Goal: Task Accomplishment & Management: Manage account settings

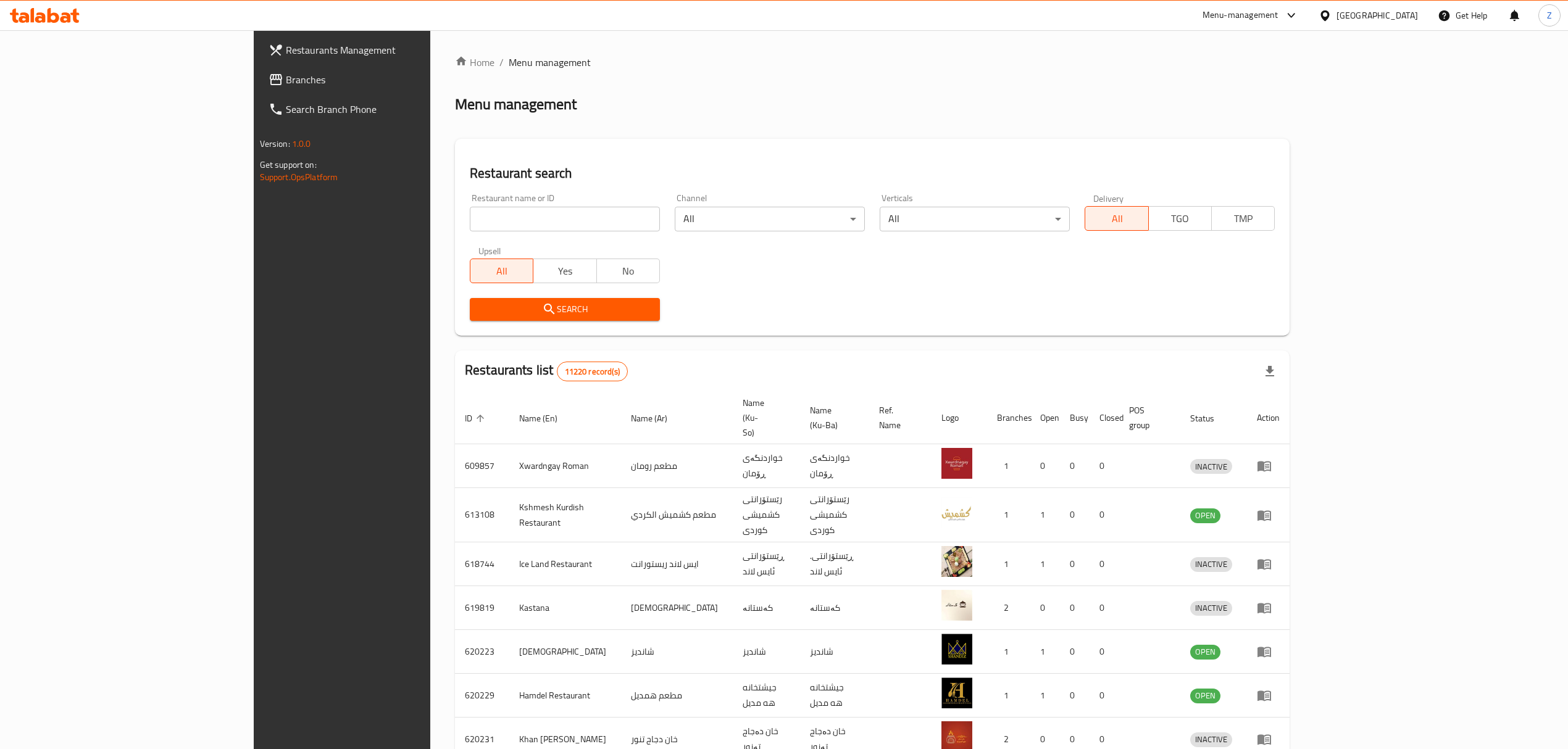
click at [470, 221] on input "search" at bounding box center [564, 218] width 190 height 25
type input "ى"
type input "nakahat"
click button "Search" at bounding box center [564, 309] width 190 height 23
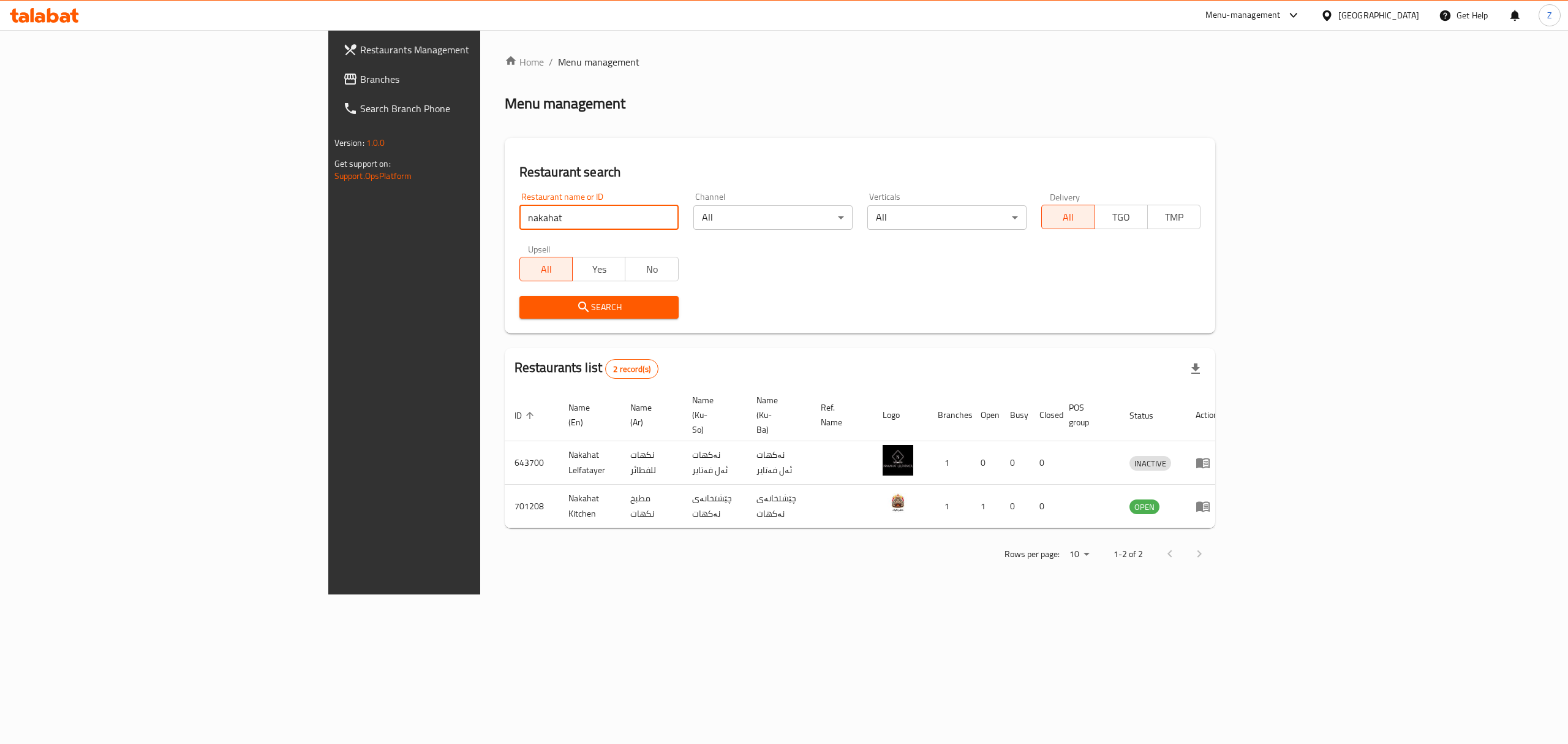
drag, startPoint x: 532, startPoint y: 251, endPoint x: 907, endPoint y: 318, distance: 380.9
click at [537, 248] on div "All Yes No" at bounding box center [598, 263] width 159 height 37
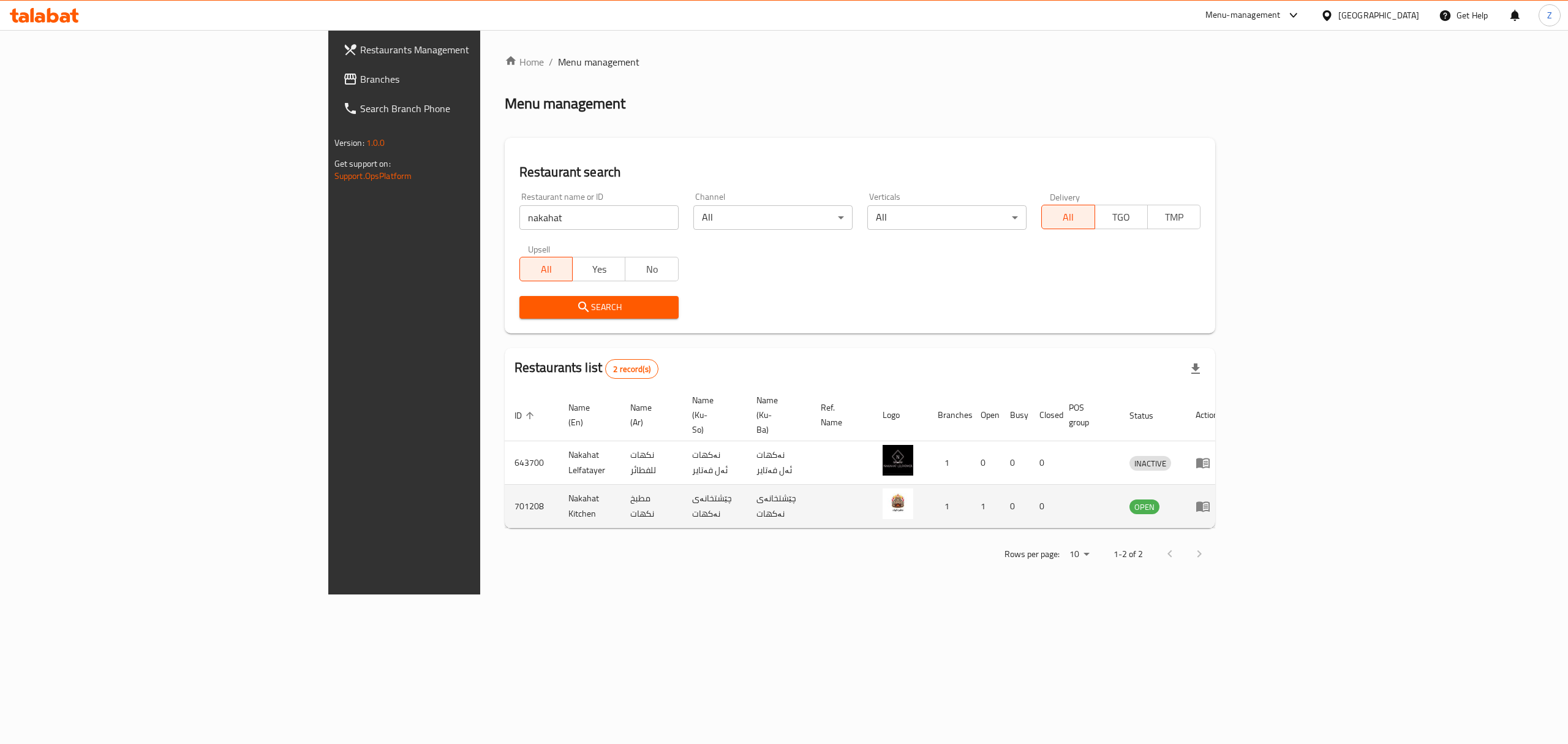
click at [1228, 486] on td "enhanced table" at bounding box center [1206, 507] width 42 height 44
click at [1211, 499] on icon "enhanced table" at bounding box center [1202, 506] width 15 height 15
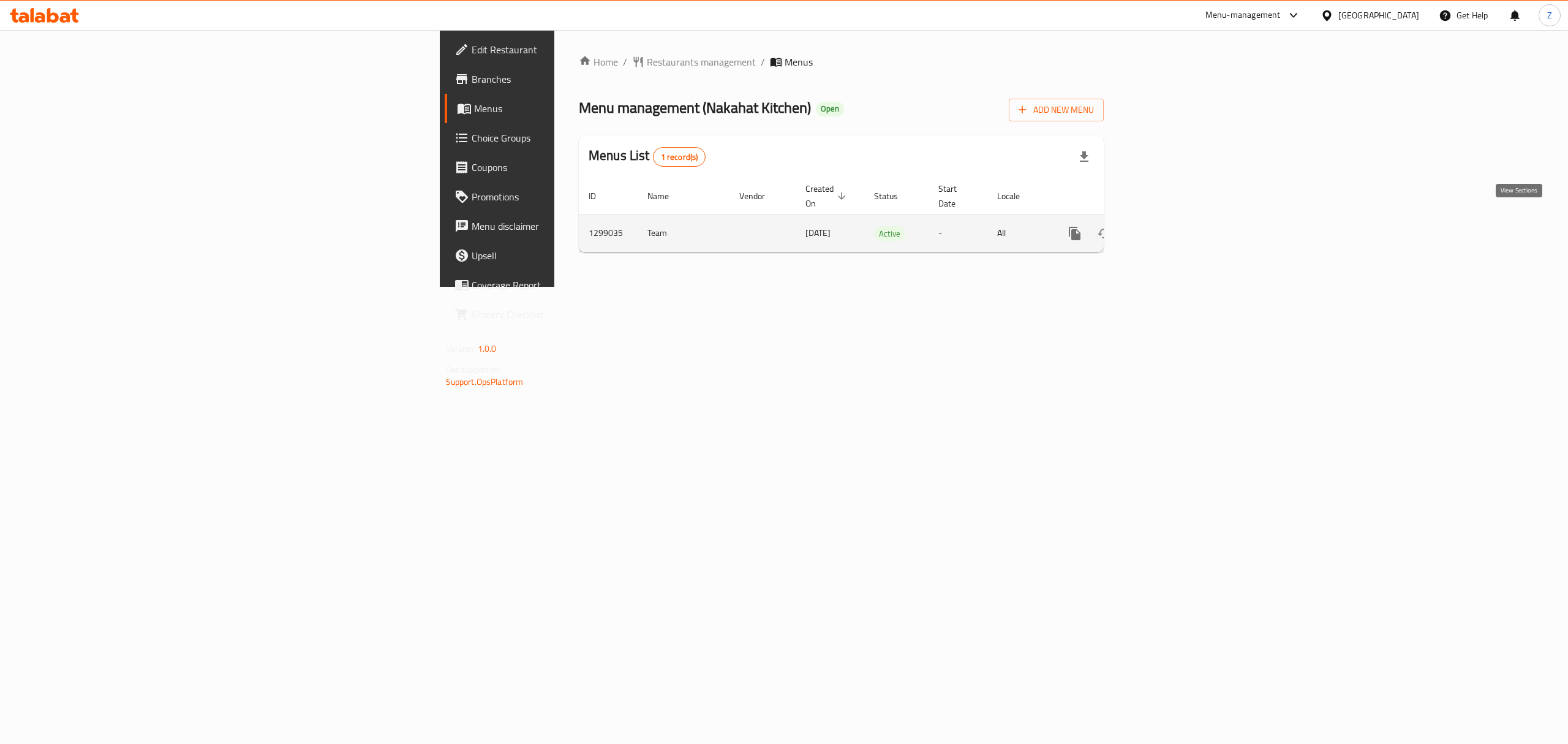
click at [1171, 227] on icon "enhanced table" at bounding box center [1163, 233] width 15 height 15
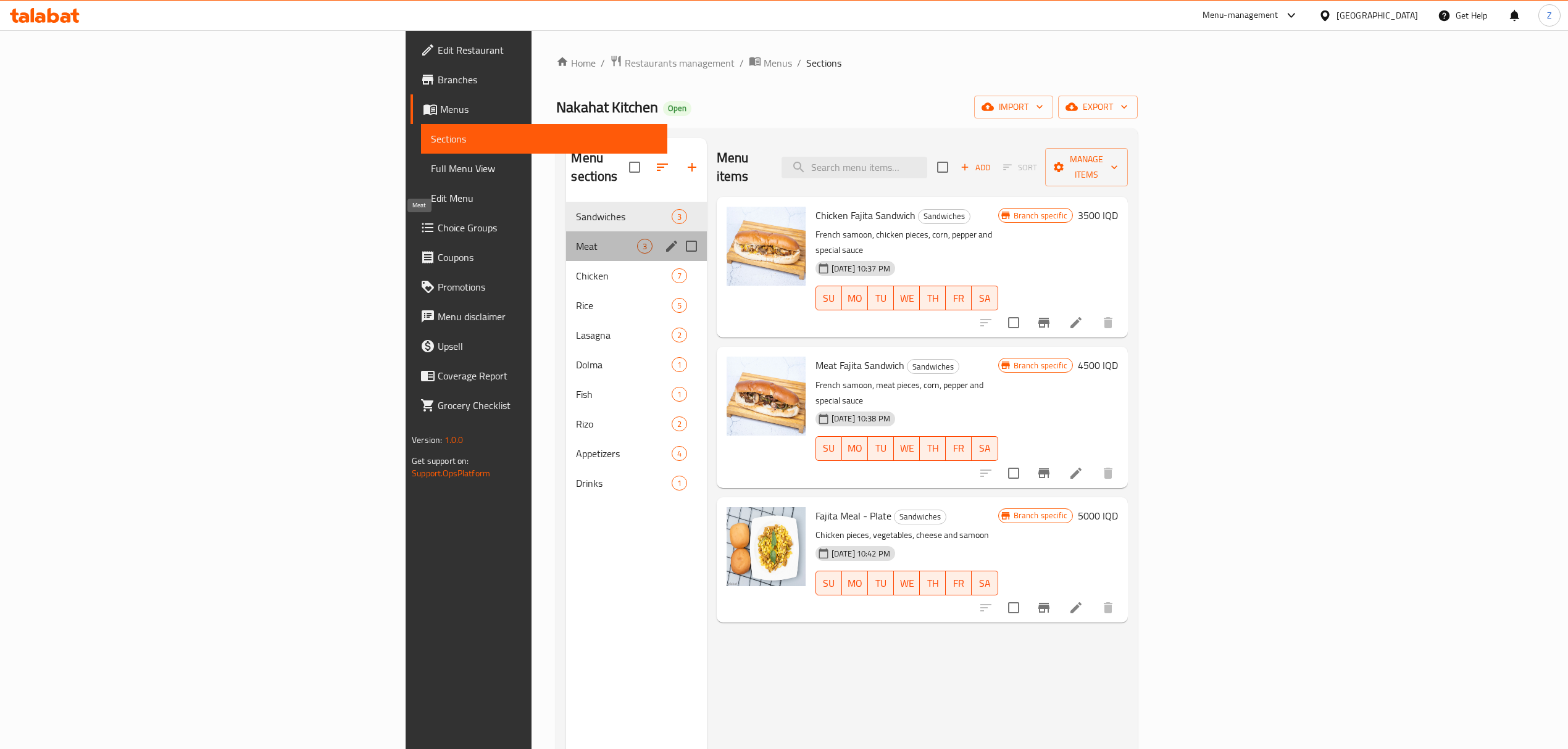
click at [576, 239] on span "Meat" at bounding box center [607, 246] width 61 height 15
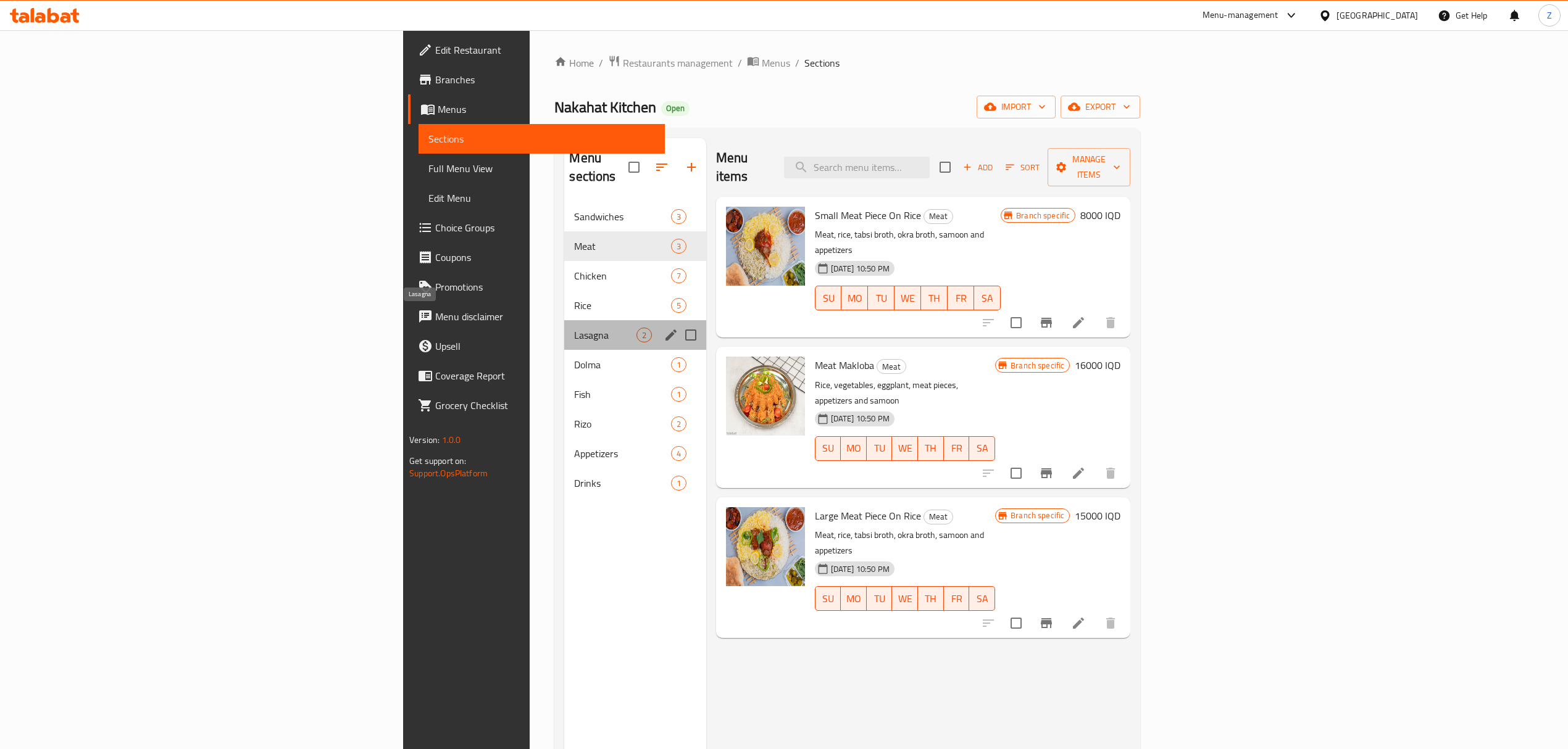
click at [574, 327] on span "Lasagna" at bounding box center [605, 334] width 62 height 15
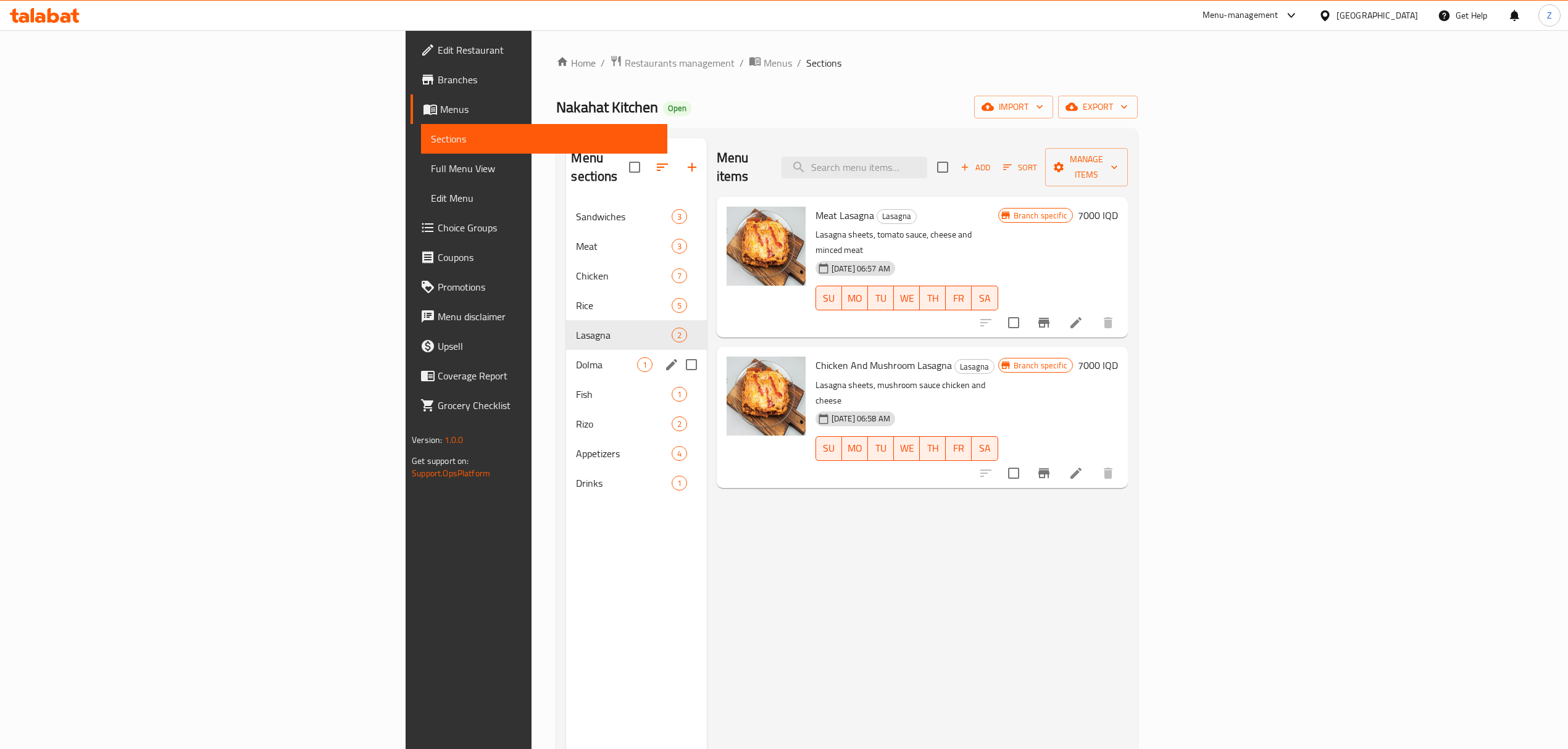
click at [566, 354] on div "Dolma 1" at bounding box center [636, 365] width 141 height 29
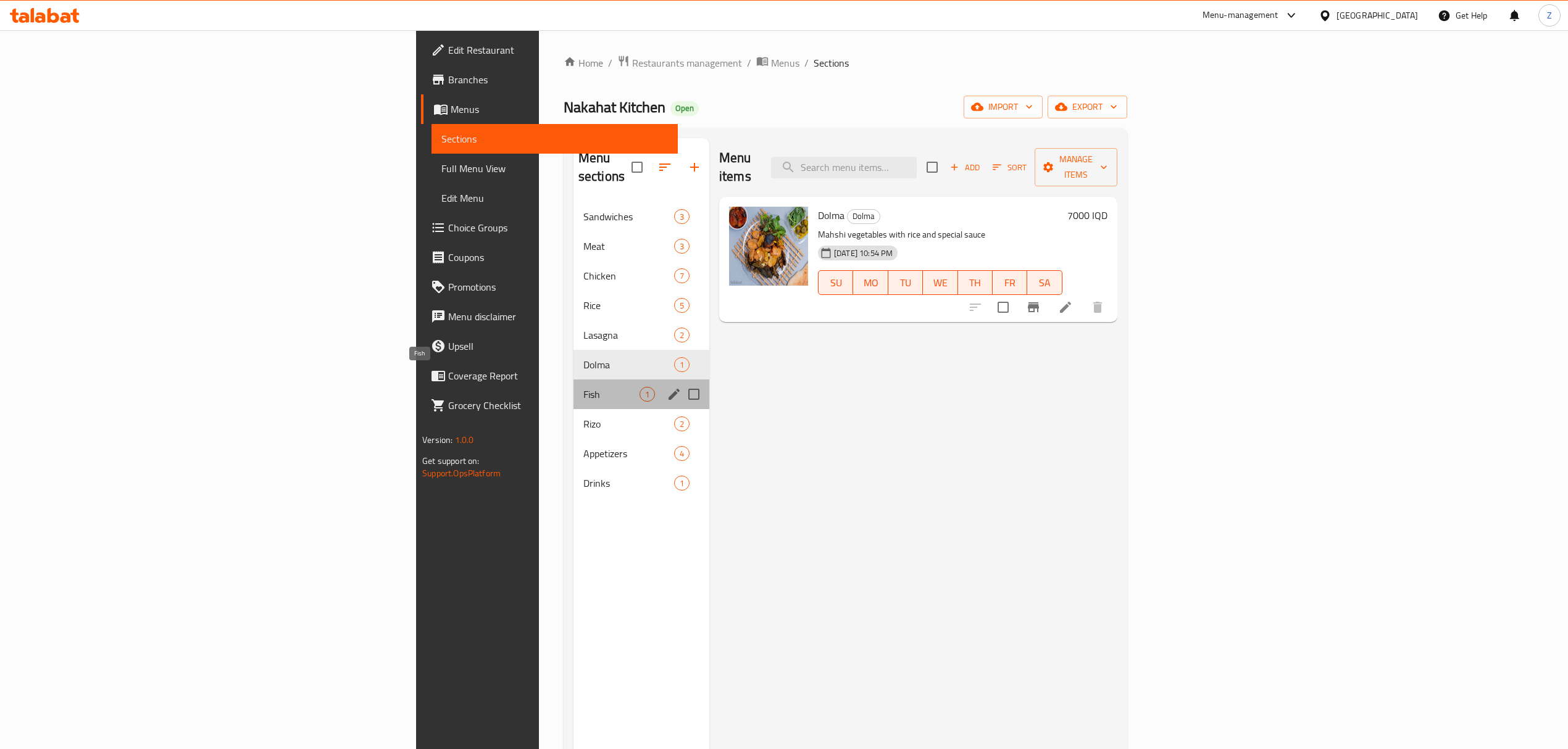
click at [583, 387] on span "Fish" at bounding box center [610, 394] width 56 height 15
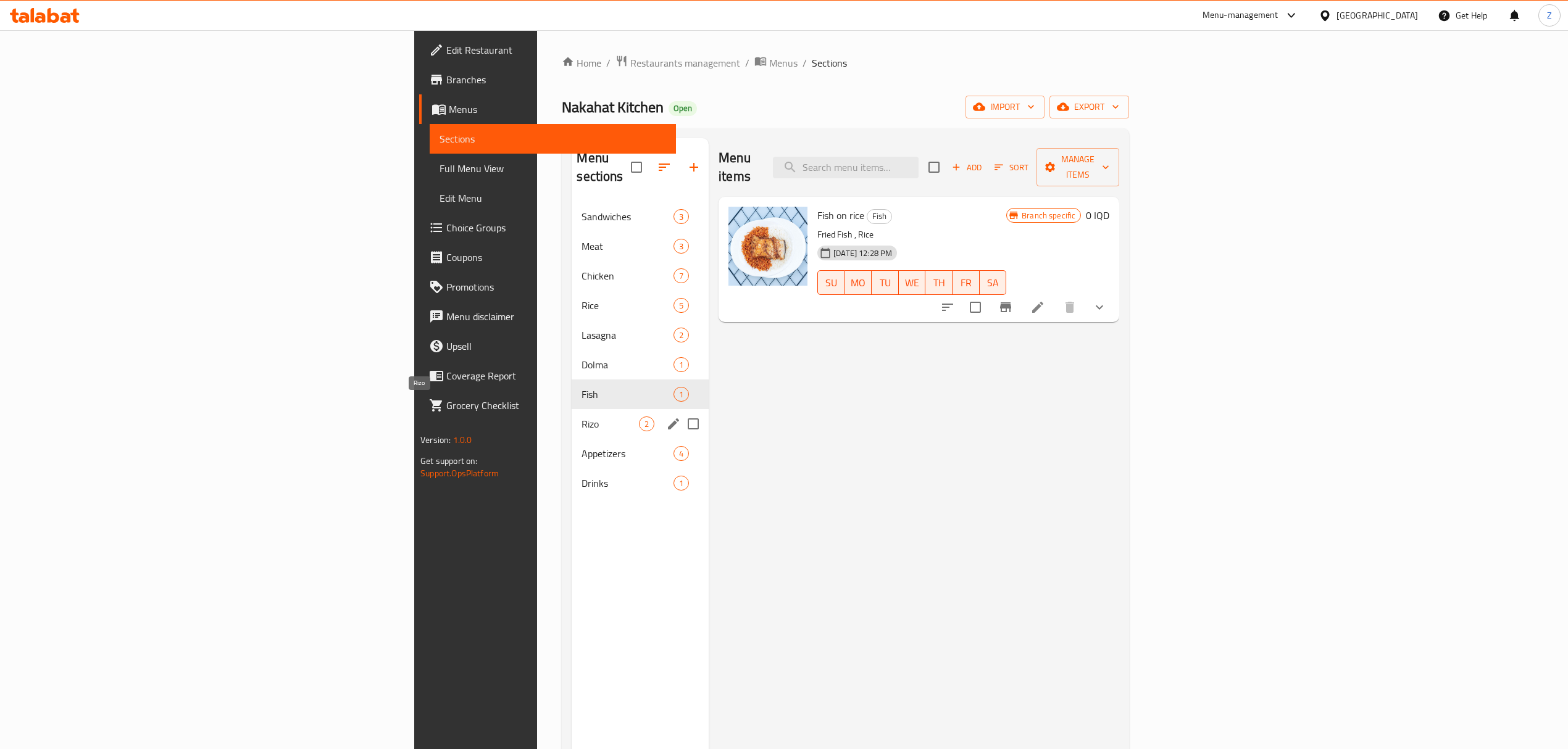
click at [581, 417] on span "Rizo" at bounding box center [610, 424] width 57 height 15
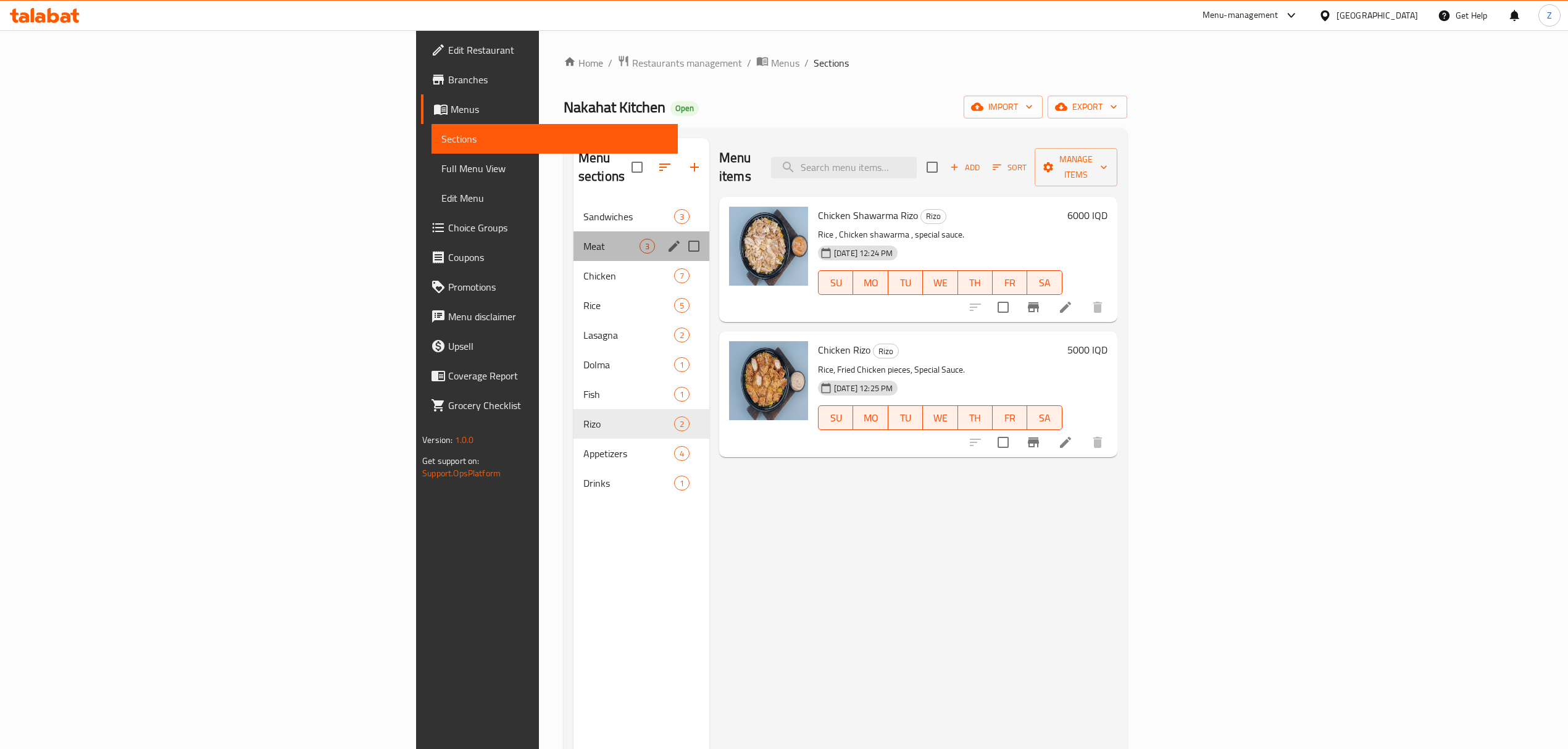
click at [573, 231] on div "Meat 3" at bounding box center [641, 246] width 136 height 29
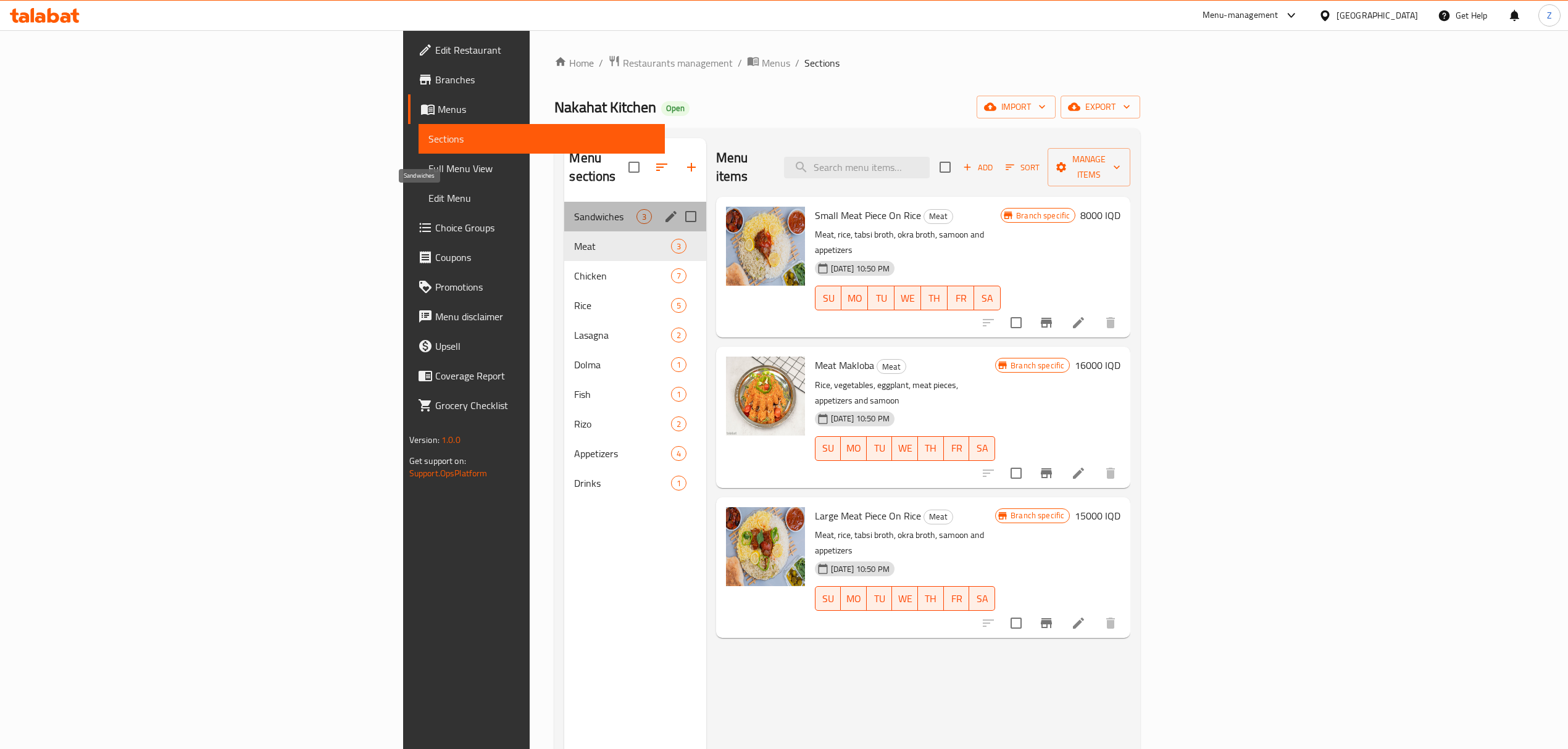
click at [574, 209] on span "Sandwiches" at bounding box center [605, 216] width 62 height 15
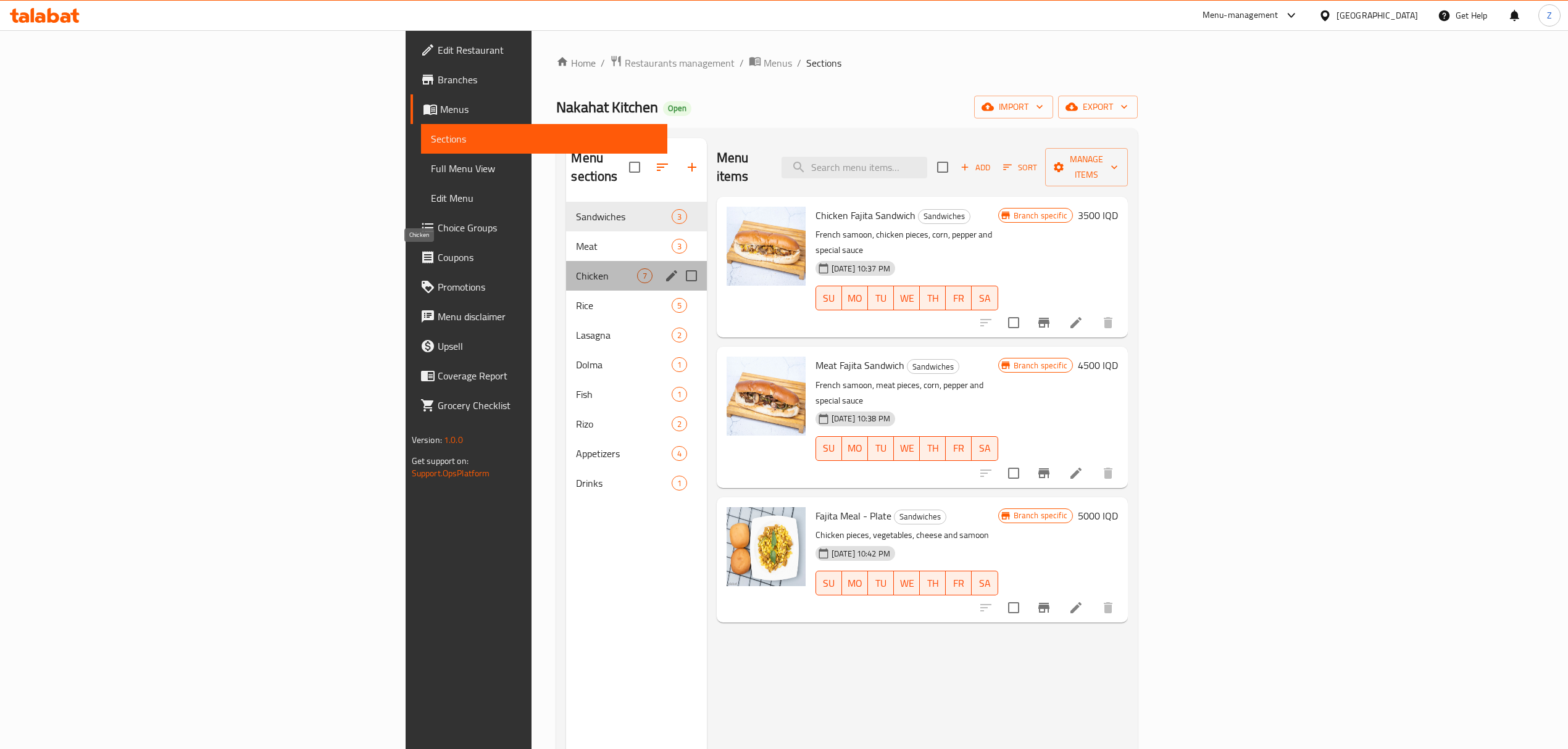
click at [576, 268] on span "Chicken" at bounding box center [607, 275] width 61 height 15
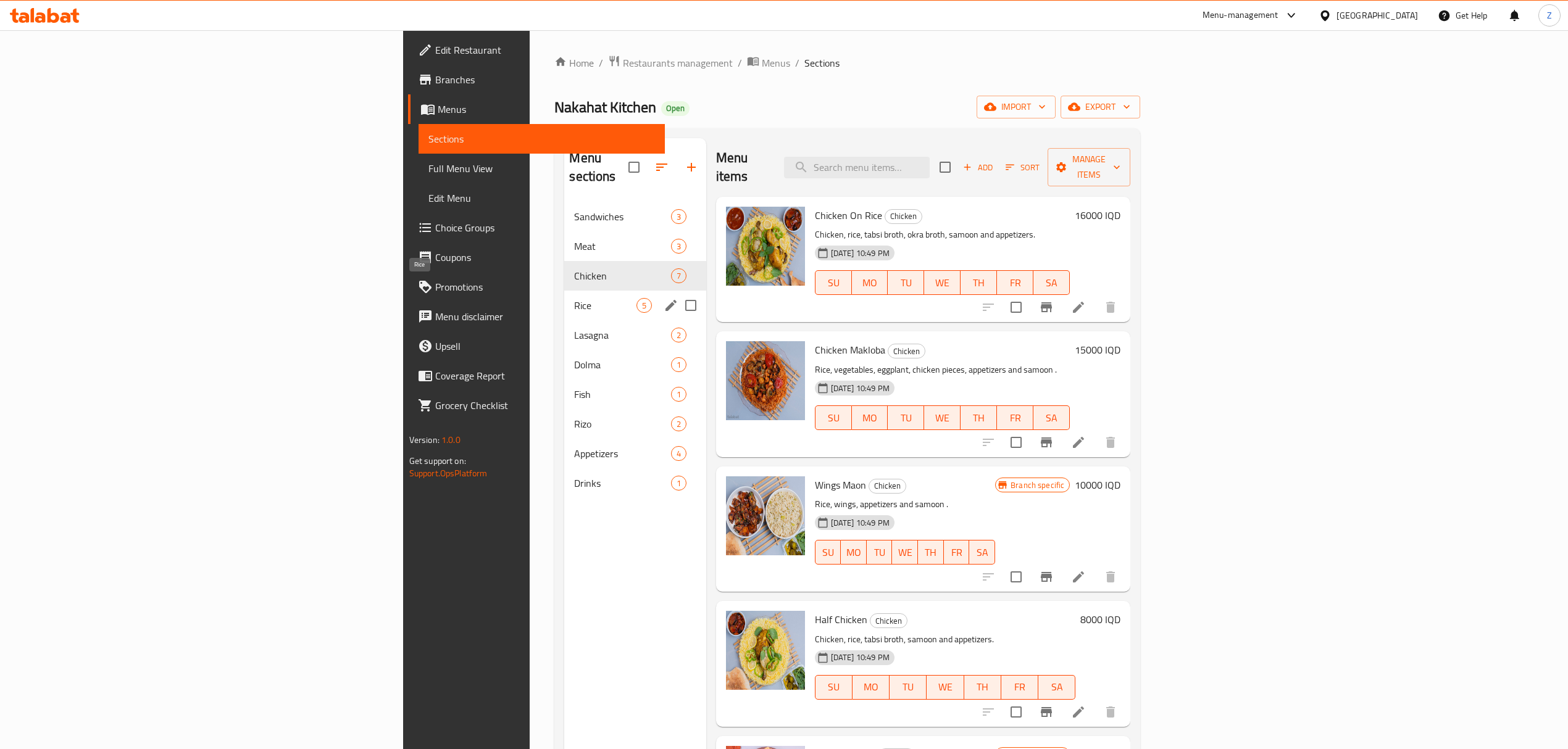
click at [574, 298] on span "Rice" at bounding box center [605, 305] width 62 height 15
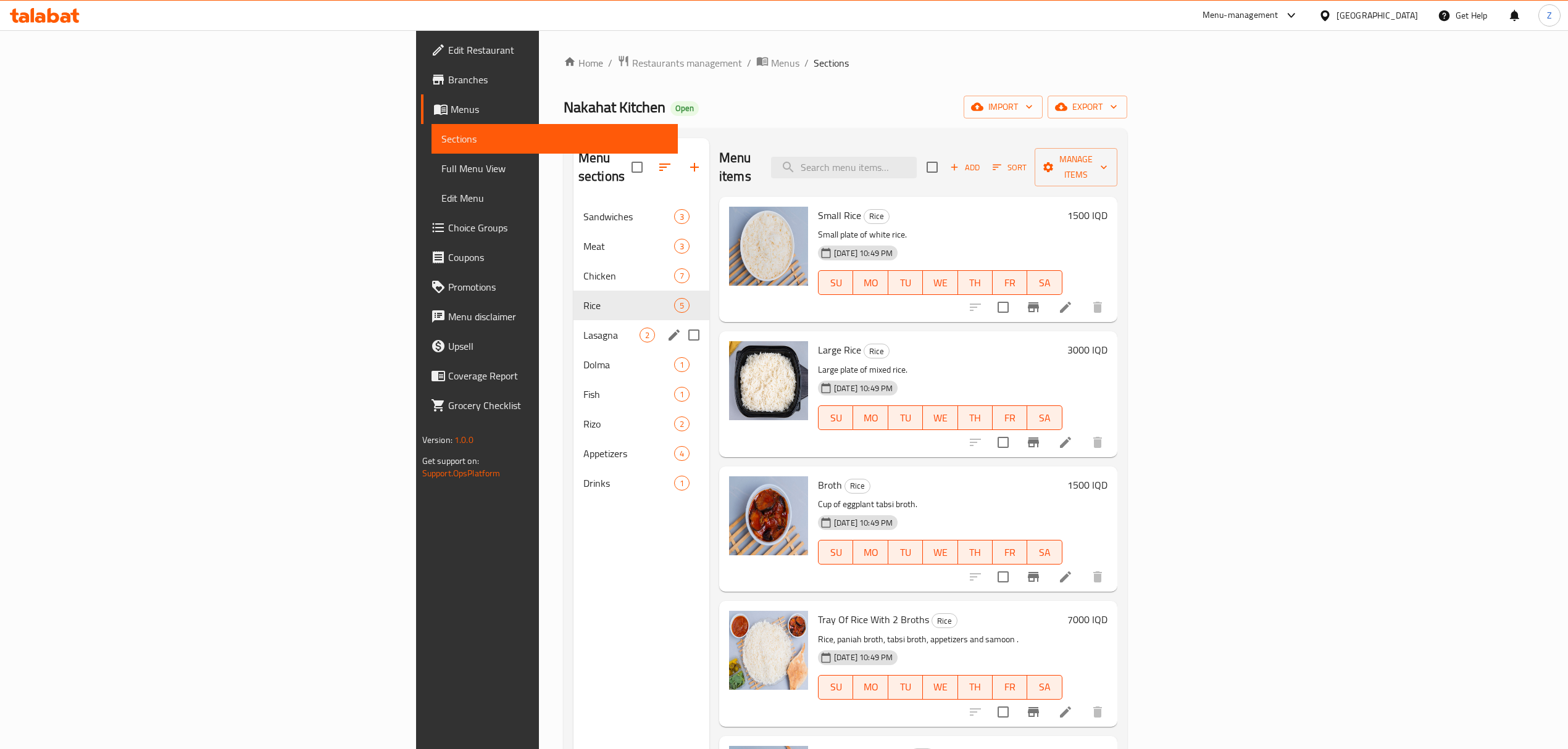
click at [573, 327] on div "Lasagna 2" at bounding box center [641, 335] width 136 height 29
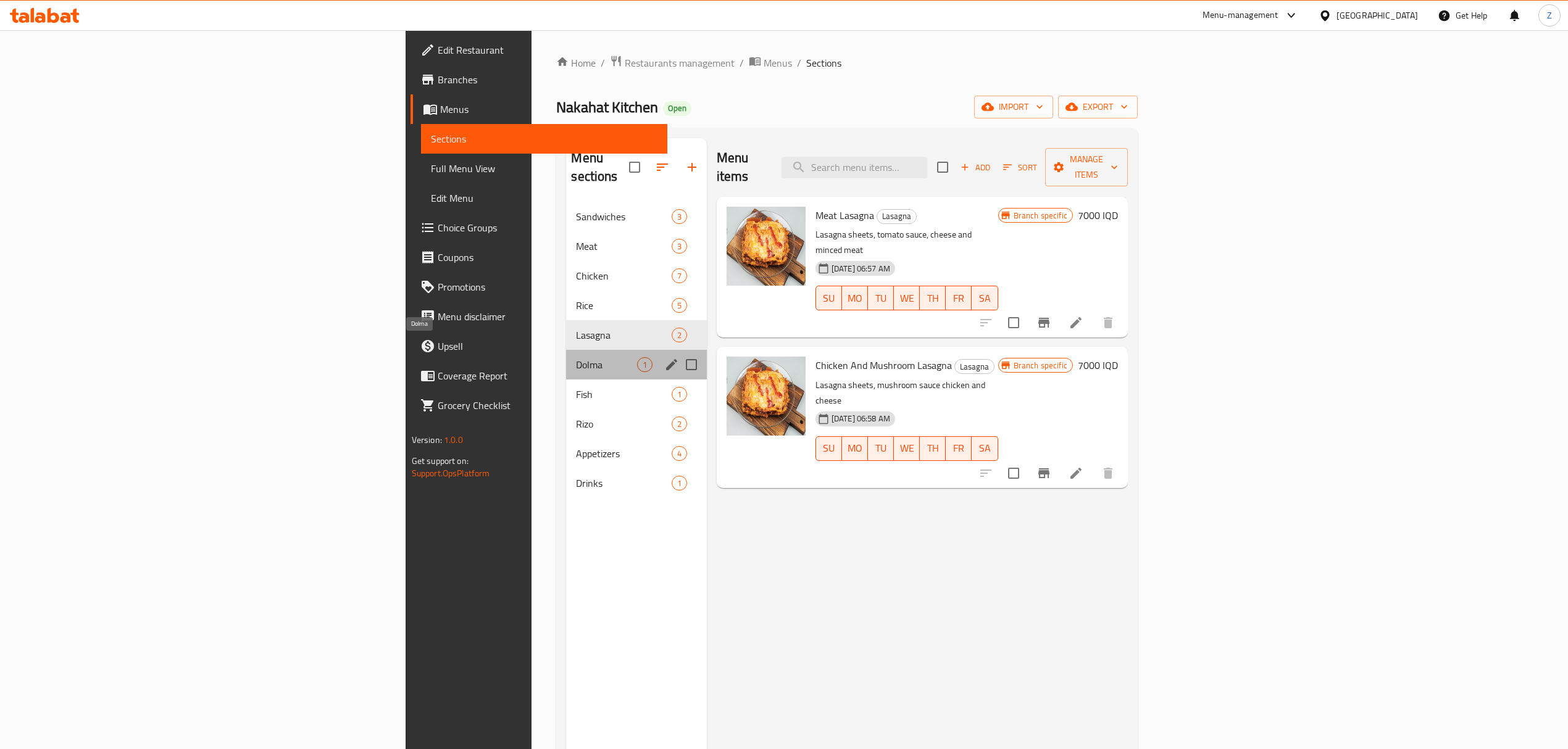
click at [576, 357] on span "Dolma" at bounding box center [607, 364] width 61 height 15
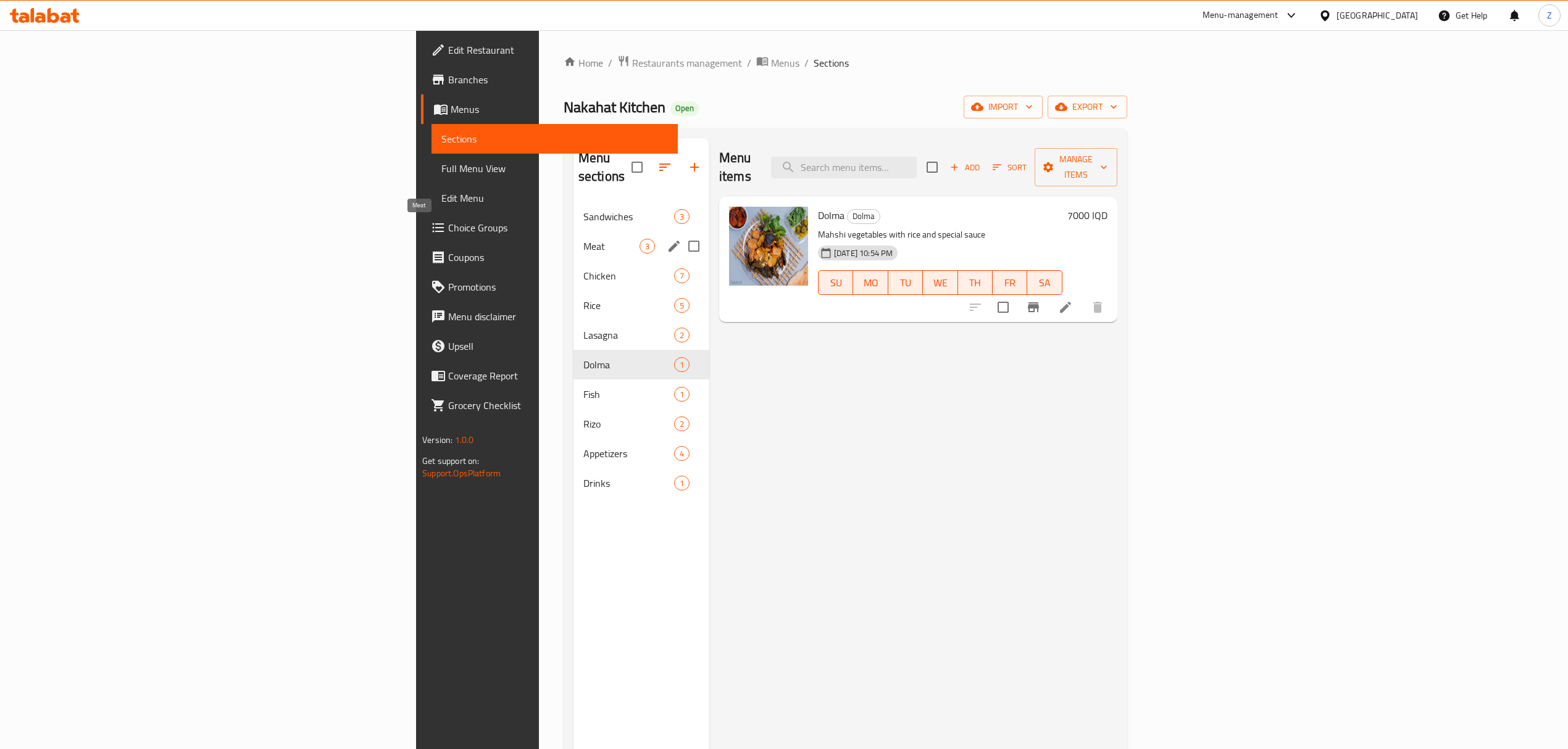
click at [583, 239] on span "Meat" at bounding box center [610, 246] width 56 height 15
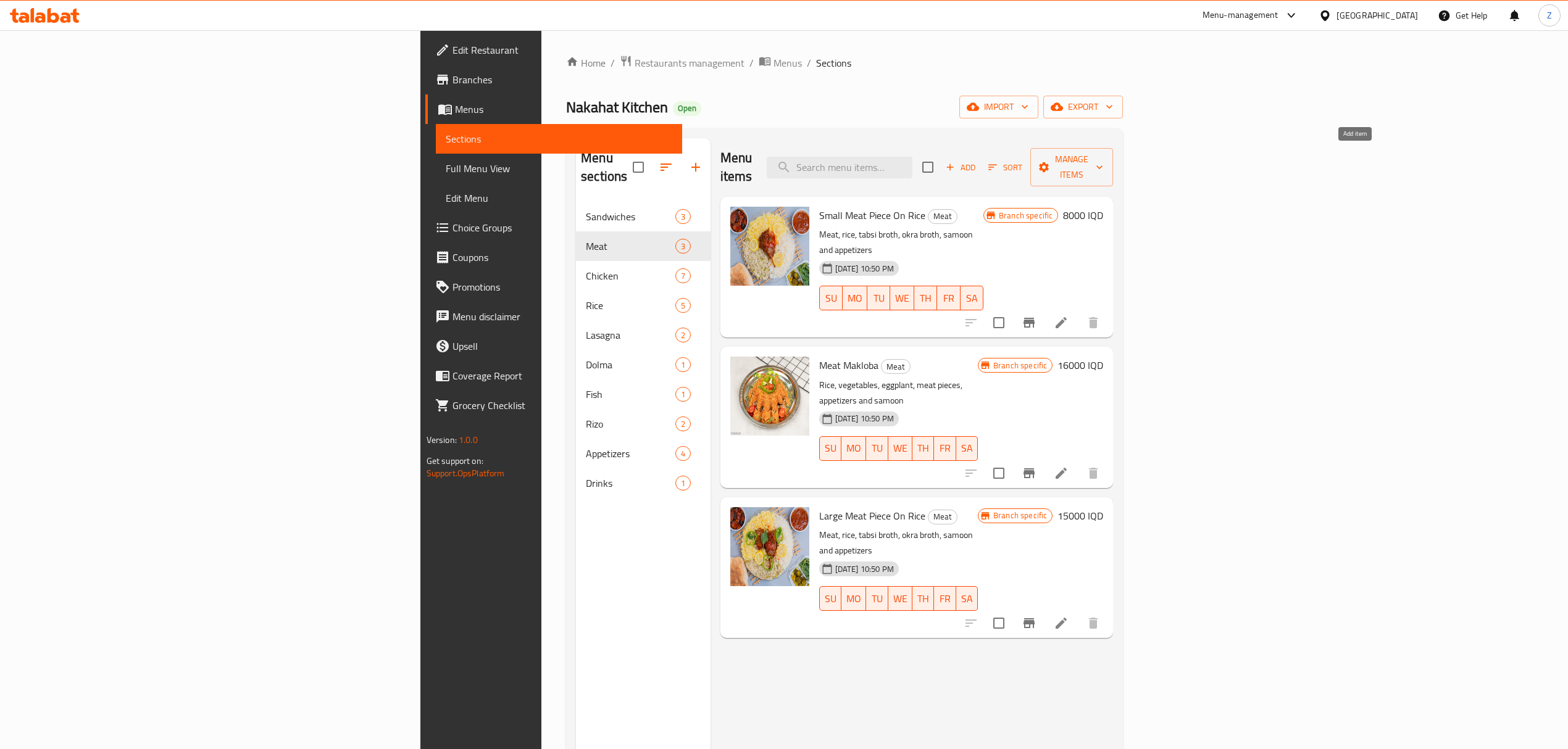
click at [977, 160] on span "Add" at bounding box center [960, 167] width 33 height 14
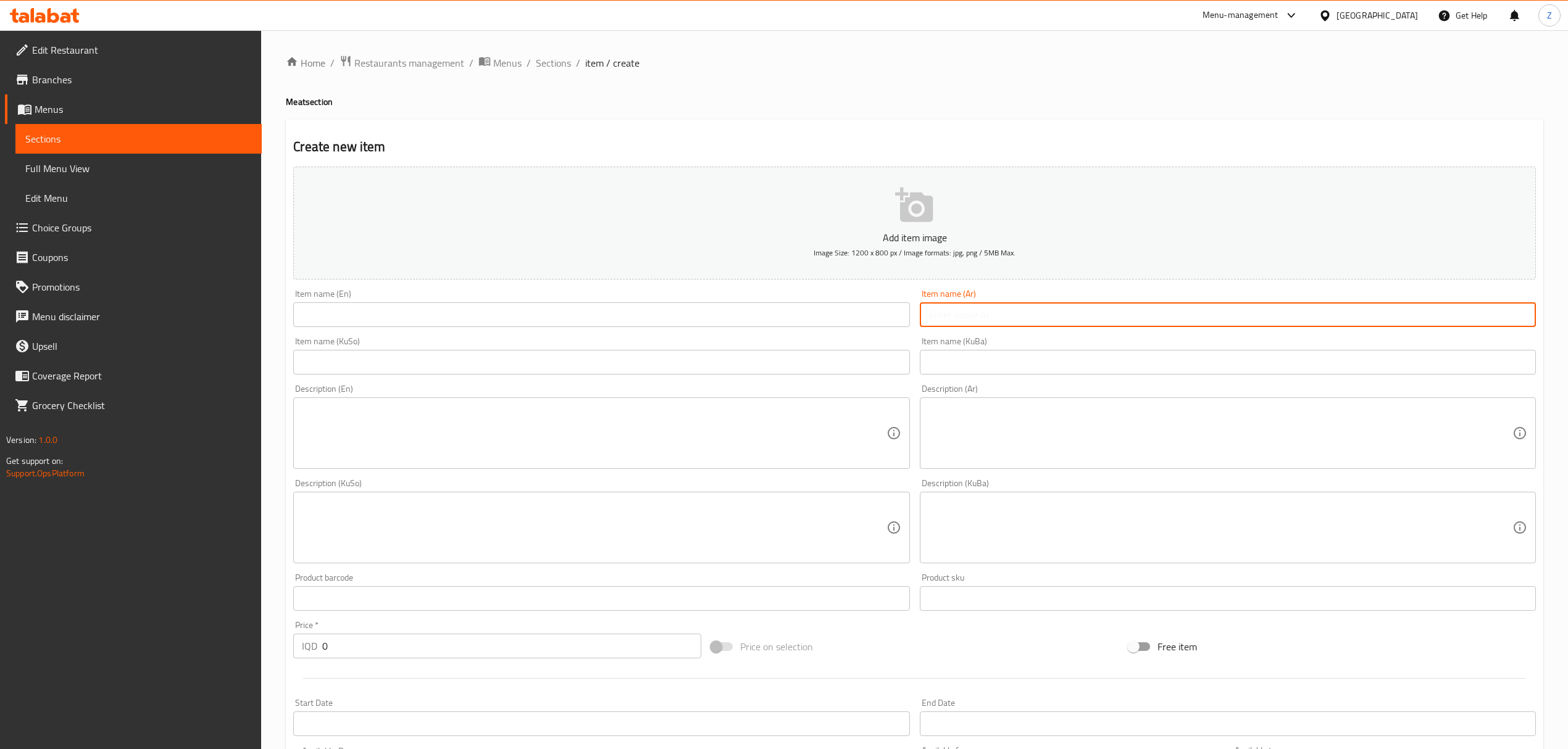
click at [932, 308] on input "text" at bounding box center [1227, 315] width 616 height 25
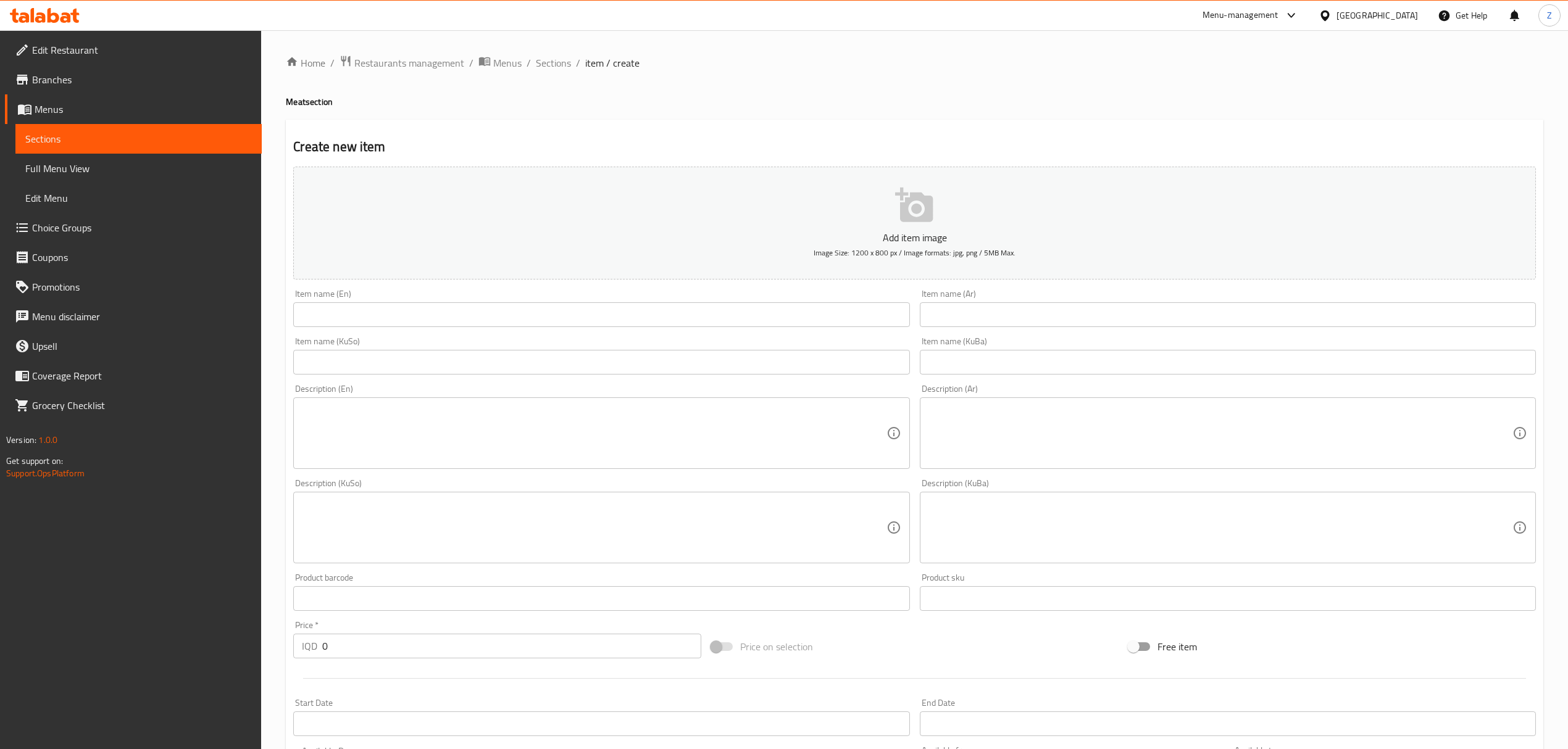
click at [971, 319] on input "text" at bounding box center [1227, 315] width 616 height 25
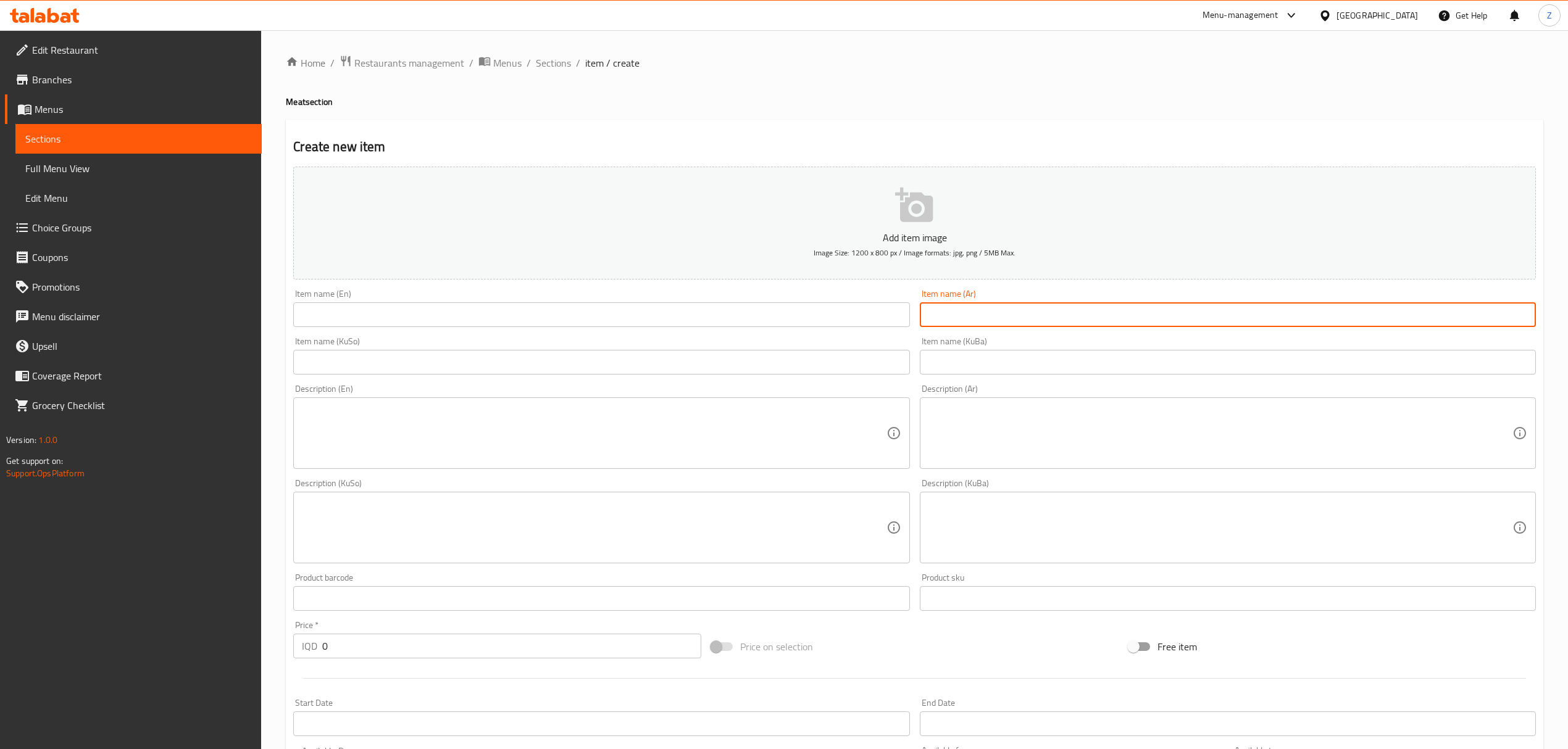
type input "h"
type input "ك"
click at [1010, 315] on input "ط" at bounding box center [1227, 315] width 616 height 25
type input "صينية مقالي مشكل"
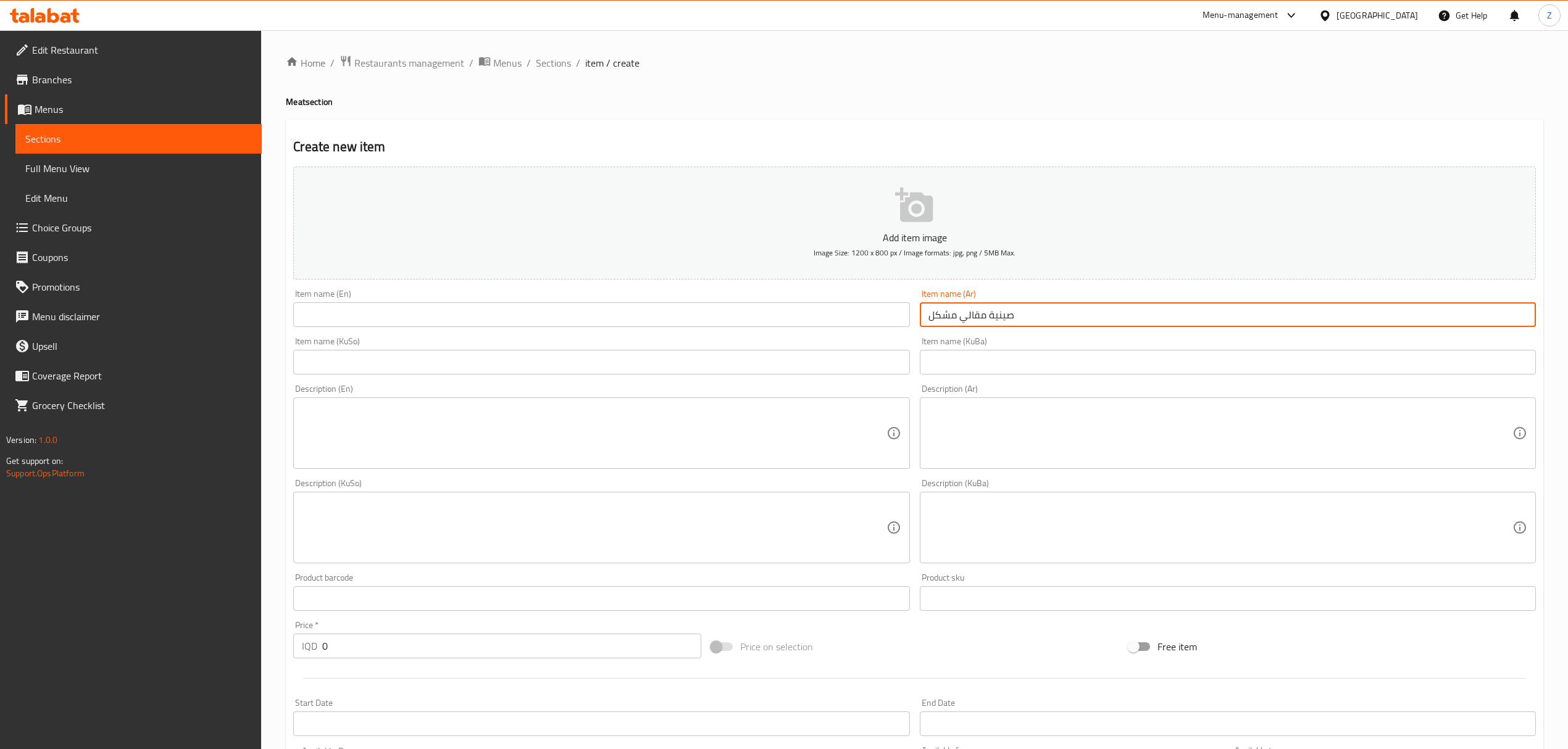
click at [800, 318] on input "text" at bounding box center [601, 315] width 616 height 25
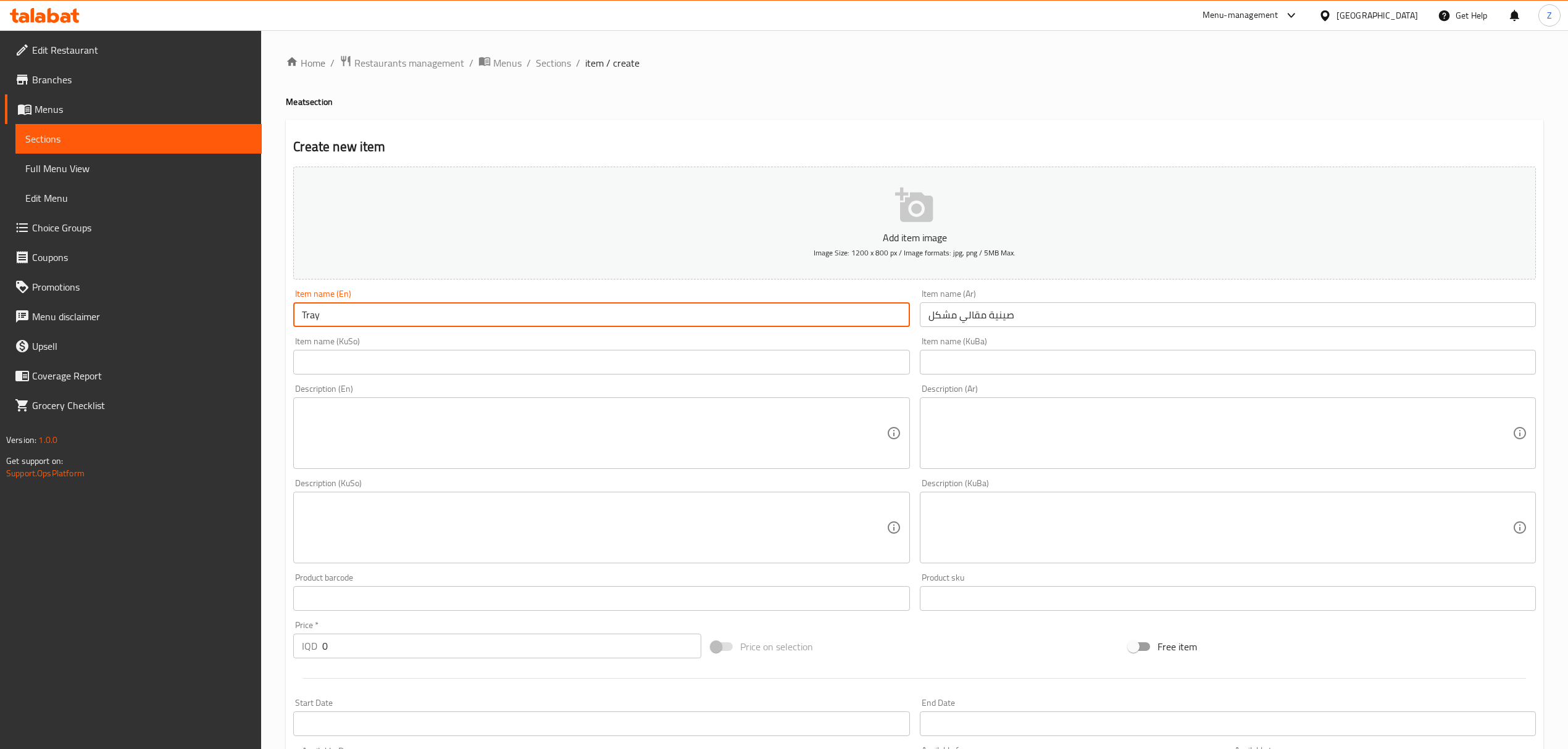
click at [302, 318] on input "Tray" at bounding box center [601, 315] width 616 height 25
type input "Mix Fried Tray"
click at [975, 313] on input "صينية مقالي مشكل" at bounding box center [1227, 315] width 616 height 25
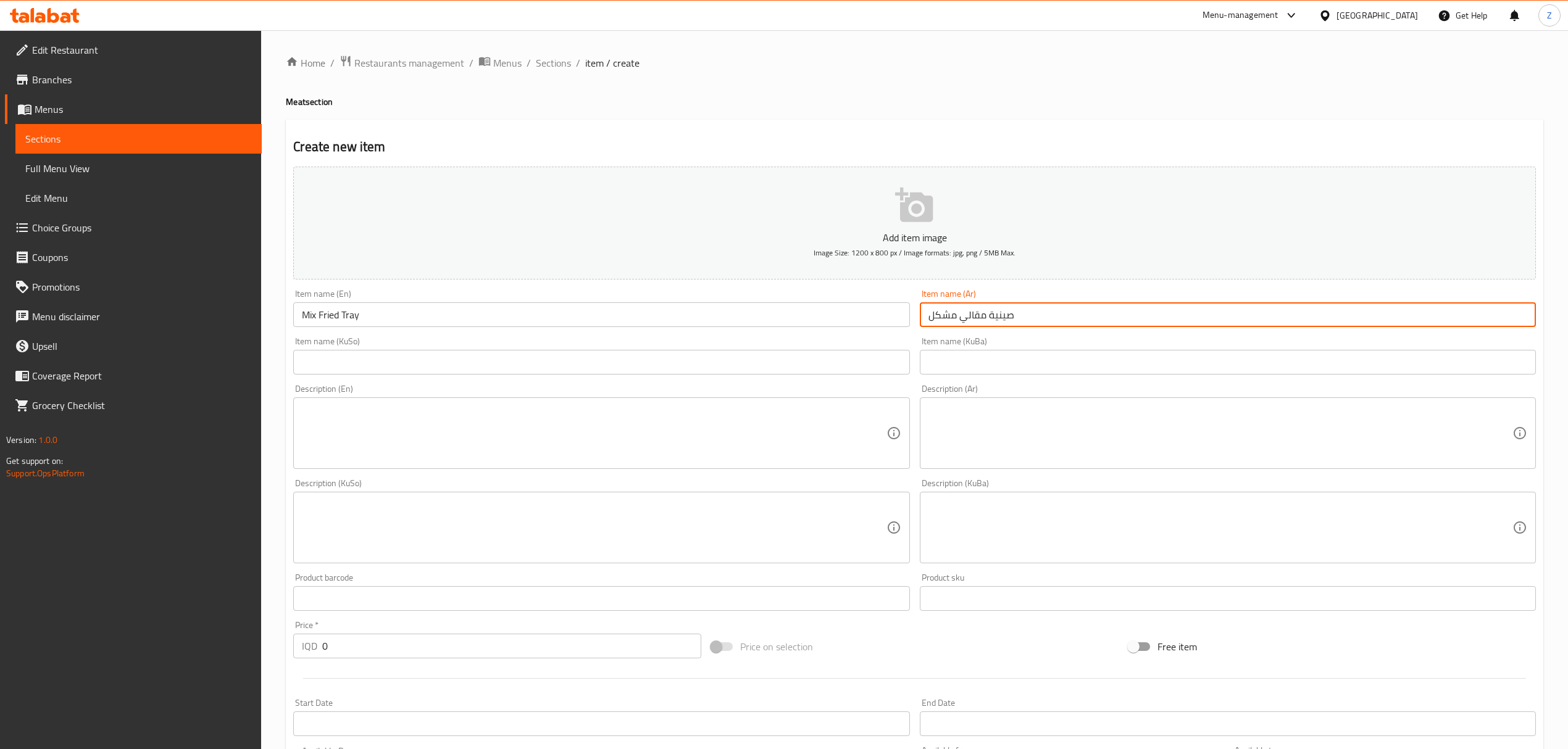
click at [975, 313] on input "صينية مقالي مشكل" at bounding box center [1227, 315] width 616 height 25
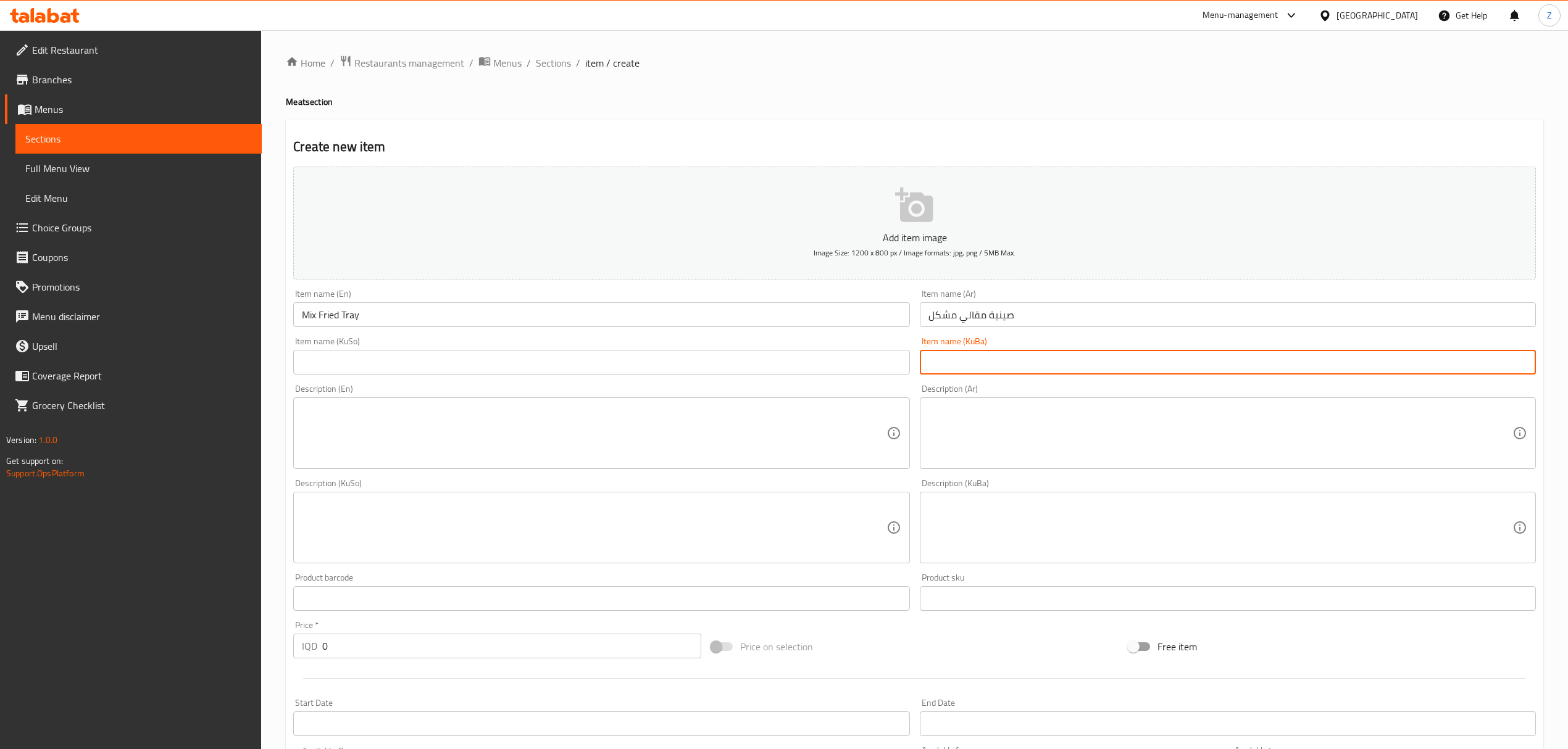
paste input "صينية مقالي مشكل"
type input "صينية مقالي مشكل"
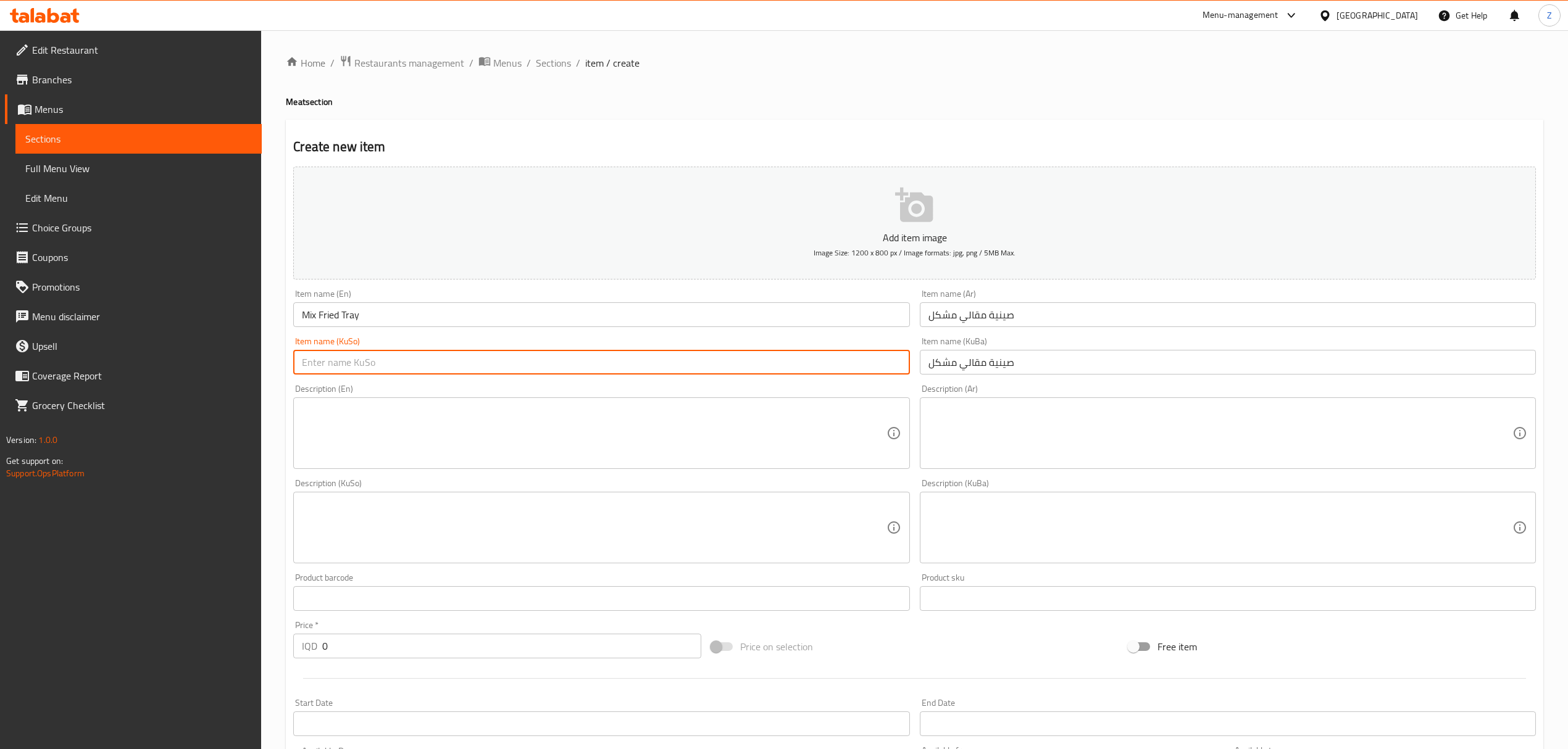
paste input "صينية مقالي مشكل"
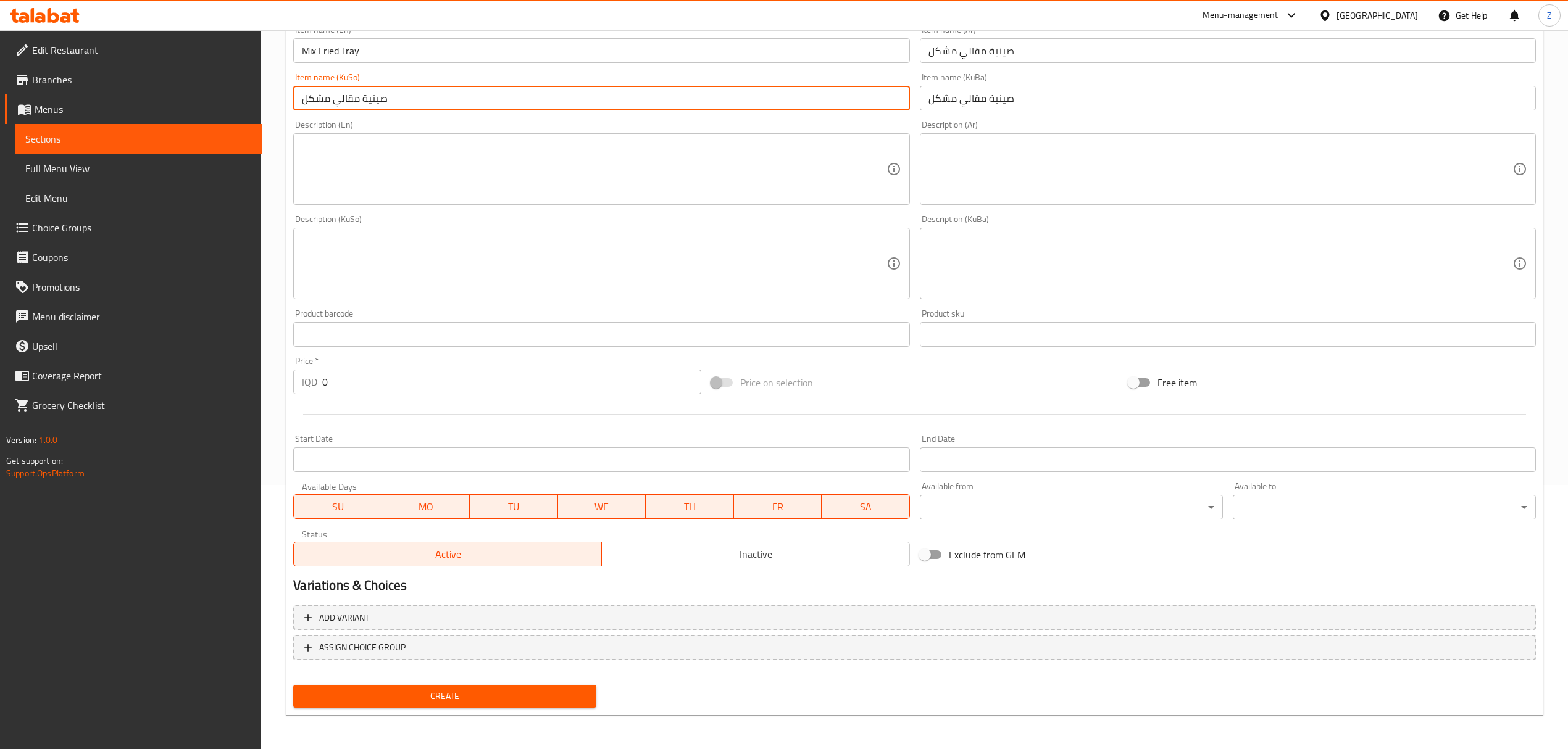
type input "صينية مقالي مشكل"
click at [332, 388] on input "0" at bounding box center [511, 381] width 378 height 25
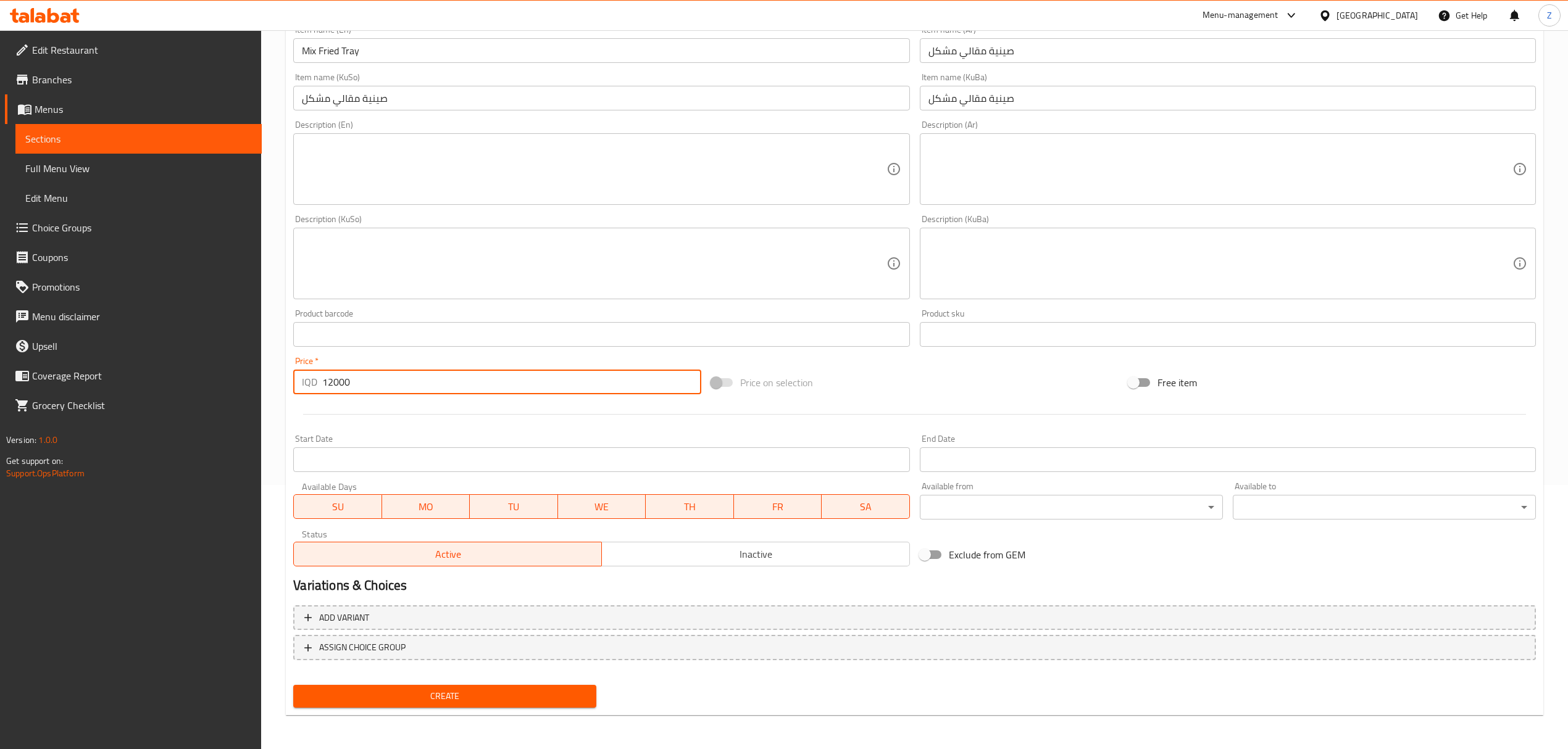
type input "12000"
click at [427, 690] on span "Create" at bounding box center [444, 697] width 283 height 16
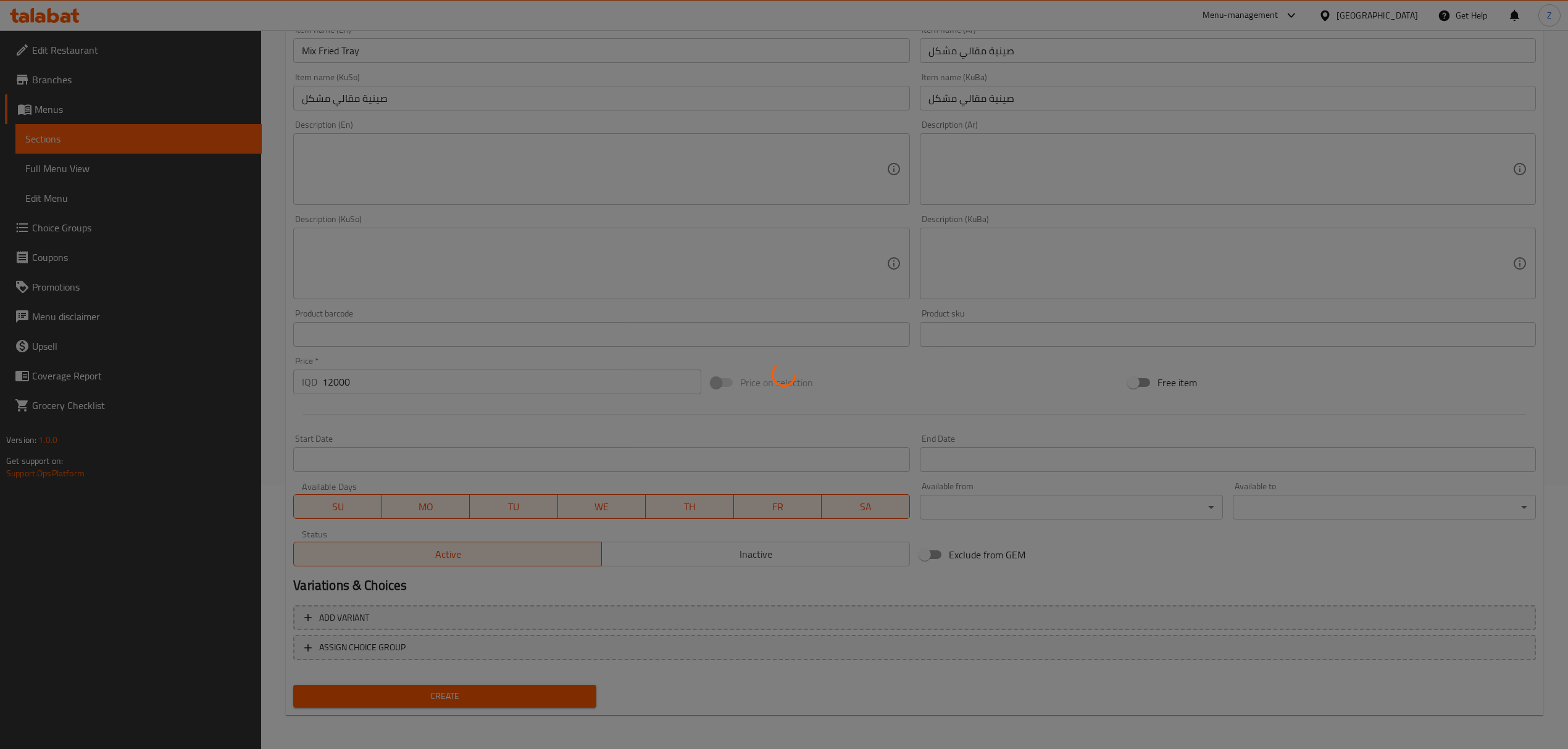
type input "0"
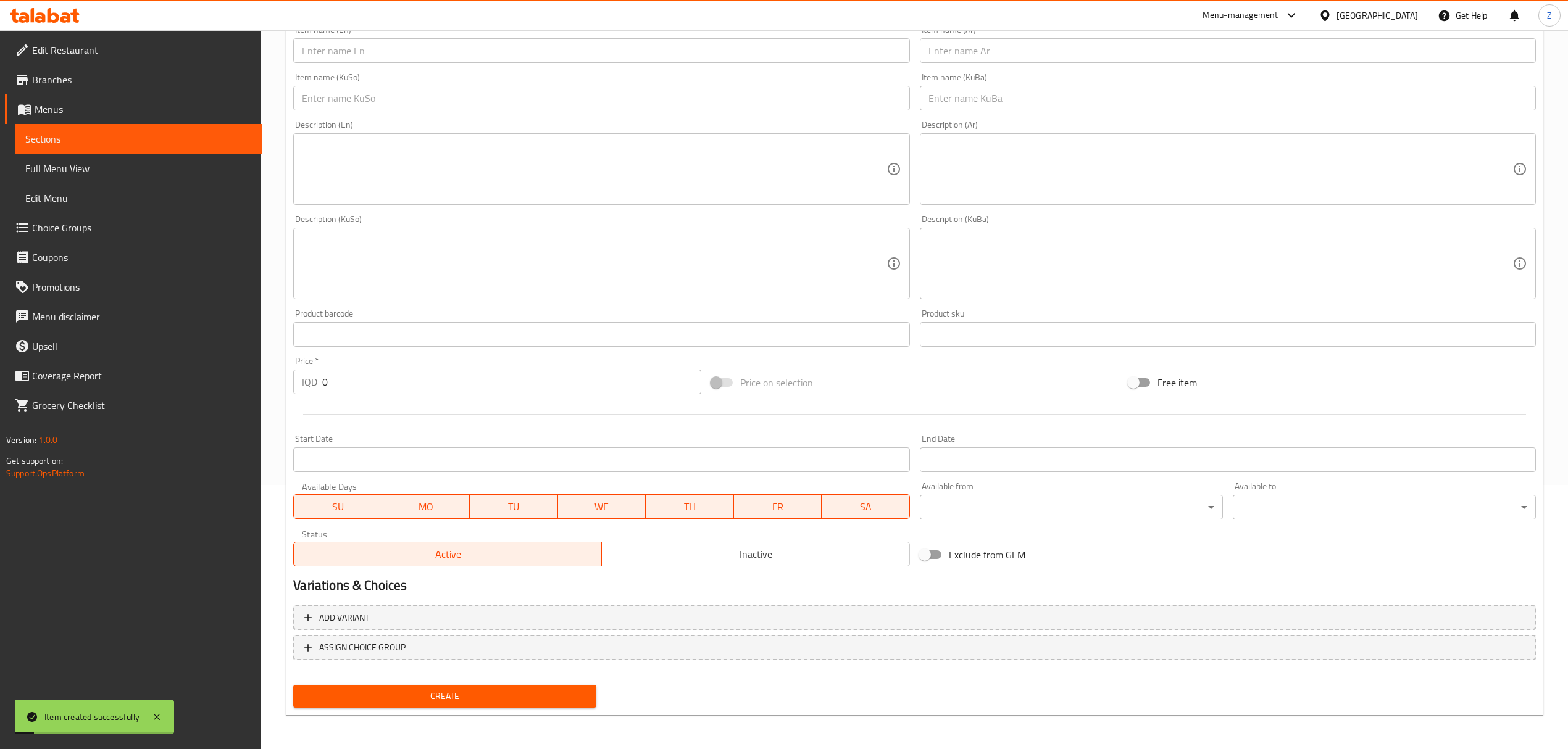
scroll to position [0, 0]
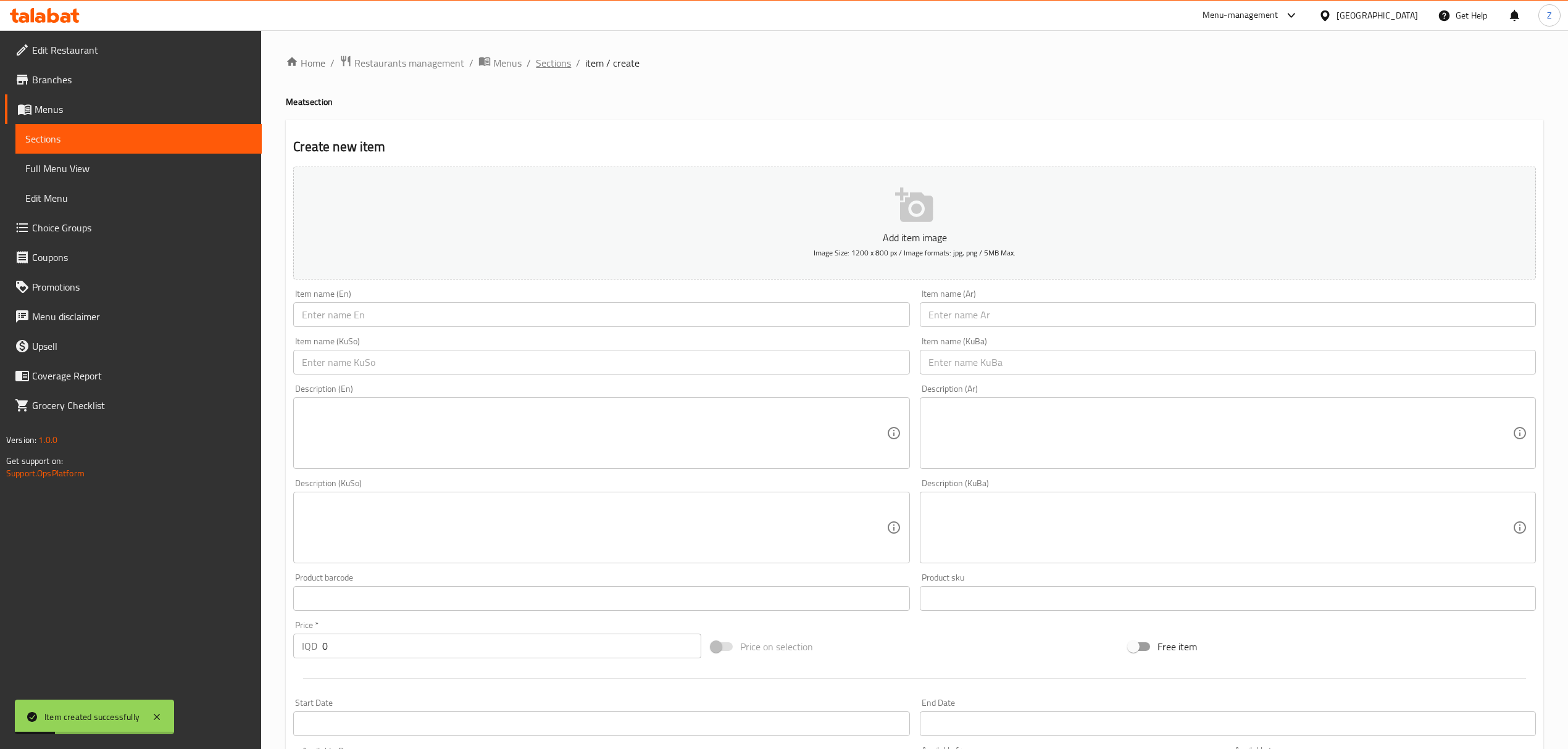
click at [555, 56] on span "Sections" at bounding box center [553, 63] width 35 height 15
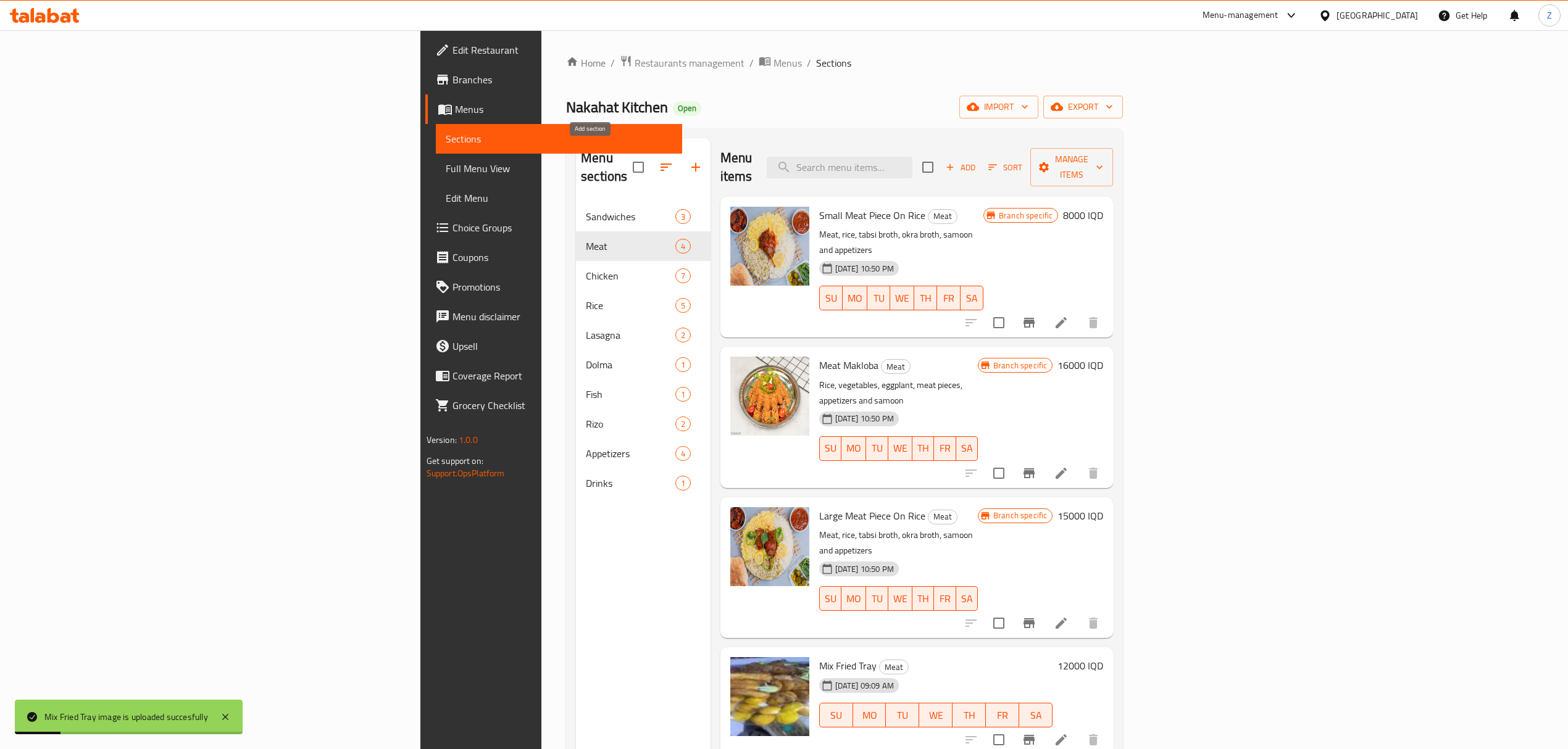
click at [688, 163] on icon "button" at bounding box center [695, 167] width 15 height 15
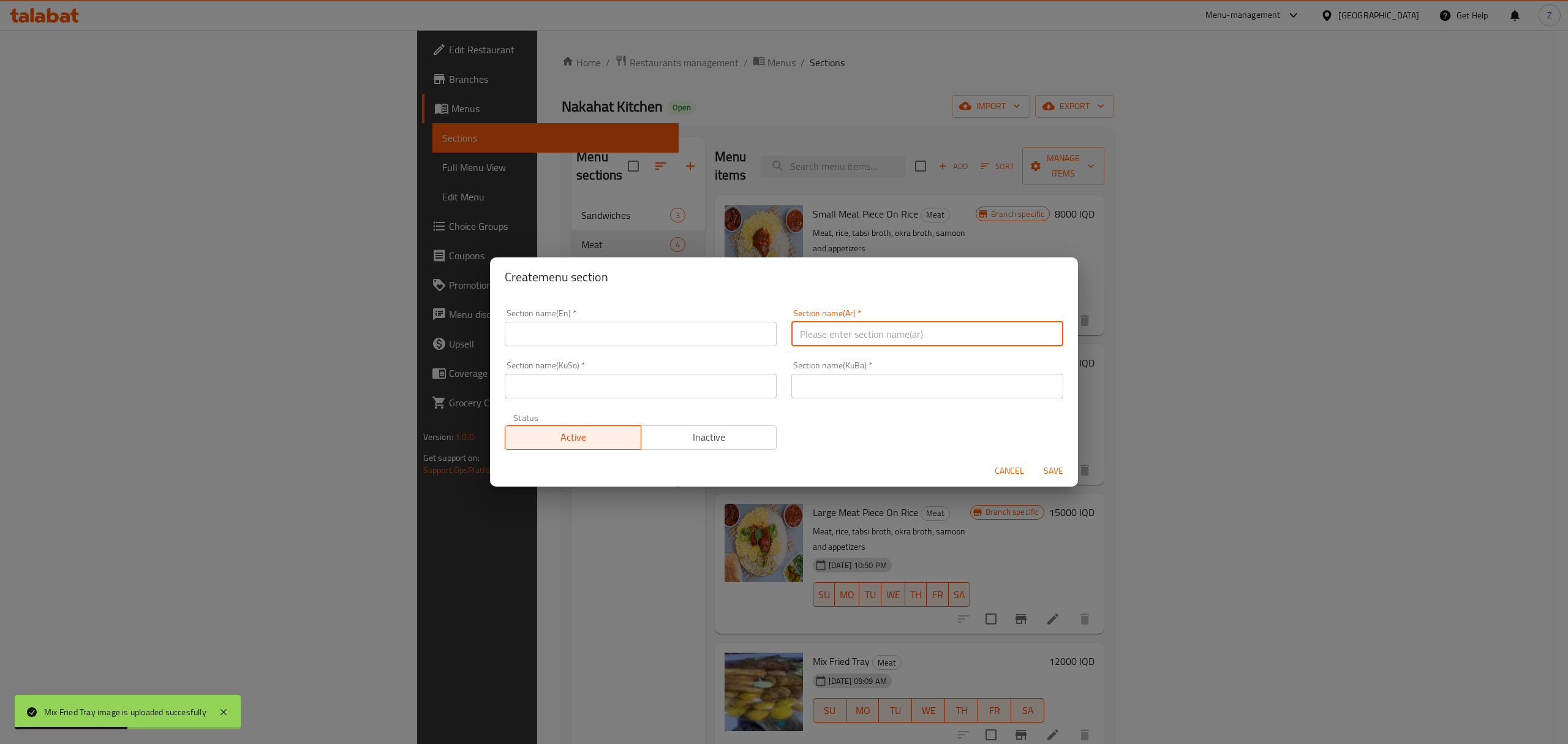
click at [845, 336] on input "text" at bounding box center [927, 334] width 272 height 24
type input "مقالي"
click at [706, 342] on input "text" at bounding box center [640, 334] width 272 height 24
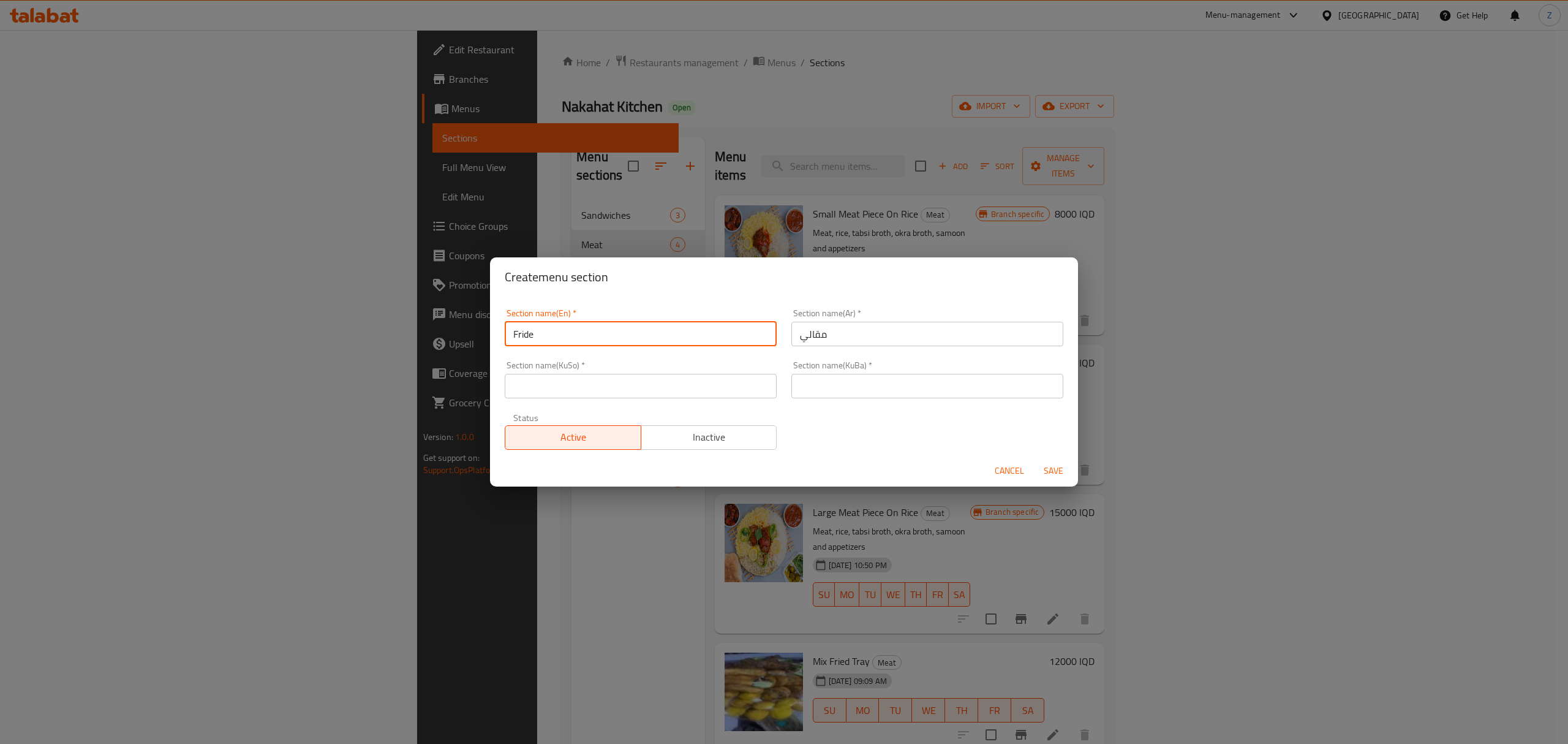
type input "Fride"
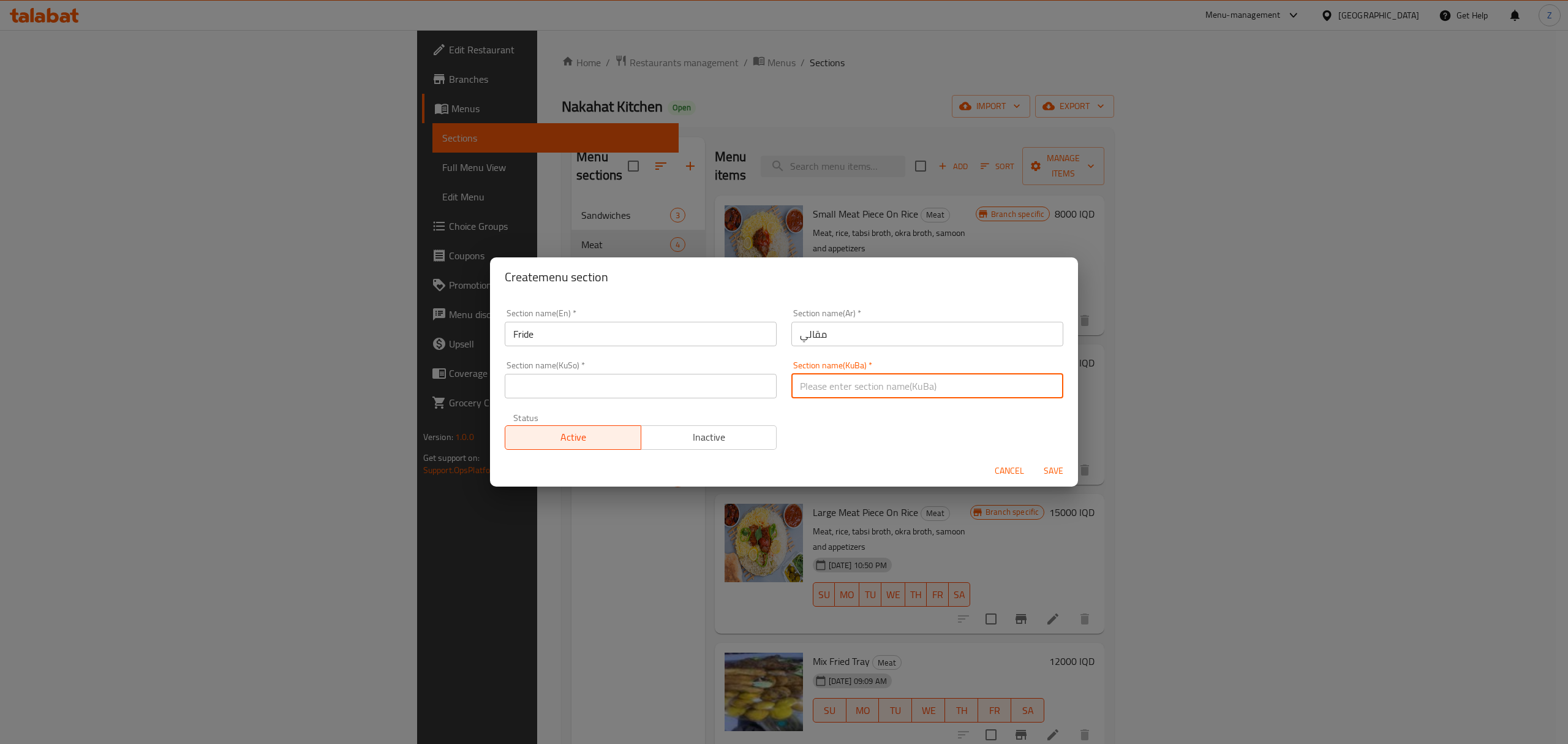
click at [817, 390] on input "text" at bounding box center [927, 386] width 272 height 24
type input "l"
type input "مقالي"
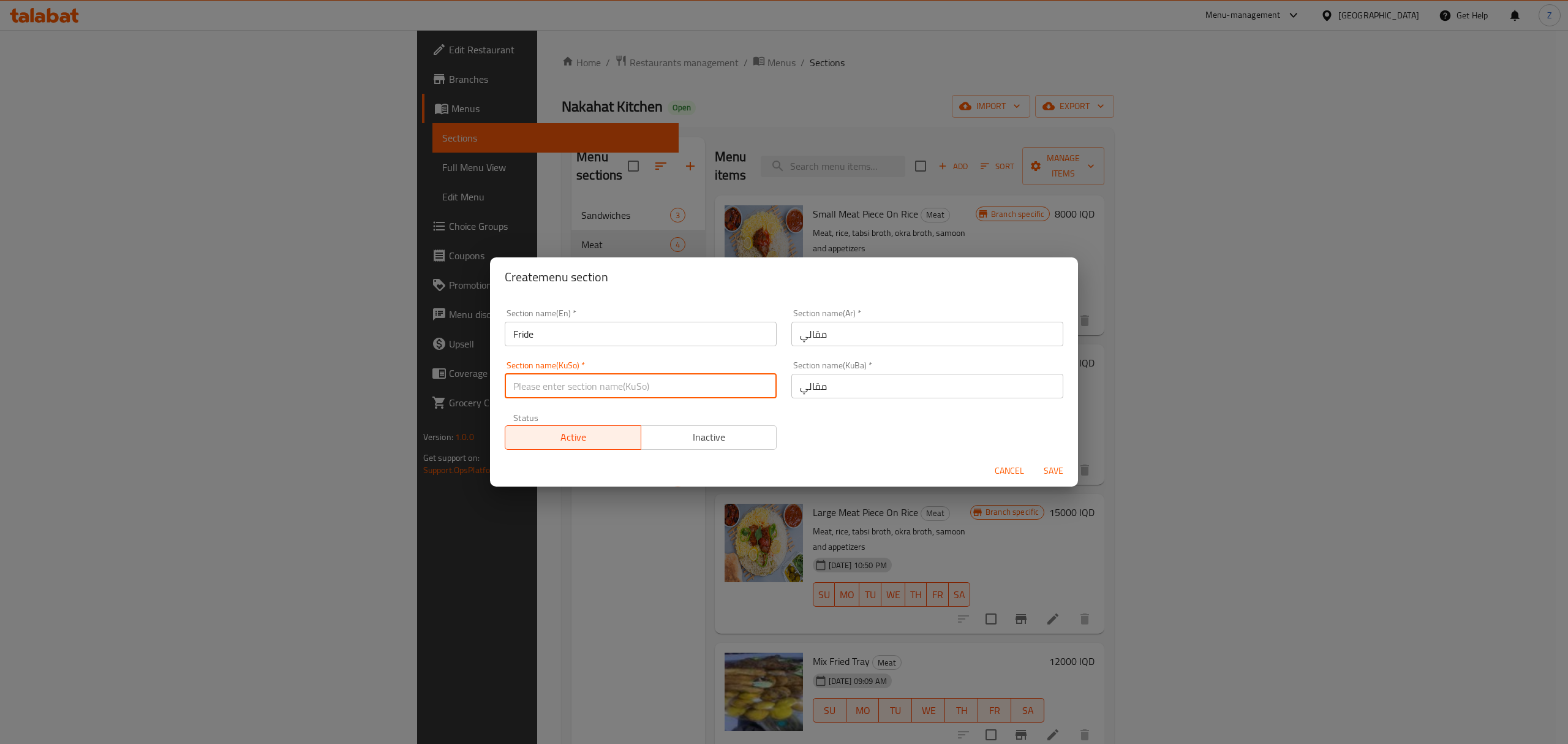
click at [764, 393] on input "text" at bounding box center [640, 386] width 272 height 24
type input "مقالي"
click at [1059, 472] on span "Save" at bounding box center [1054, 472] width 29 height 16
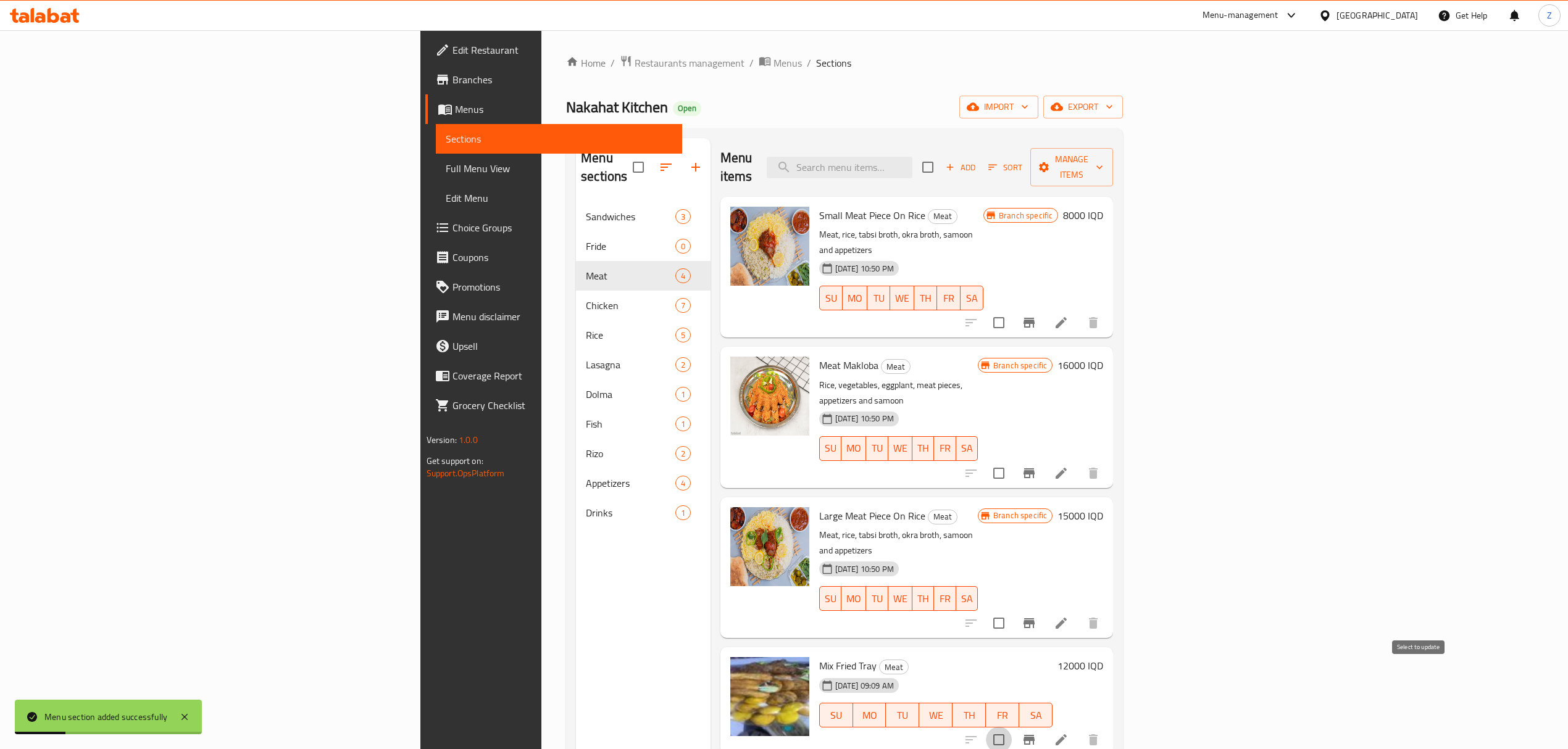
click at [1012, 727] on input "checkbox" at bounding box center [999, 740] width 26 height 26
checkbox input "false"
click at [1036, 732] on icon "Branch-specific-item" at bounding box center [1028, 739] width 15 height 15
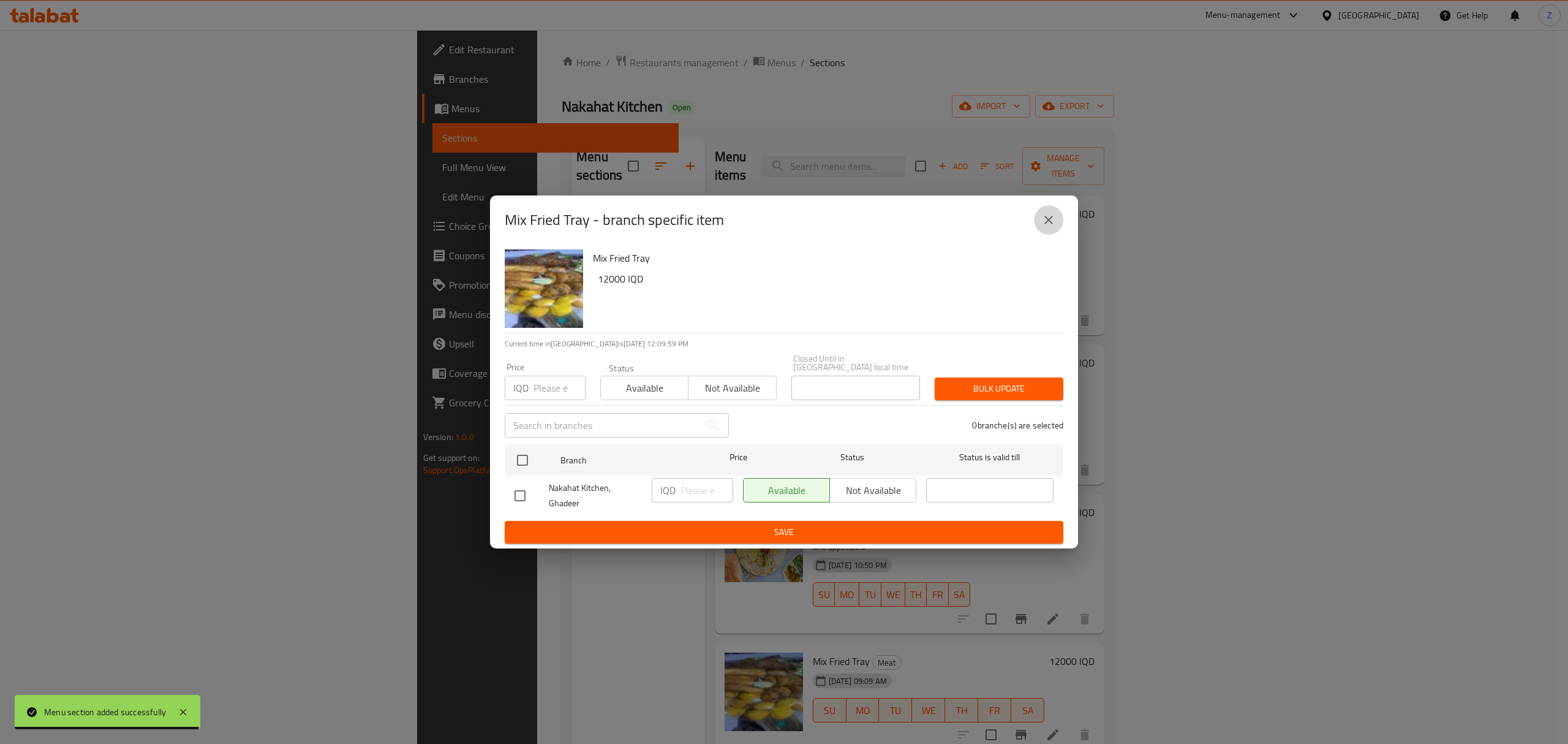
click at [1049, 224] on icon "close" at bounding box center [1048, 220] width 9 height 9
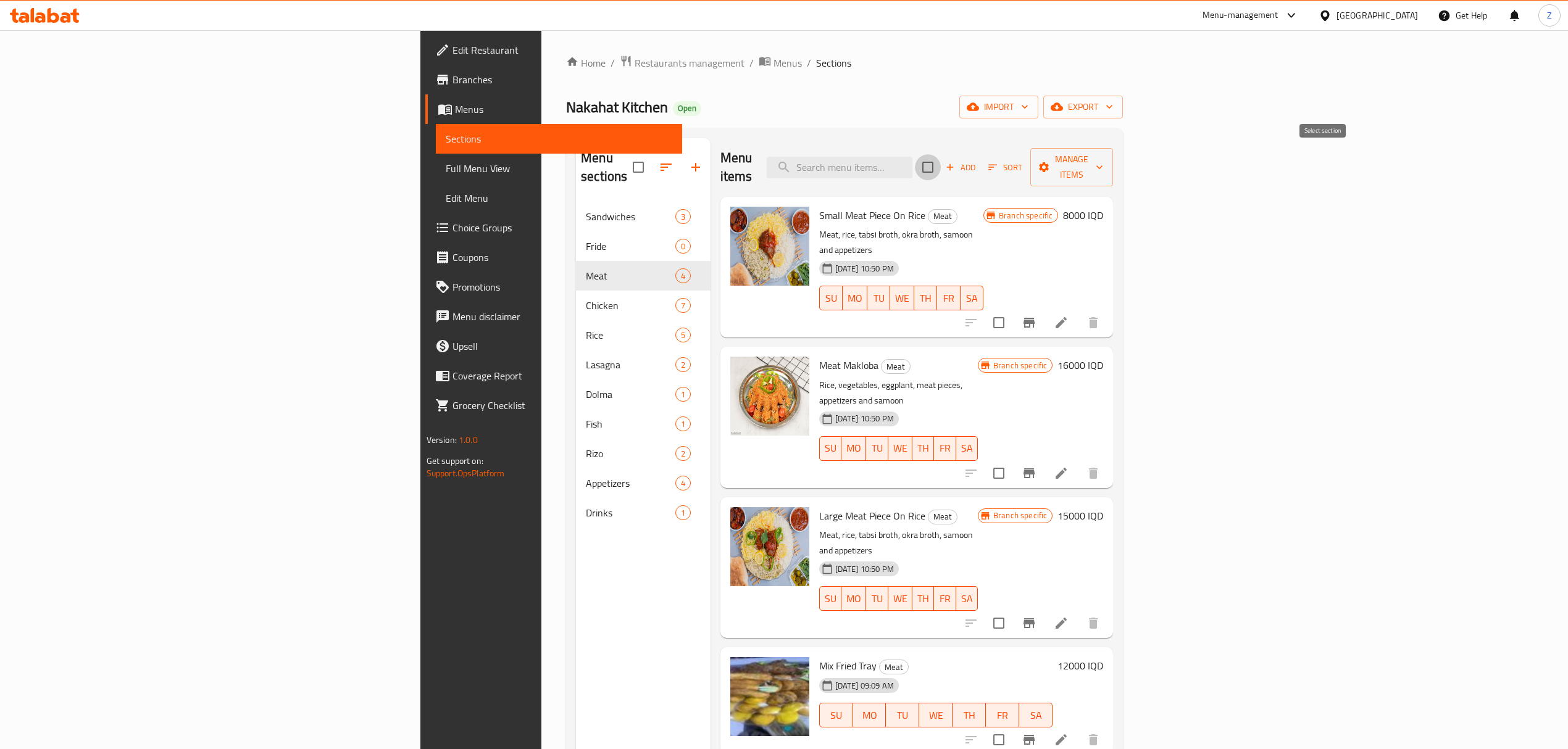
click at [941, 161] on input "checkbox" at bounding box center [927, 167] width 26 height 26
checkbox input "true"
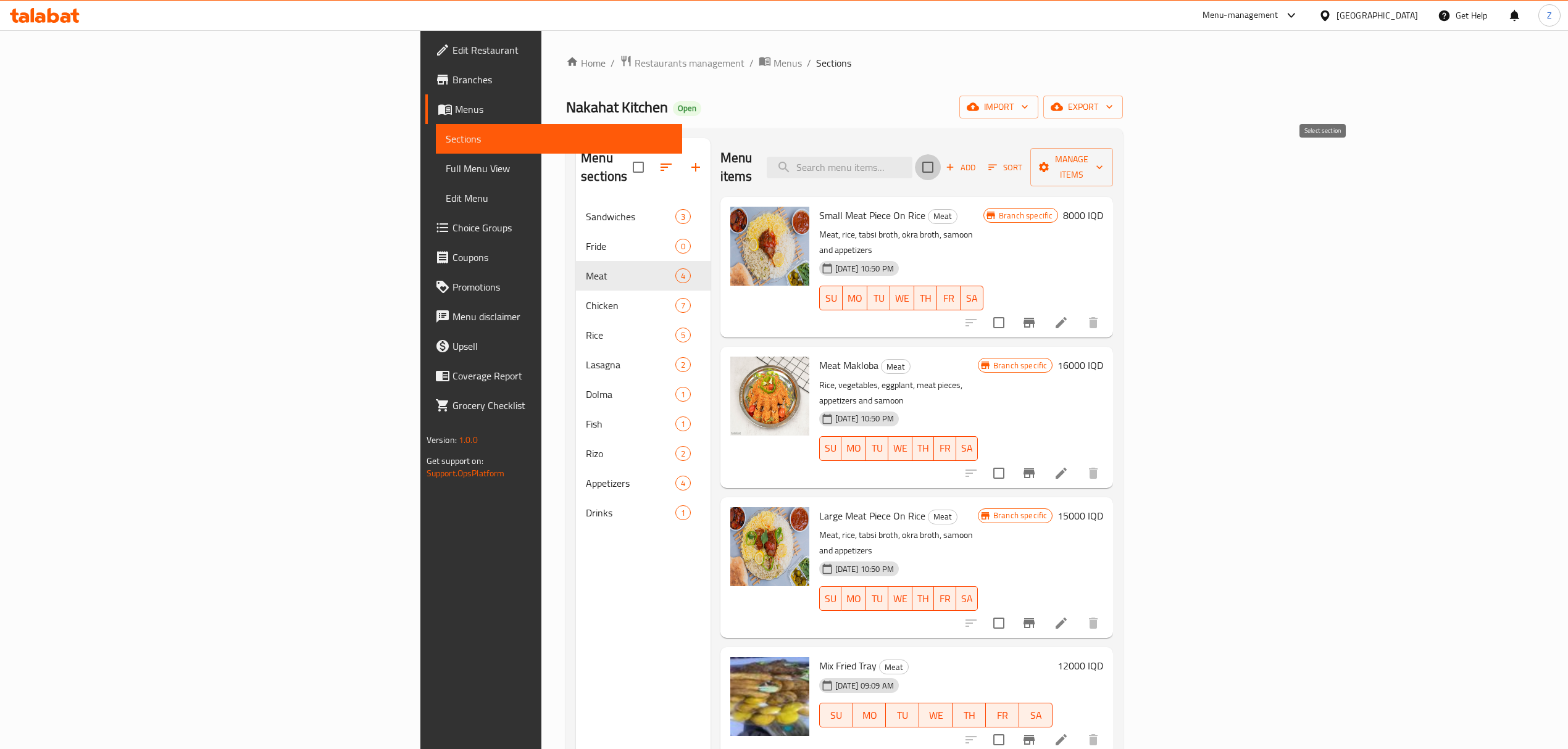
checkbox input "true"
click at [941, 154] on input "checkbox" at bounding box center [927, 167] width 26 height 26
checkbox input "false"
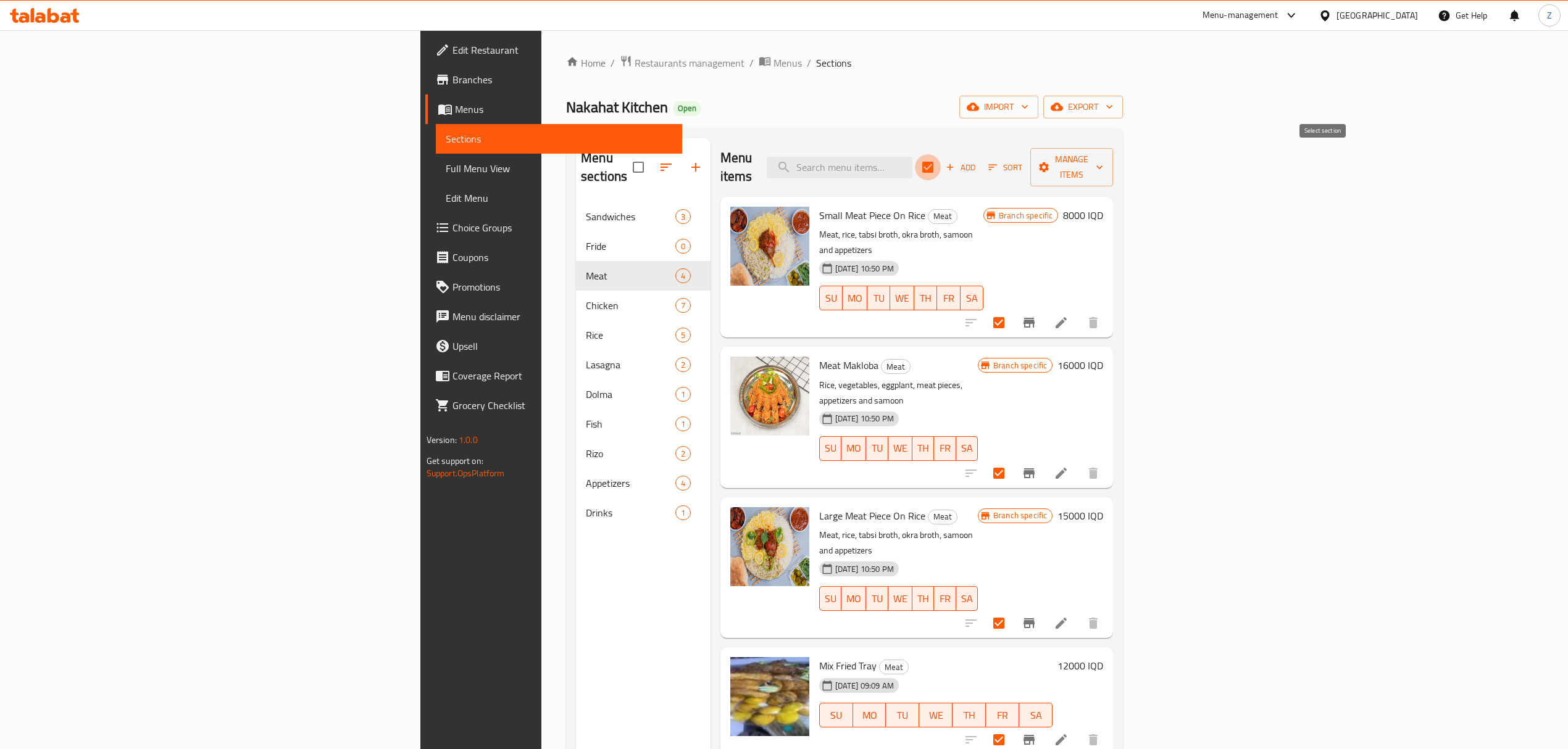
checkbox input "false"
click at [1012, 727] on input "checkbox" at bounding box center [999, 740] width 26 height 26
click at [1103, 159] on span "Manage items" at bounding box center [1072, 166] width 63 height 30
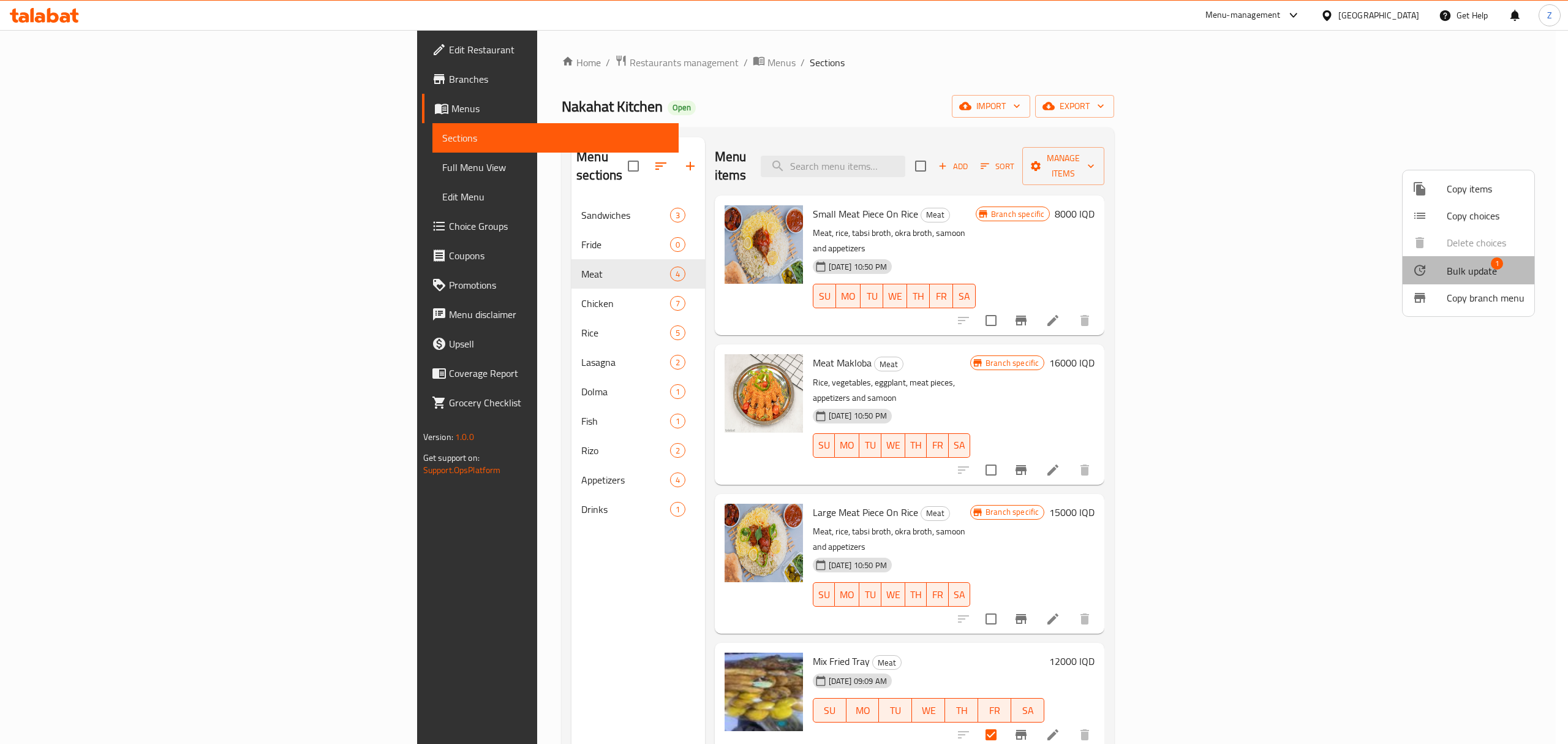
click at [1473, 268] on span "Bulk update" at bounding box center [1471, 270] width 50 height 15
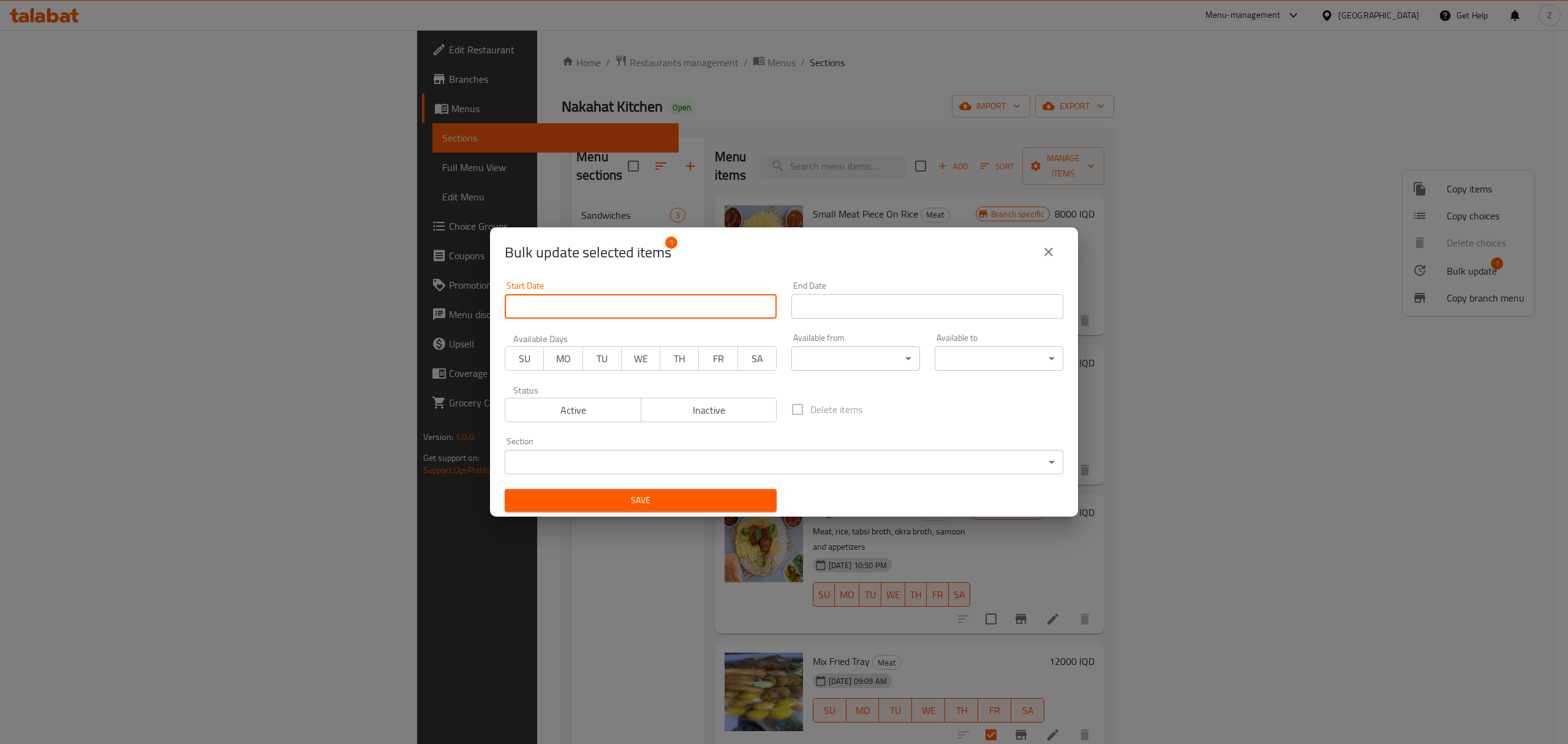
click at [583, 303] on input "Start Date" at bounding box center [640, 306] width 272 height 24
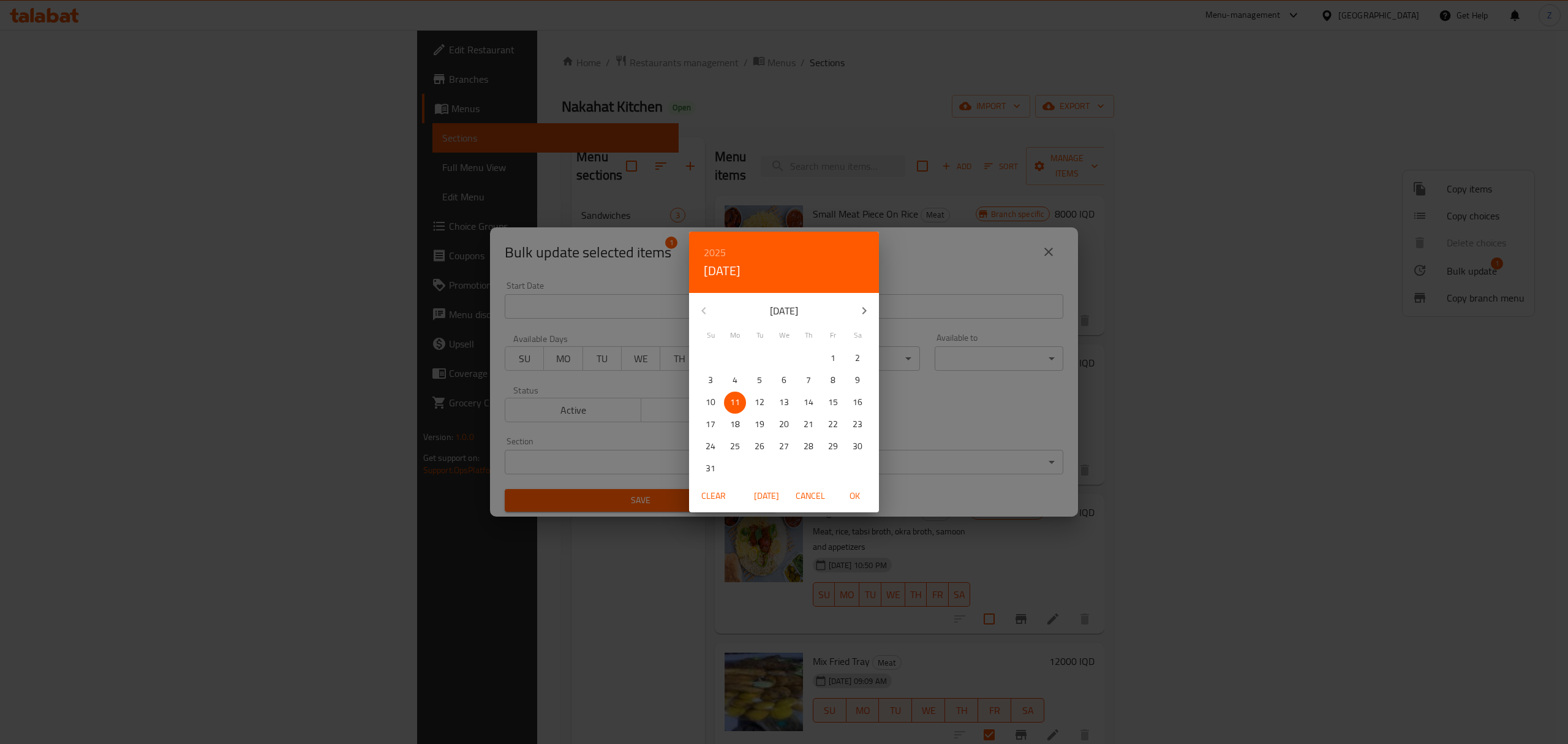
click at [583, 303] on div "2025 Mon, Aug 11 August 2025 Su Mo Tu We Th Fr Sa 27 28 29 30 31 1 2 3 4 5 6 7 …" at bounding box center [784, 372] width 1568 height 744
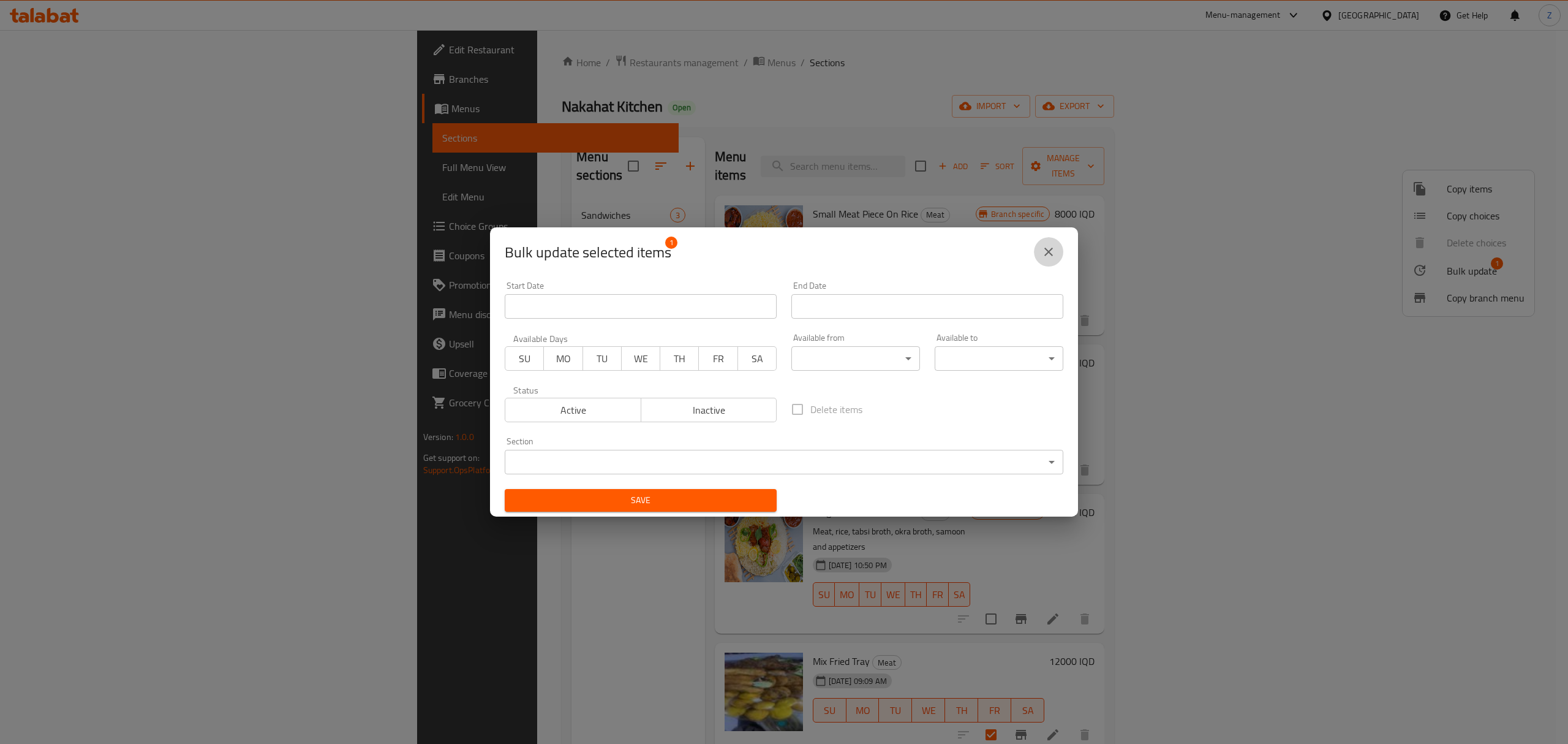
click at [1050, 251] on icon "close" at bounding box center [1048, 251] width 15 height 15
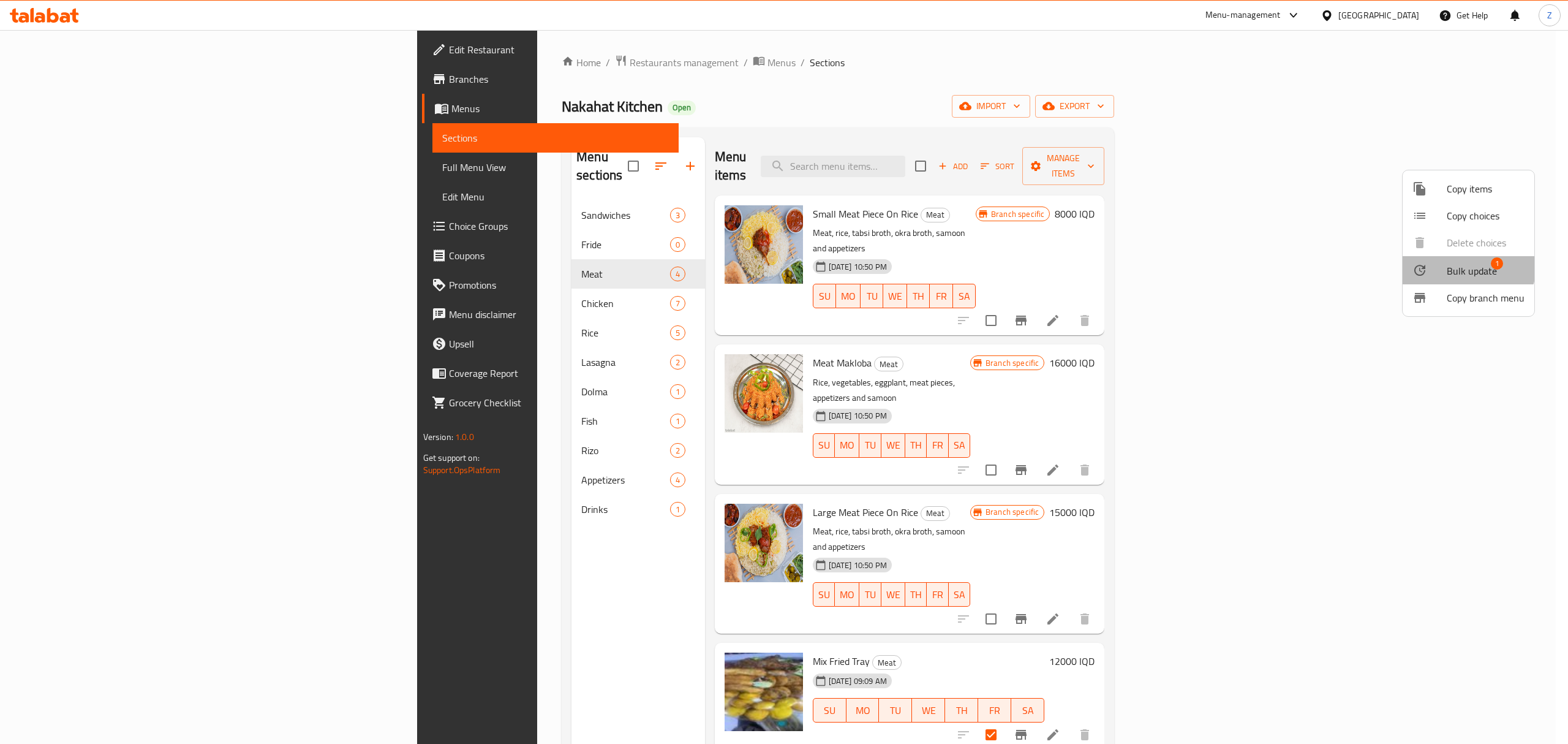
click at [1467, 266] on span "Bulk update" at bounding box center [1471, 270] width 50 height 15
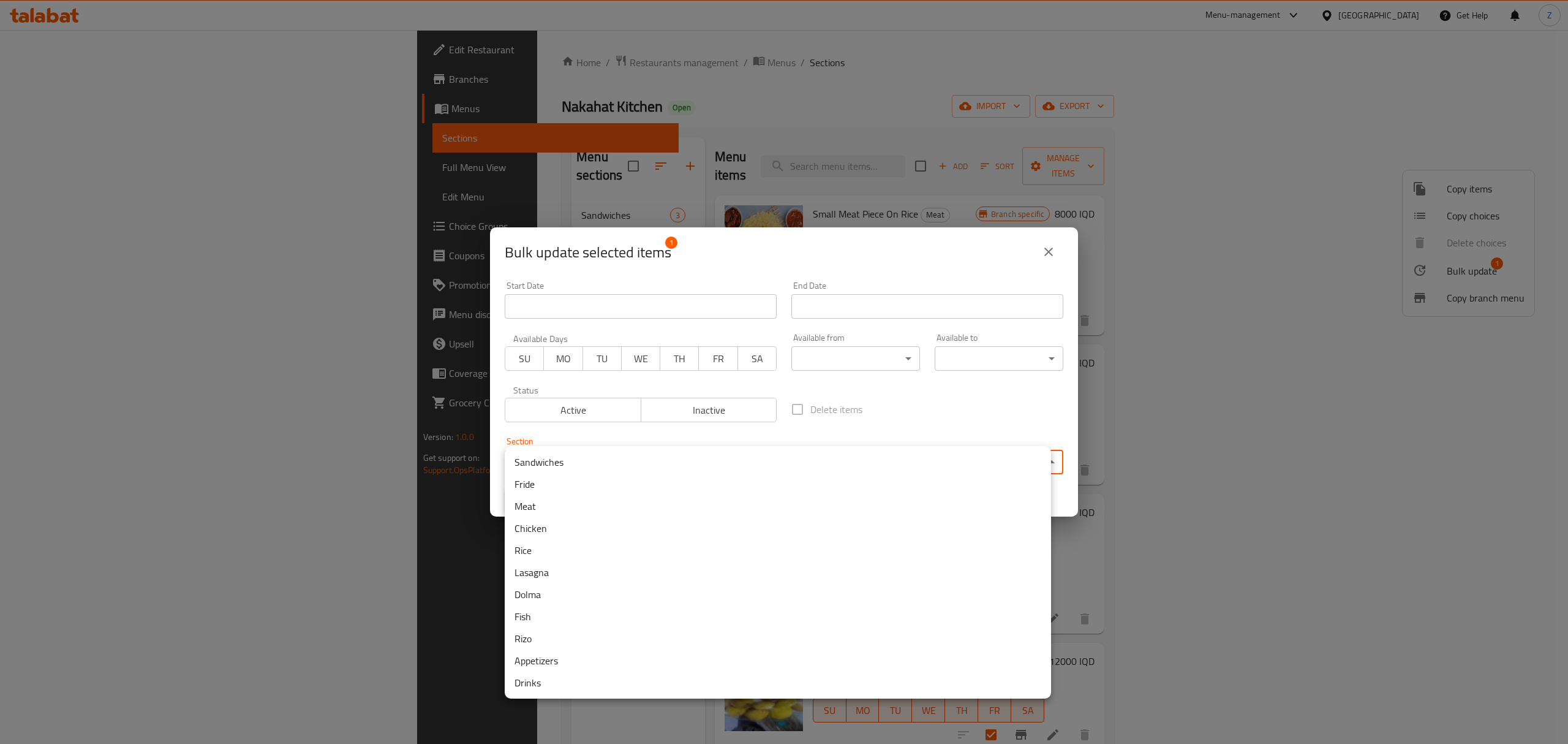
click at [640, 457] on body "​ Menu-management Iraq Get Help Z Edit Restaurant Branches Menus Sections Full …" at bounding box center [784, 387] width 1568 height 714
click at [530, 475] on li "Fride" at bounding box center [778, 484] width 546 height 22
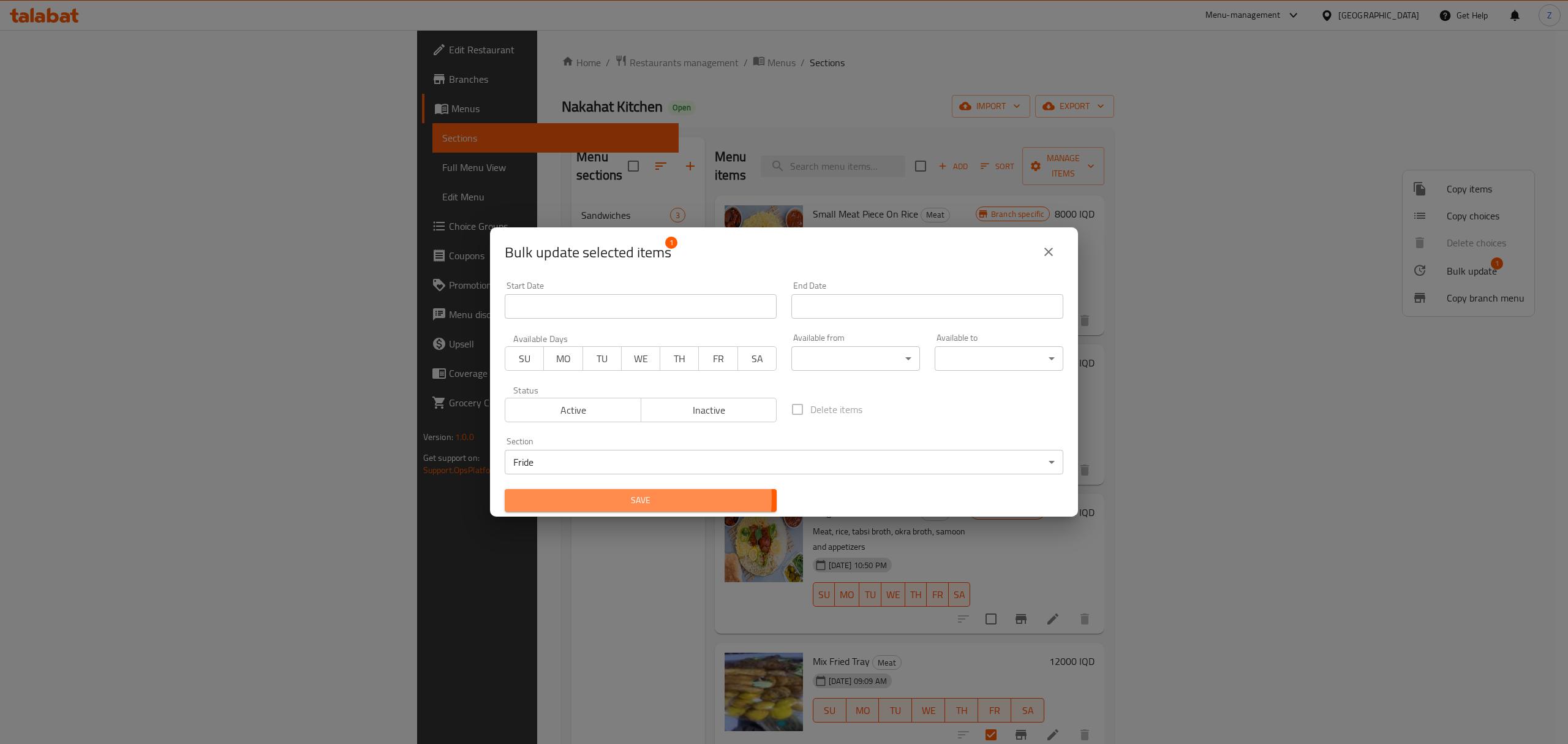
click at [609, 498] on span "Save" at bounding box center [640, 501] width 253 height 16
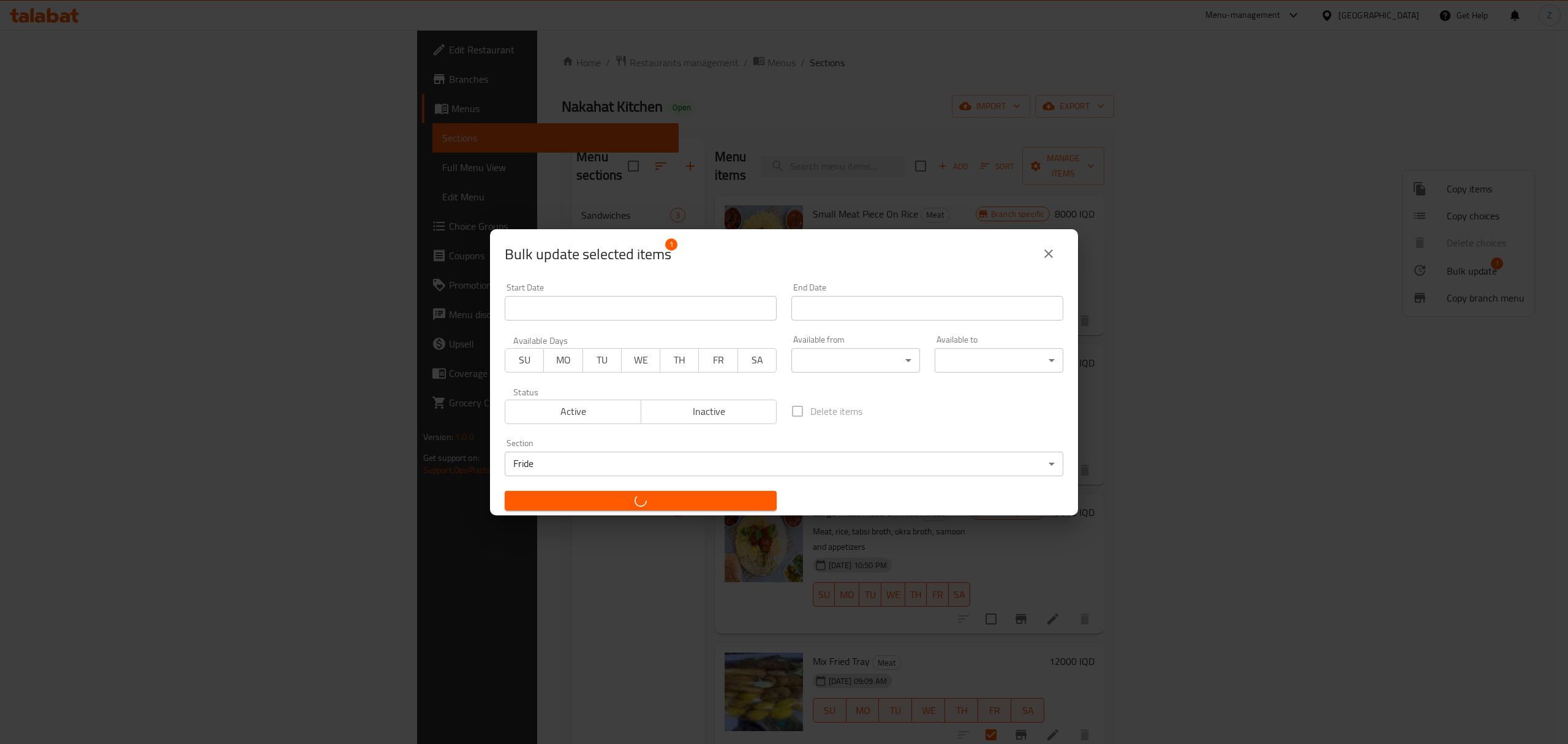
checkbox input "false"
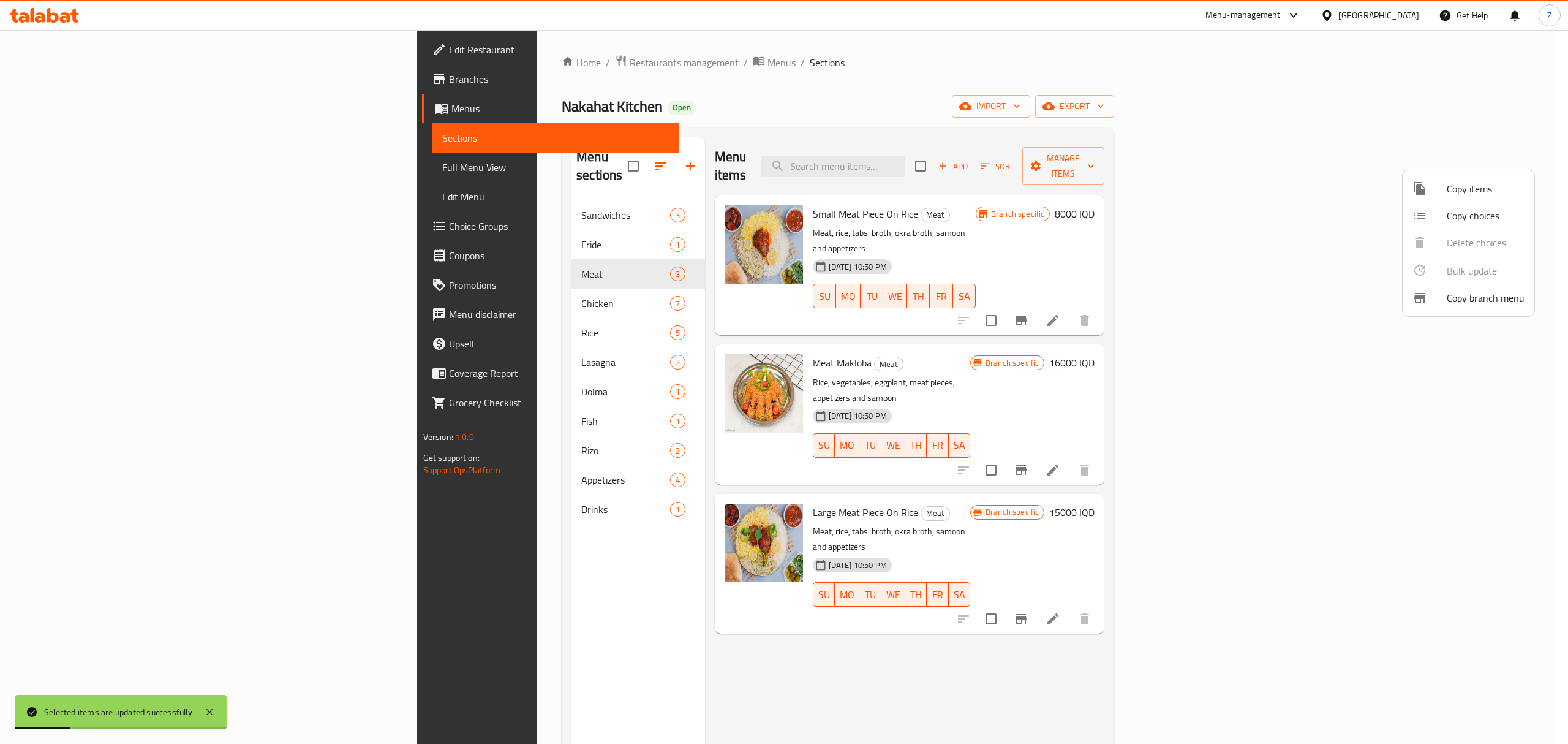
click at [353, 224] on div at bounding box center [784, 372] width 1568 height 744
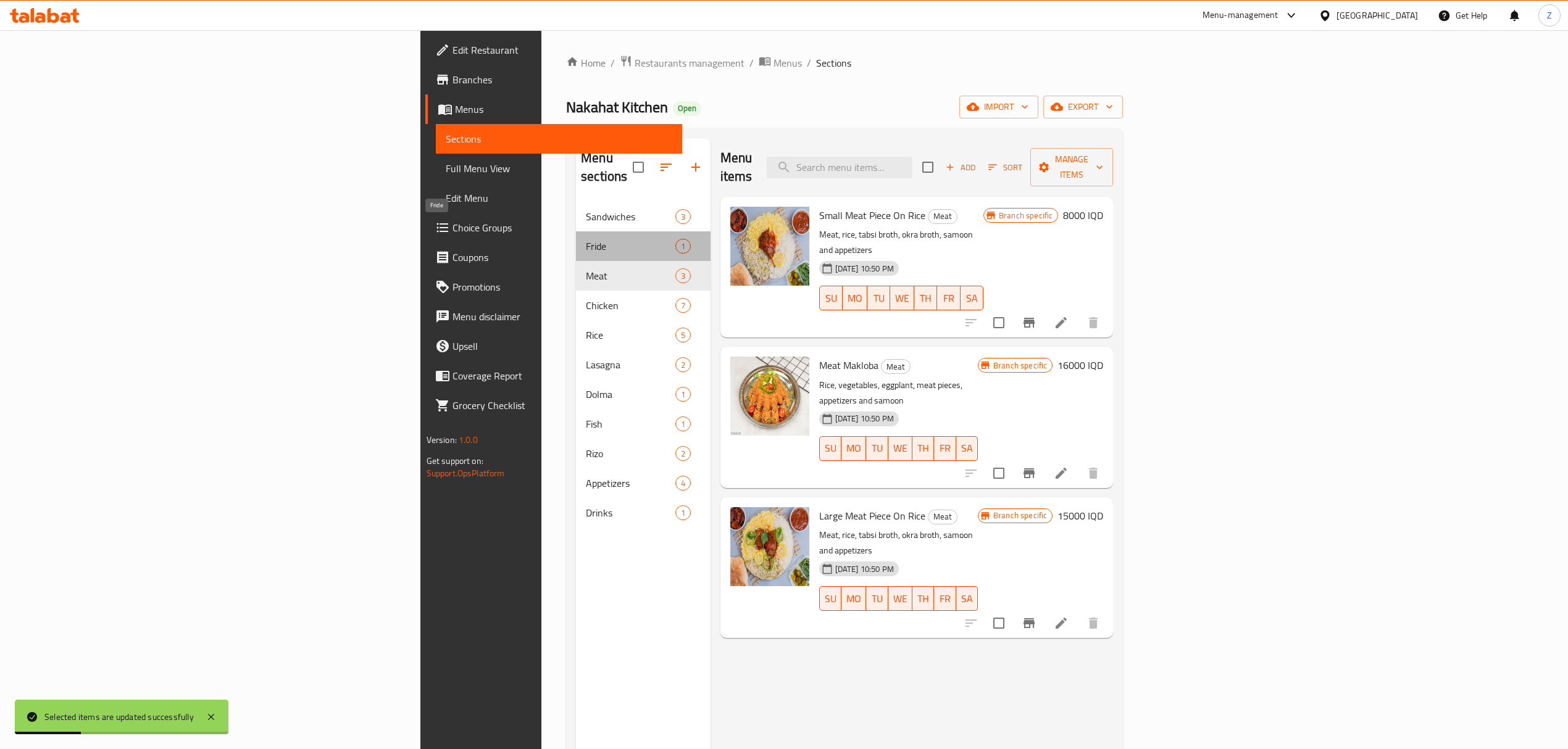
click at [586, 239] on span "Fride" at bounding box center [630, 246] width 88 height 15
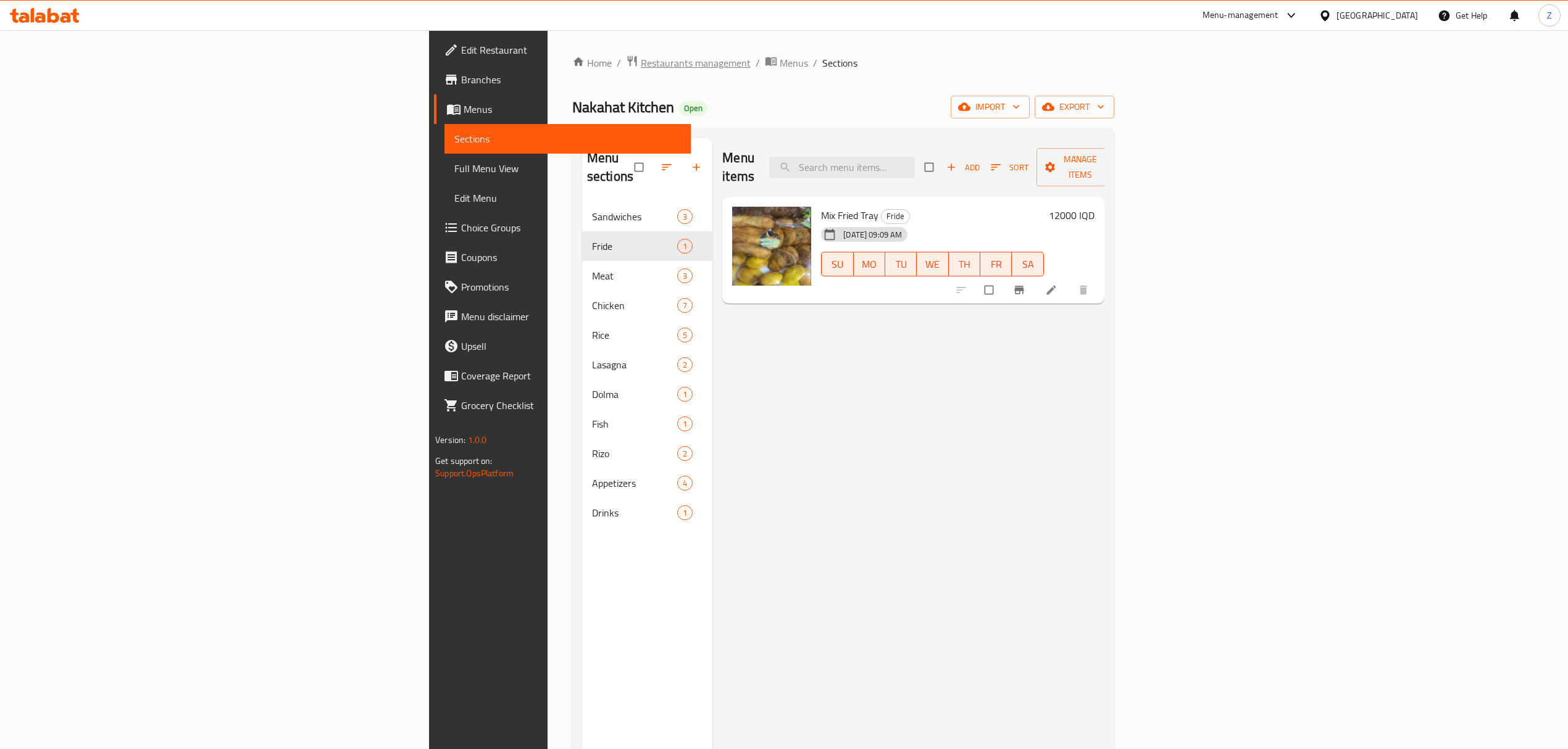
click at [641, 62] on span "Restaurants management" at bounding box center [696, 63] width 110 height 15
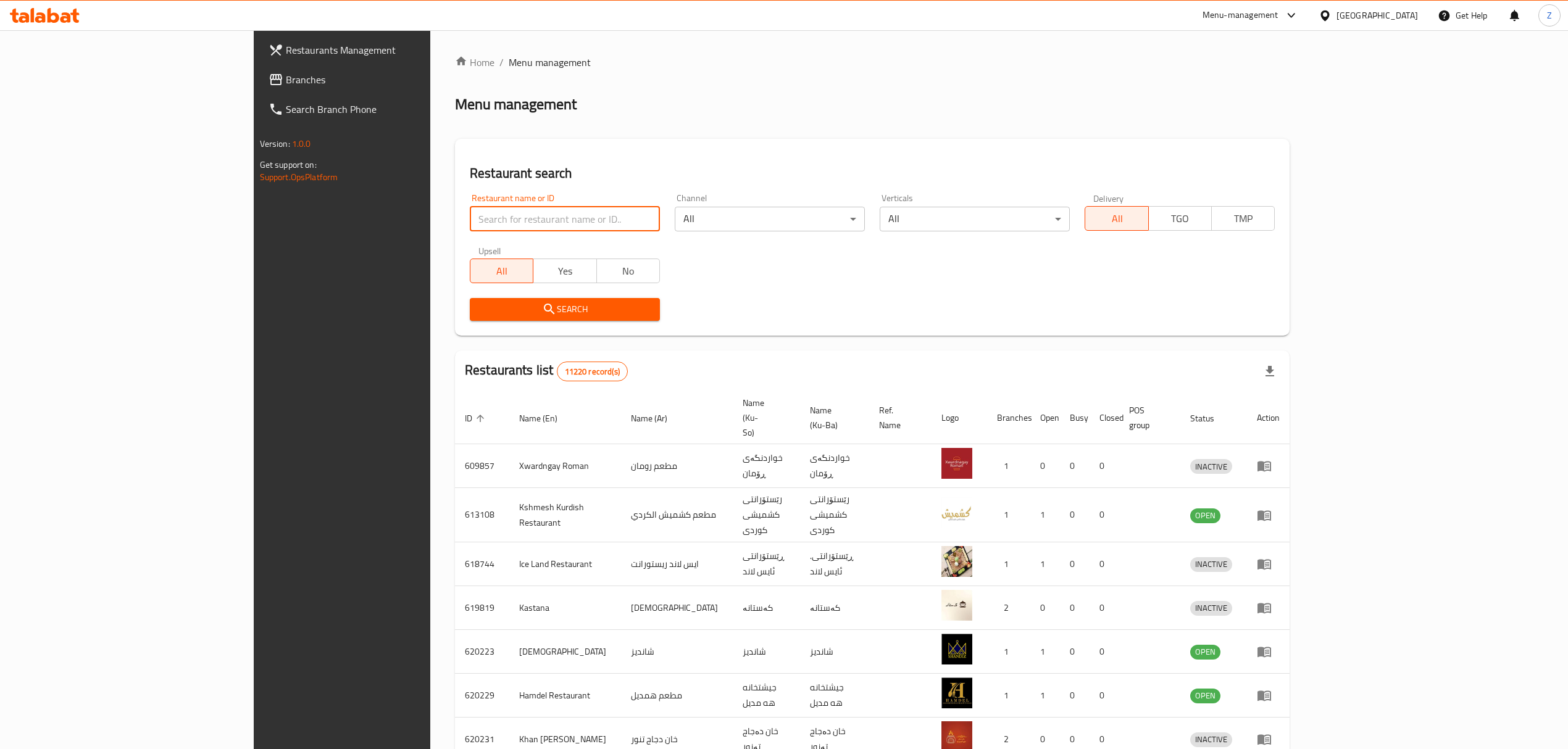
click at [470, 217] on input "search" at bounding box center [564, 218] width 190 height 25
paste input "Znood Al Sit Jedo"
type input "Znood Al Sit Jedo"
click button "Search" at bounding box center [564, 309] width 190 height 23
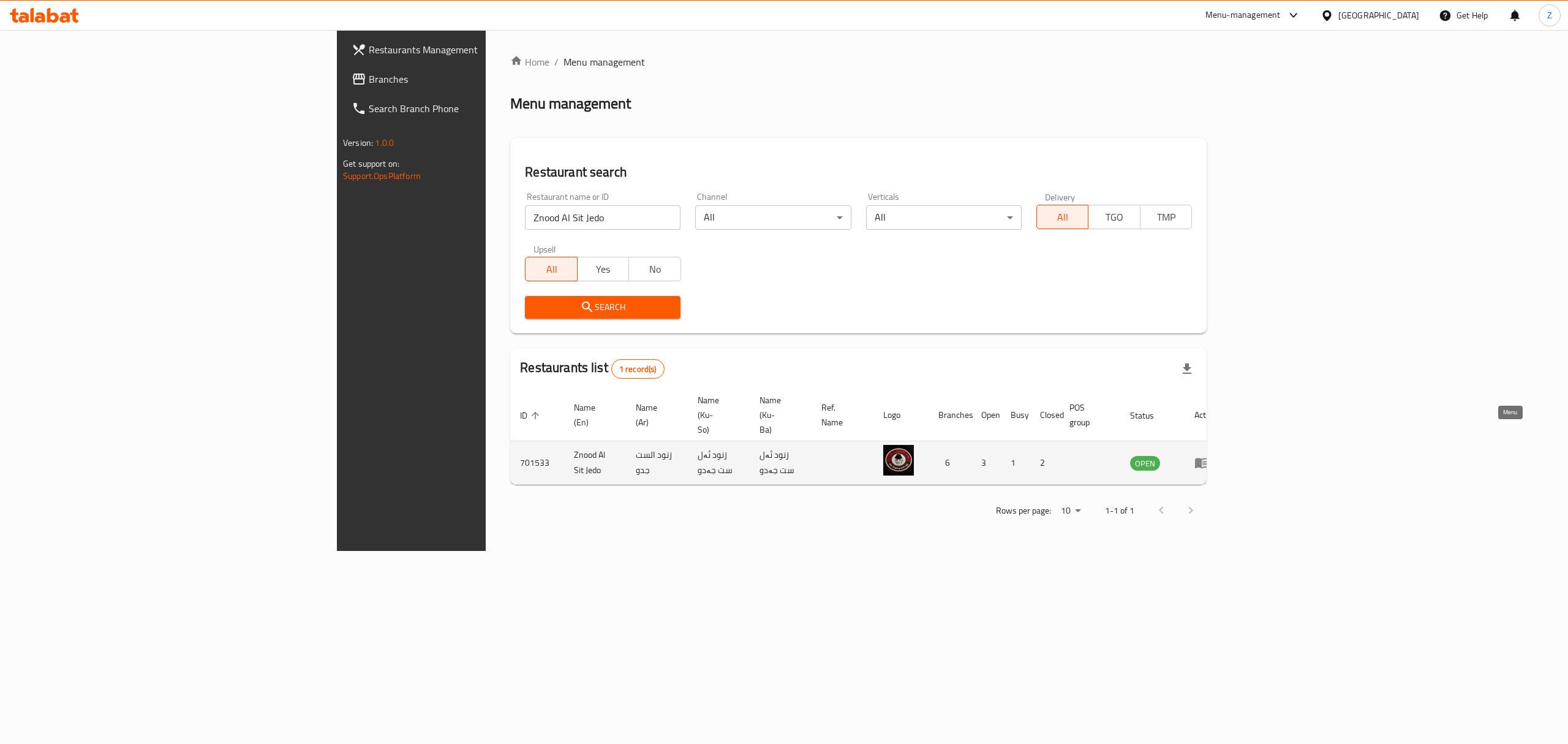
click at [1209, 455] on icon "enhanced table" at bounding box center [1201, 462] width 15 height 15
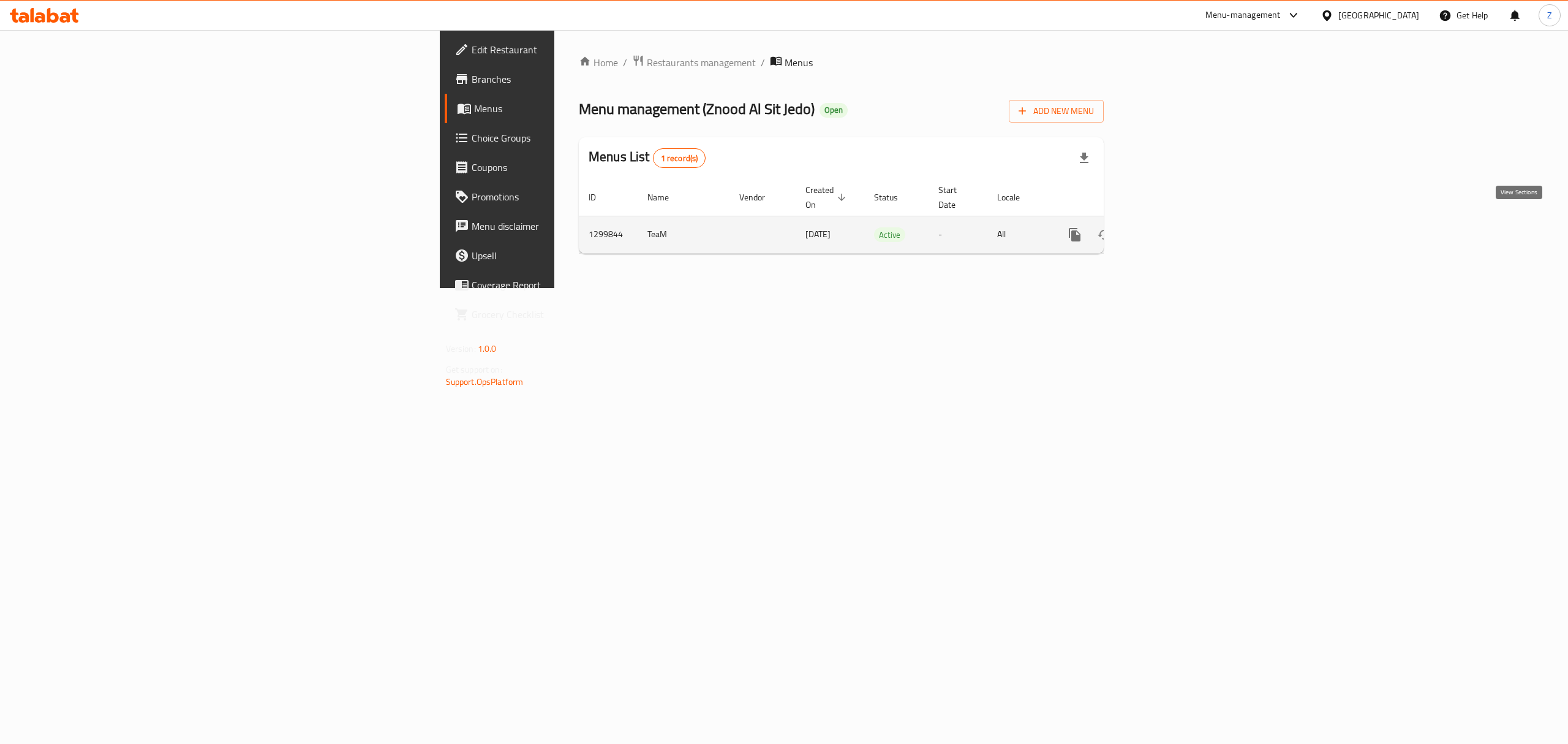
click at [1169, 229] on icon "enhanced table" at bounding box center [1163, 234] width 11 height 11
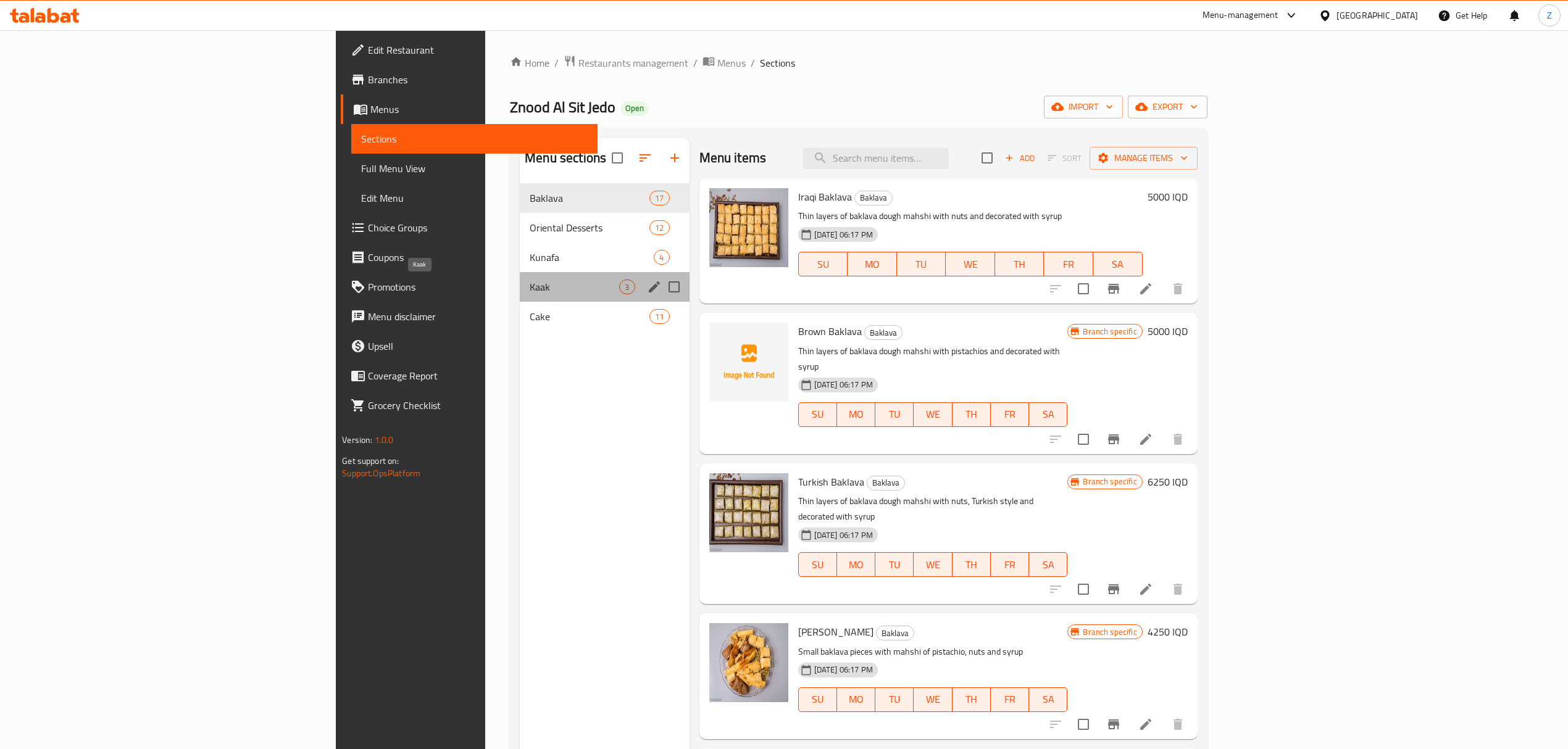
click at [530, 291] on span "Kaak" at bounding box center [574, 286] width 89 height 15
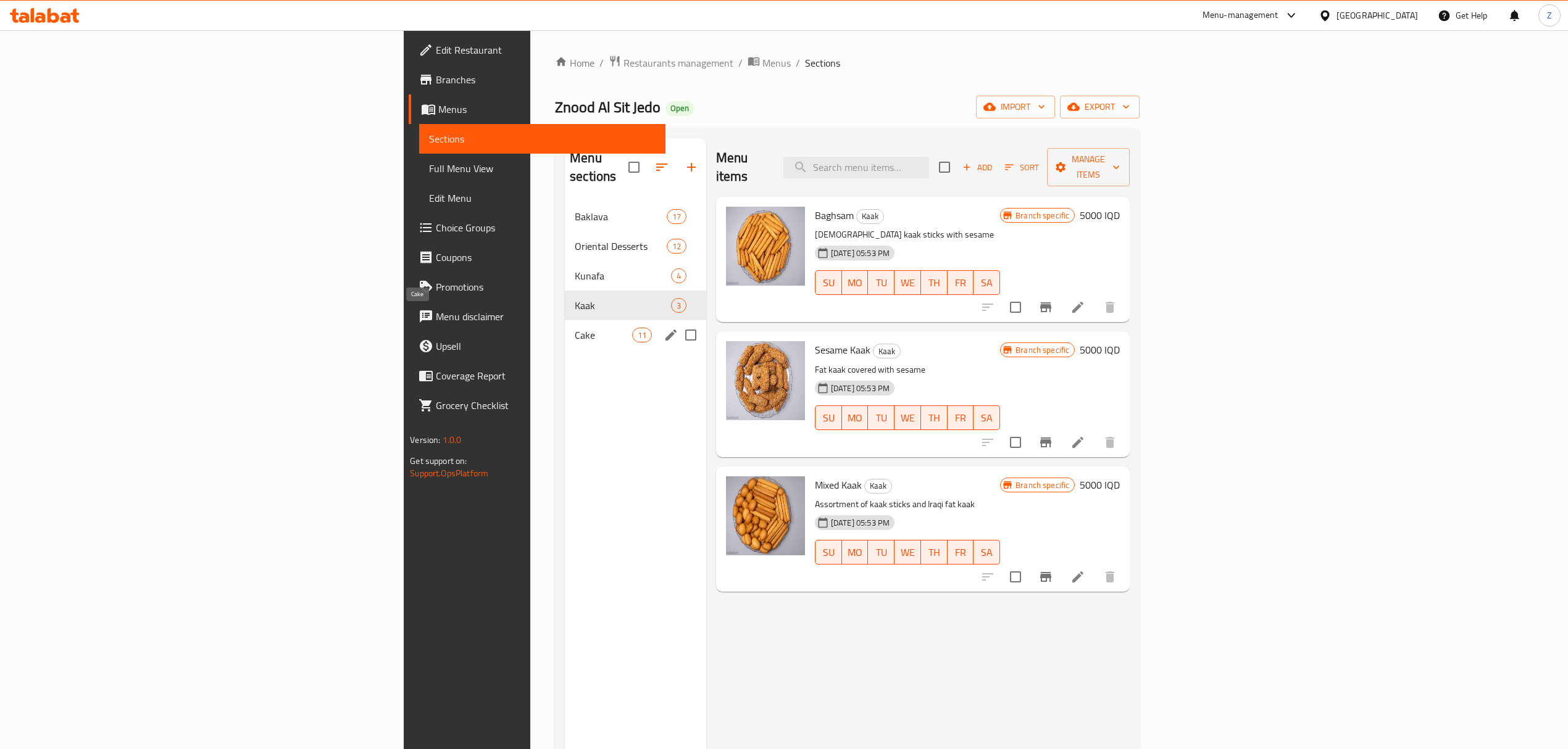
click at [574, 327] on span "Cake" at bounding box center [603, 334] width 57 height 15
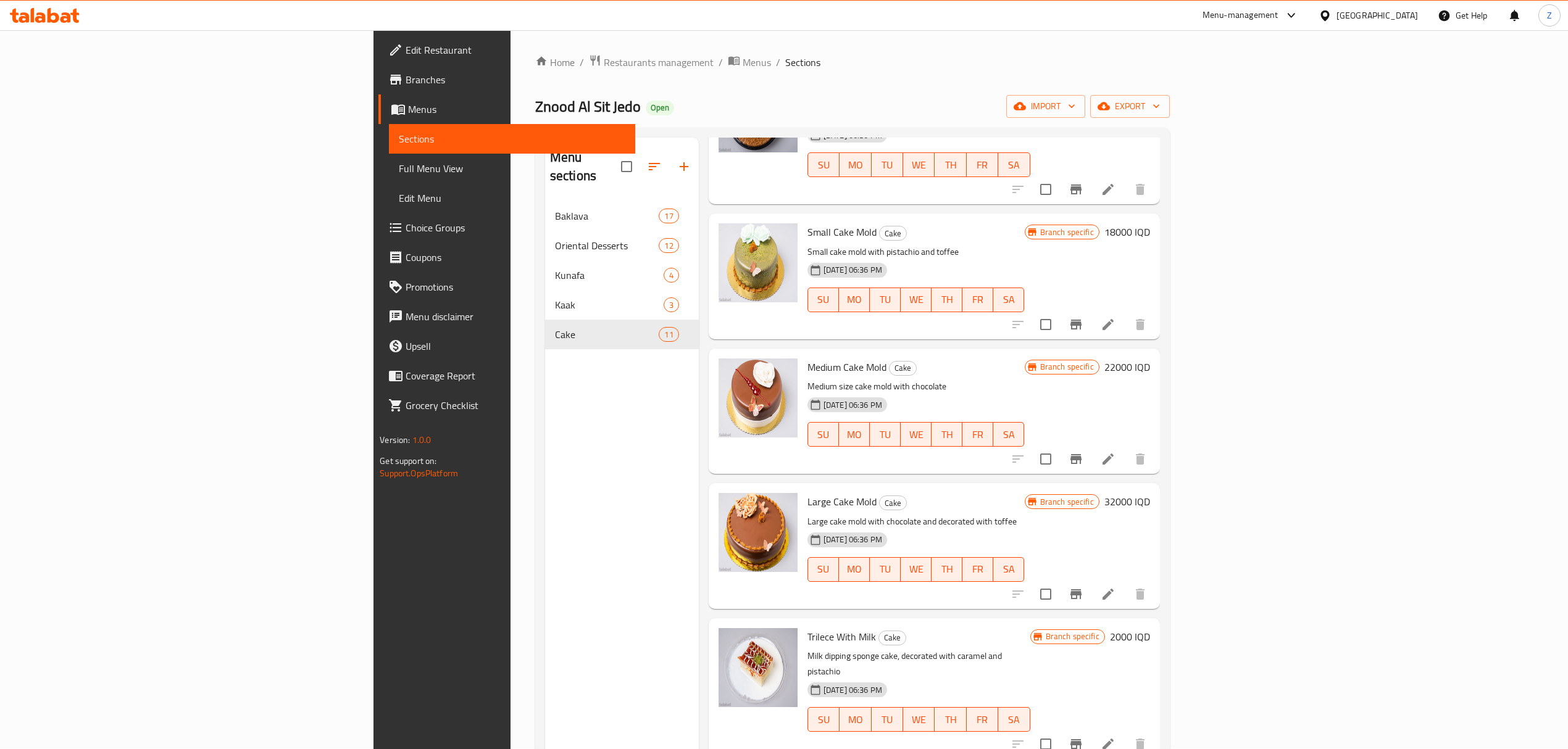
scroll to position [432, 0]
click at [1083, 588] on icon "Branch-specific-item" at bounding box center [1075, 595] width 15 height 15
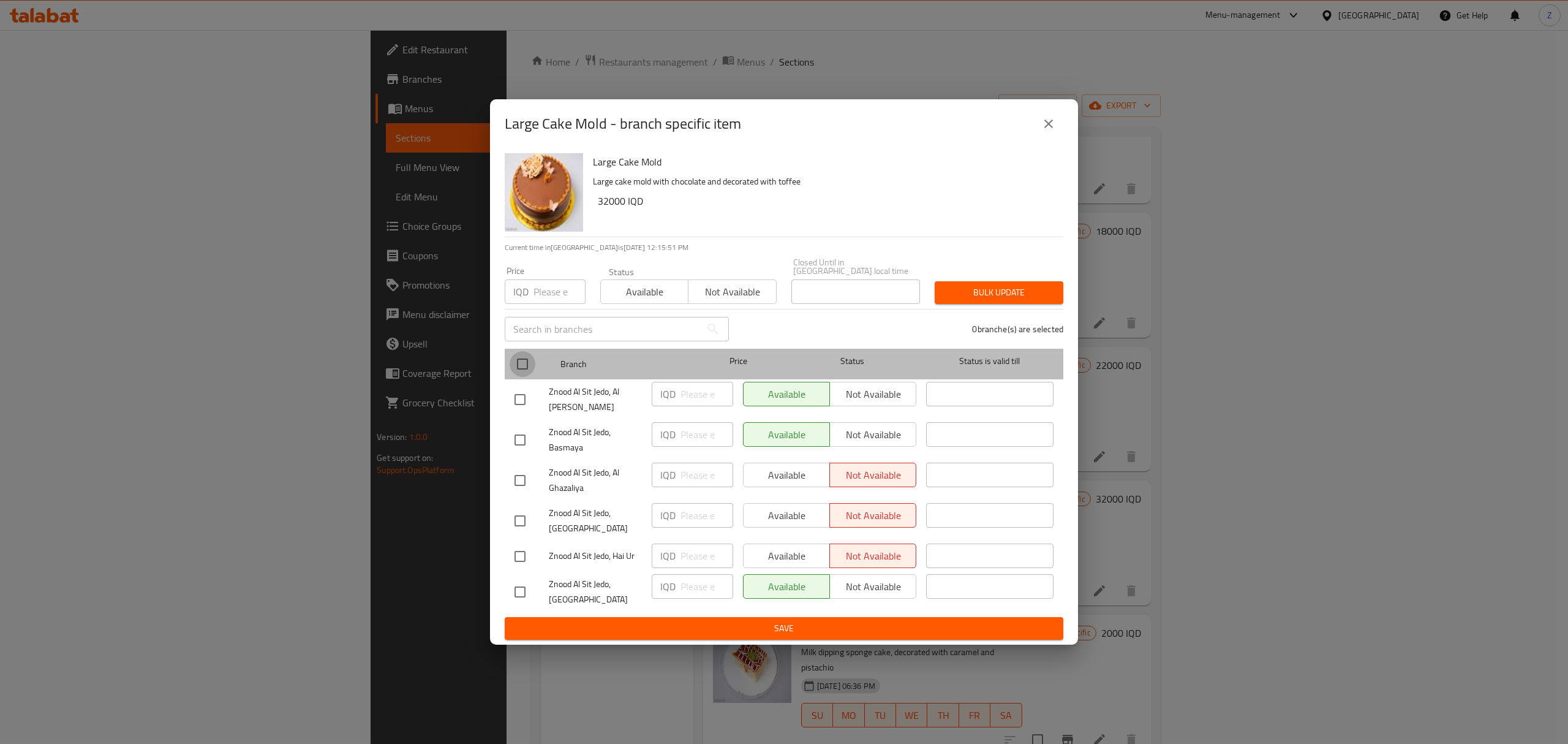
click at [521, 366] on input "checkbox" at bounding box center [522, 364] width 25 height 25
checkbox input "true"
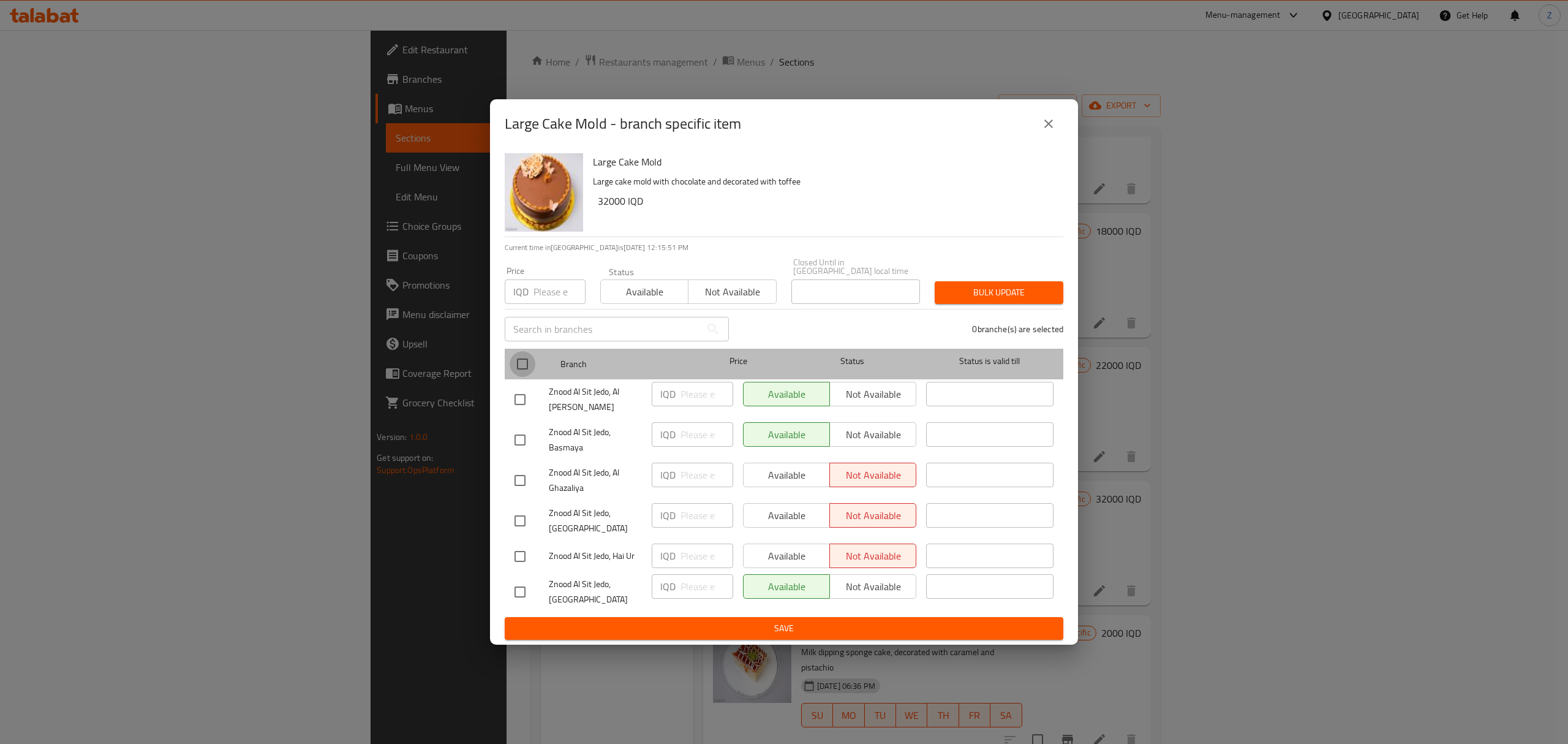
checkbox input "true"
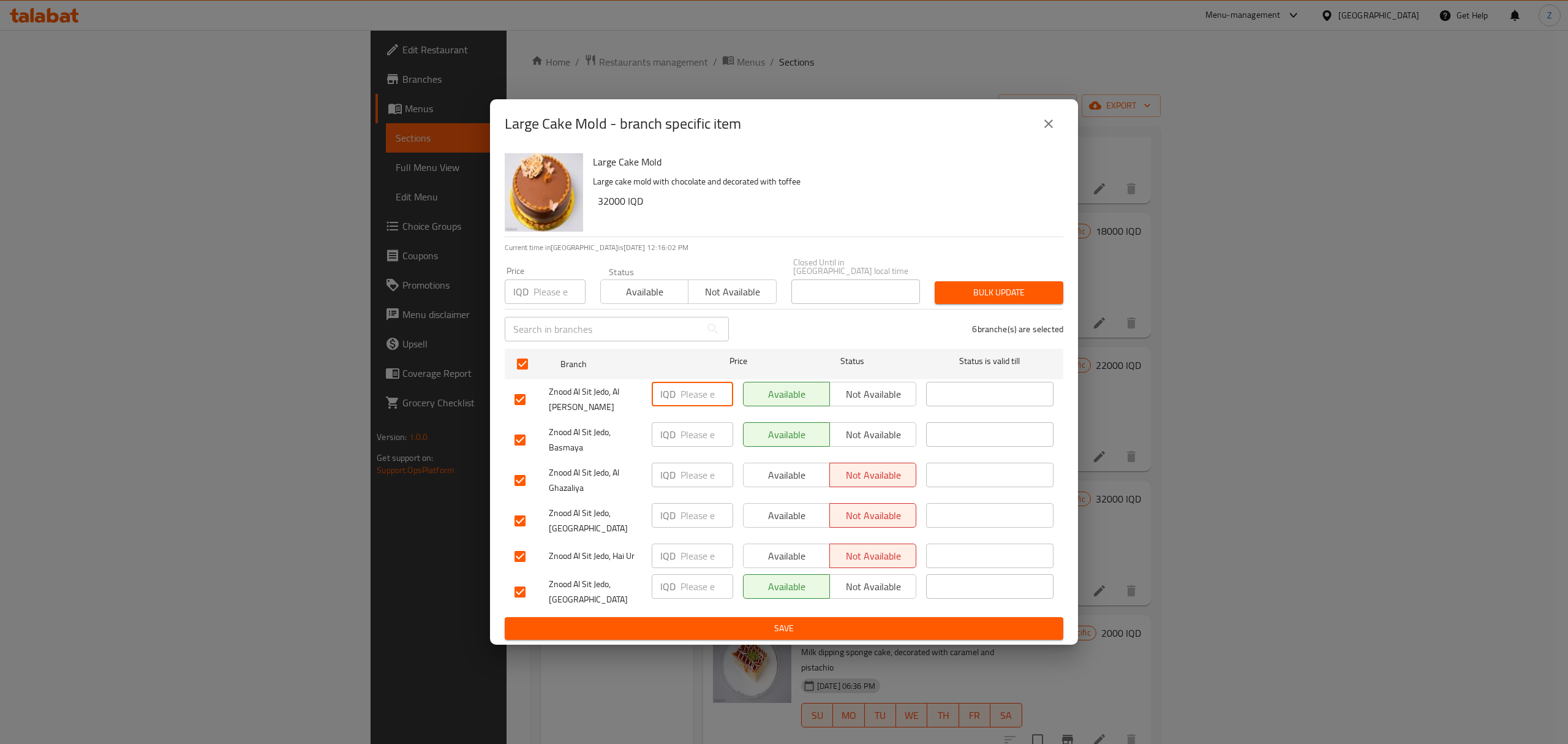
click at [705, 398] on input "number" at bounding box center [706, 393] width 53 height 24
type input "27000"
click at [697, 425] on input "number" at bounding box center [706, 434] width 53 height 24
type input "27000"
click at [1025, 288] on button "Bulk update" at bounding box center [999, 292] width 129 height 22
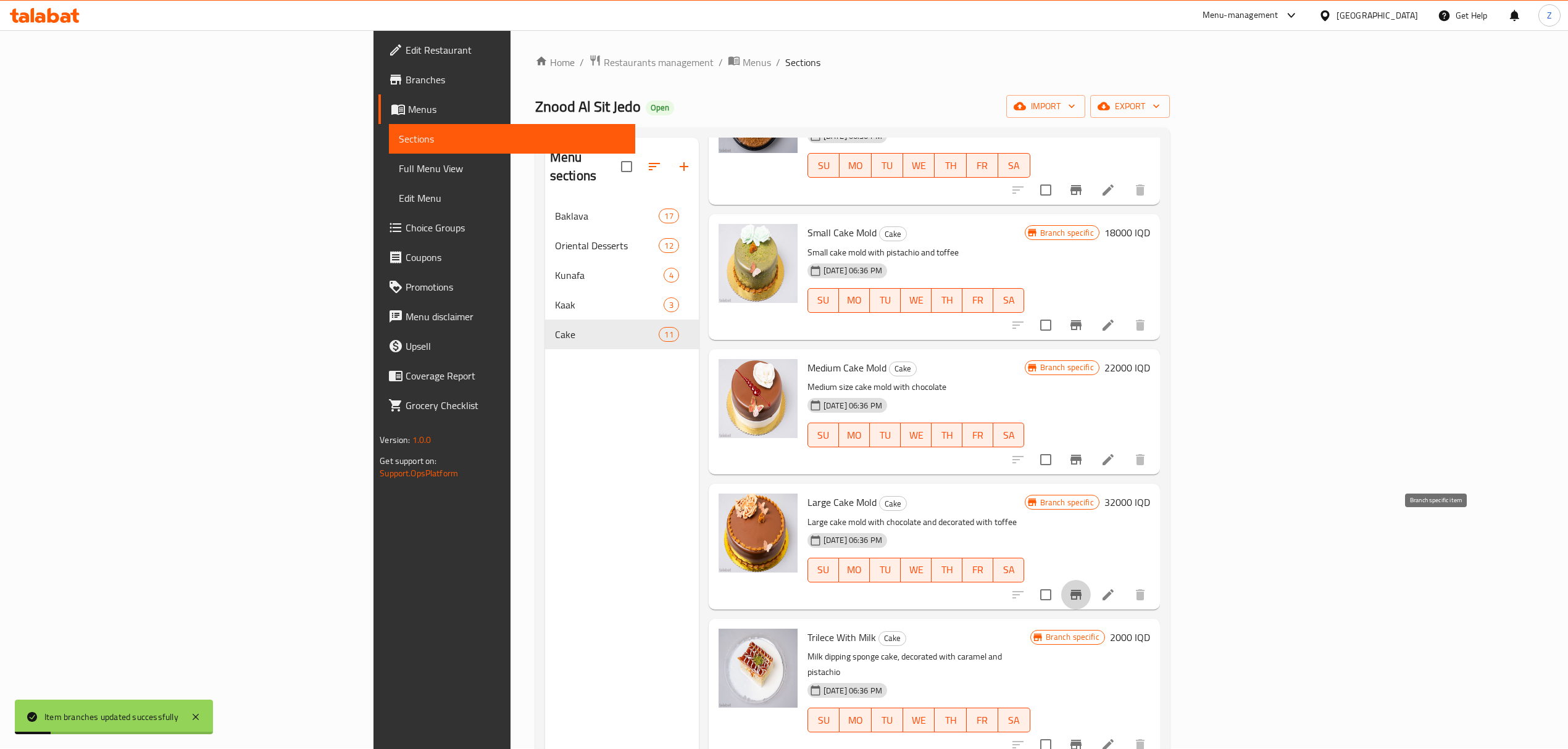
click at [1081, 590] on icon "Branch-specific-item" at bounding box center [1075, 595] width 11 height 10
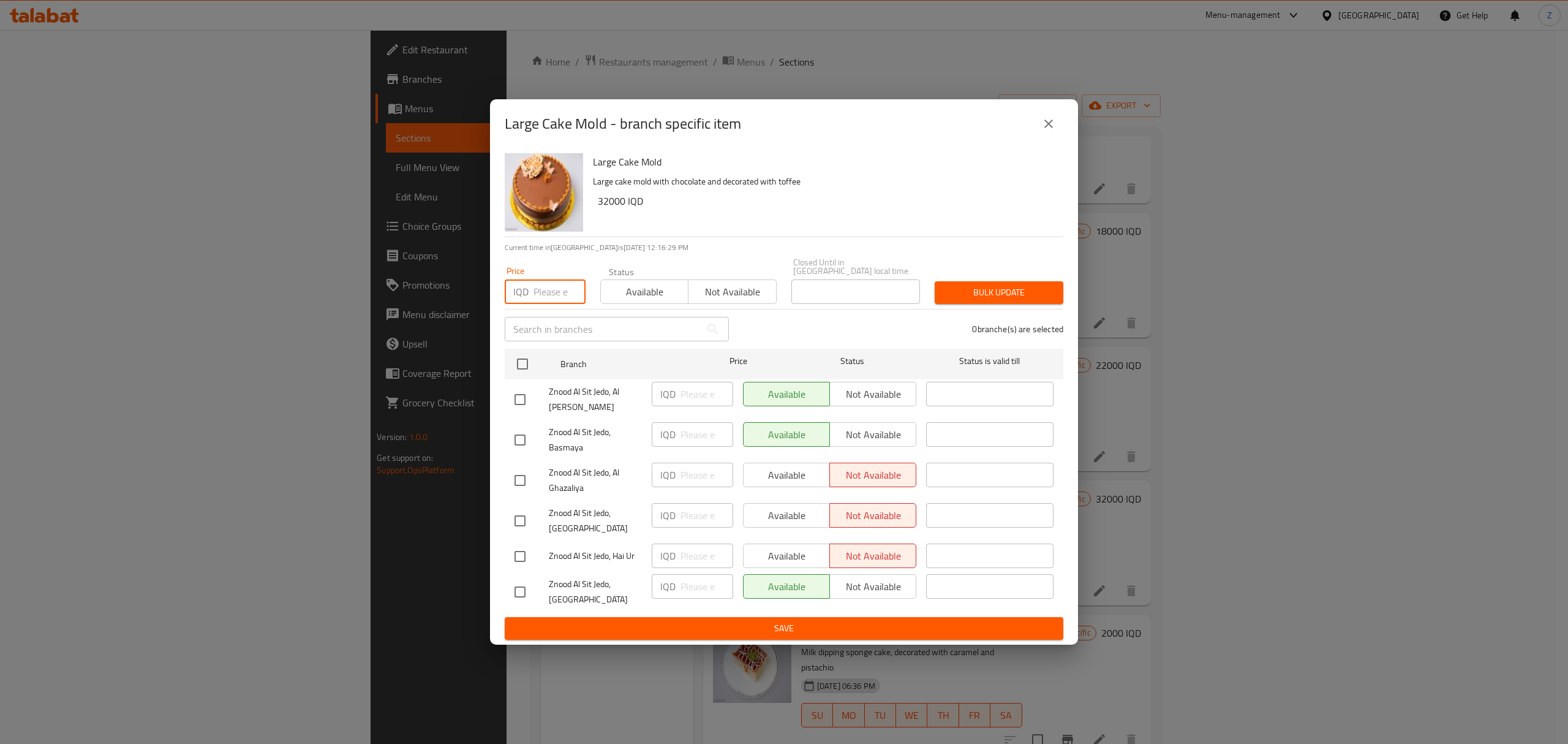
click at [537, 304] on input "number" at bounding box center [559, 291] width 52 height 24
type input "27000"
click at [976, 301] on span "Bulk update" at bounding box center [999, 293] width 109 height 16
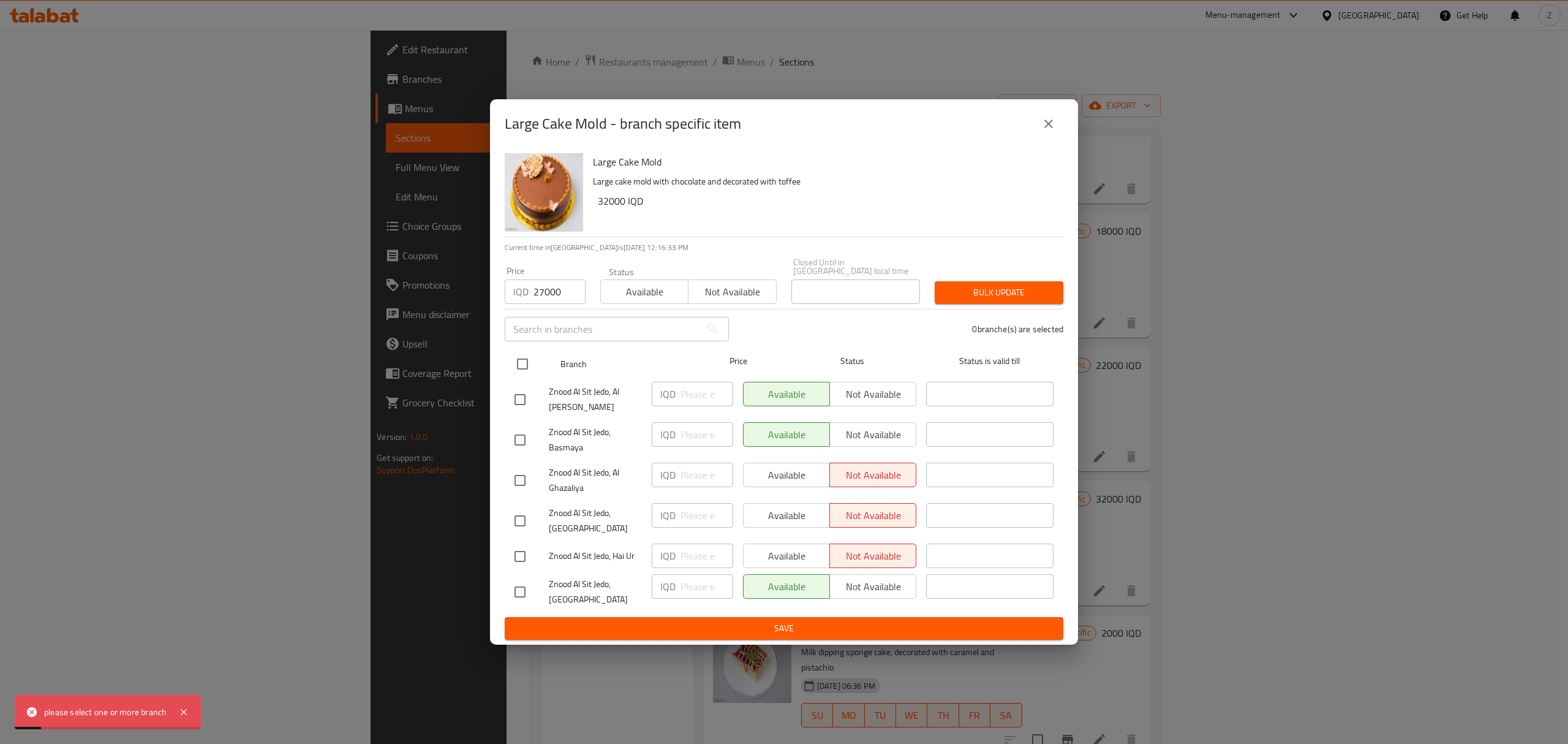
click at [521, 371] on input "checkbox" at bounding box center [522, 364] width 25 height 25
checkbox input "true"
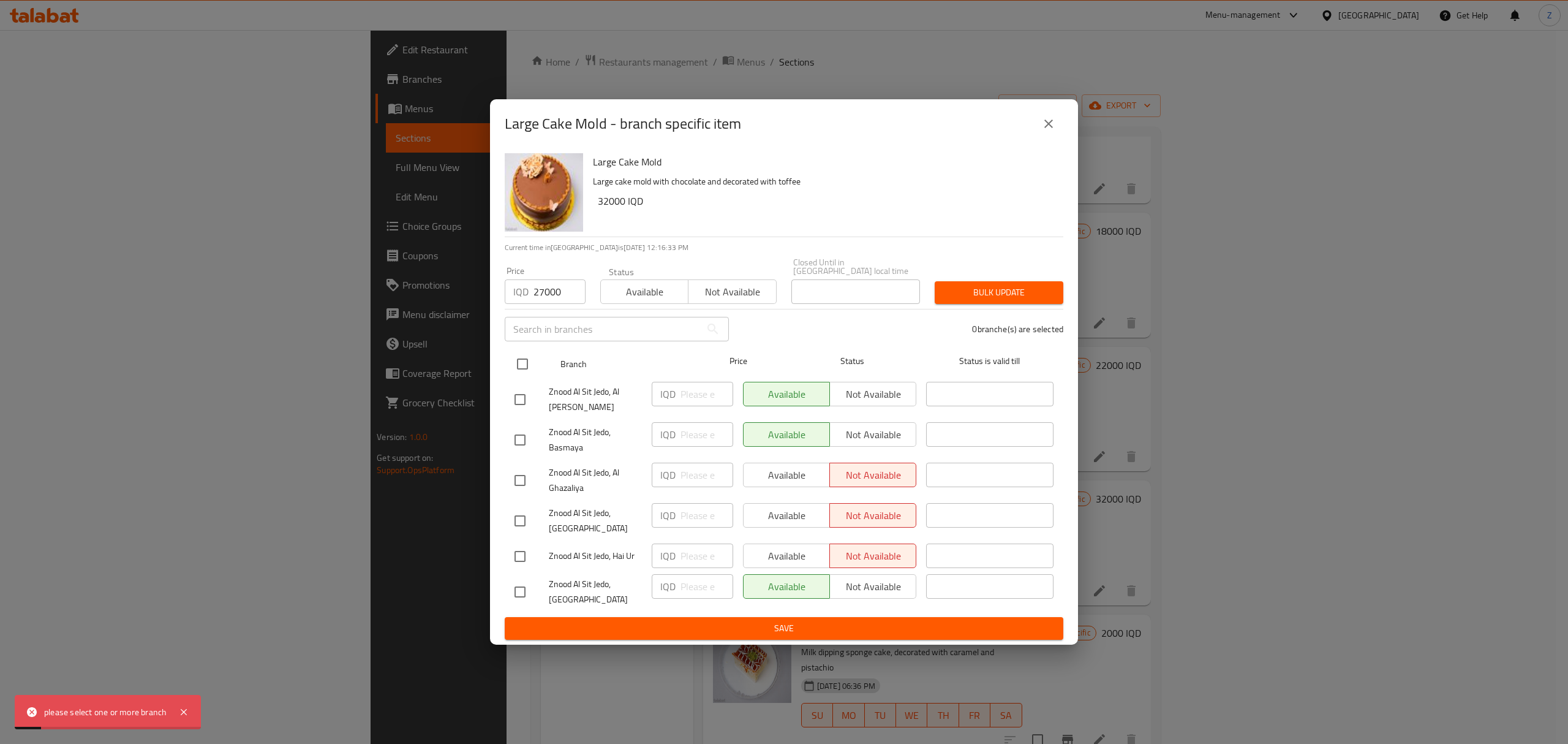
checkbox input "true"
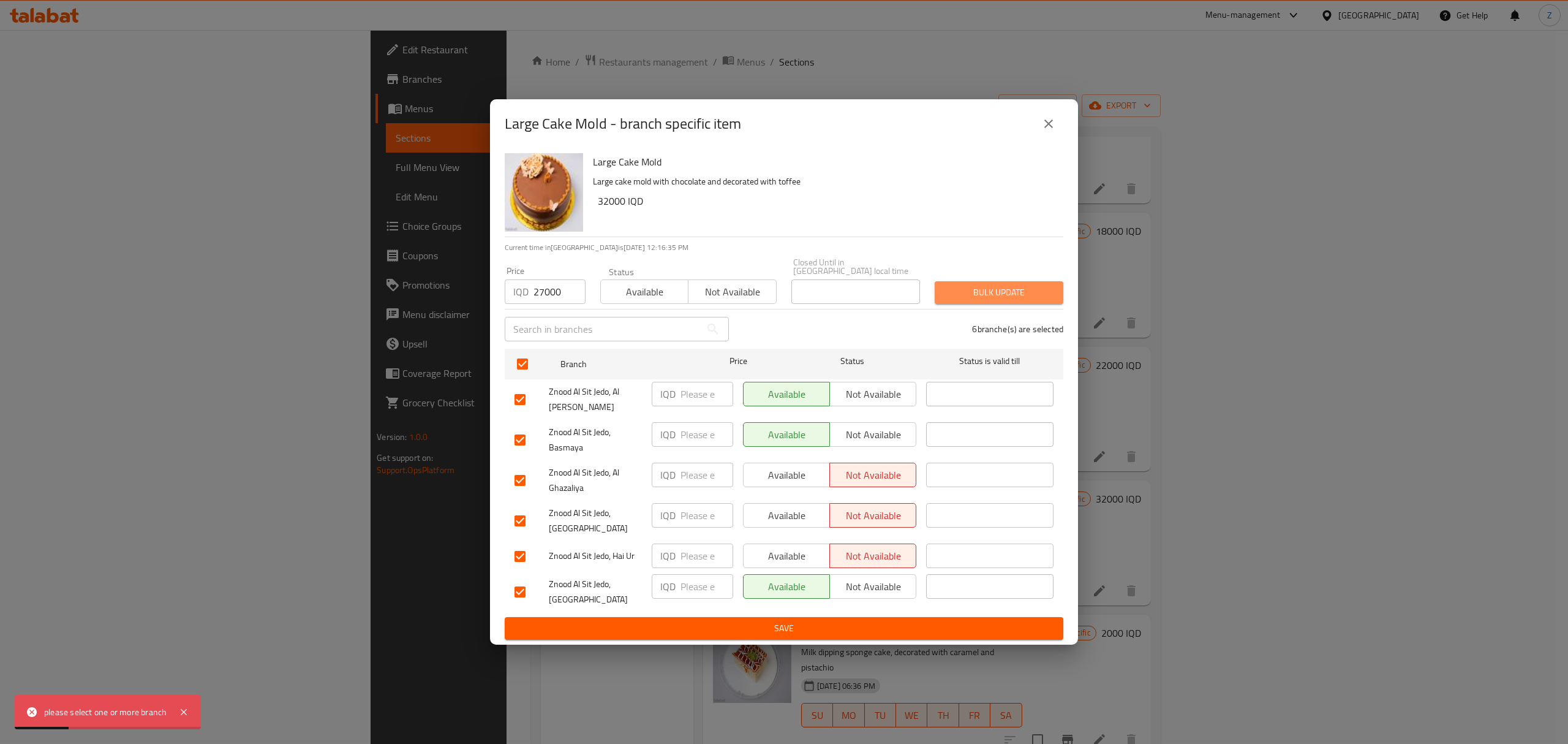
click at [1020, 301] on span "Bulk update" at bounding box center [999, 293] width 109 height 16
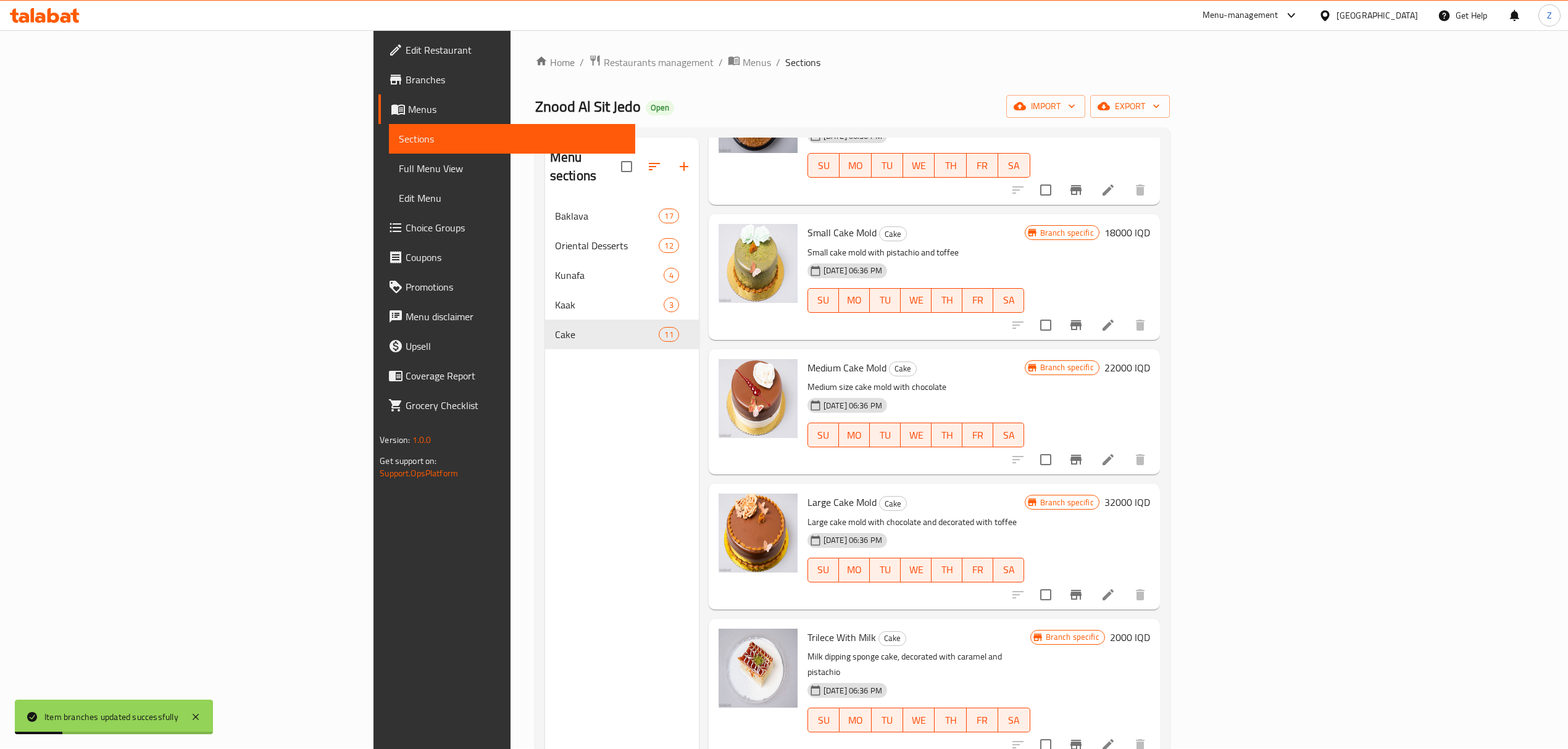
click at [1150, 493] on h6 "32000 IQD" at bounding box center [1127, 502] width 45 height 18
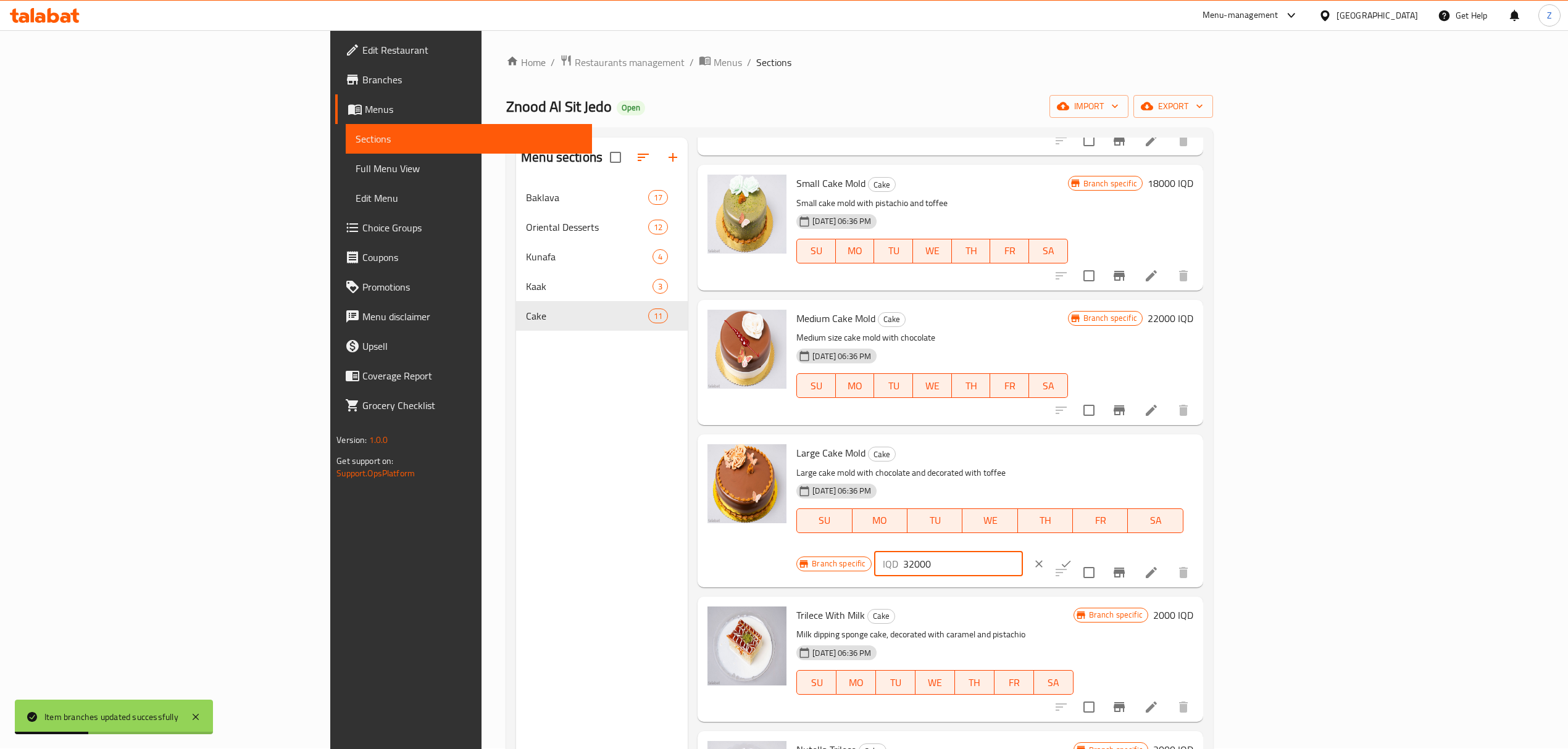
click at [1022, 551] on input "32000" at bounding box center [962, 563] width 120 height 25
type input "27000"
click at [1072, 558] on icon "ok" at bounding box center [1066, 564] width 13 height 13
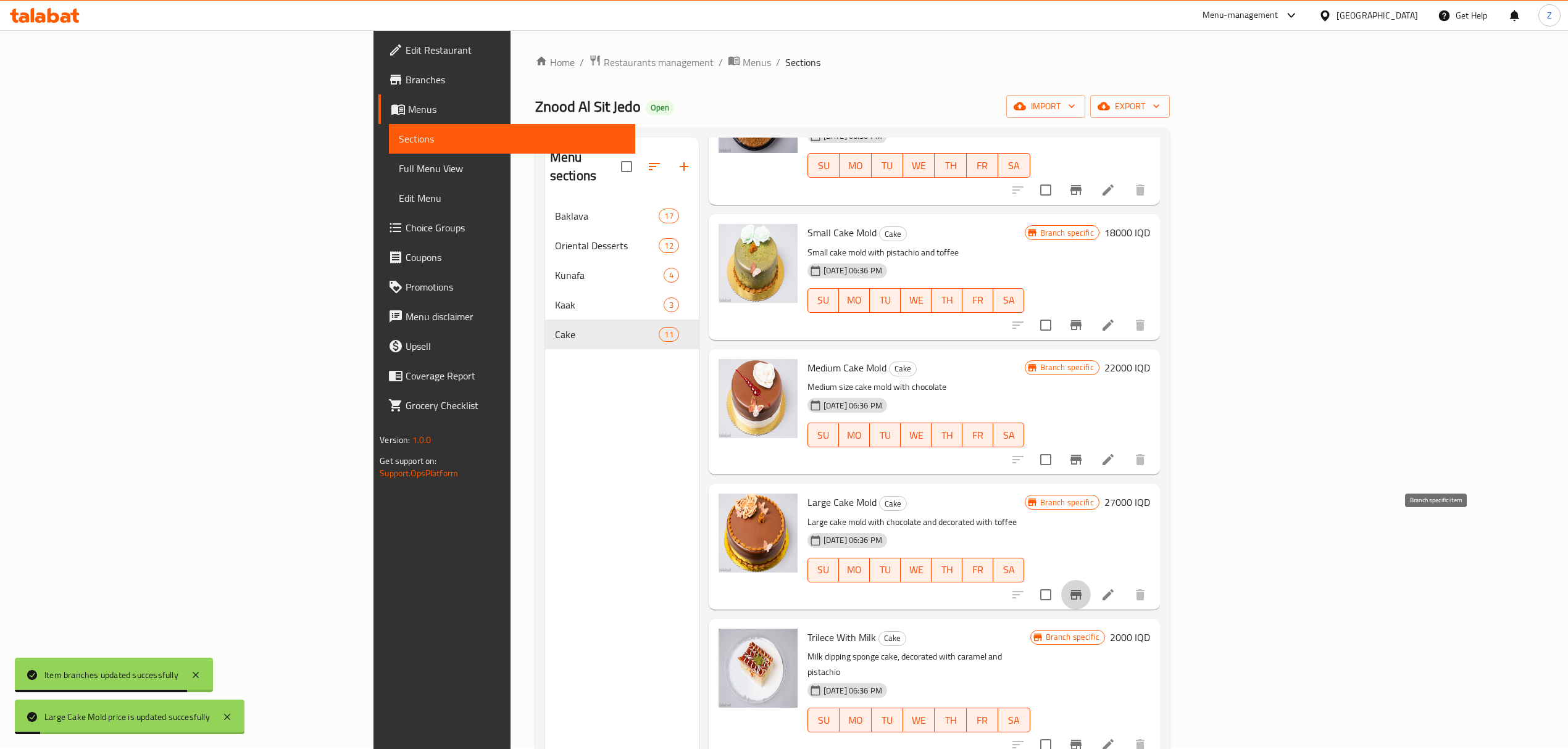
click at [1083, 588] on icon "Branch-specific-item" at bounding box center [1075, 595] width 15 height 15
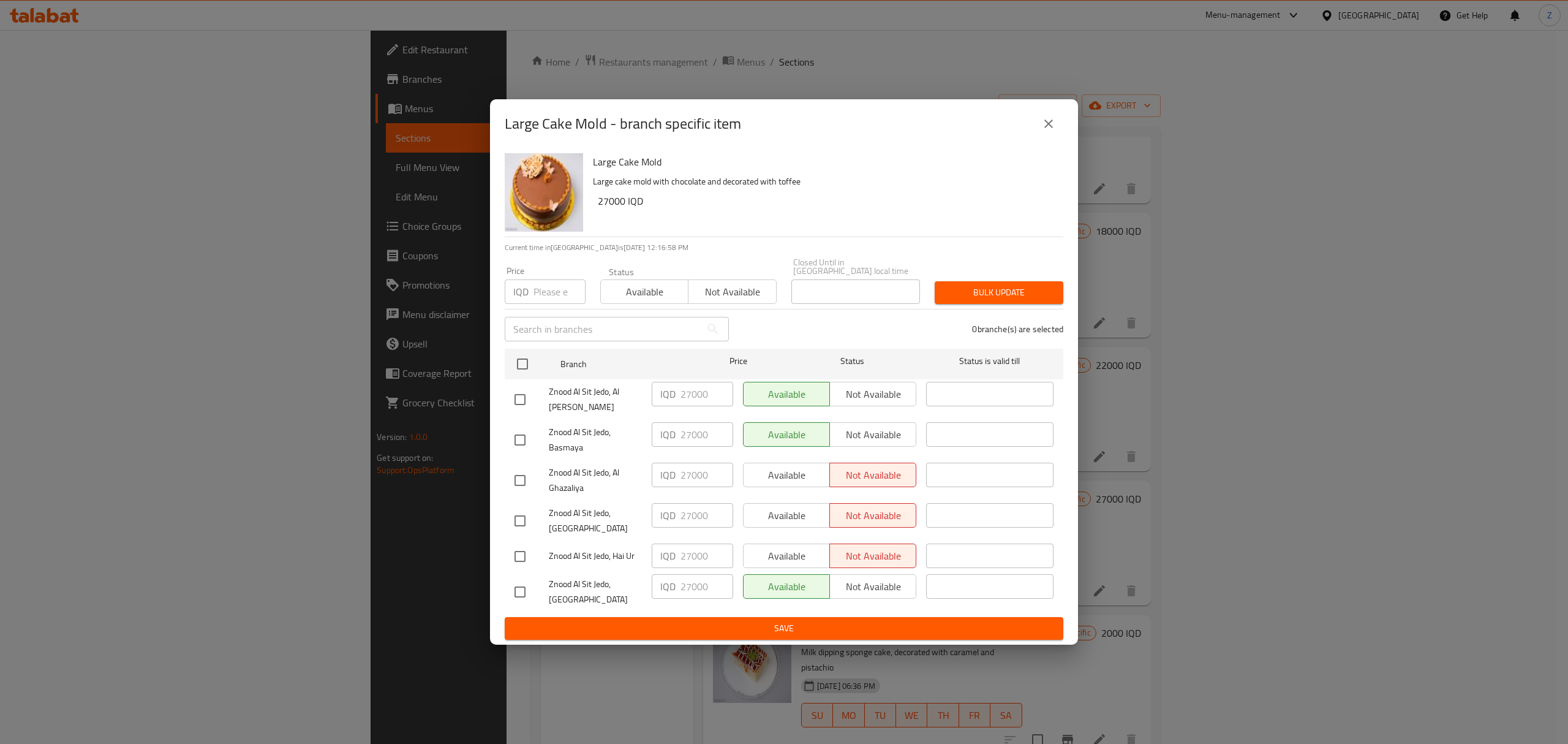
click at [1052, 130] on button "close" at bounding box center [1049, 124] width 29 height 29
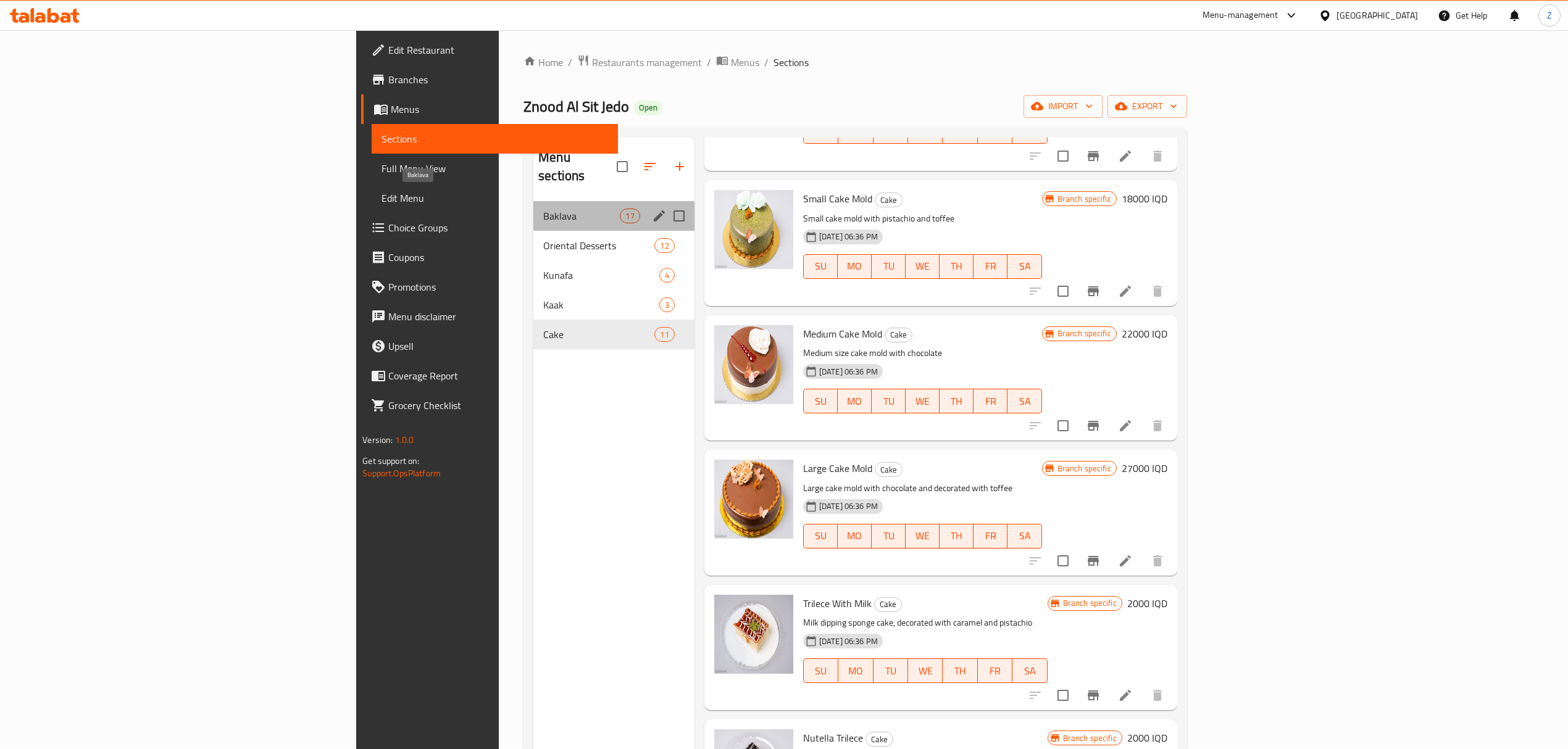
click at [543, 208] on span "Baklava" at bounding box center [581, 215] width 77 height 15
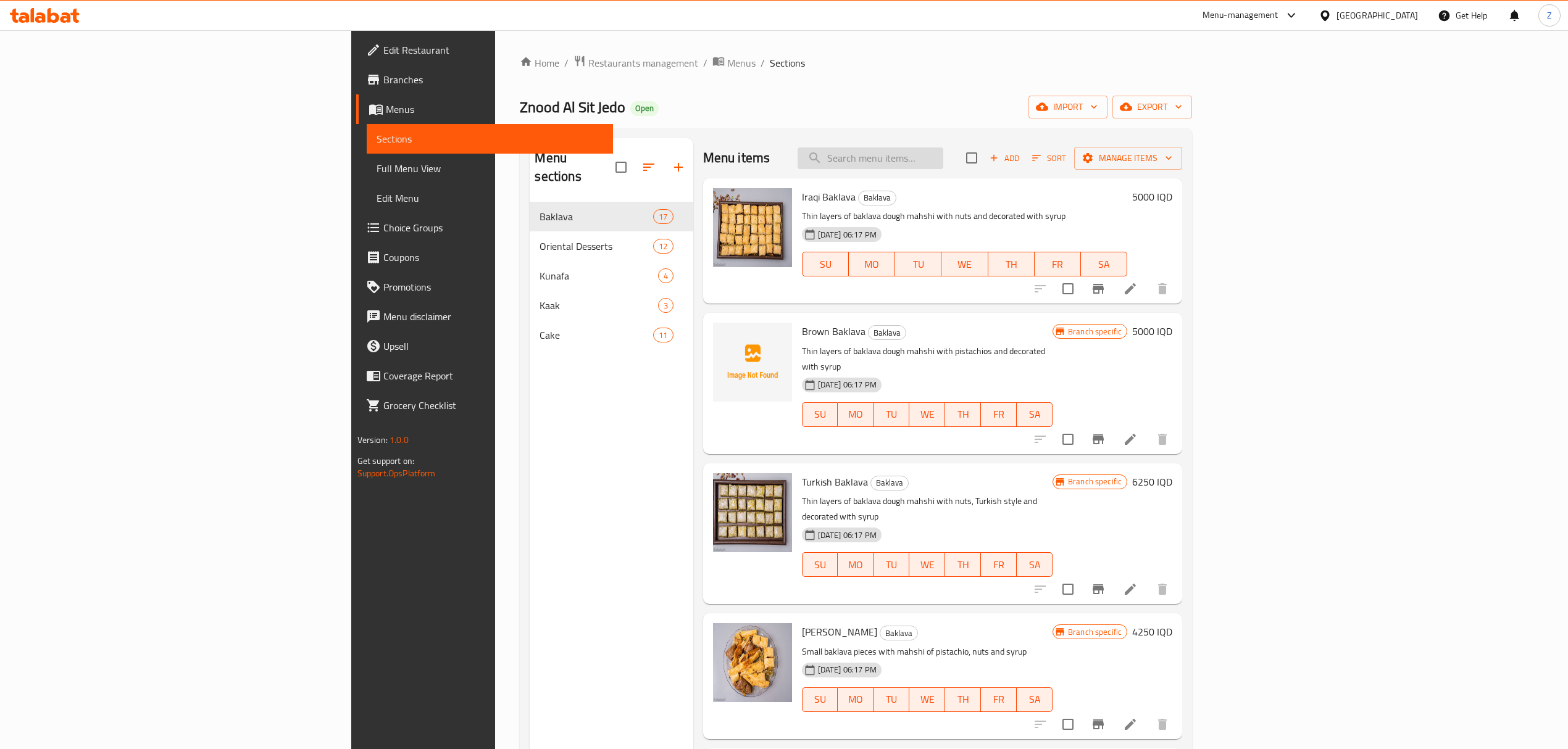
click at [943, 153] on input "search" at bounding box center [870, 158] width 145 height 22
type input "s"
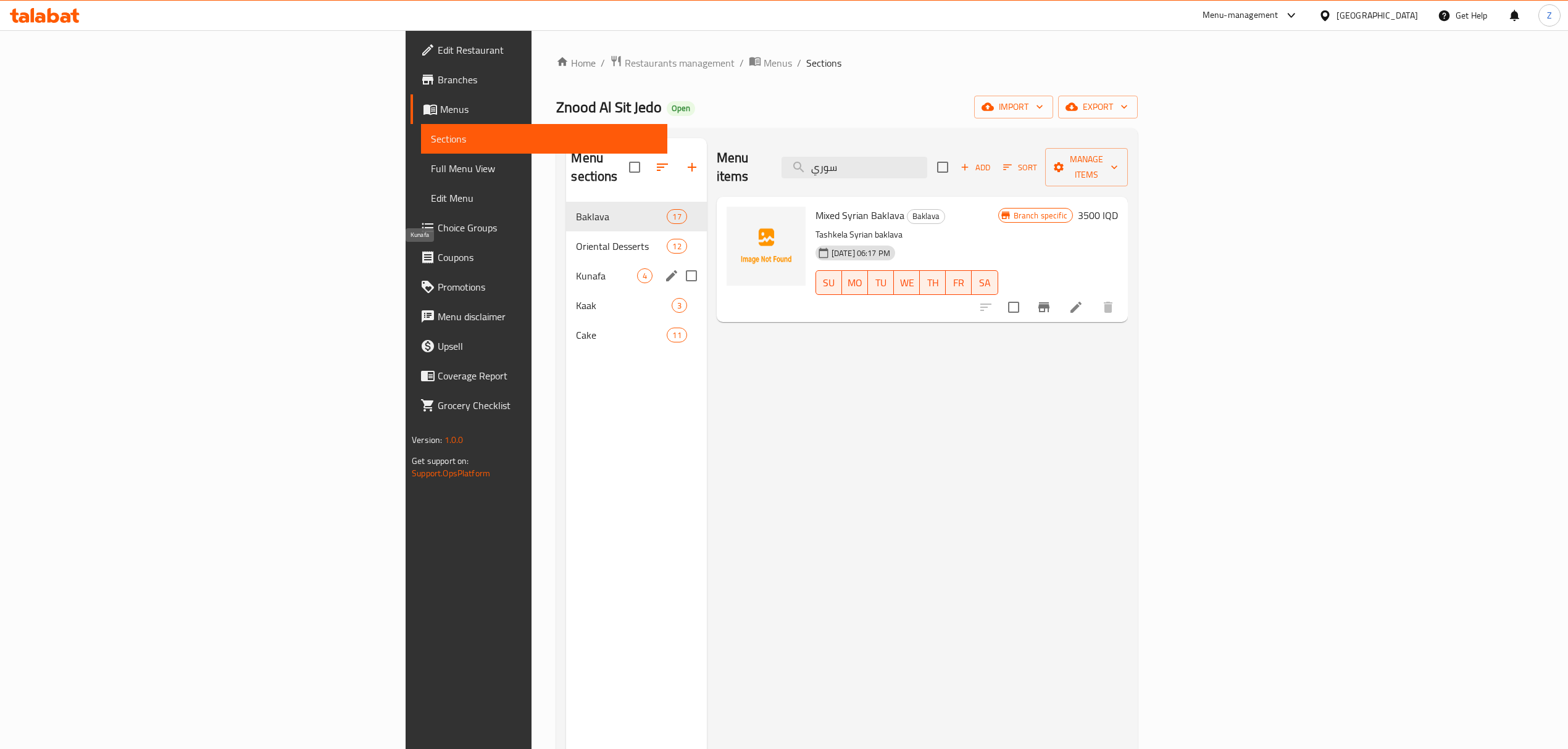
type input "سوري"
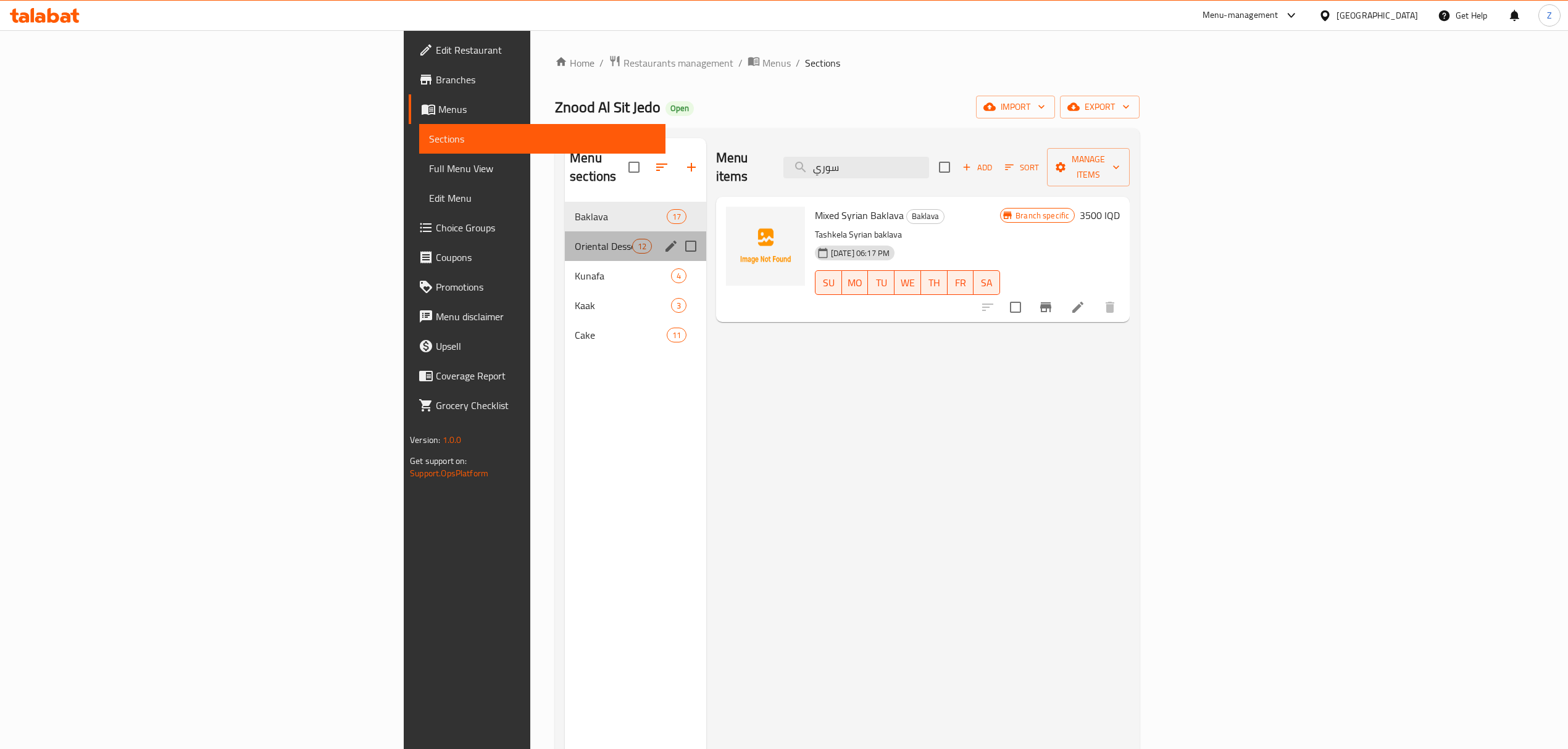
click at [564, 238] on div "Oriental Desserts 12" at bounding box center [635, 246] width 142 height 29
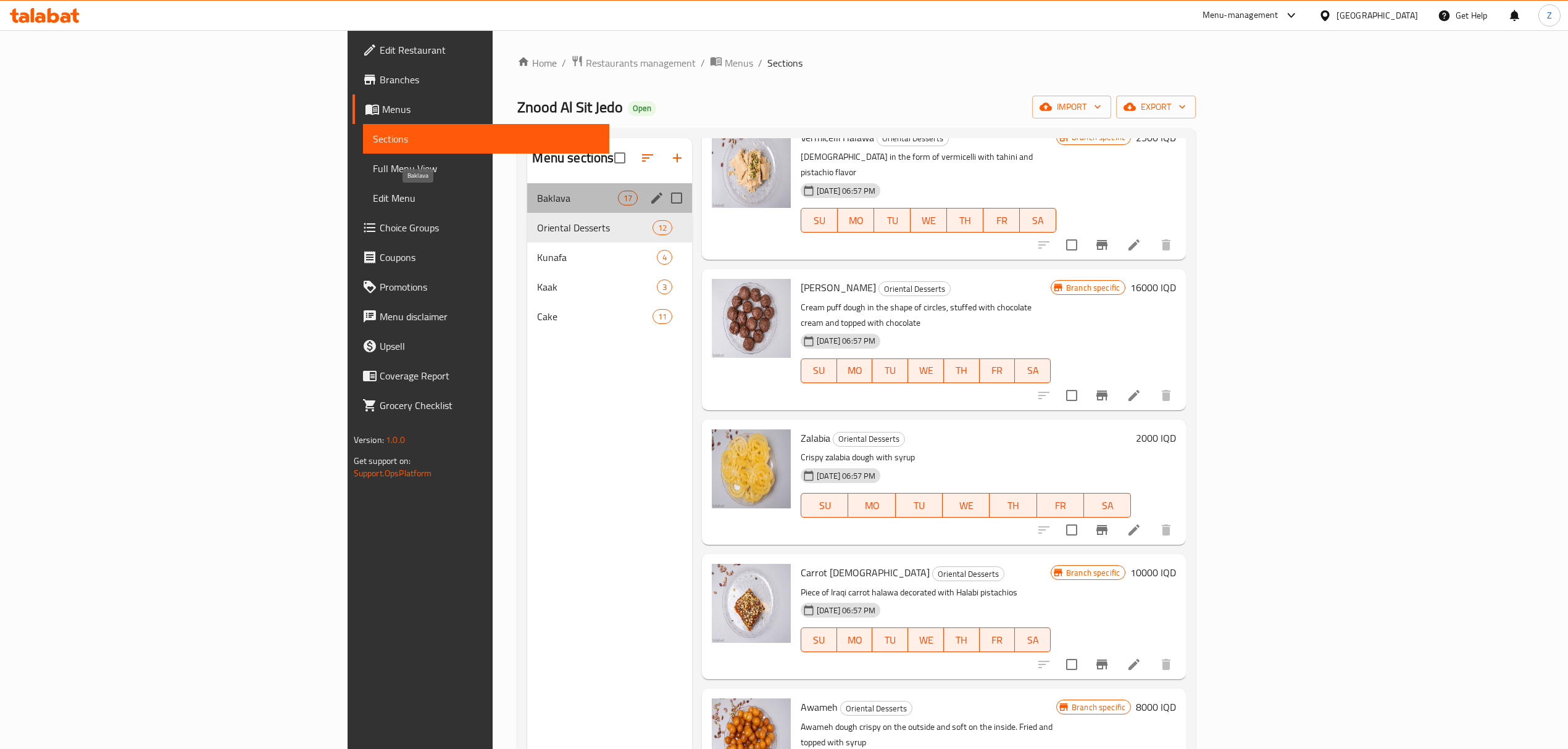
click at [537, 198] on span "Baklava" at bounding box center [577, 198] width 81 height 15
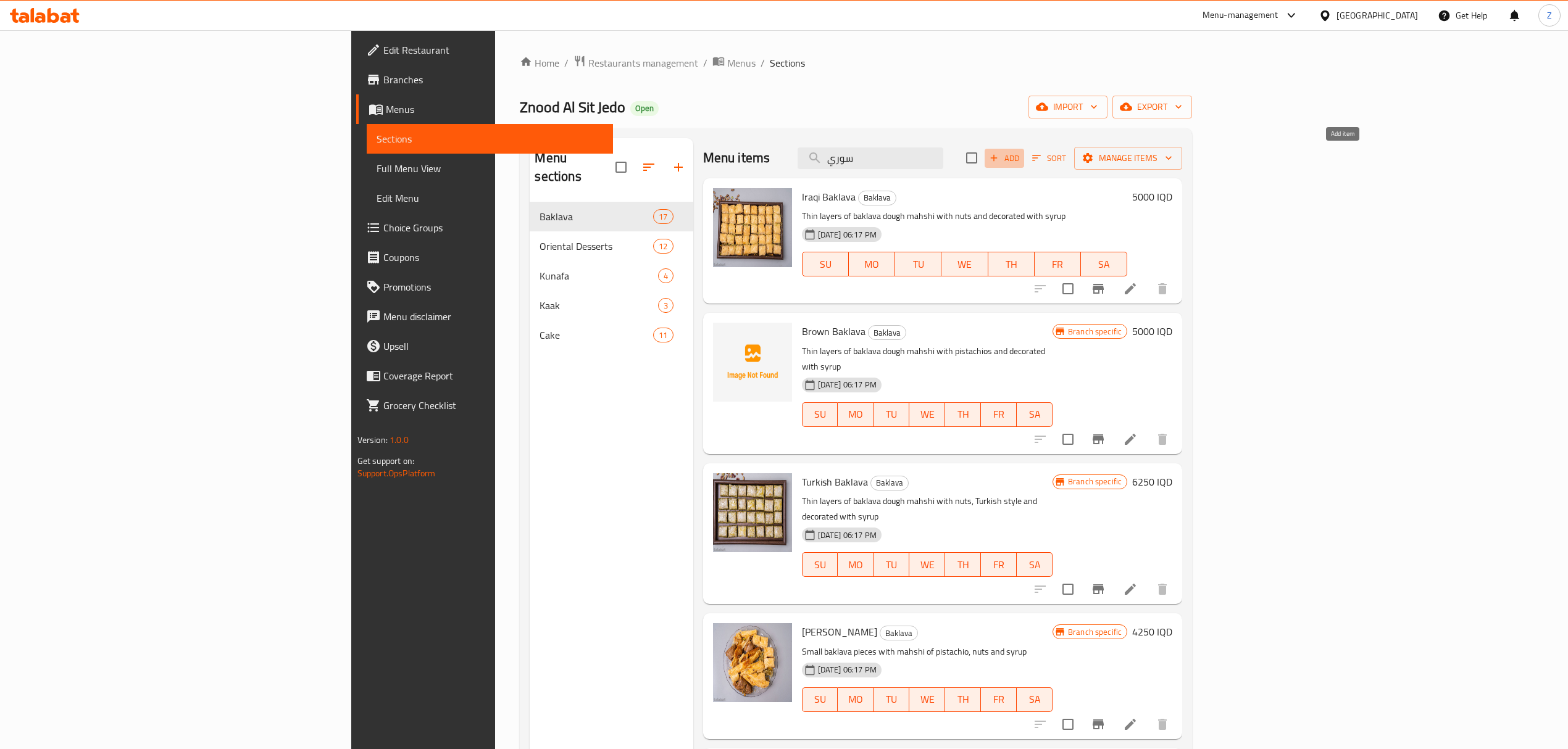
click at [999, 155] on icon "button" at bounding box center [993, 157] width 11 height 11
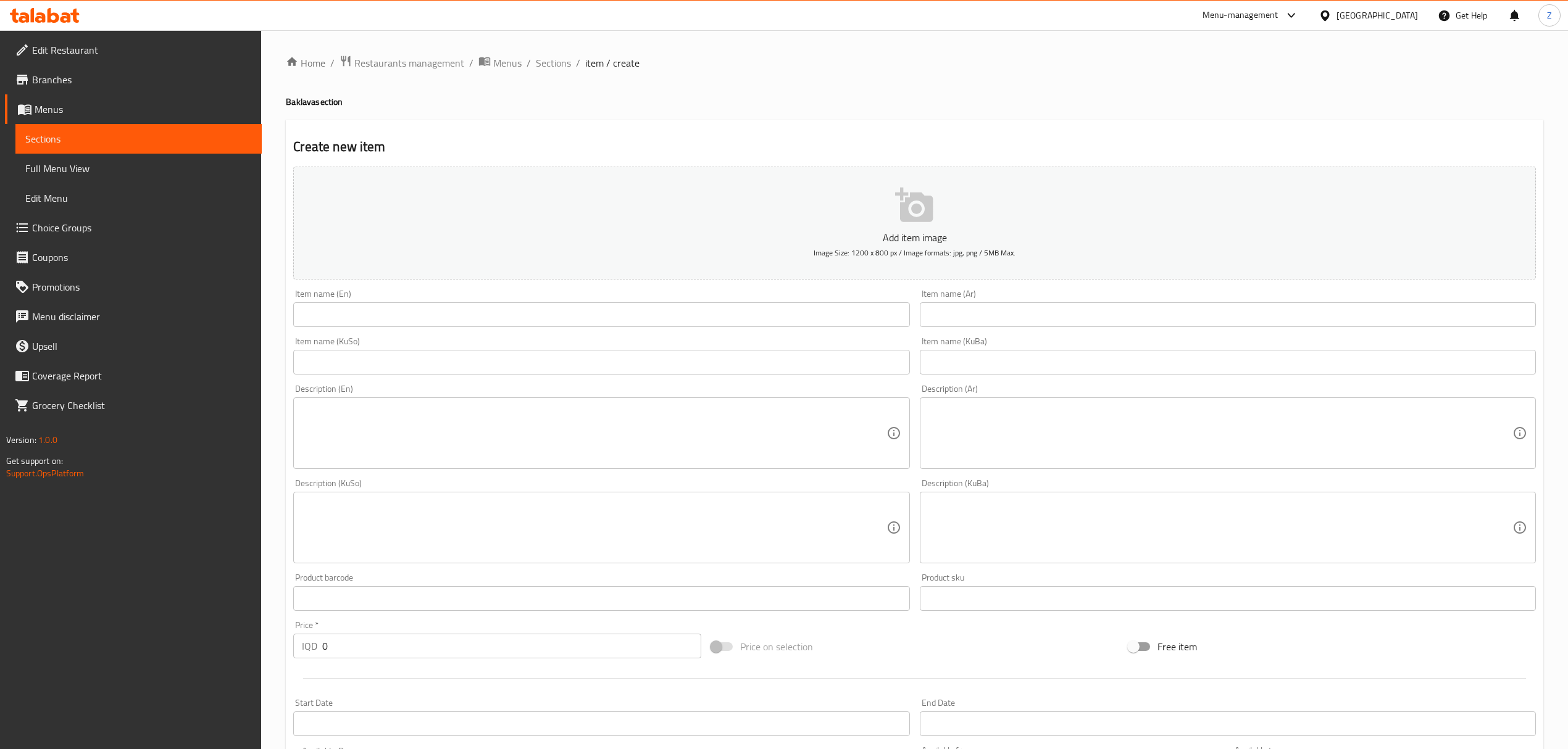
click at [996, 313] on input "text" at bounding box center [1227, 315] width 616 height 25
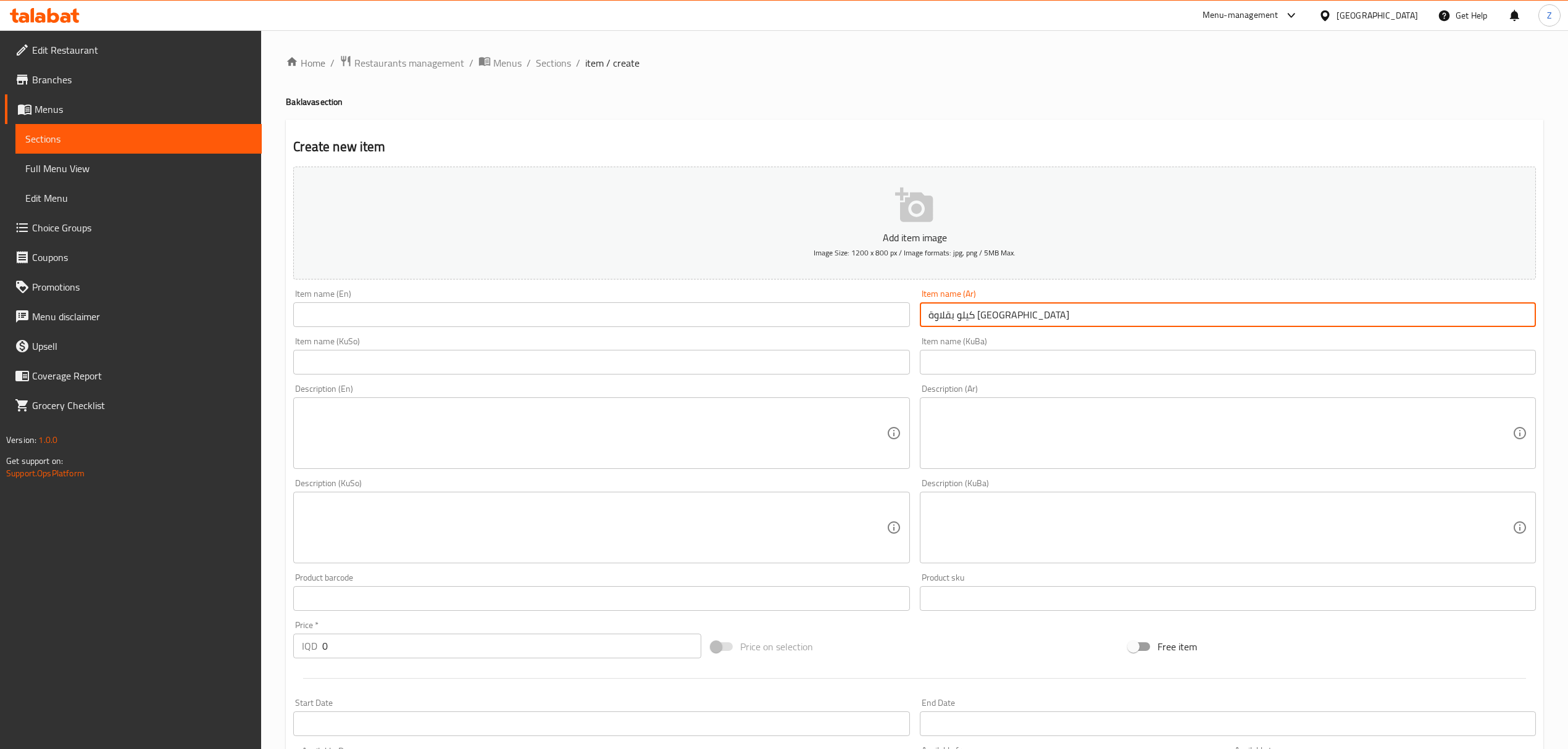
type input "كيلو بقلاوة [GEOGRAPHIC_DATA]"
click at [901, 316] on input "text" at bounding box center [601, 315] width 616 height 25
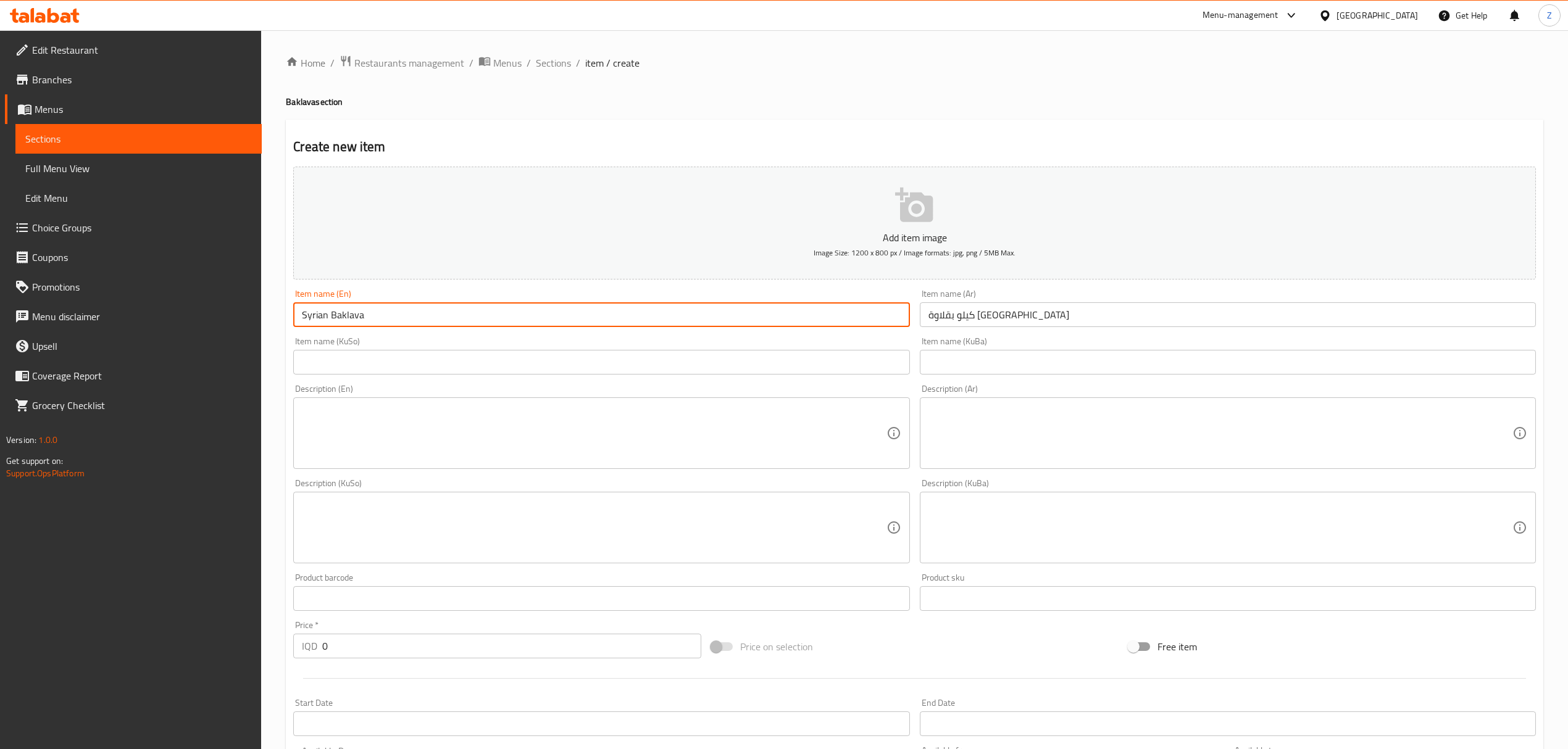
scroll to position [264, 0]
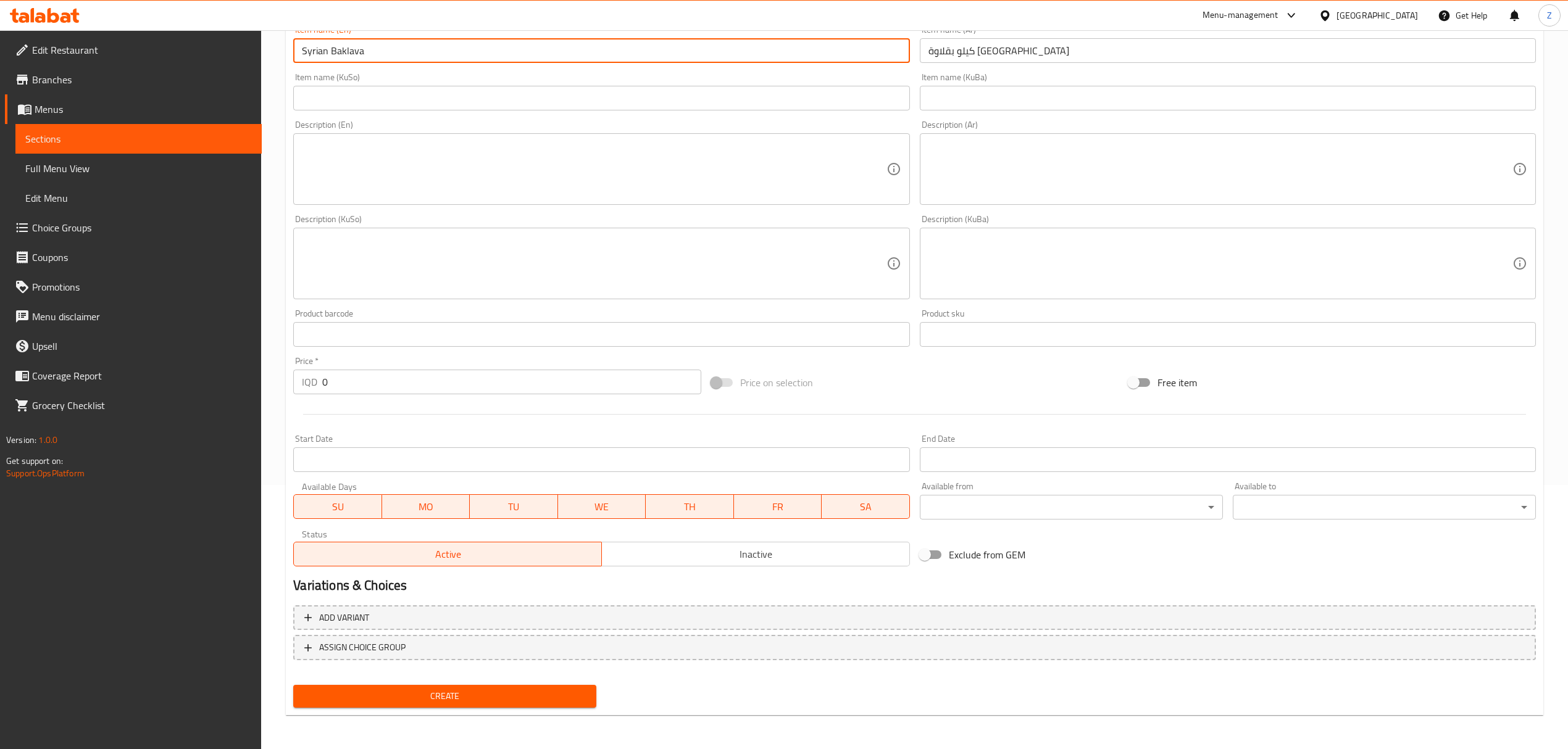
type input "Syrian Baklava"
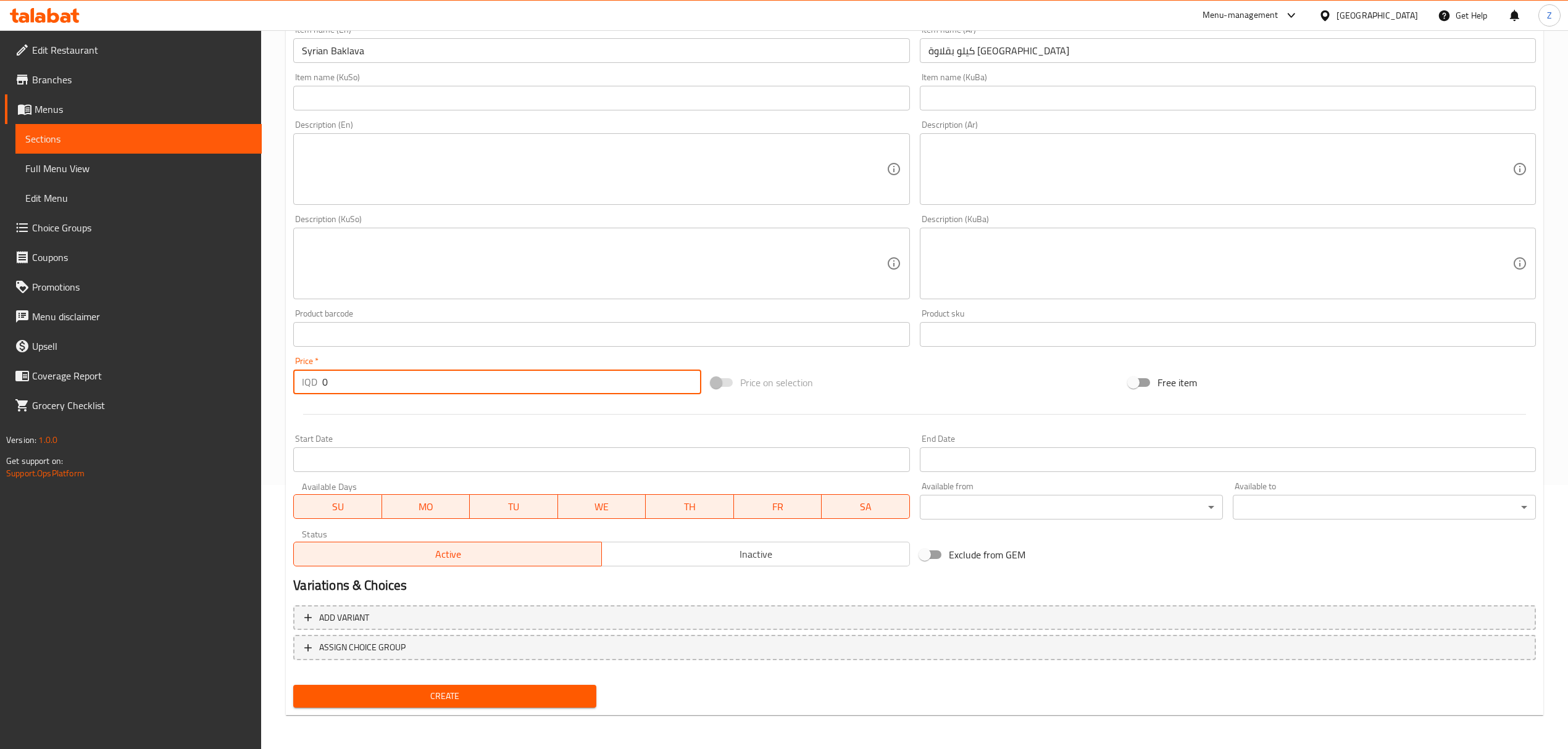
click at [359, 383] on input "0" at bounding box center [511, 381] width 378 height 25
type input "16000"
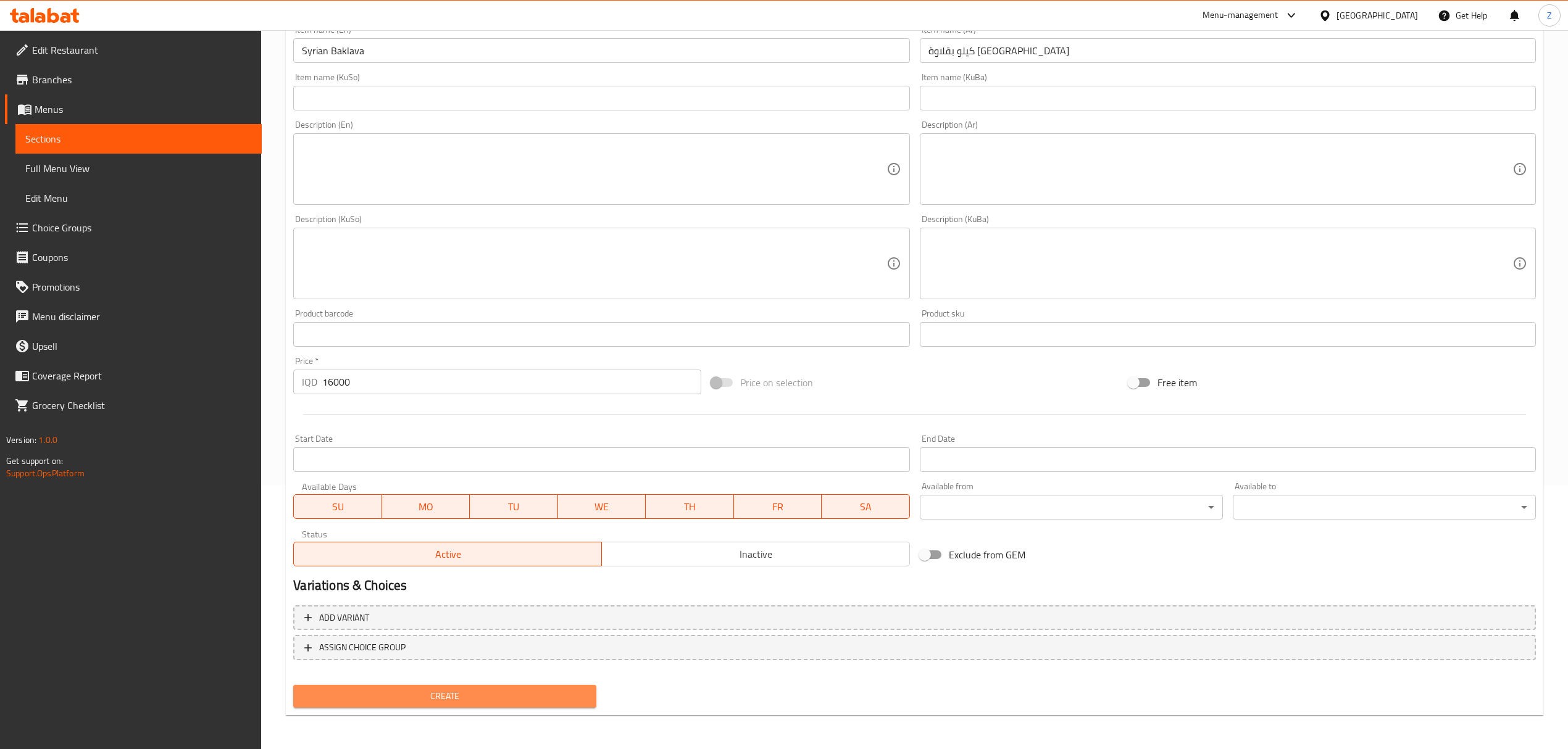
click at [433, 699] on span "Create" at bounding box center [444, 697] width 283 height 16
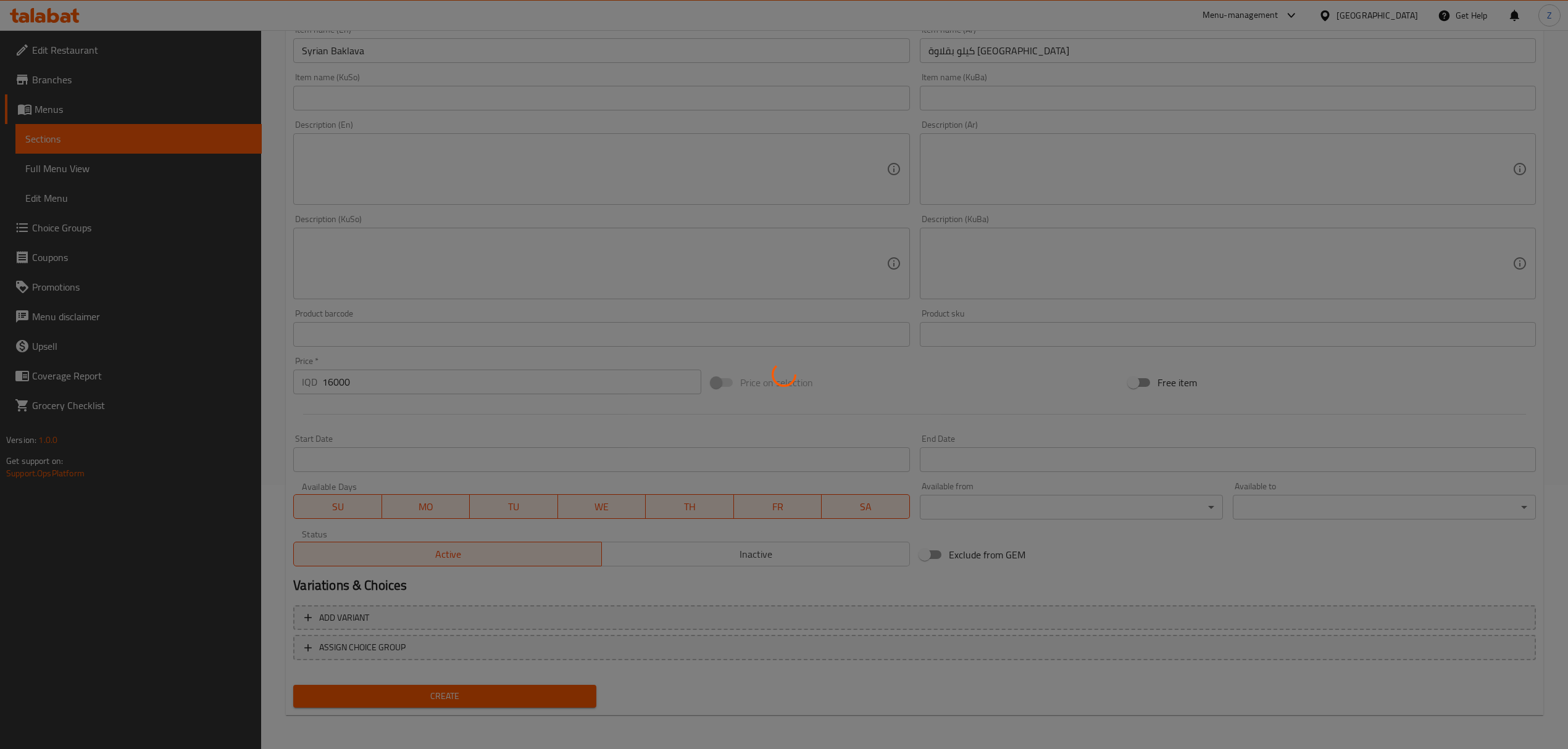
type input "0"
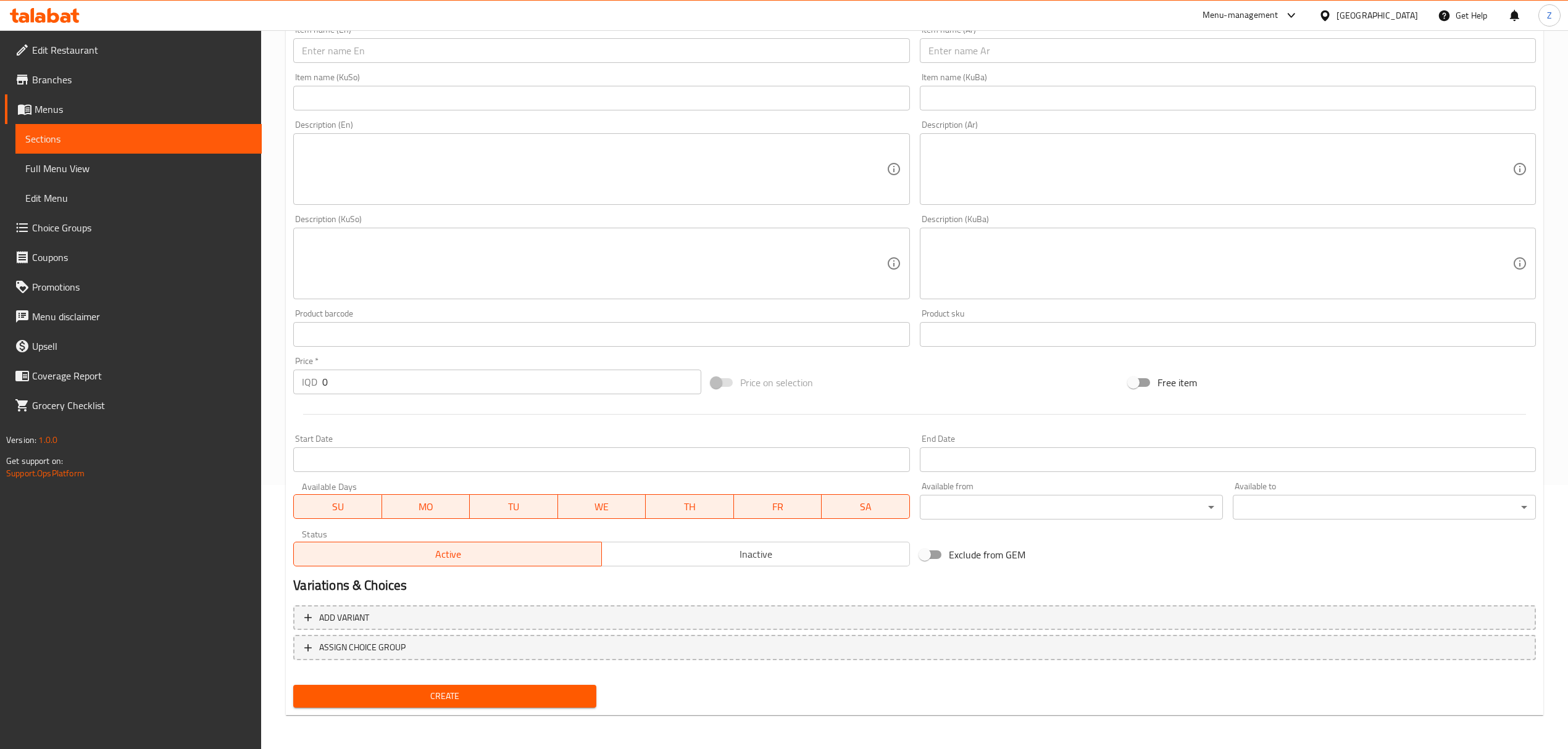
scroll to position [0, 0]
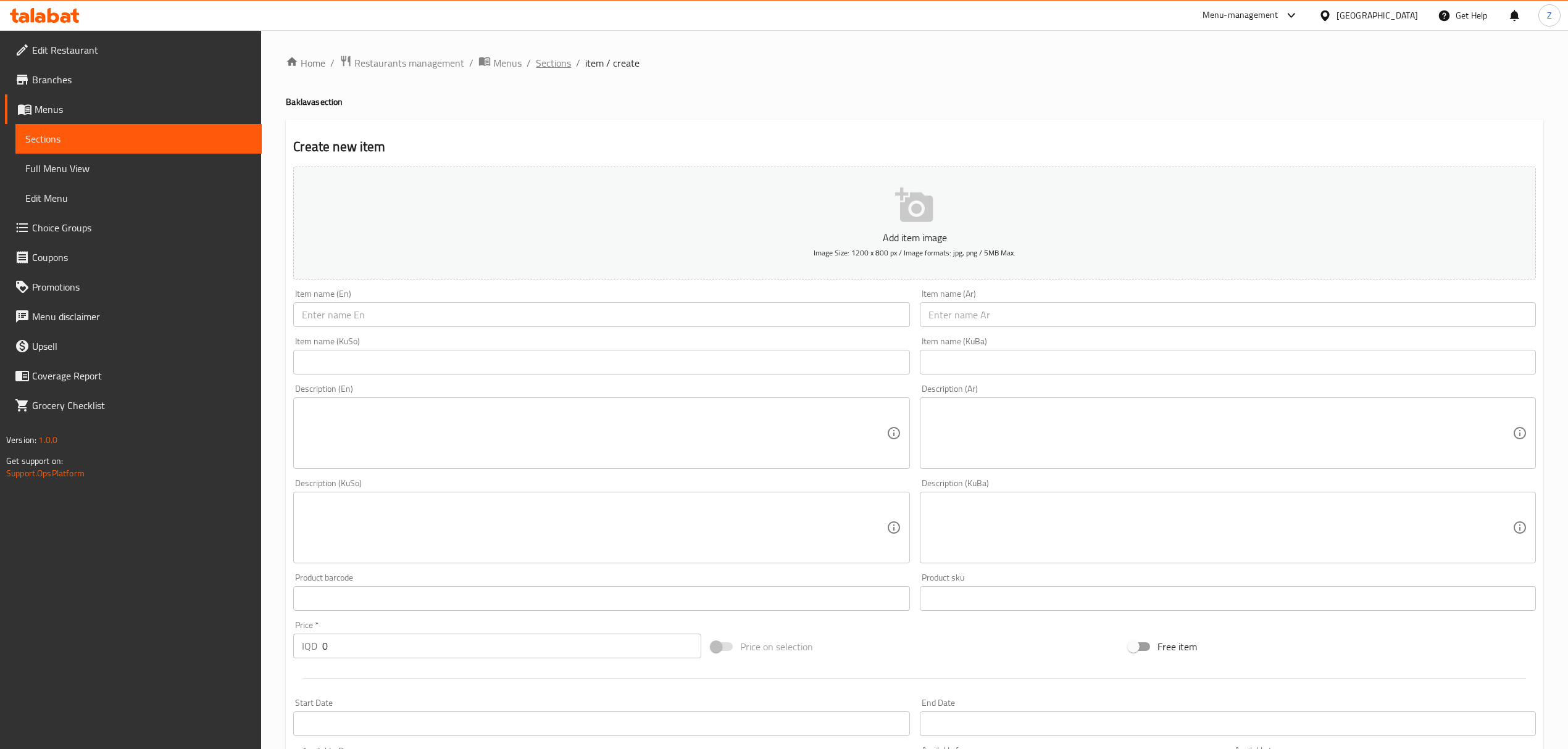
click at [561, 68] on span "Sections" at bounding box center [553, 63] width 35 height 15
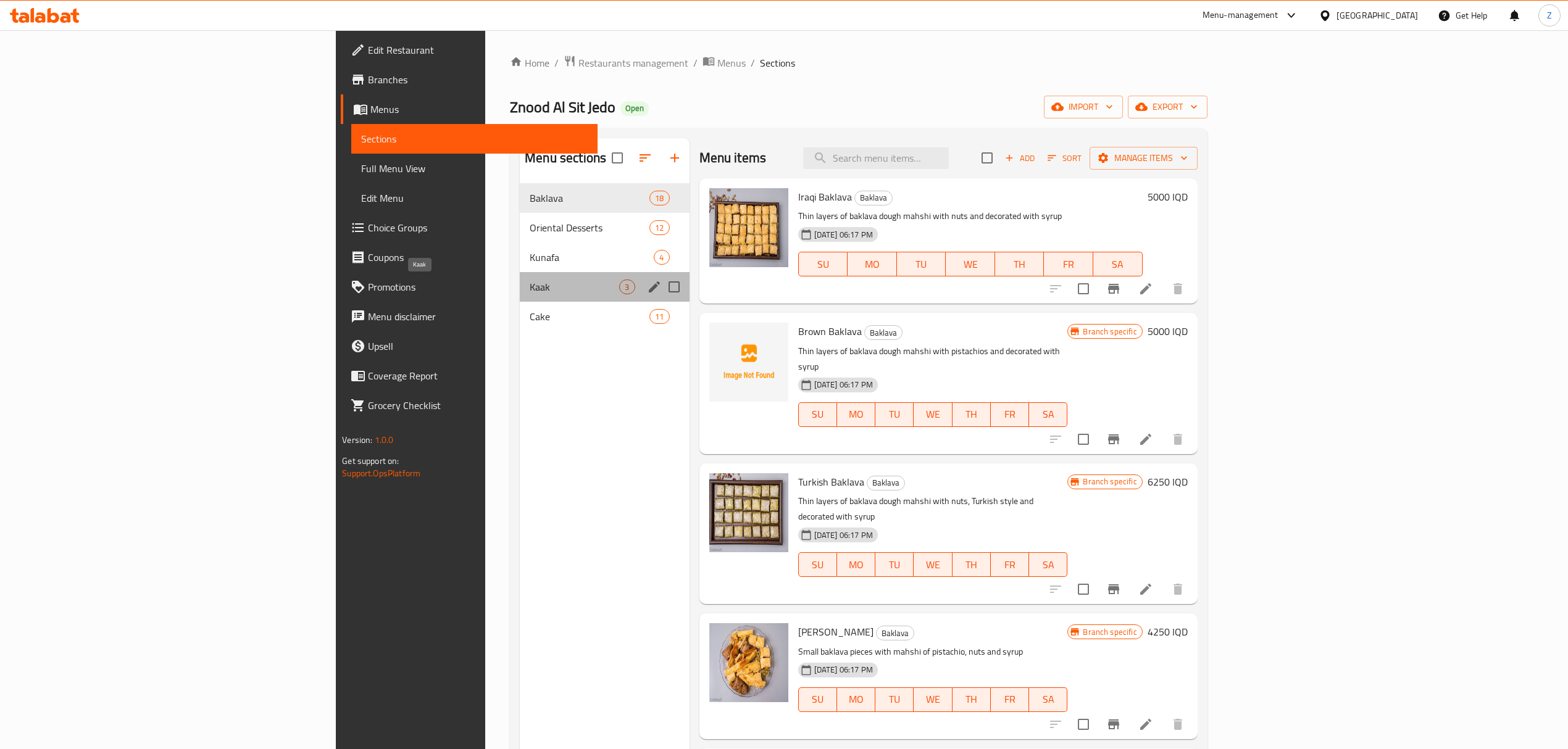
click at [530, 281] on span "Kaak" at bounding box center [574, 286] width 89 height 15
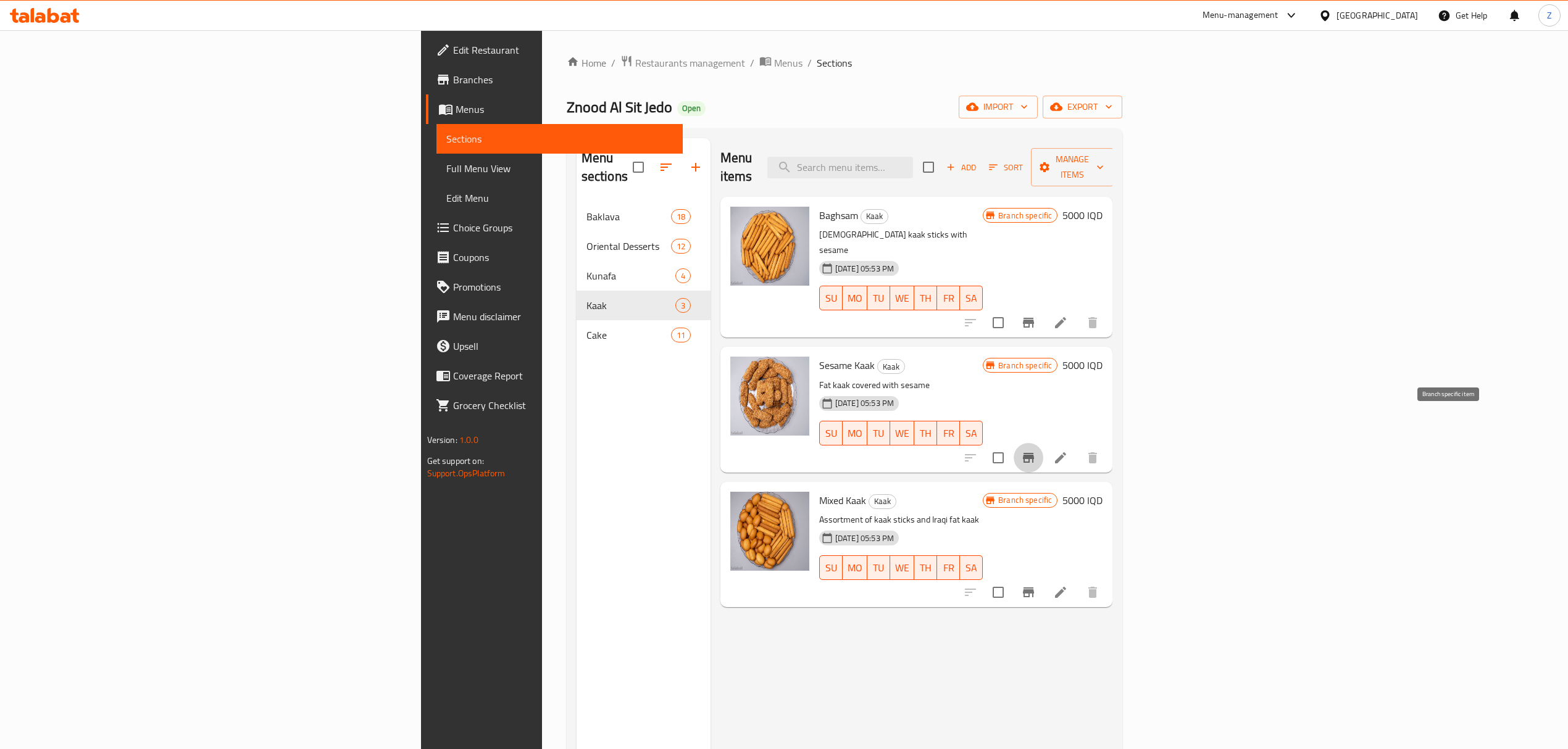
click at [1035, 450] on icon "Branch-specific-item" at bounding box center [1027, 457] width 15 height 15
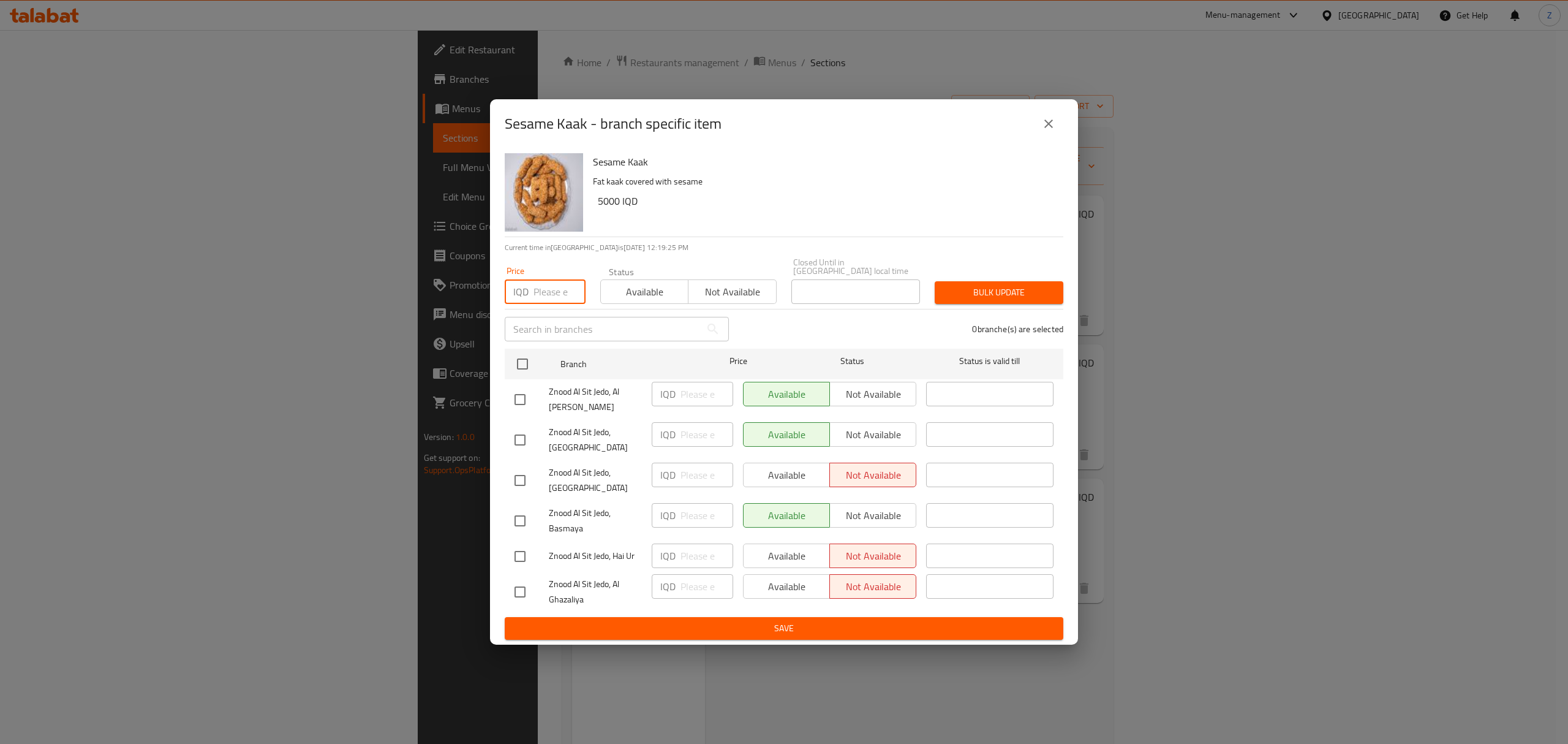
click at [549, 295] on input "number" at bounding box center [559, 291] width 52 height 24
type input "6000"
click at [523, 368] on input "checkbox" at bounding box center [522, 364] width 25 height 25
checkbox input "true"
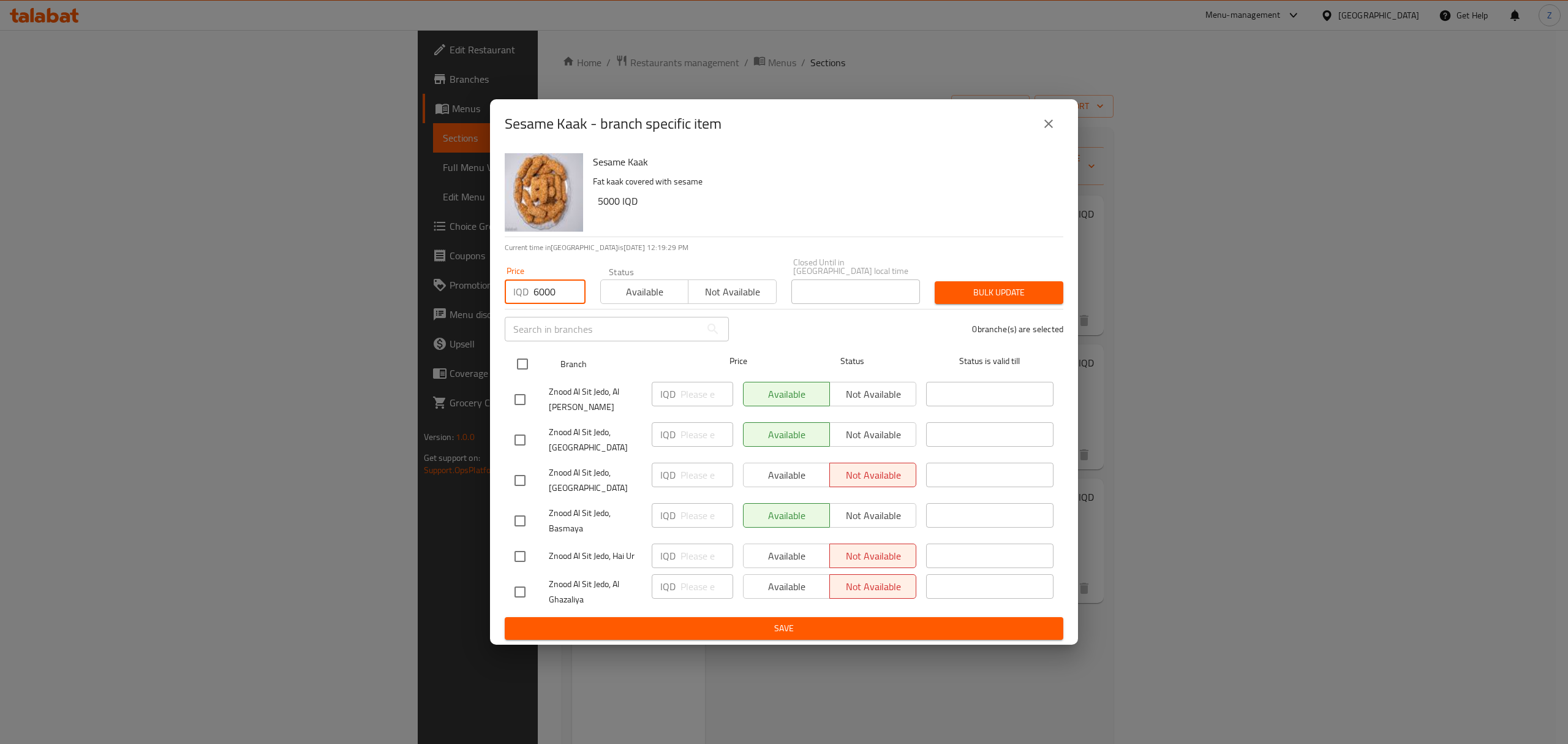
checkbox input "true"
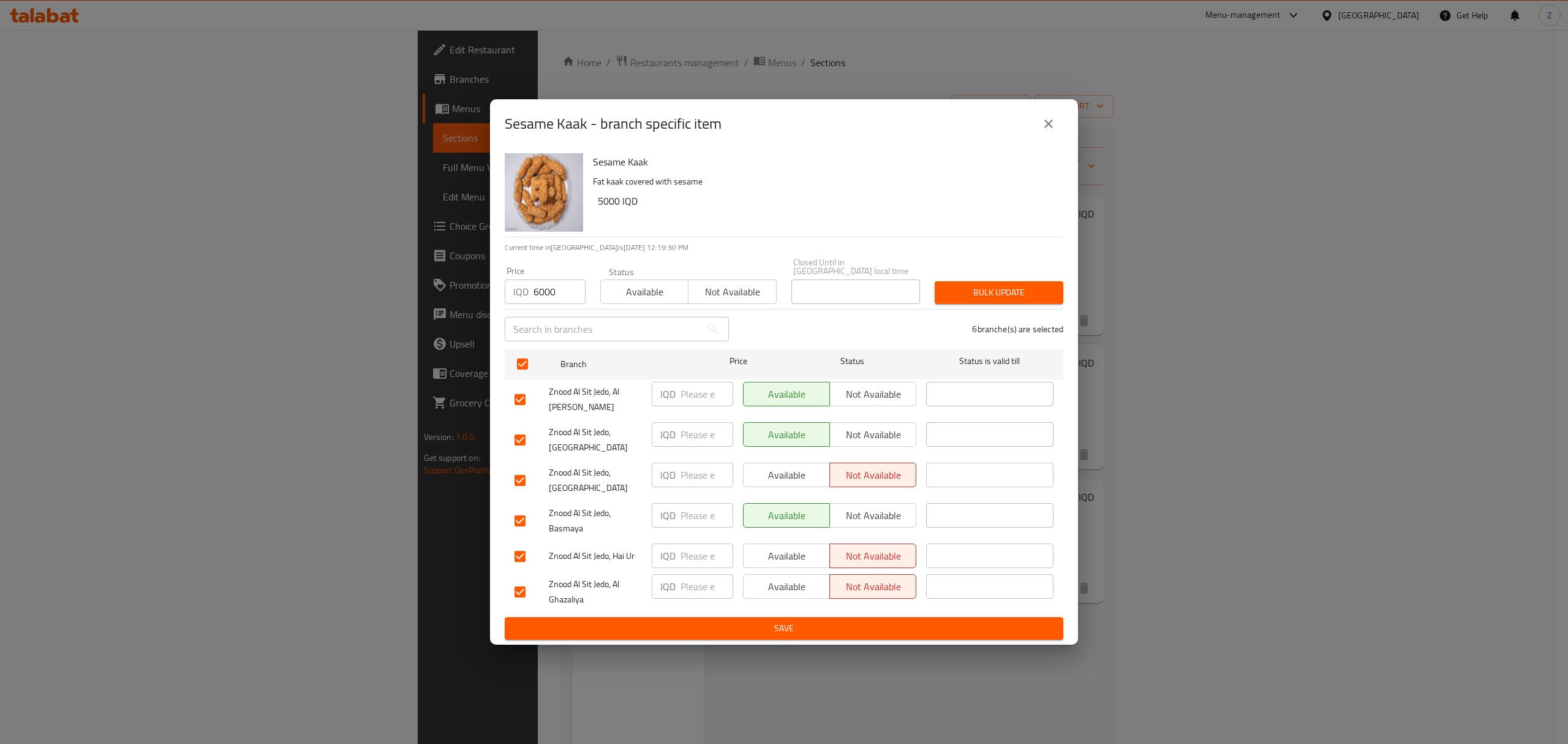
click at [1010, 297] on span "Bulk update" at bounding box center [999, 293] width 109 height 16
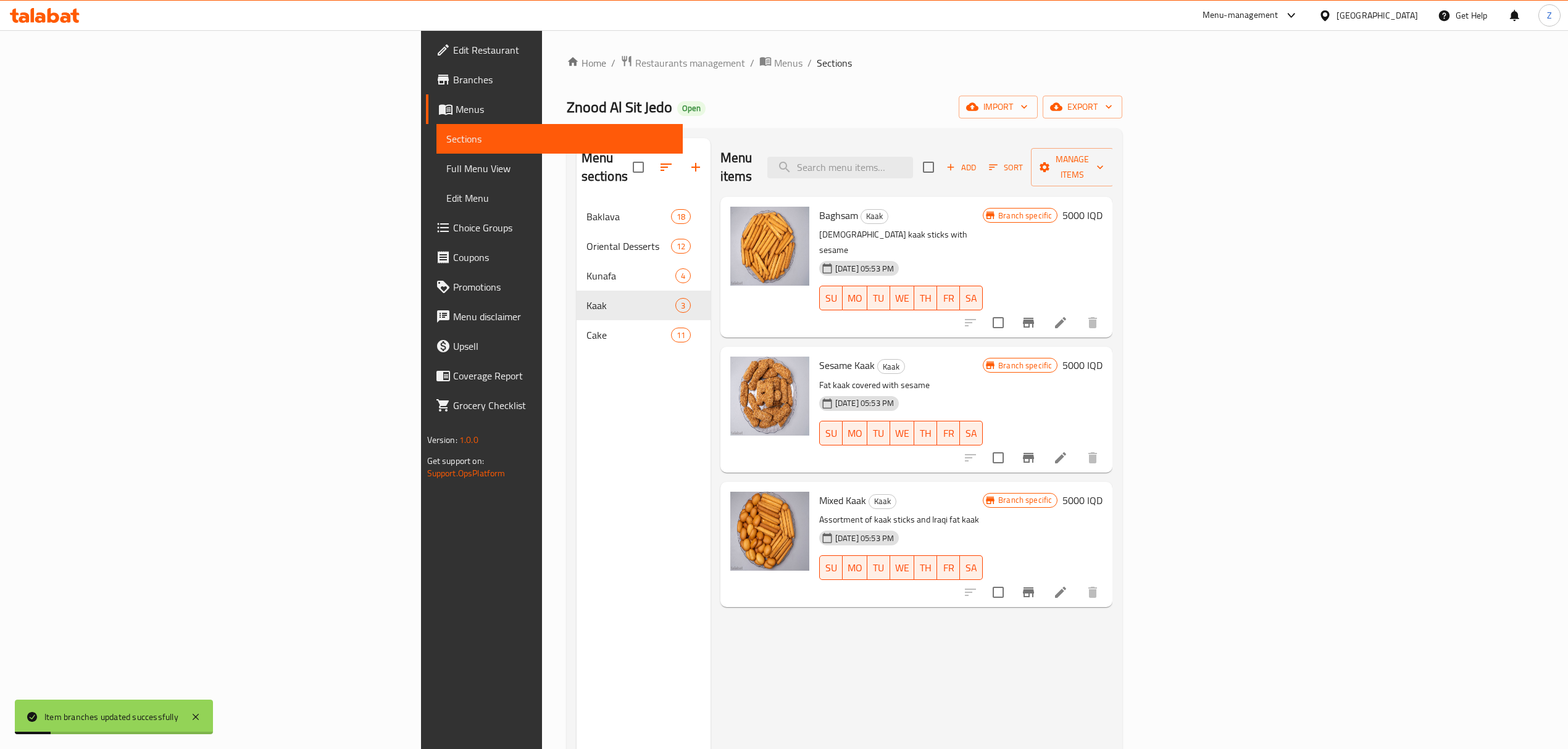
click at [1102, 357] on h6 "5000 IQD" at bounding box center [1081, 366] width 40 height 18
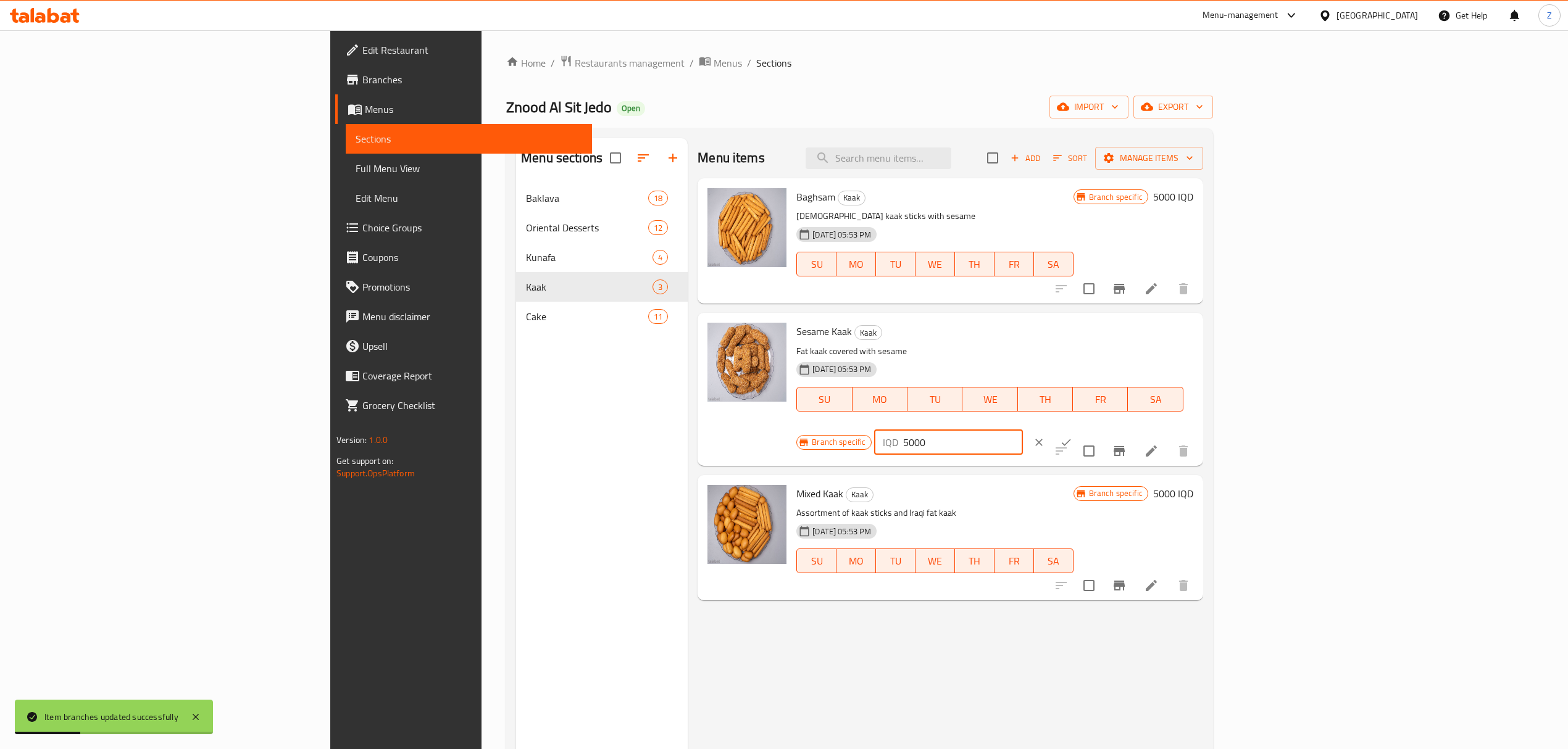
click at [1022, 431] on input "5000" at bounding box center [962, 442] width 120 height 25
type input "6000"
click at [1072, 436] on icon "ok" at bounding box center [1066, 442] width 13 height 13
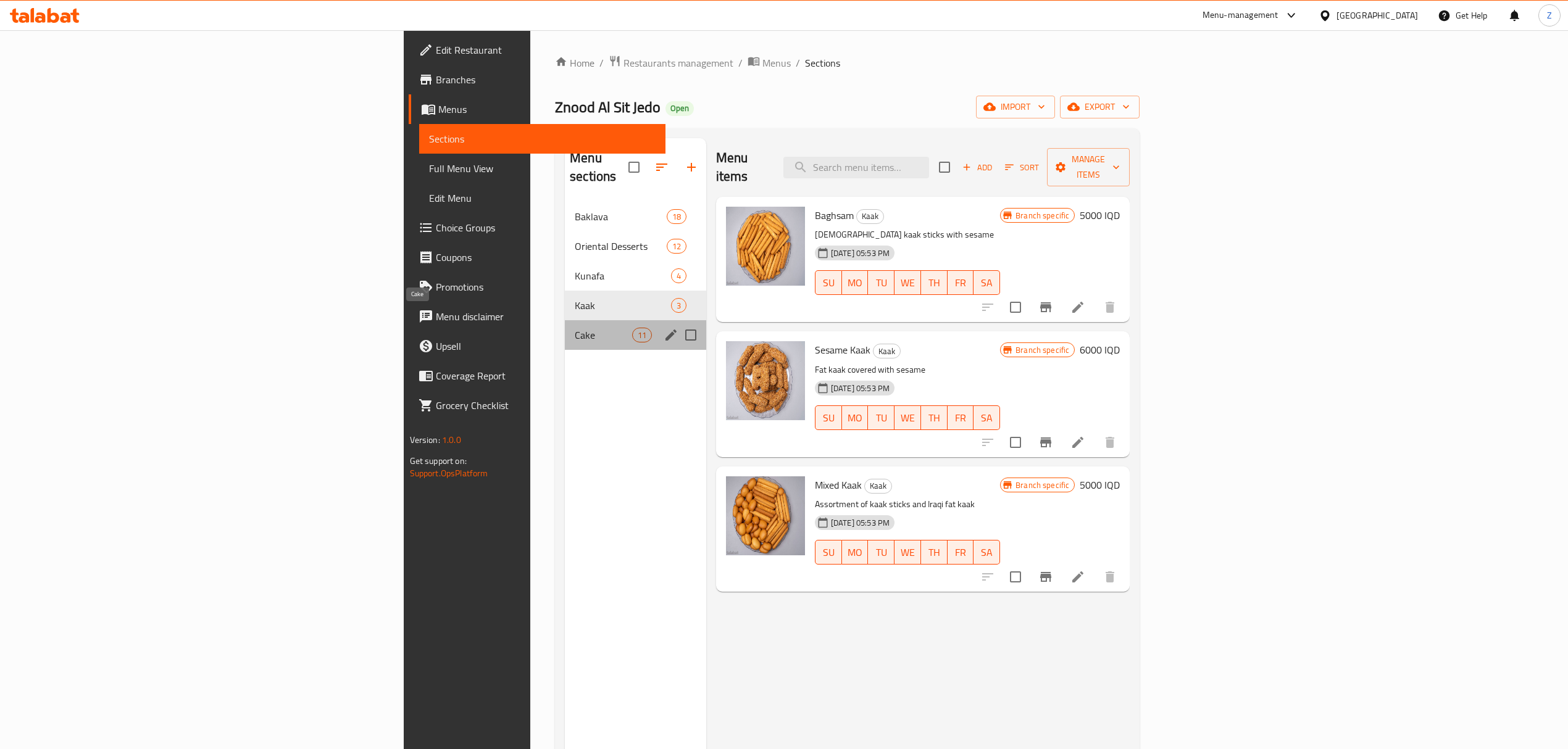
click at [574, 327] on span "Cake" at bounding box center [603, 334] width 57 height 15
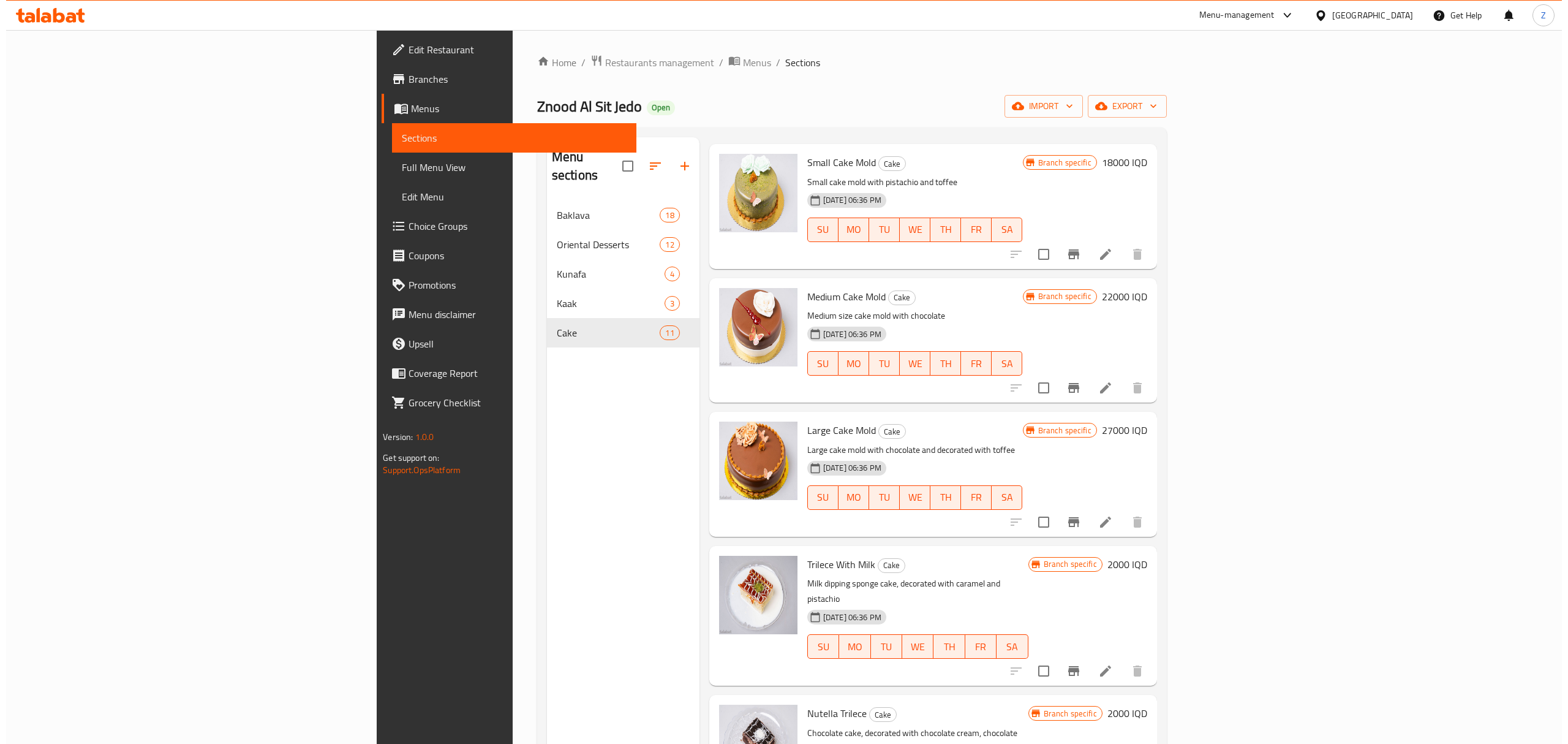
scroll to position [759, 0]
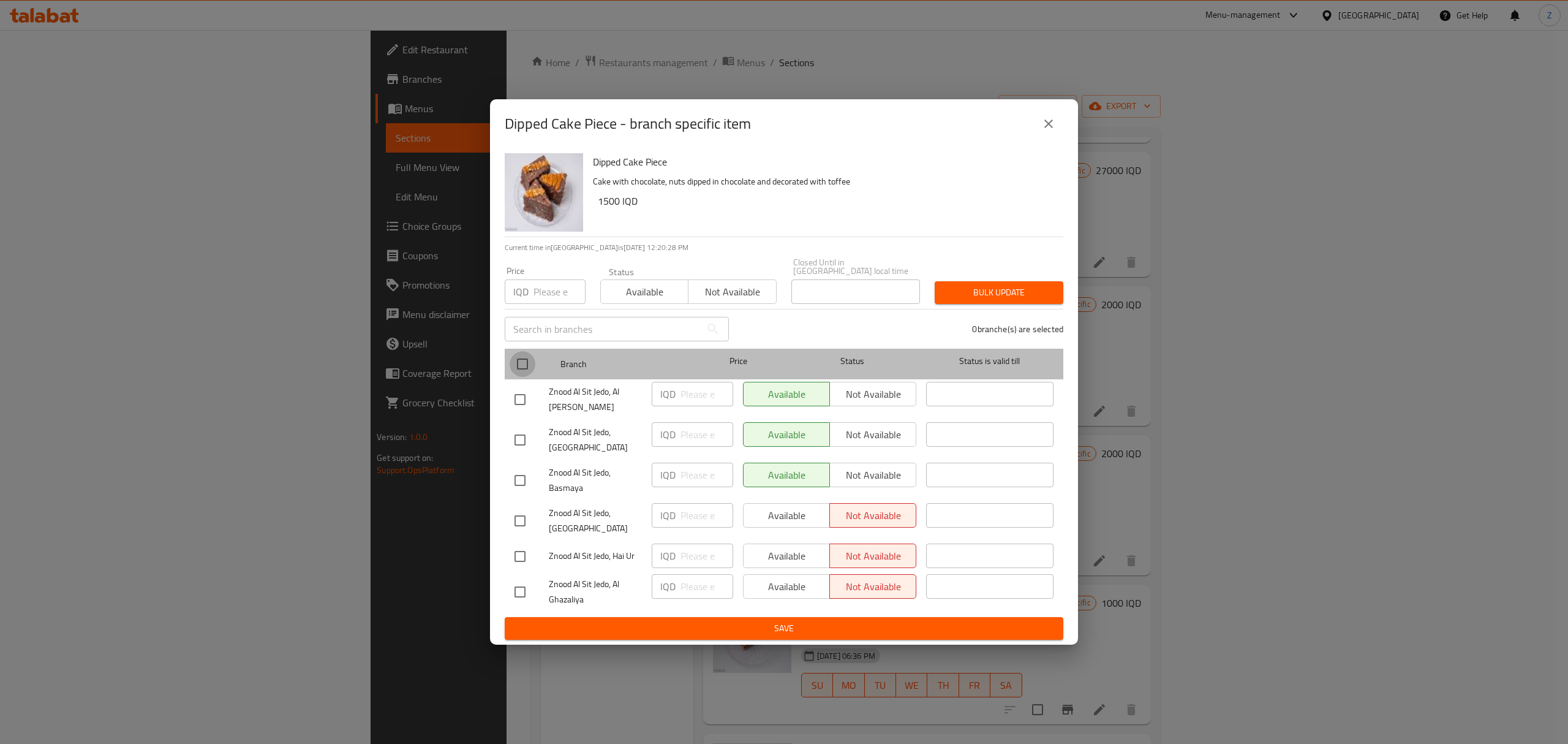
click at [523, 369] on input "checkbox" at bounding box center [522, 364] width 25 height 25
checkbox input "true"
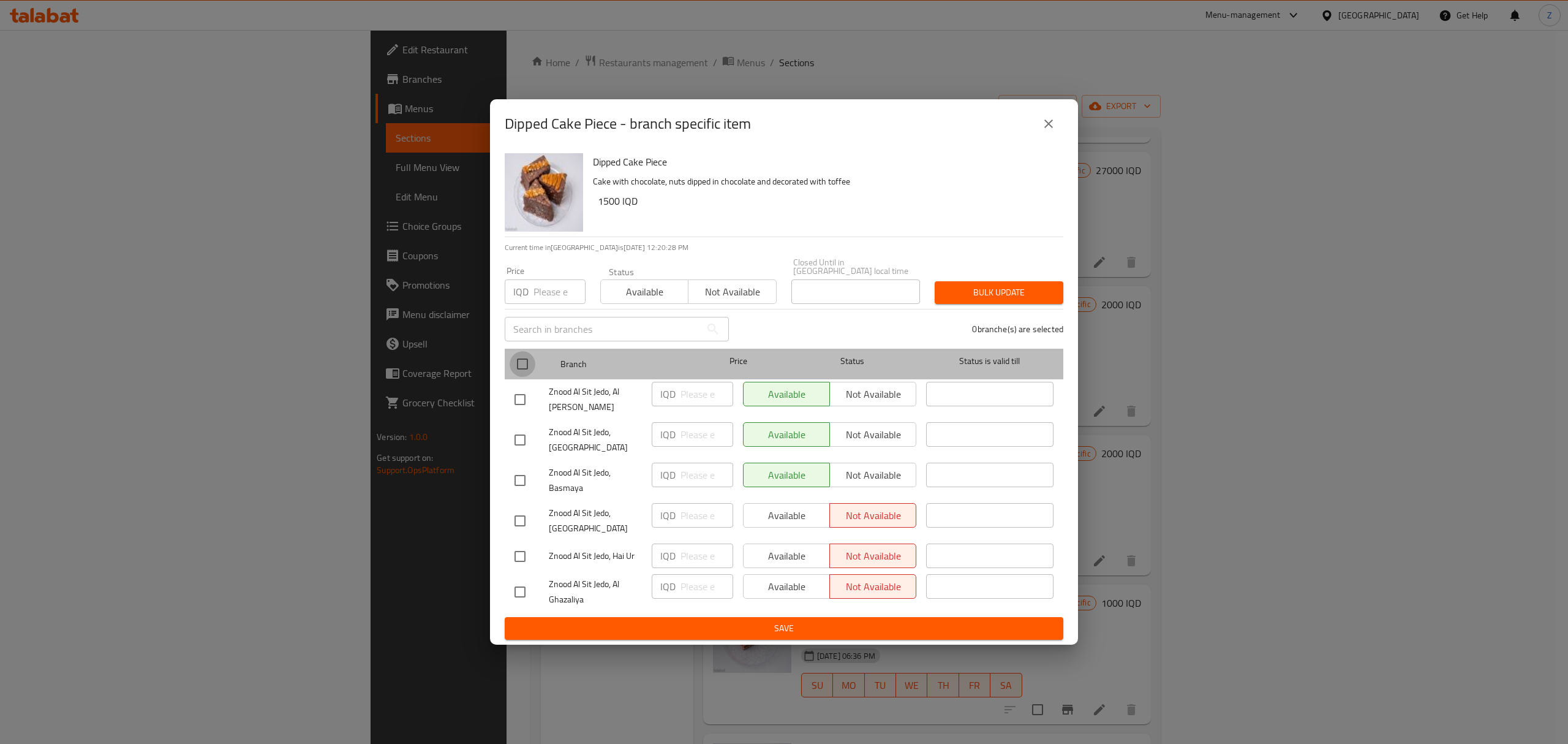
checkbox input "true"
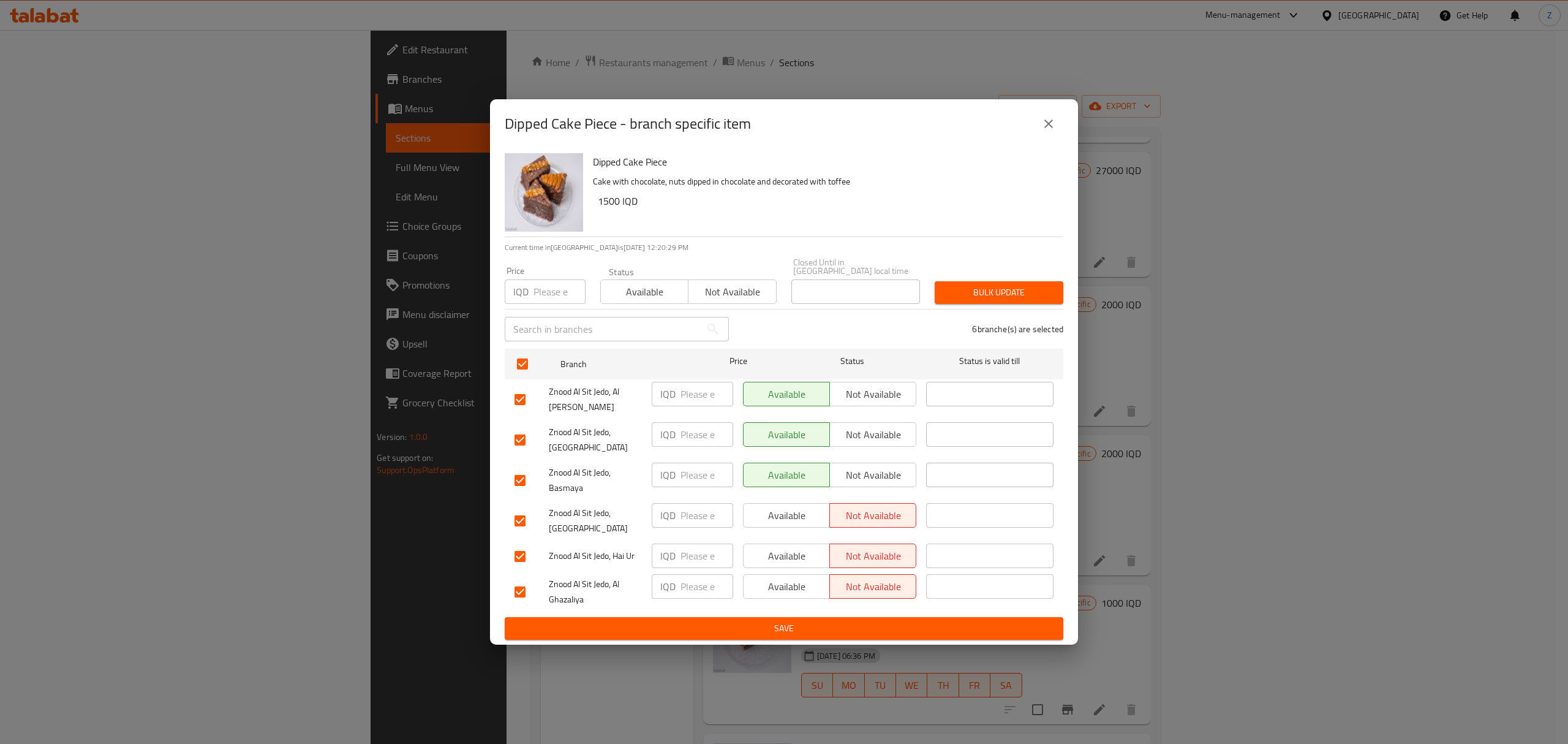
click at [545, 299] on input "number" at bounding box center [559, 291] width 52 height 24
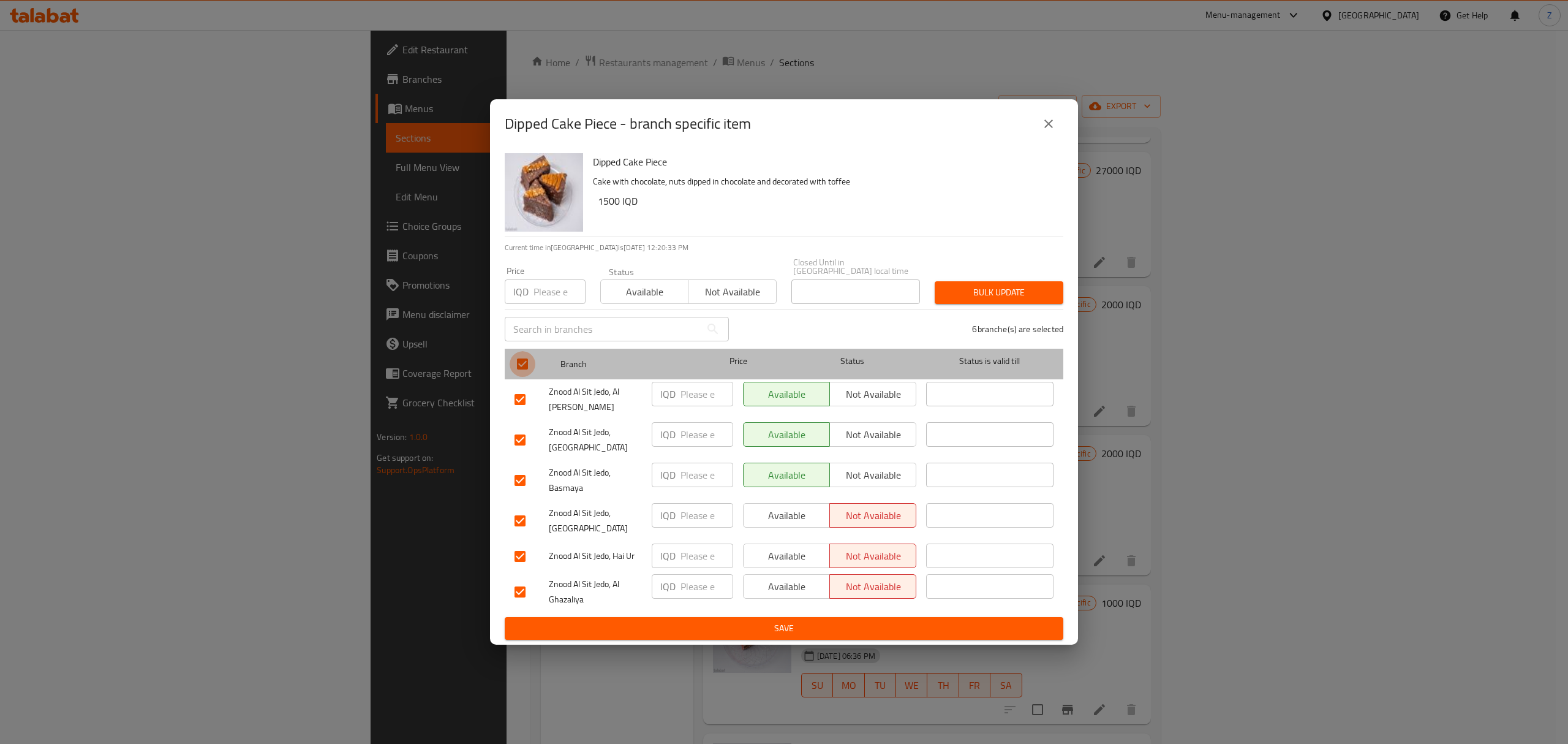
click at [525, 370] on input "checkbox" at bounding box center [522, 364] width 25 height 25
checkbox input "false"
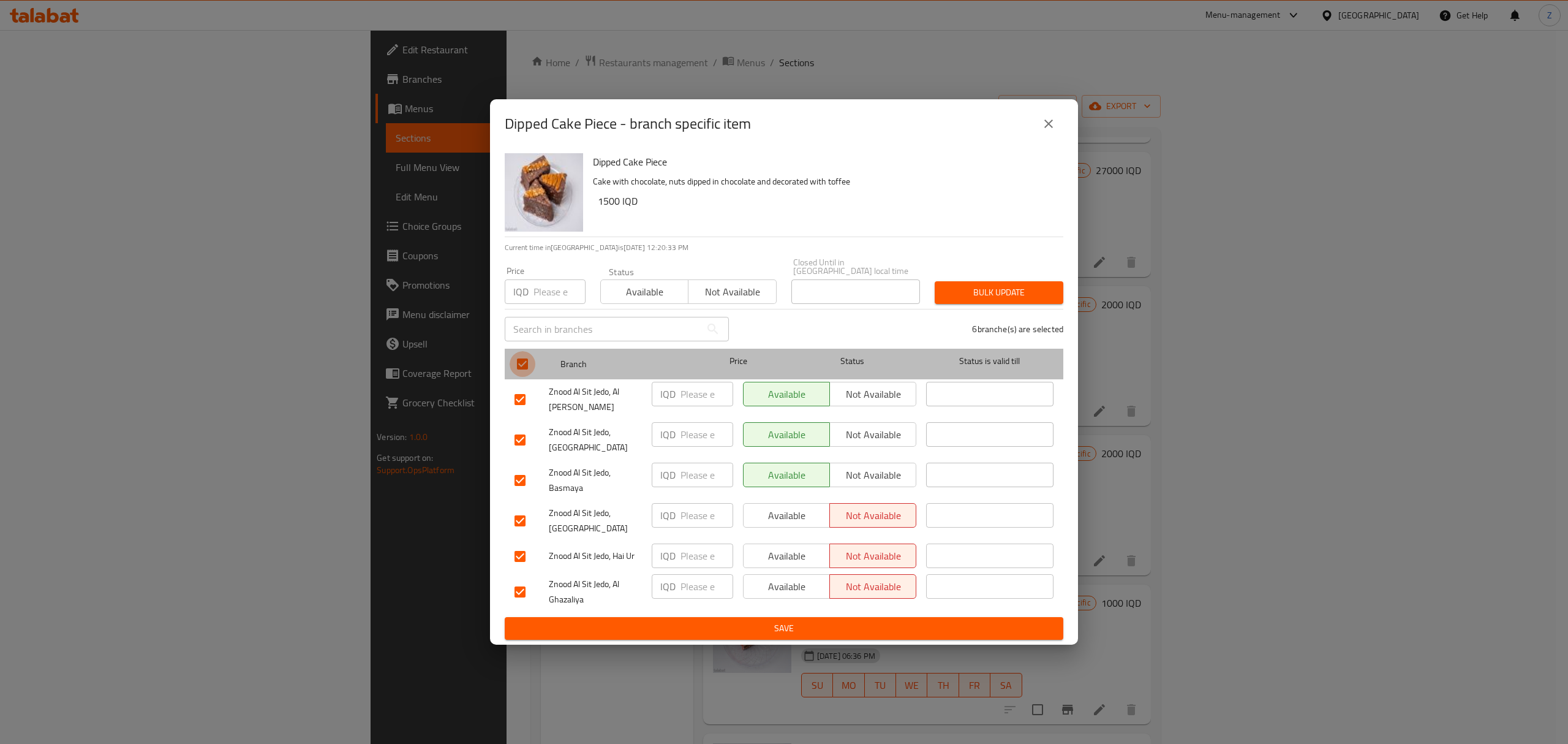
checkbox input "false"
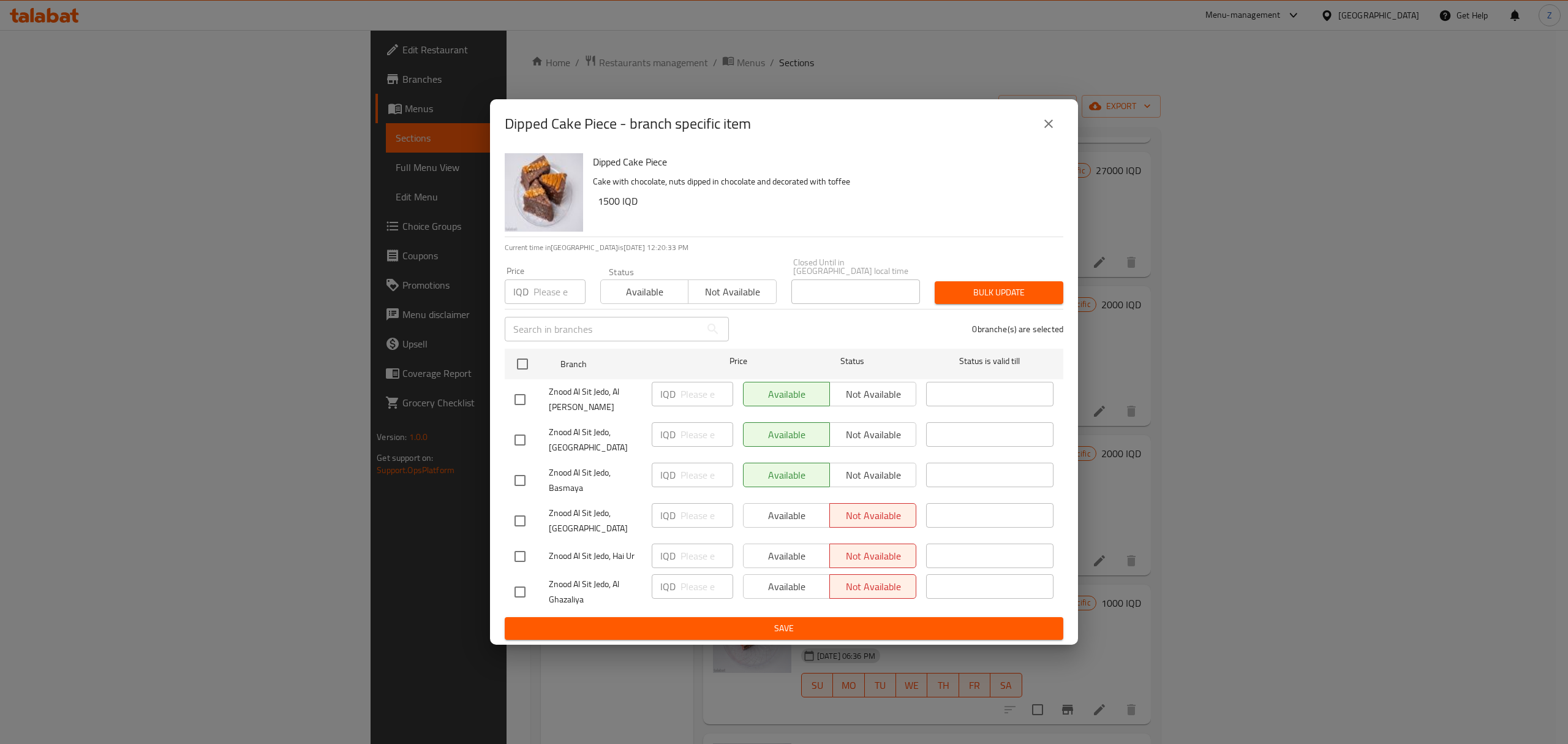
click at [545, 296] on input "number" at bounding box center [559, 291] width 52 height 24
type input "2000"
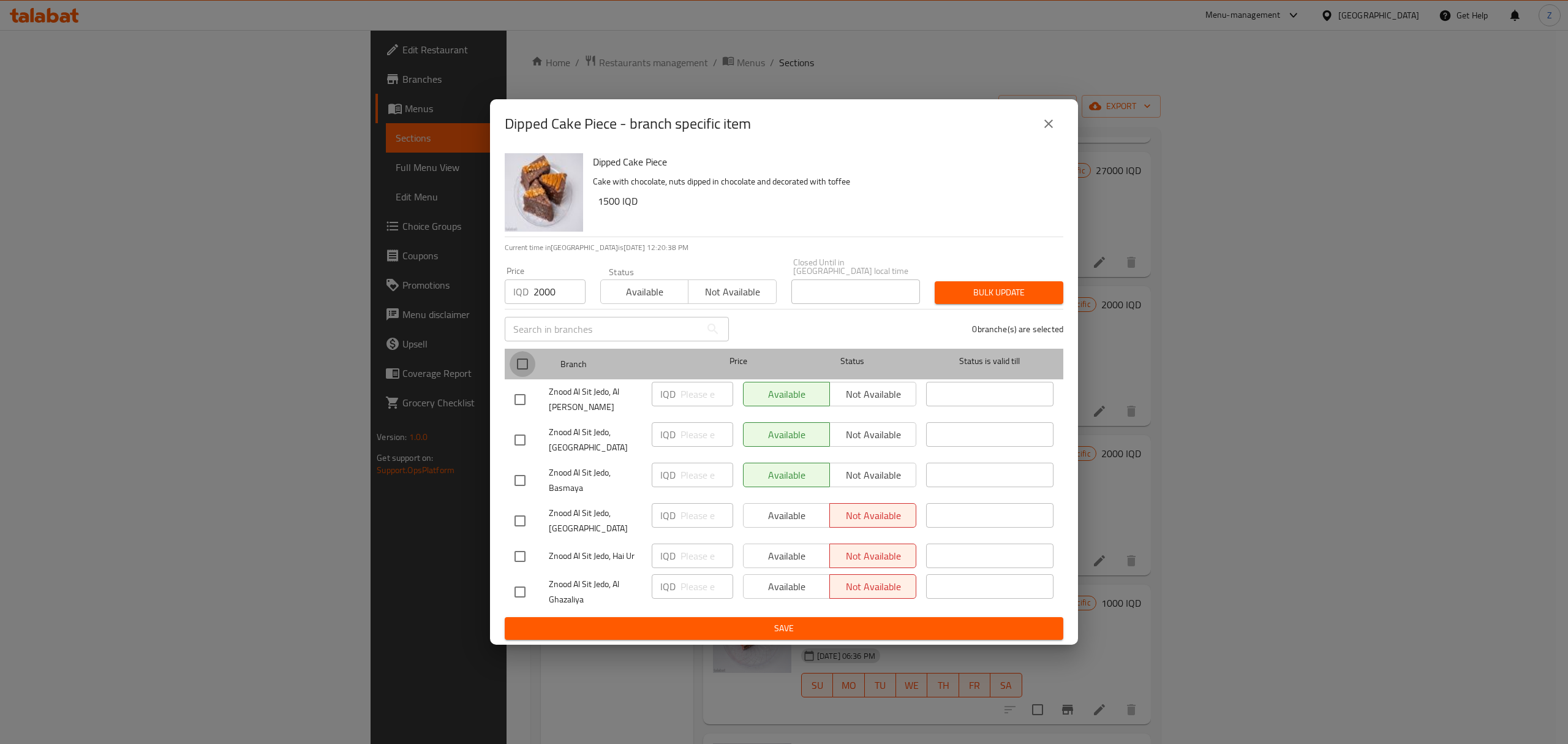
click at [518, 370] on input "checkbox" at bounding box center [522, 364] width 25 height 25
checkbox input "true"
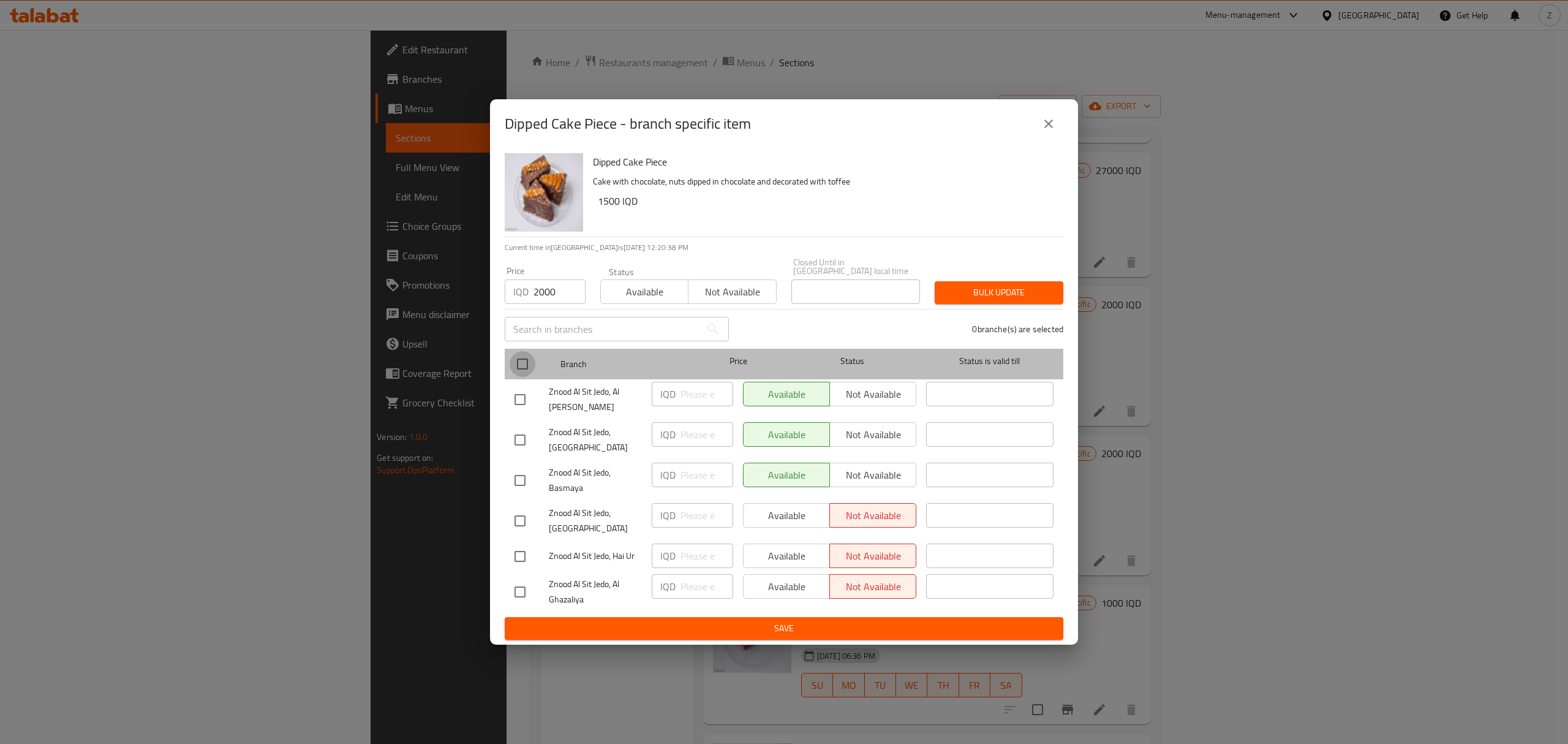
checkbox input "true"
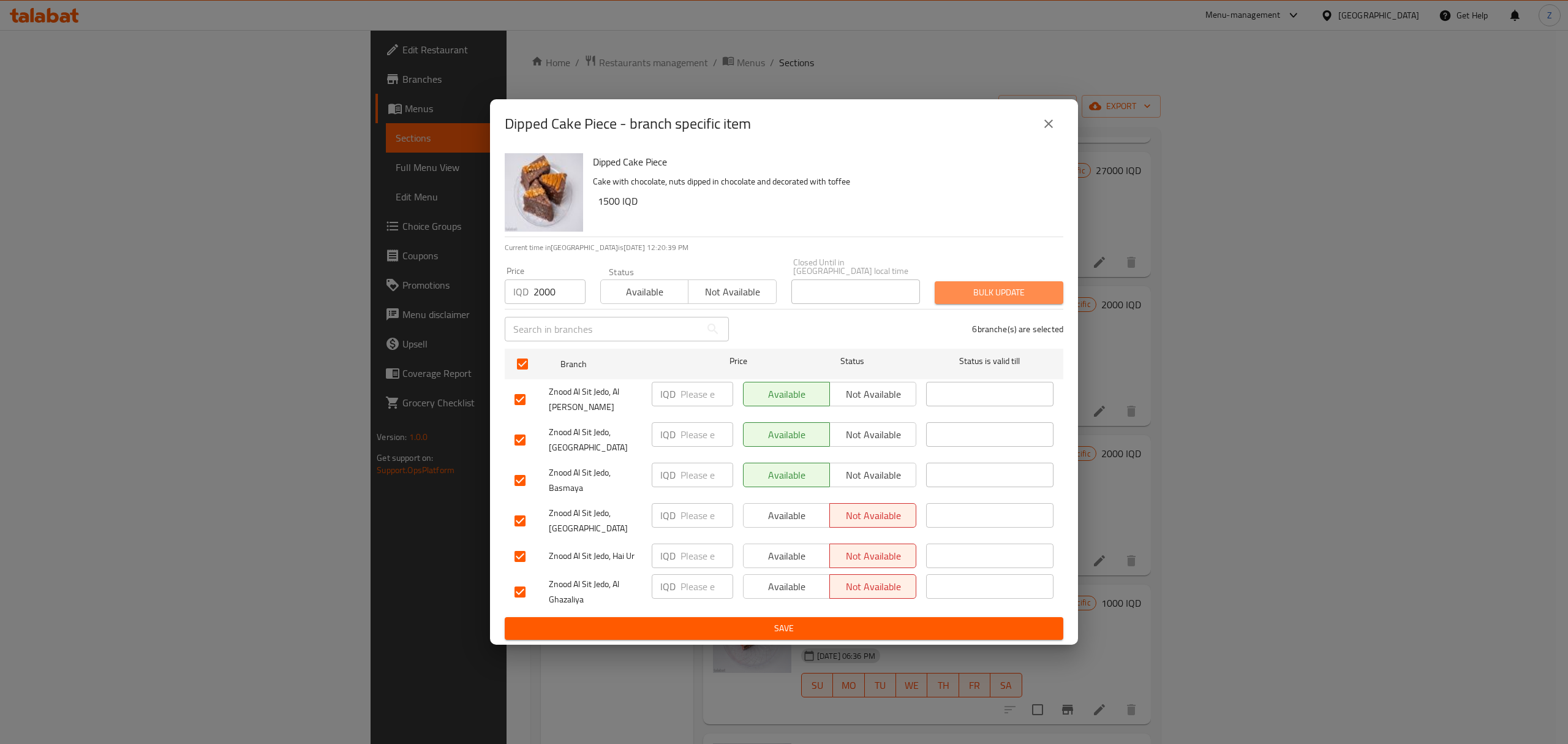
click at [980, 298] on span "Bulk update" at bounding box center [999, 293] width 109 height 16
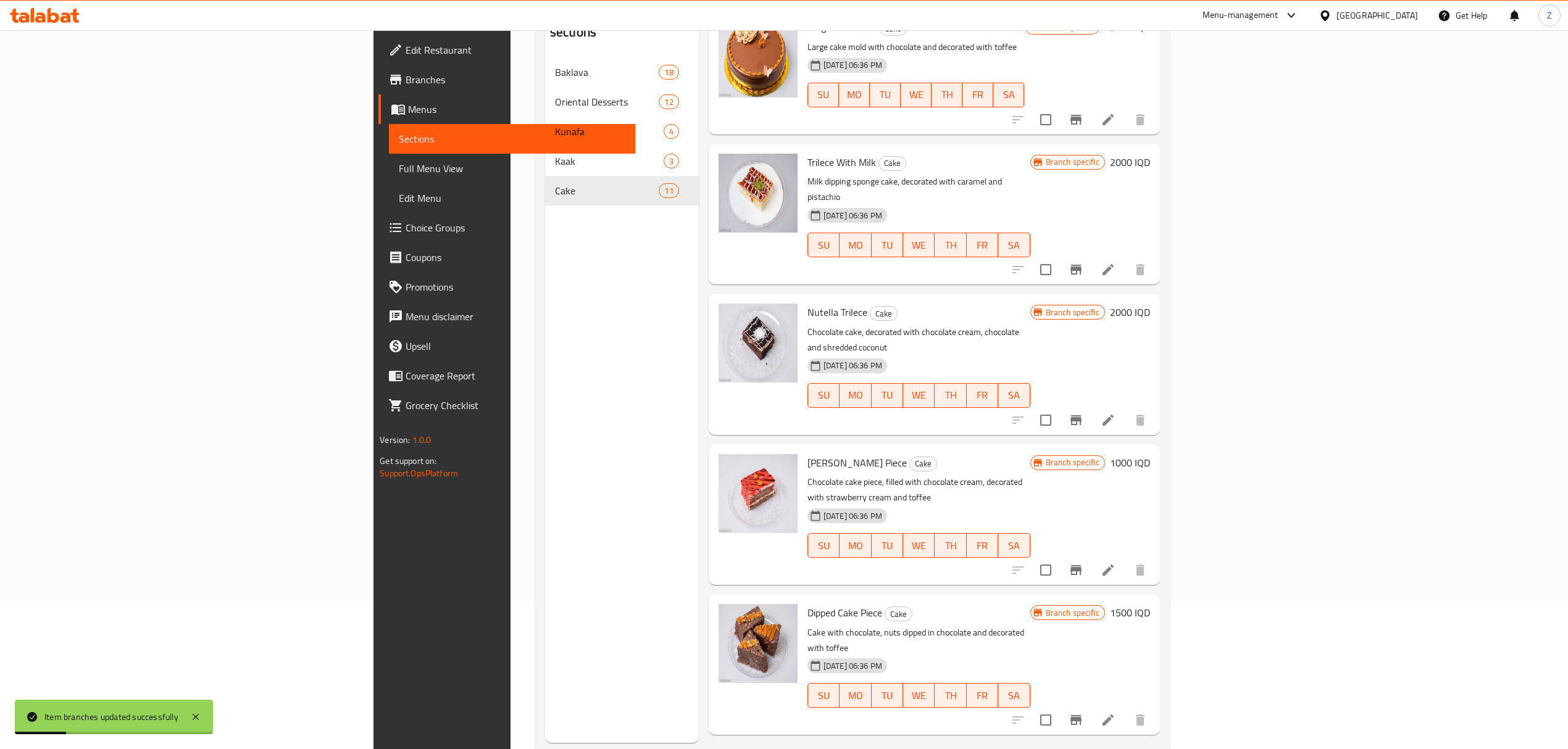
scroll to position [173, 0]
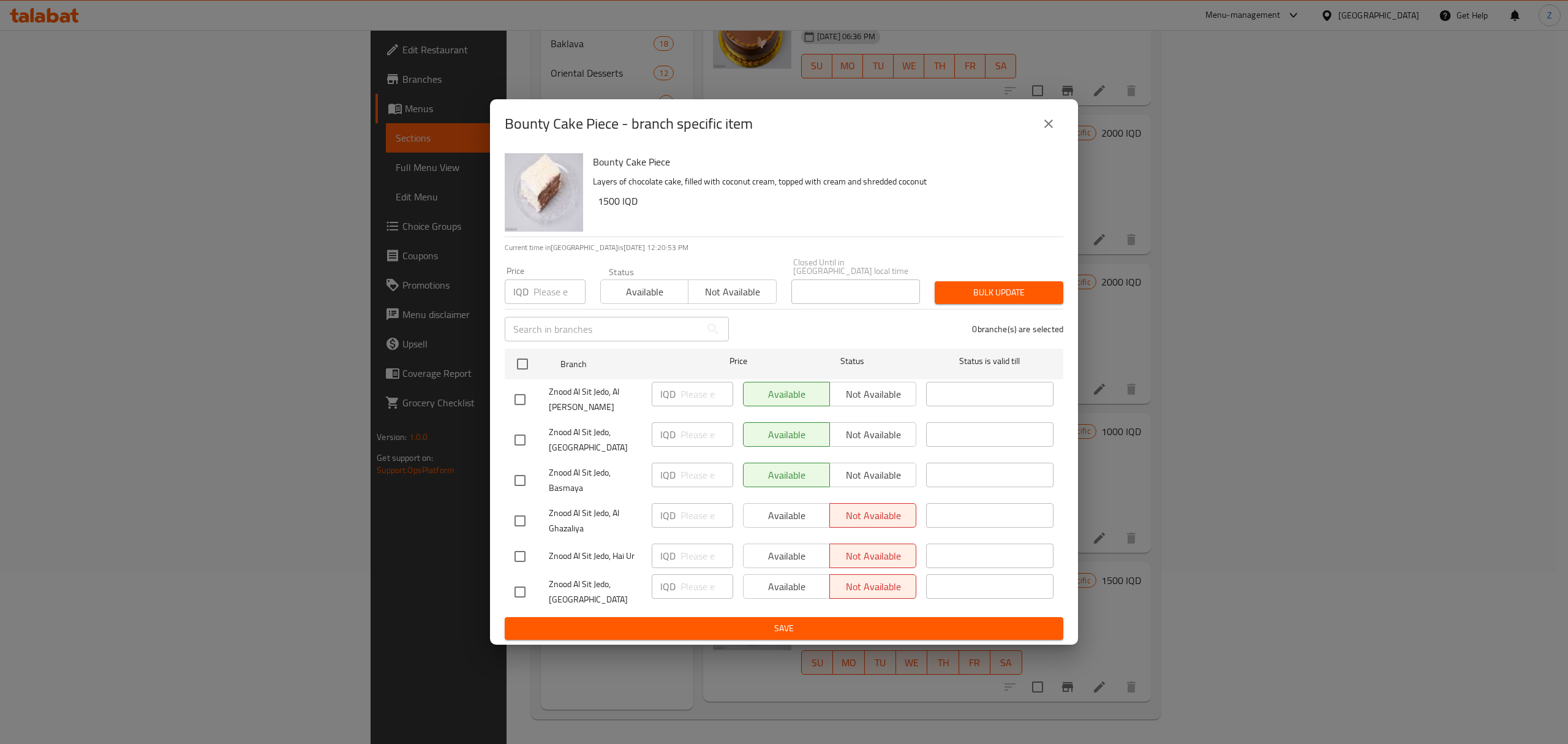
click at [549, 302] on input "number" at bounding box center [559, 291] width 52 height 24
type input "2000"
click at [529, 368] on input "checkbox" at bounding box center [522, 364] width 25 height 25
checkbox input "true"
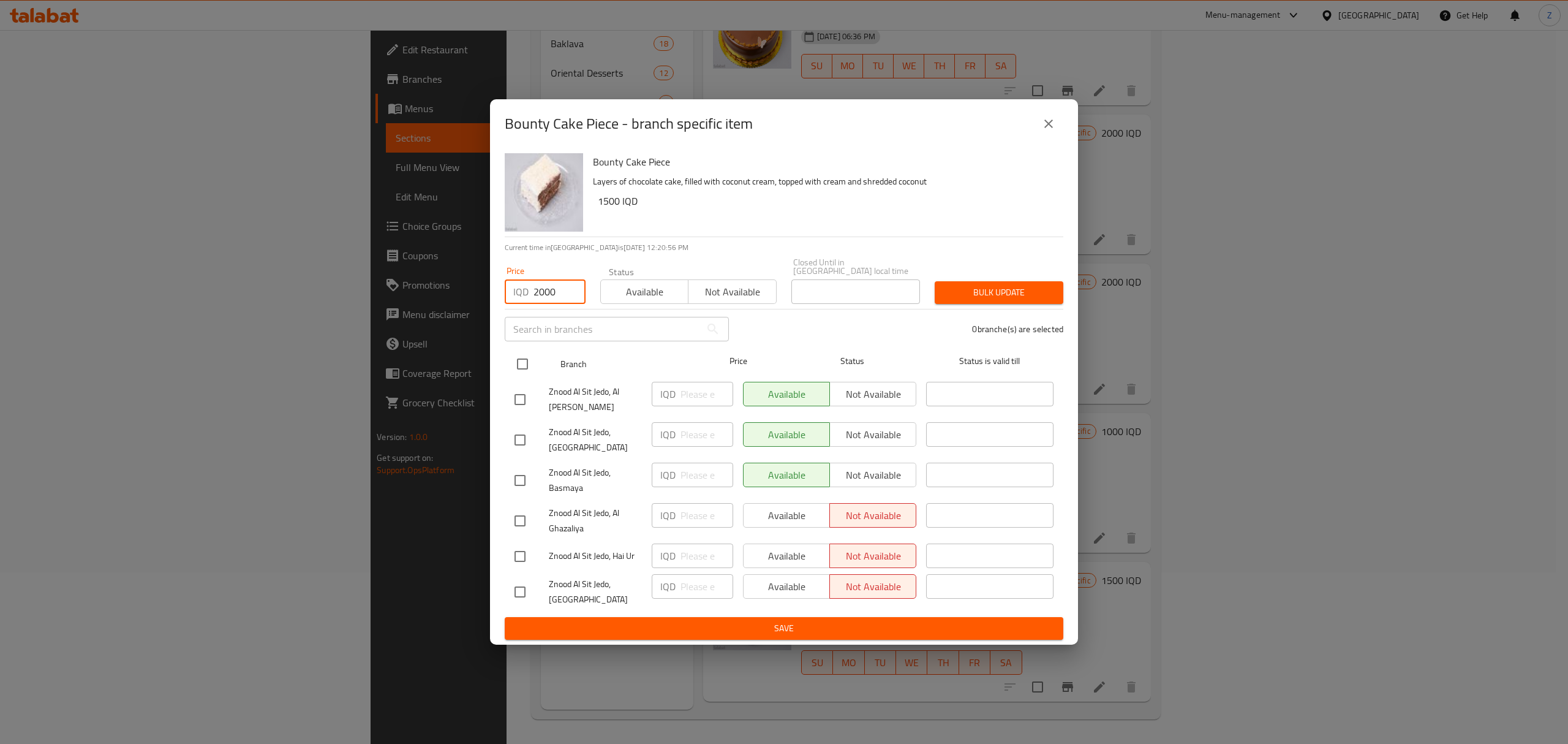
checkbox input "true"
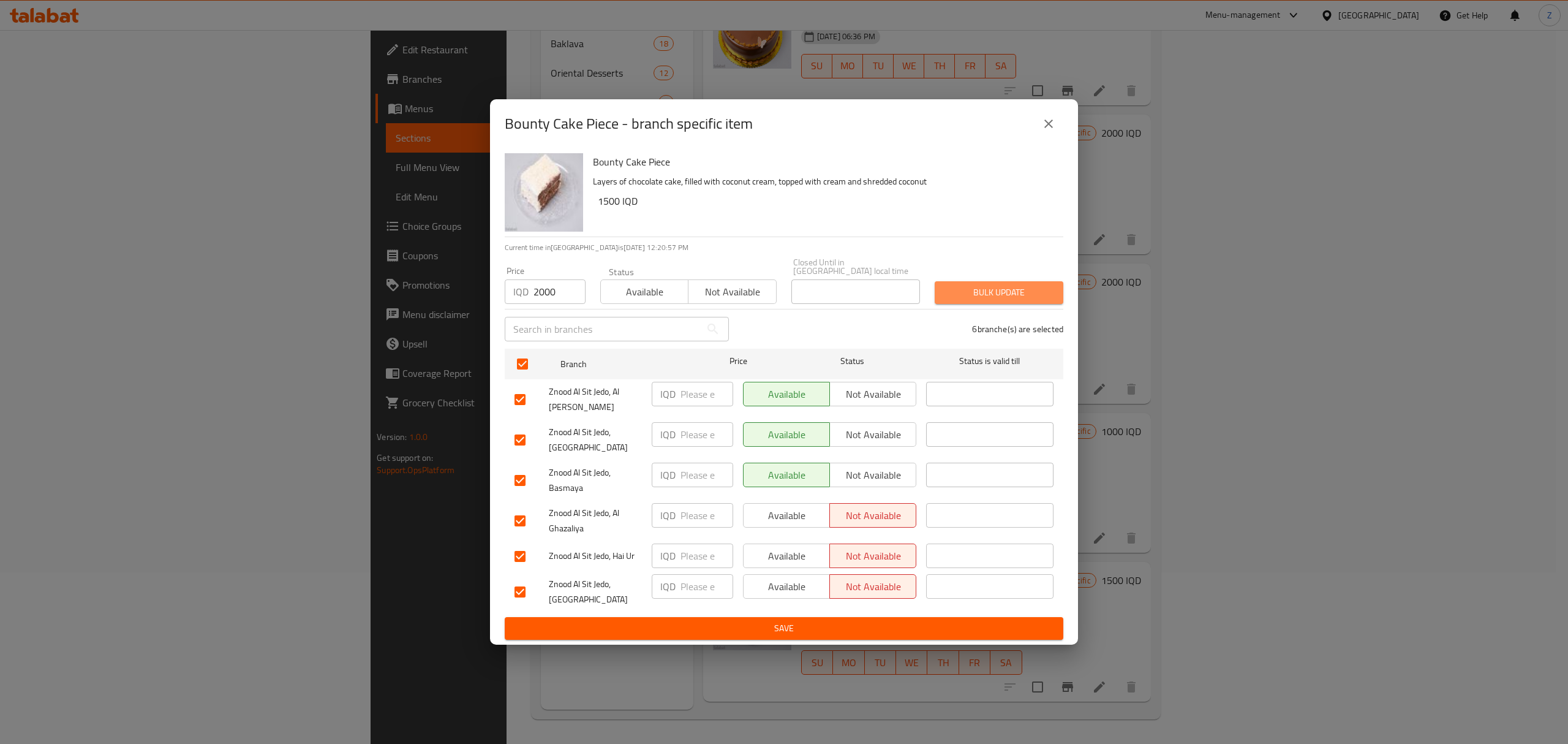
click at [993, 301] on span "Bulk update" at bounding box center [999, 293] width 109 height 16
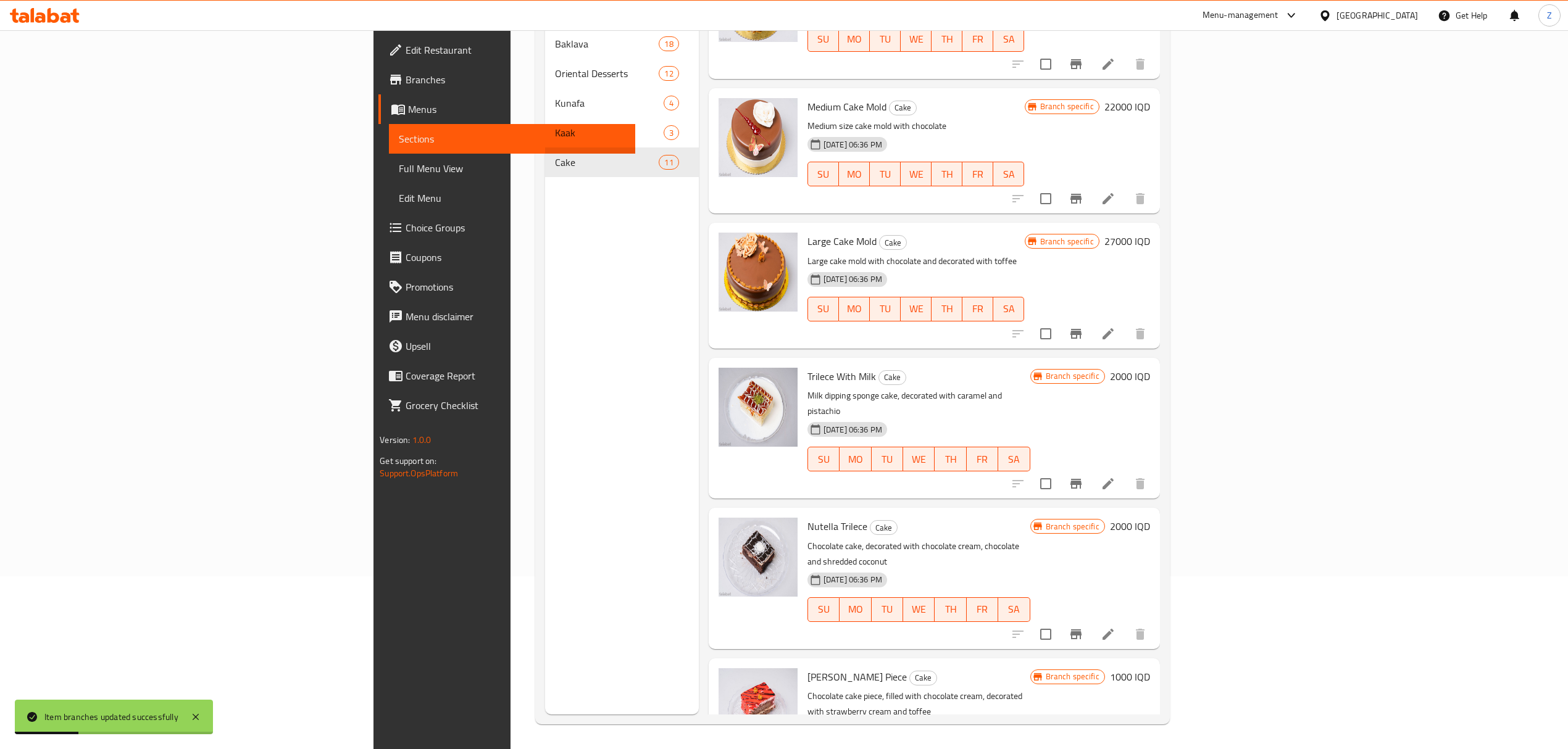
scroll to position [764, 0]
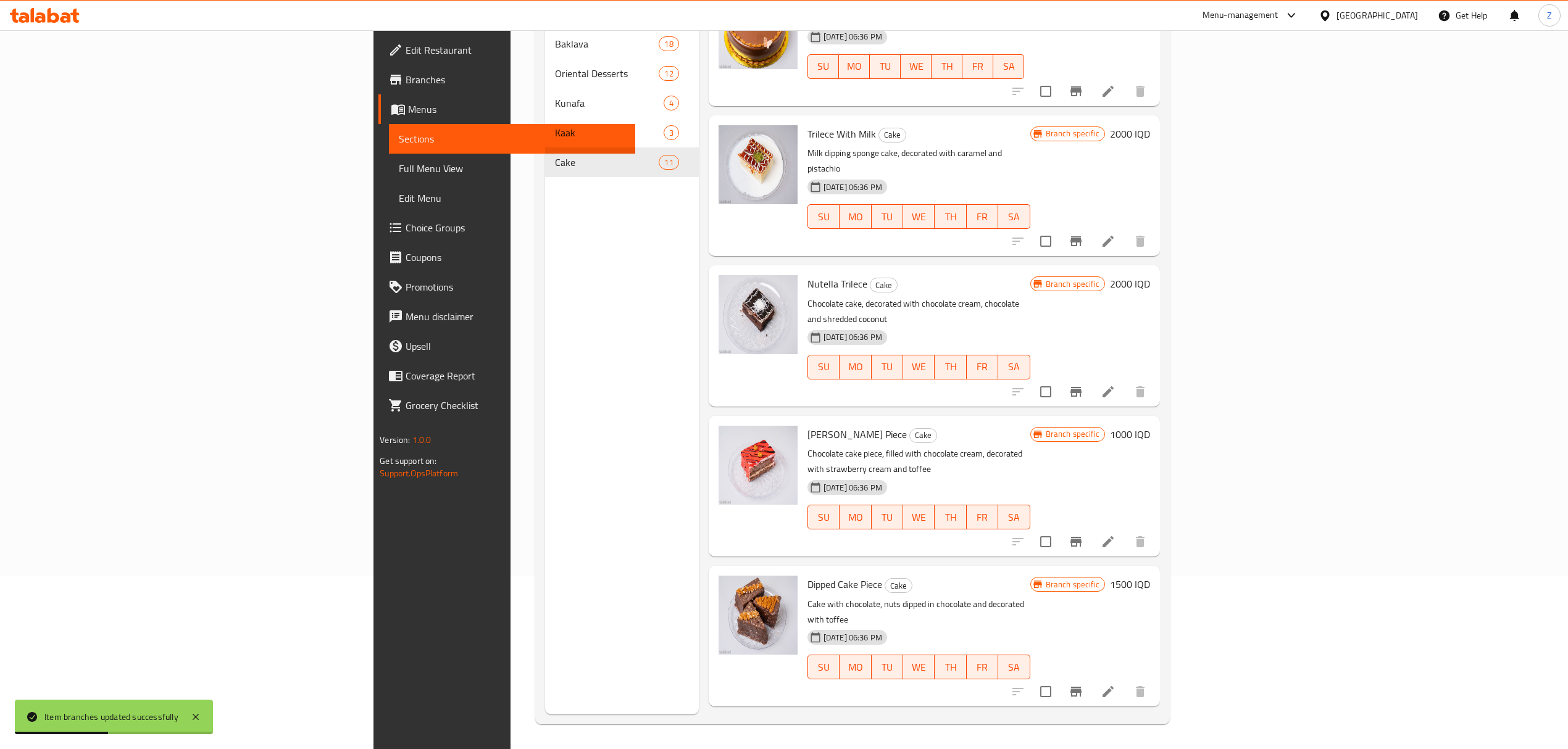
click at [1150, 576] on h6 "1500 IQD" at bounding box center [1130, 585] width 40 height 18
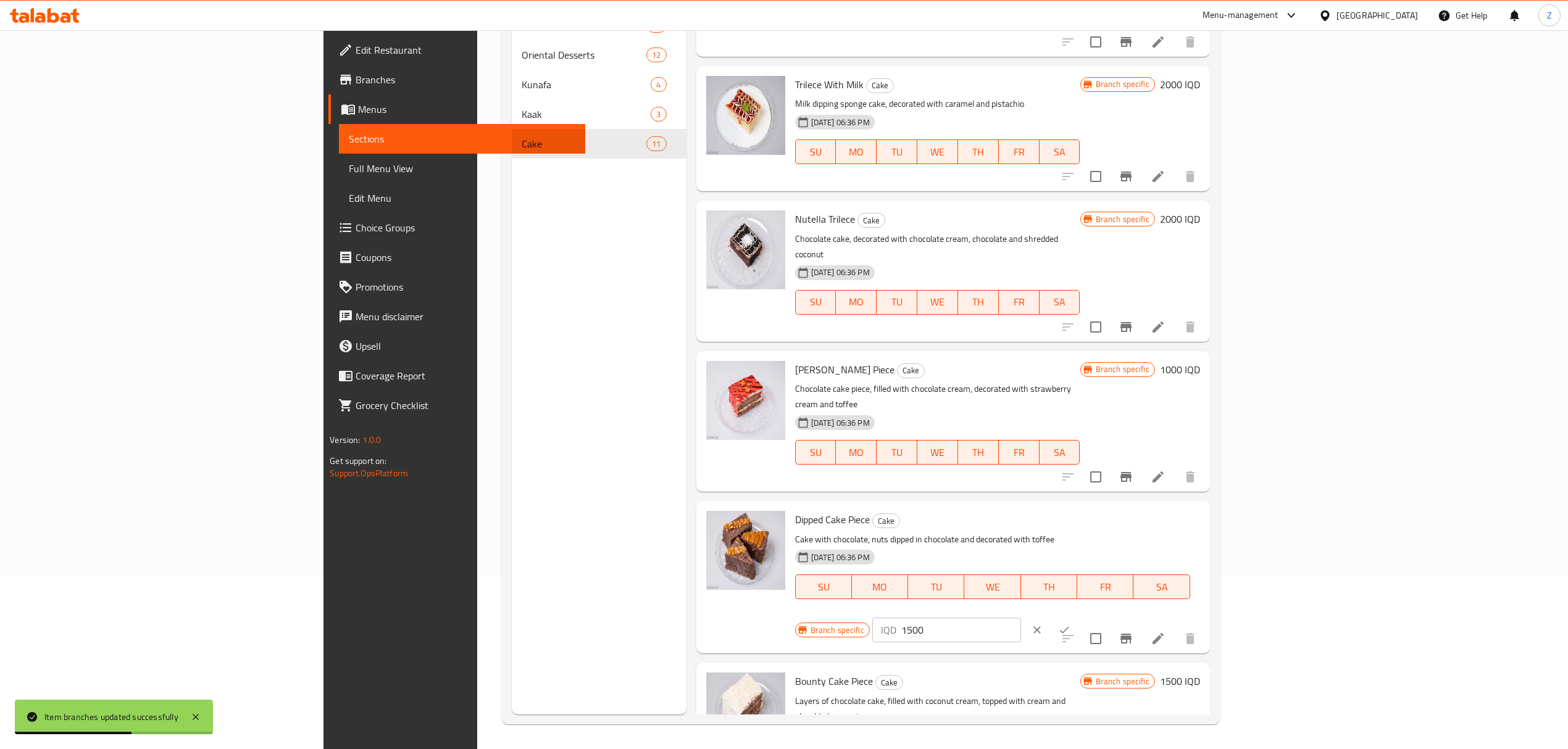
click at [1020, 617] on input "1500" at bounding box center [961, 629] width 120 height 25
type input "2000"
click at [1077, 616] on button "ok" at bounding box center [1065, 630] width 28 height 28
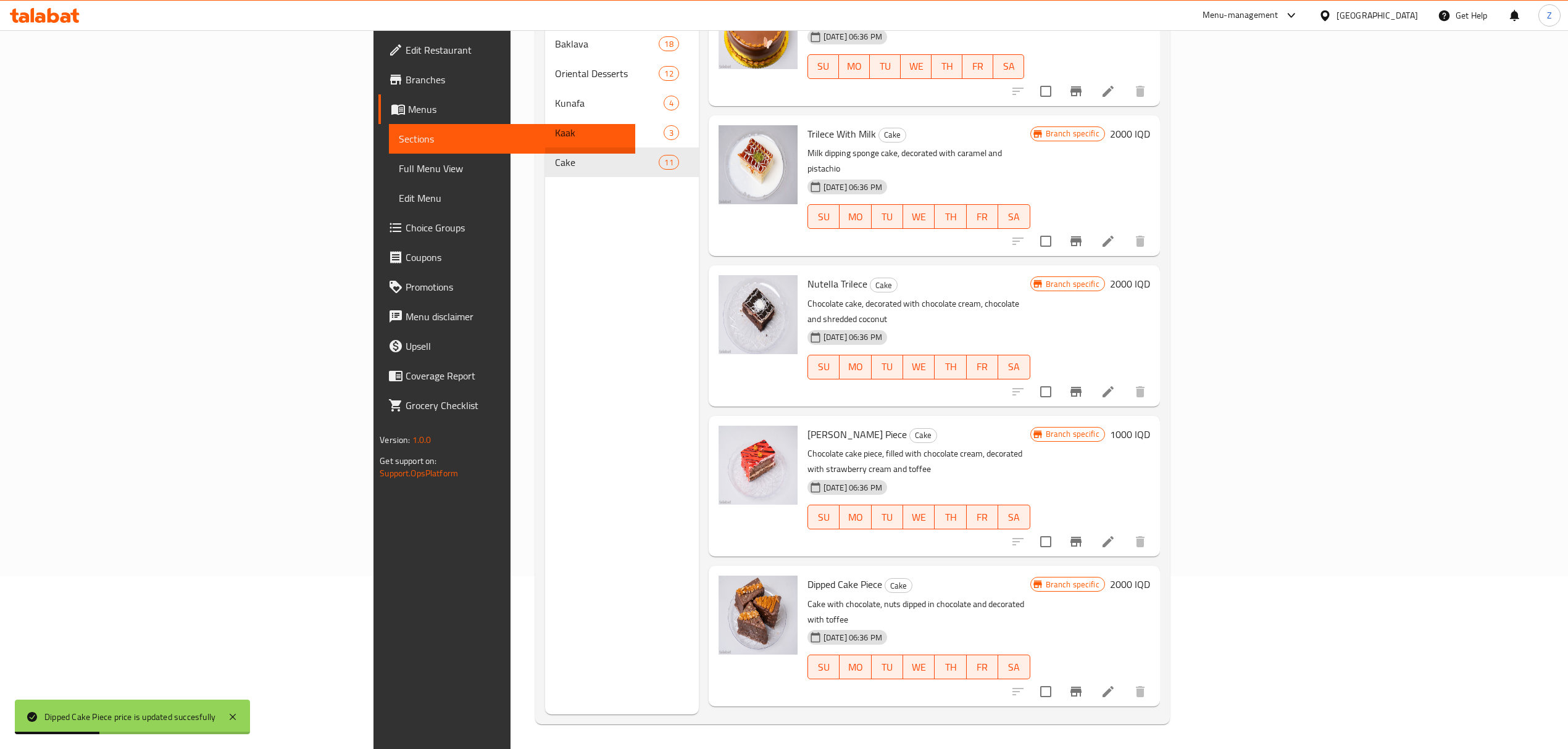
click at [1150, 725] on h6 "1500 IQD" at bounding box center [1130, 734] width 40 height 18
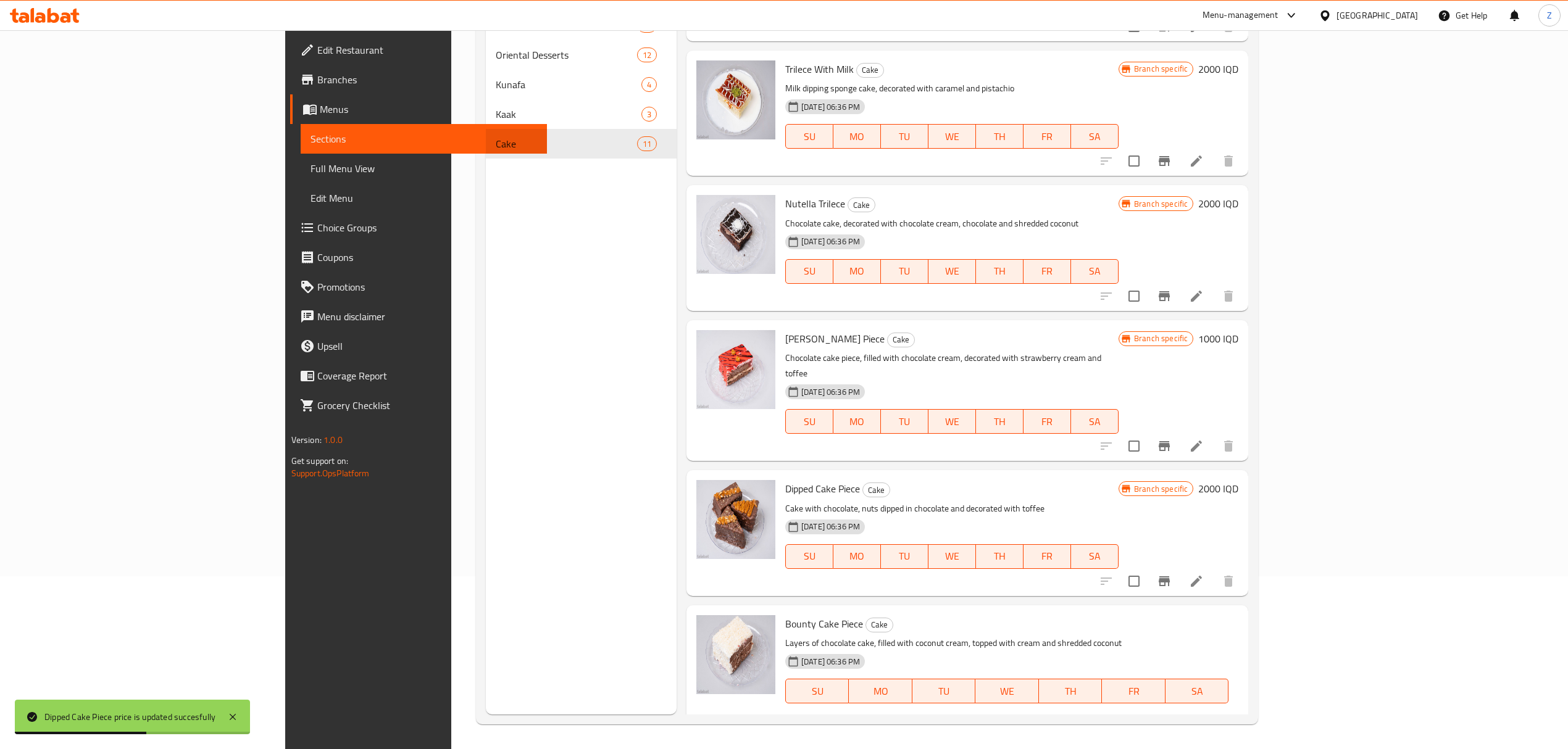
click at [1011, 722] on div "IQD 1500 ​" at bounding box center [936, 734] width 148 height 25
click at [1011, 722] on input "1500" at bounding box center [952, 734] width 120 height 25
type input "2000"
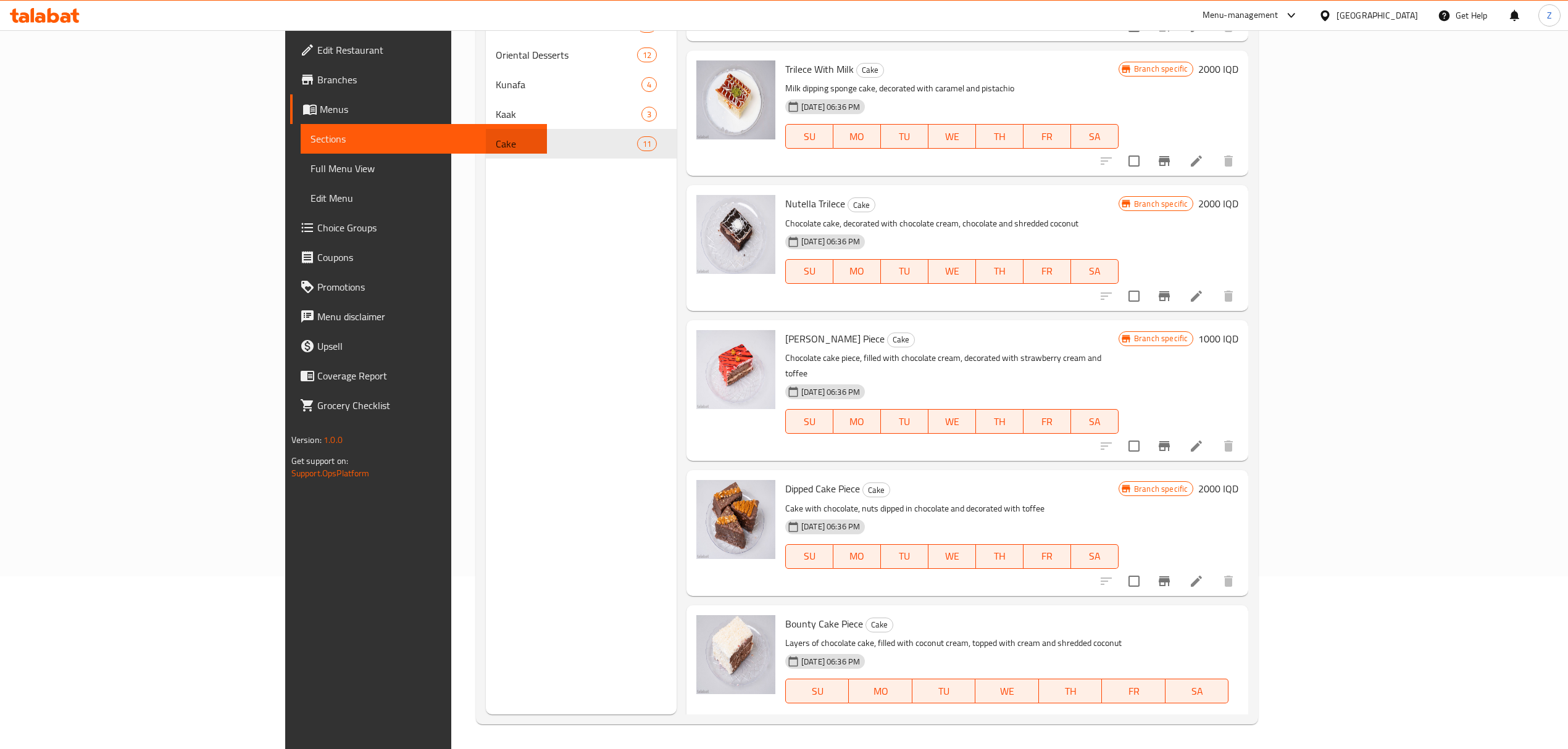
click at [1243, 610] on div "Bounty Cake Piece Cake Layers of chocolate cake, filled with coconut cream, top…" at bounding box center [1012, 681] width 463 height 143
click at [1061, 728] on icon "ok" at bounding box center [1055, 734] width 13 height 13
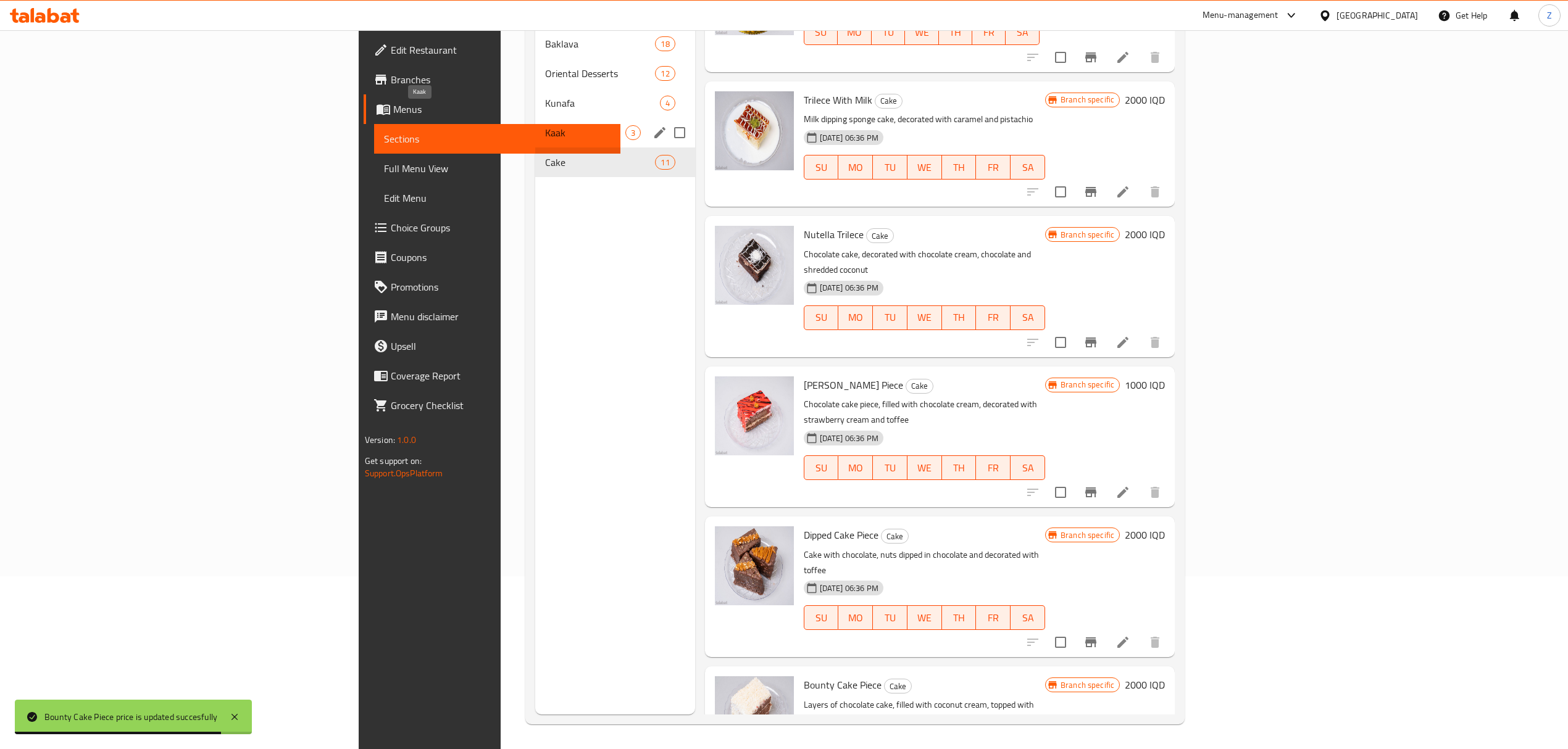
click at [545, 125] on span "Kaak" at bounding box center [585, 132] width 81 height 15
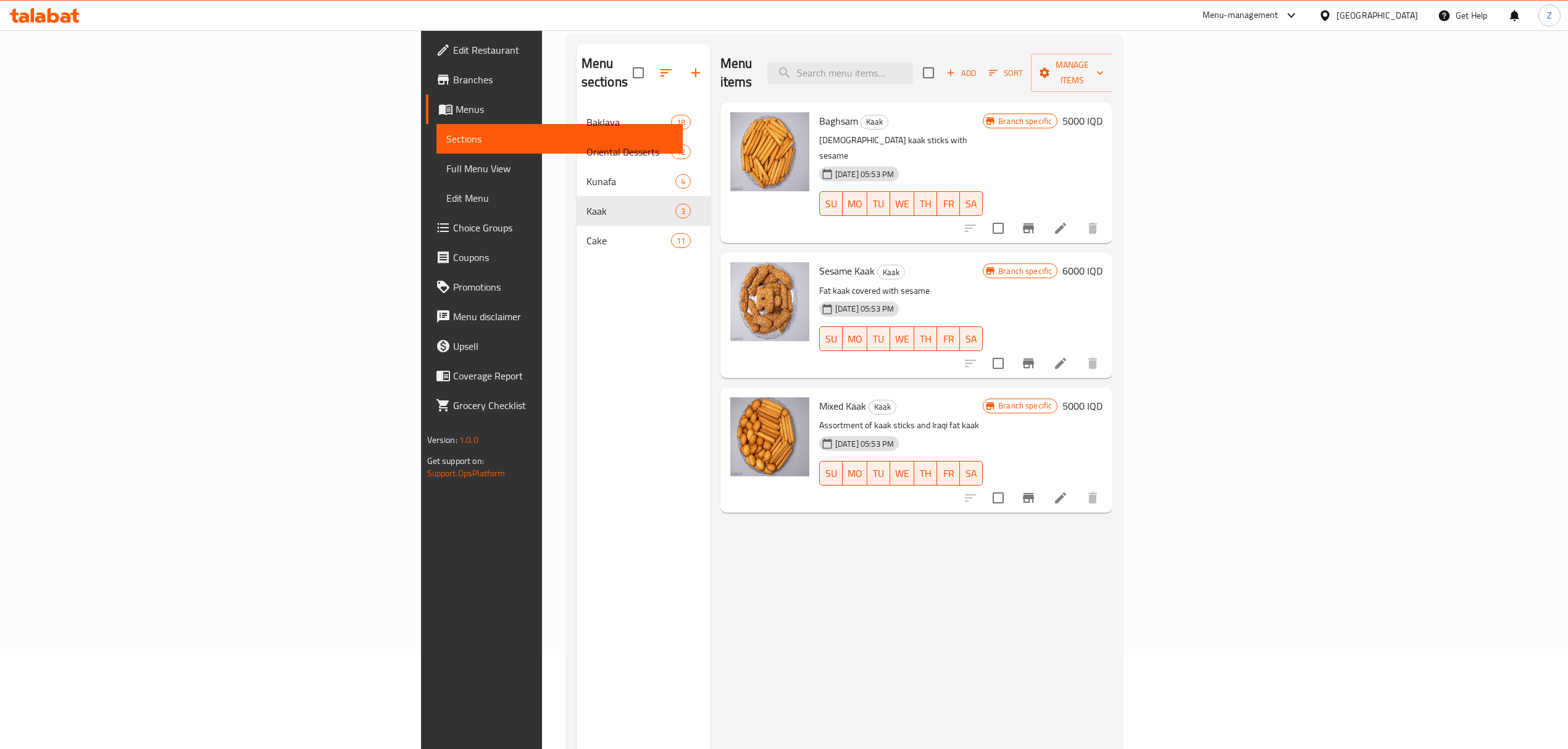
scroll to position [93, 0]
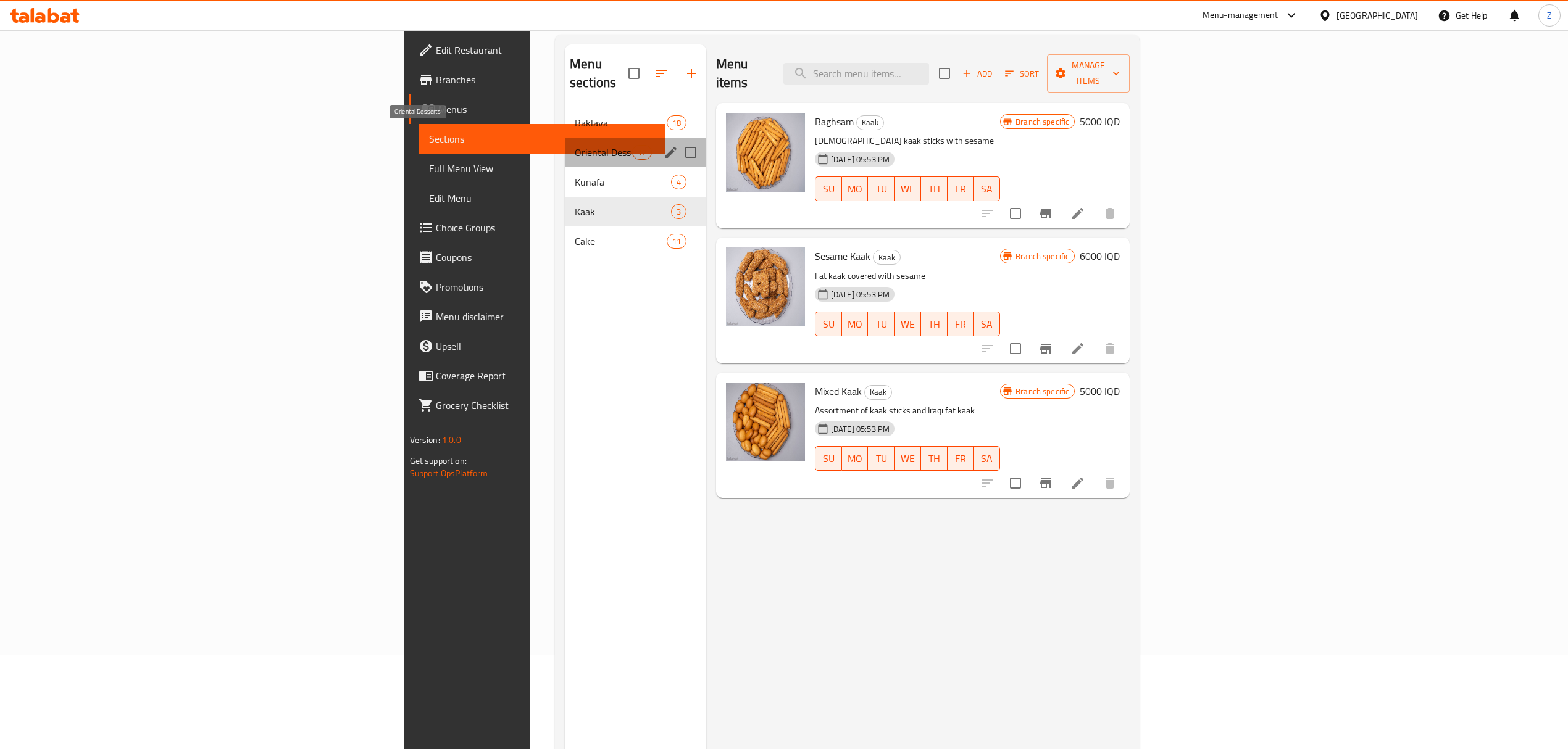
click at [574, 145] on span "Oriental Desserts" at bounding box center [603, 152] width 57 height 15
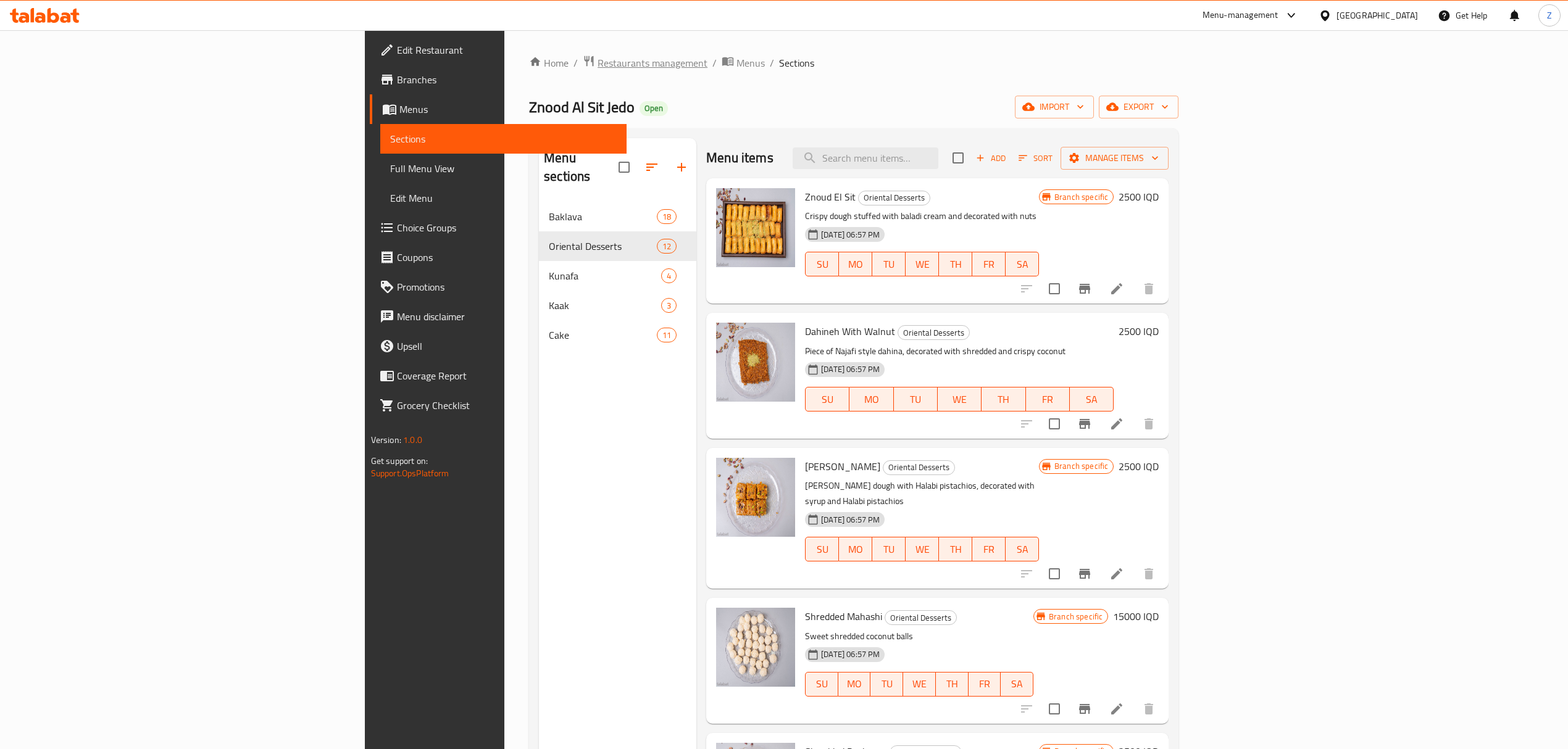
click at [598, 68] on span "Restaurants management" at bounding box center [653, 63] width 110 height 15
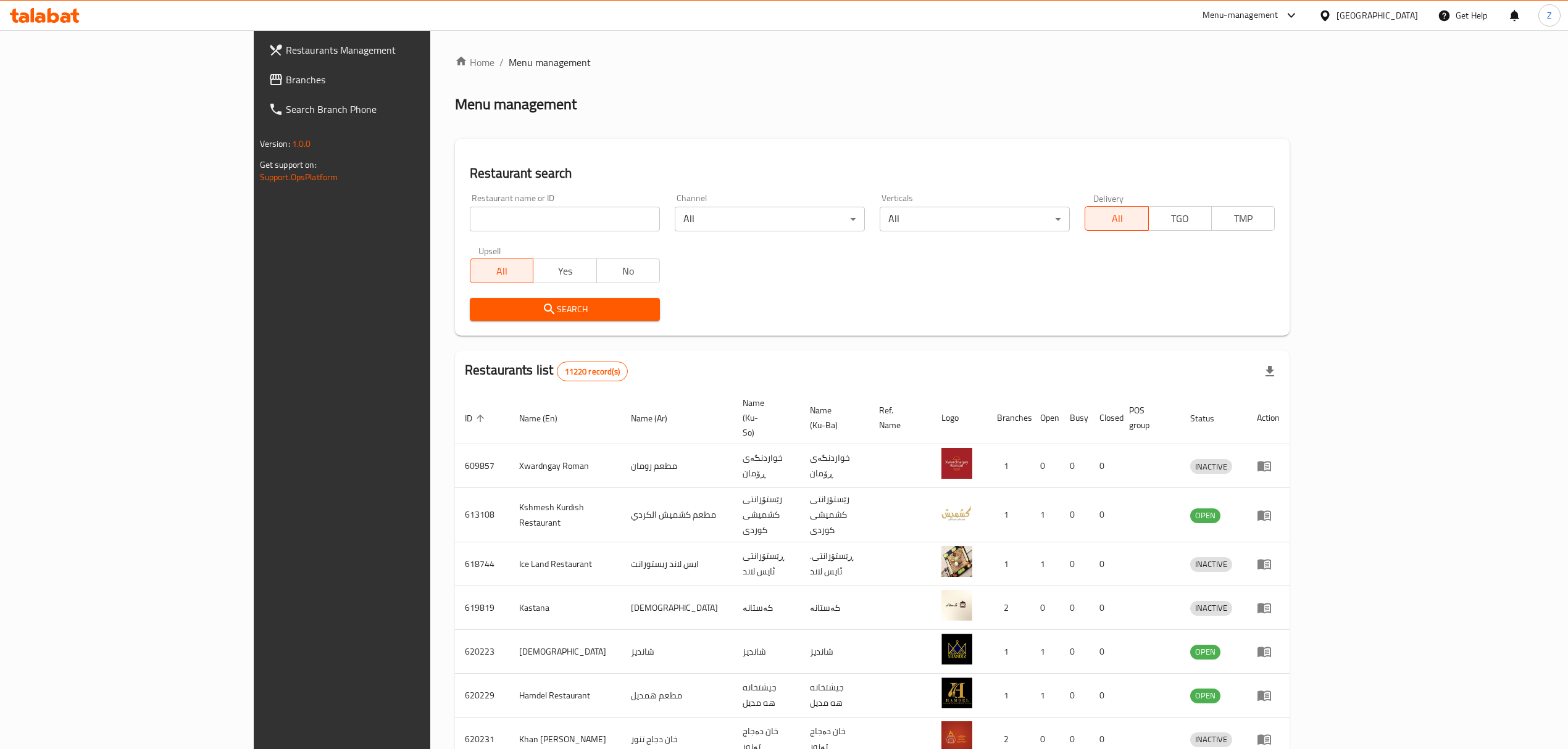
click at [470, 215] on input "search" at bounding box center [564, 218] width 190 height 25
type input "م"
type input "laza"
click button "Search" at bounding box center [564, 309] width 190 height 23
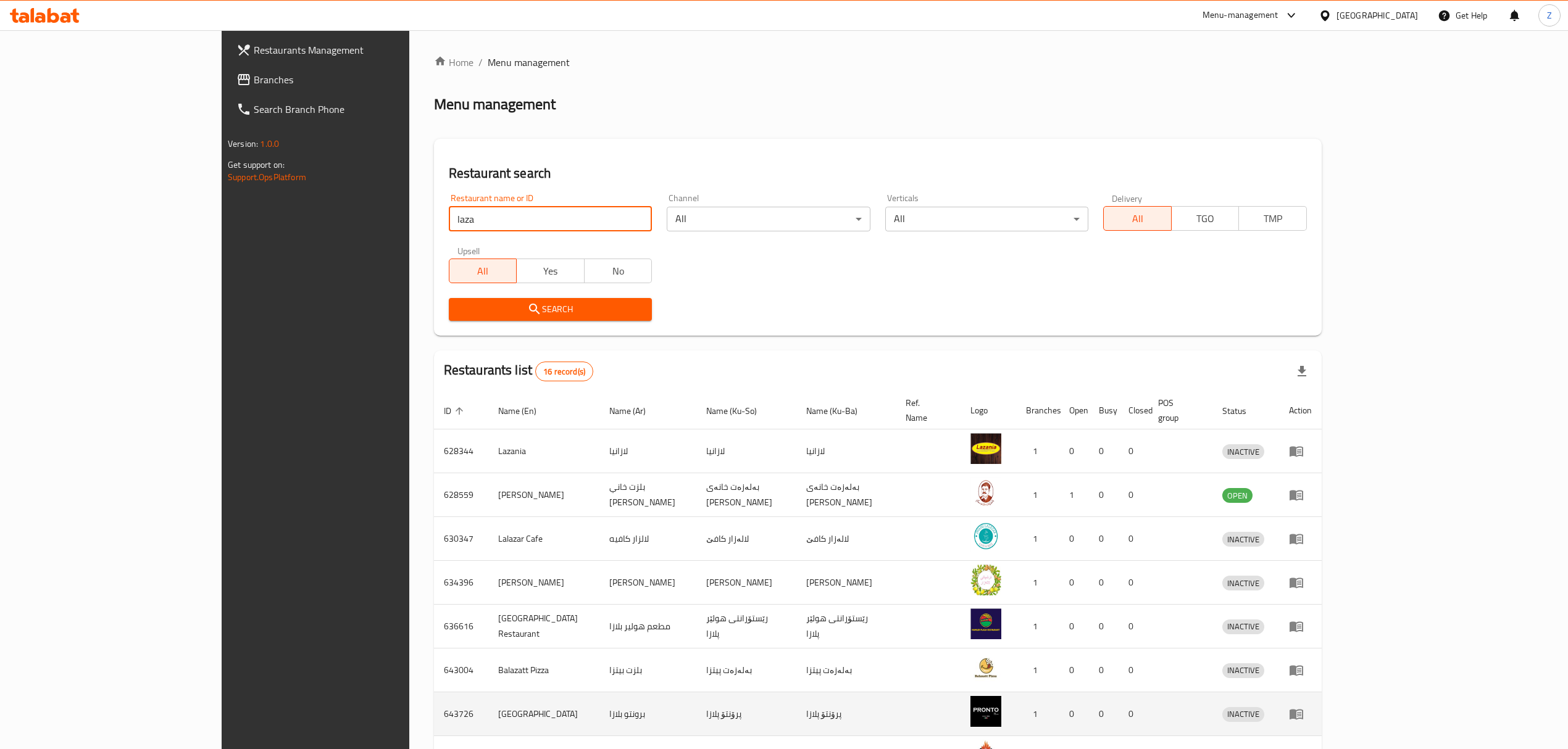
scroll to position [172, 0]
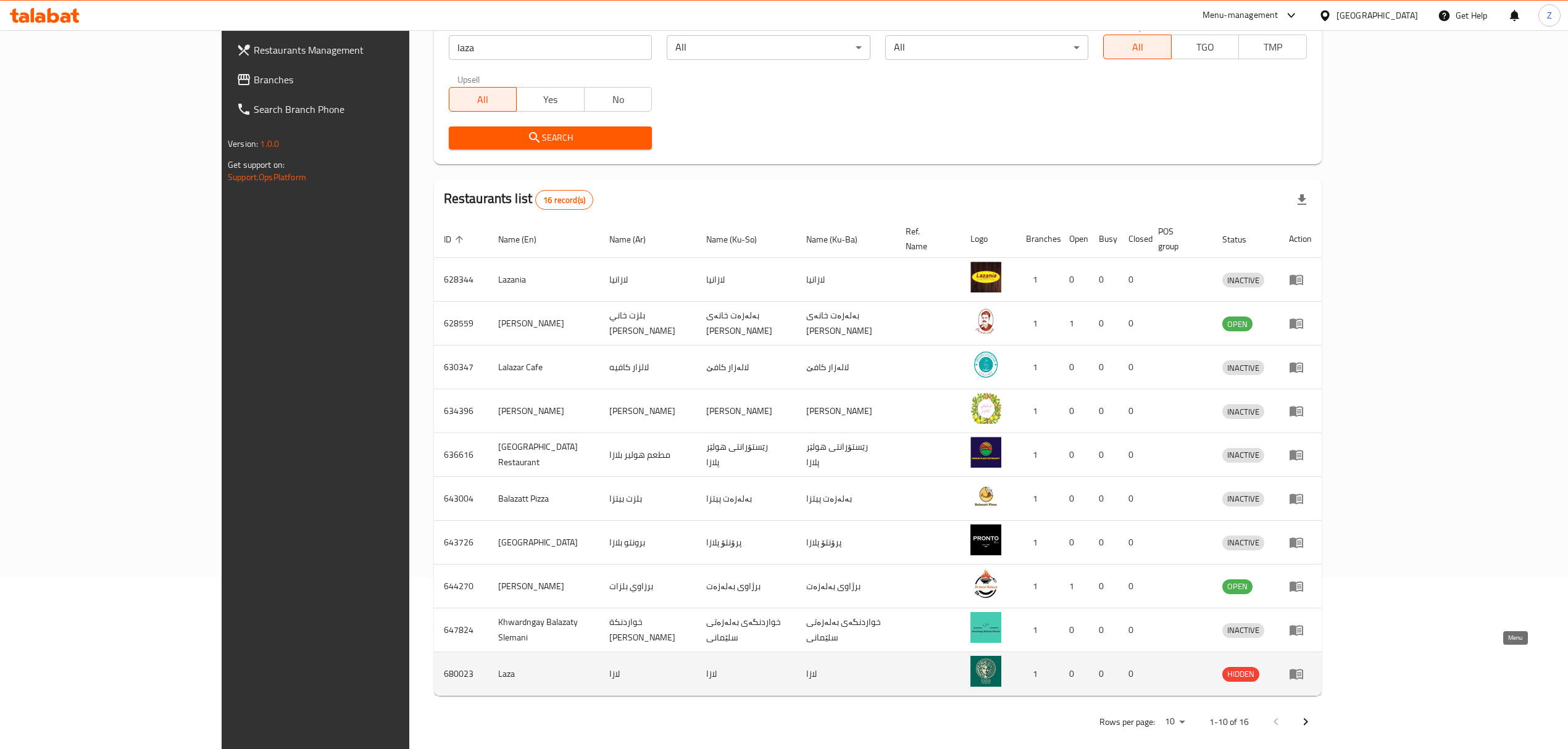
click at [1311, 666] on link "enhanced table" at bounding box center [1300, 673] width 23 height 15
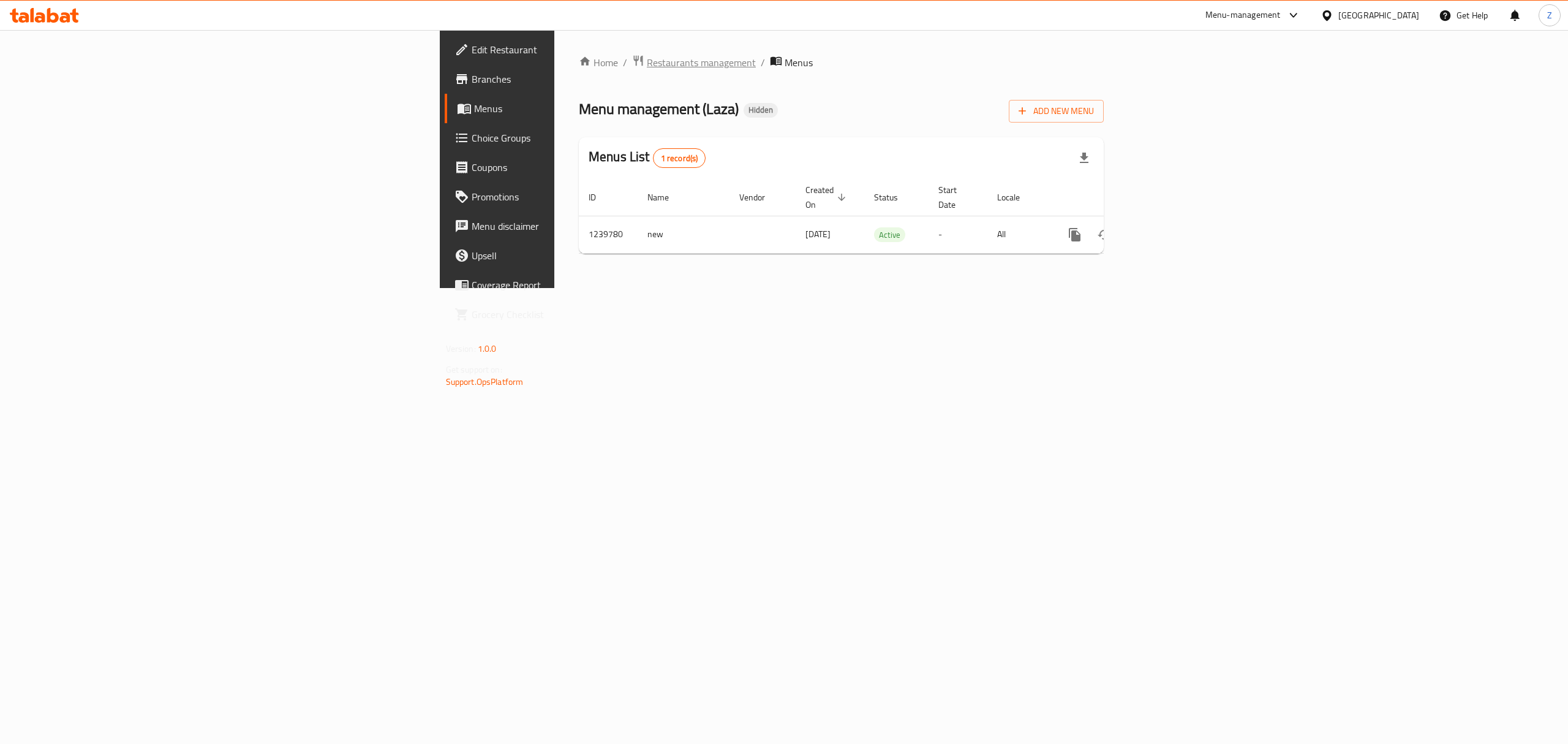
click at [647, 57] on span "Restaurants management" at bounding box center [702, 62] width 109 height 15
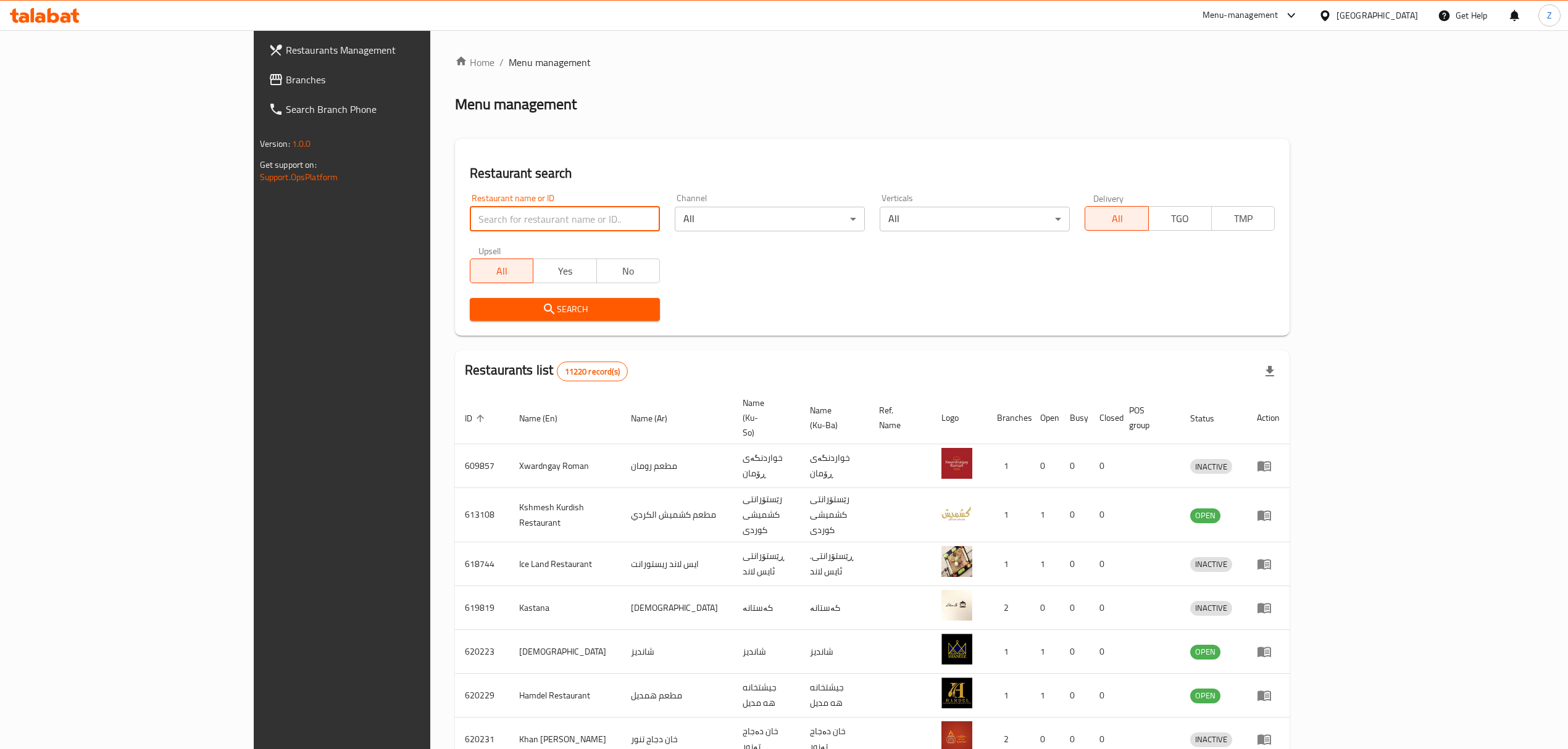
click at [479, 208] on input "search" at bounding box center [564, 218] width 190 height 25
type input "laza"
click button "Search" at bounding box center [564, 309] width 190 height 23
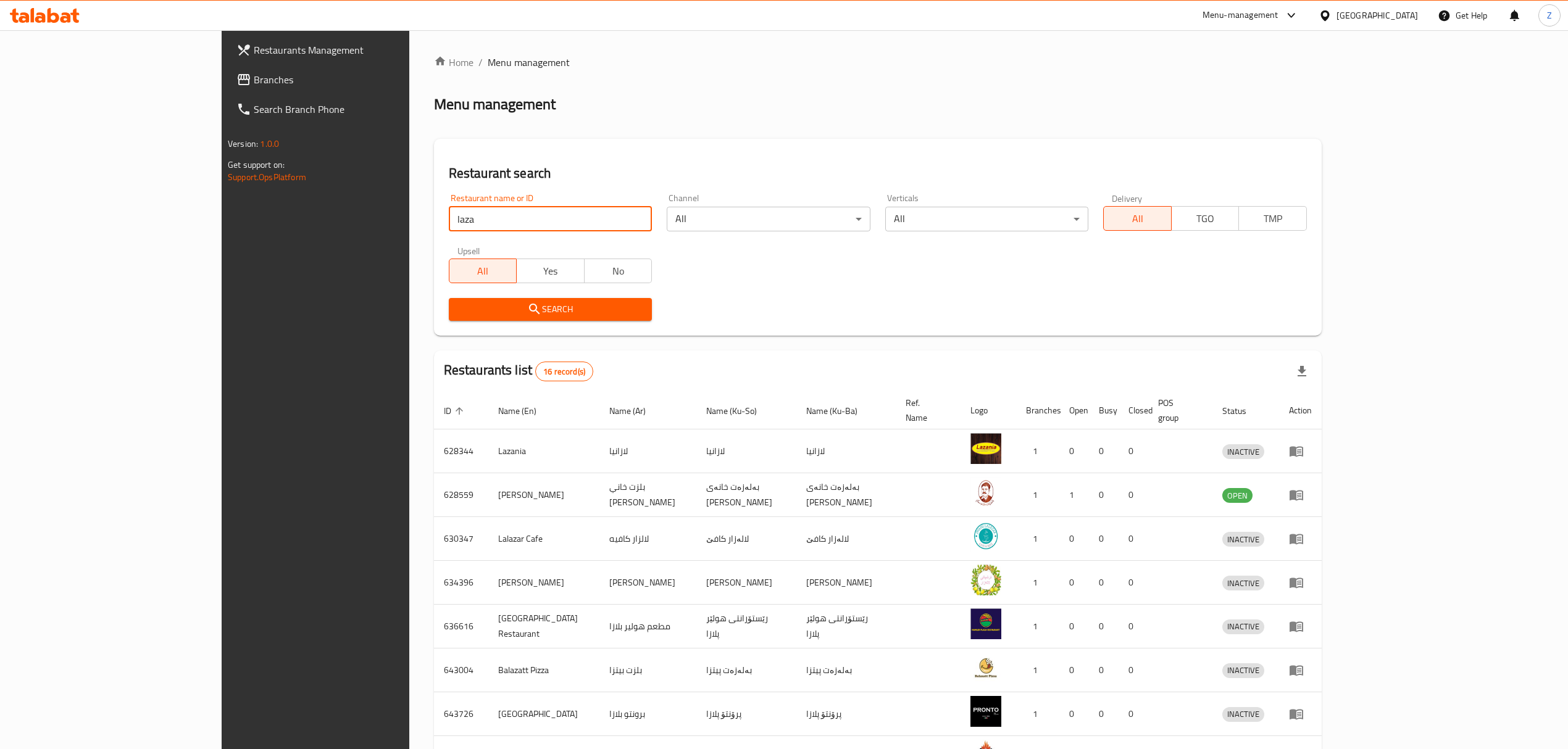
scroll to position [172, 0]
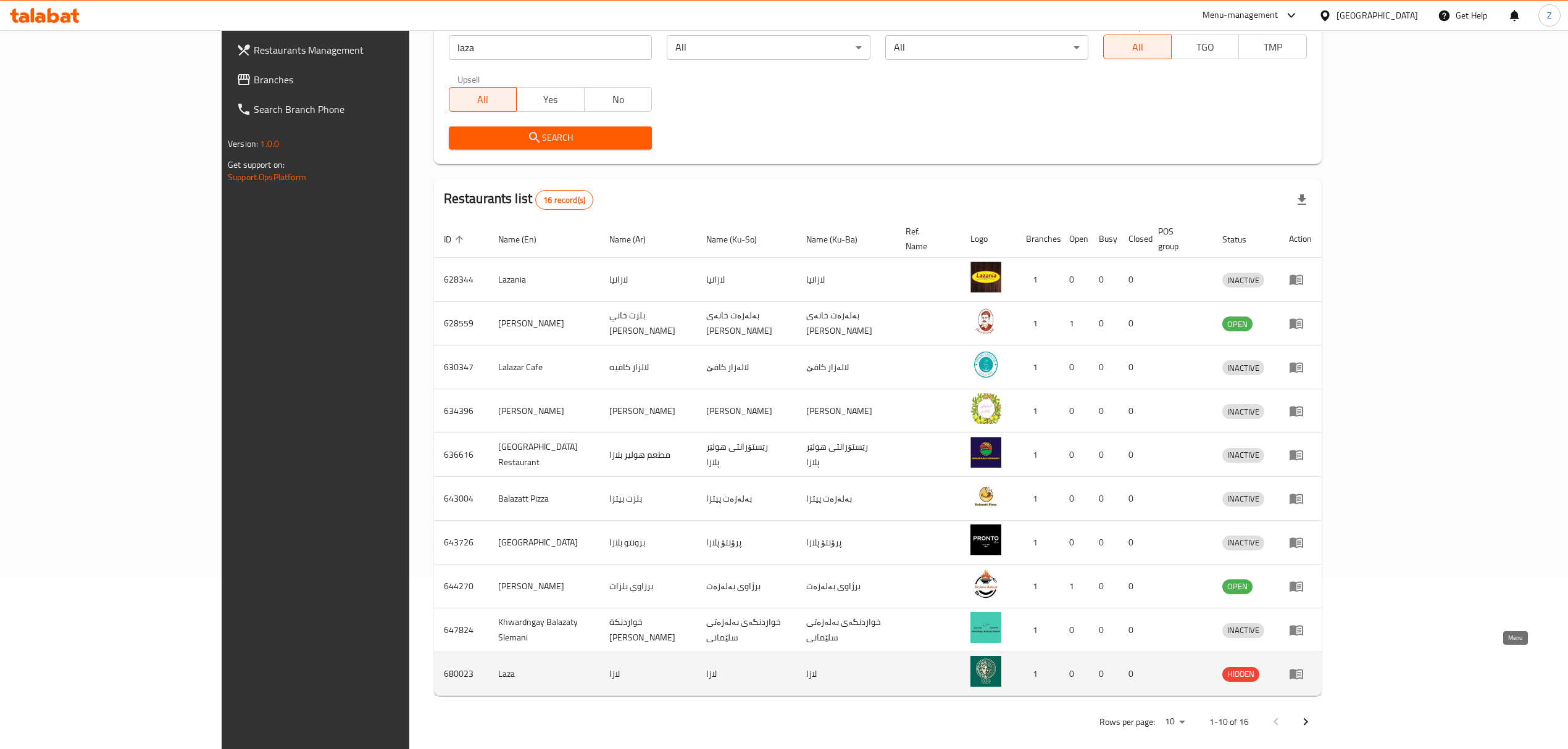
click at [1303, 669] on icon "enhanced table" at bounding box center [1296, 674] width 14 height 11
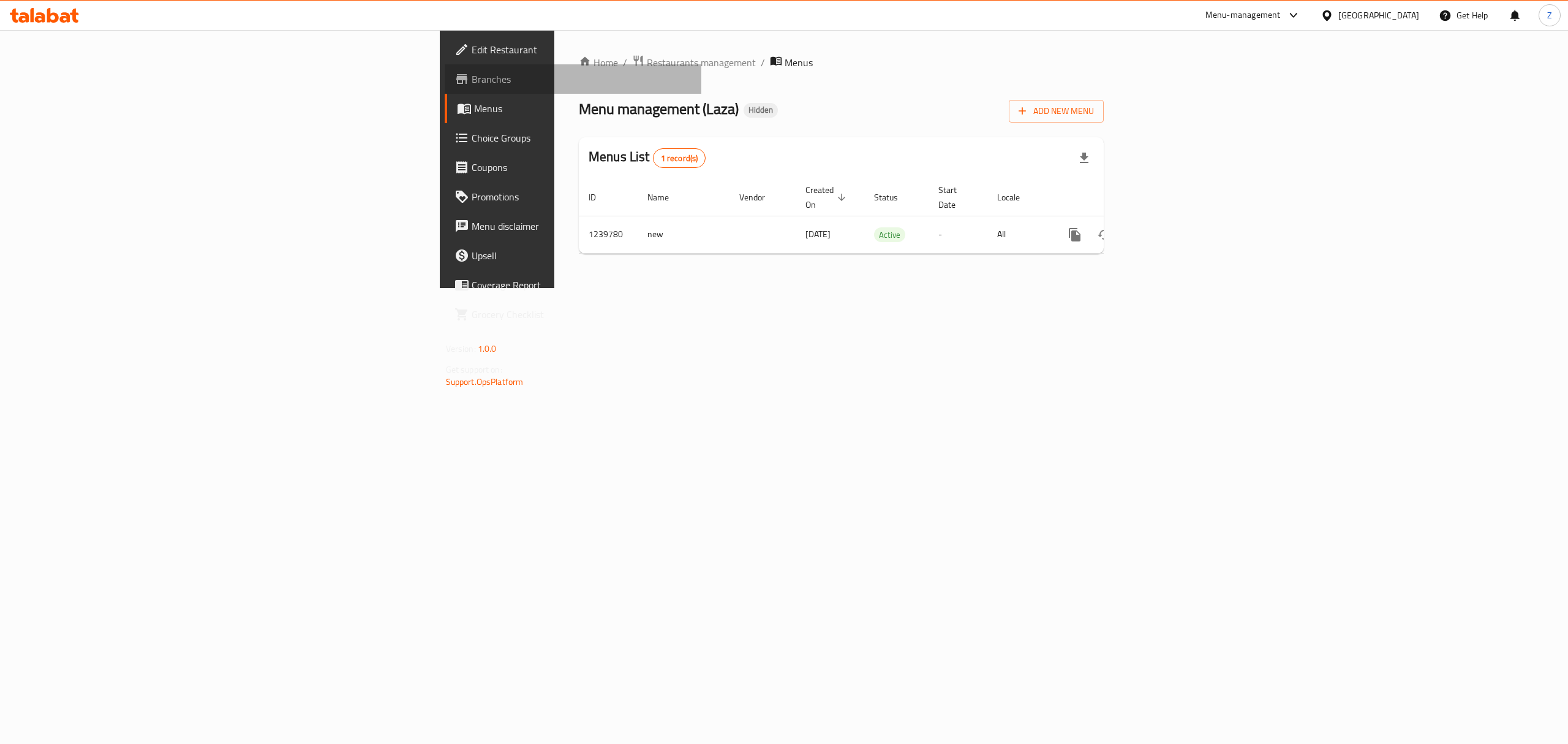
click at [471, 71] on span "Branches" at bounding box center [582, 78] width 221 height 15
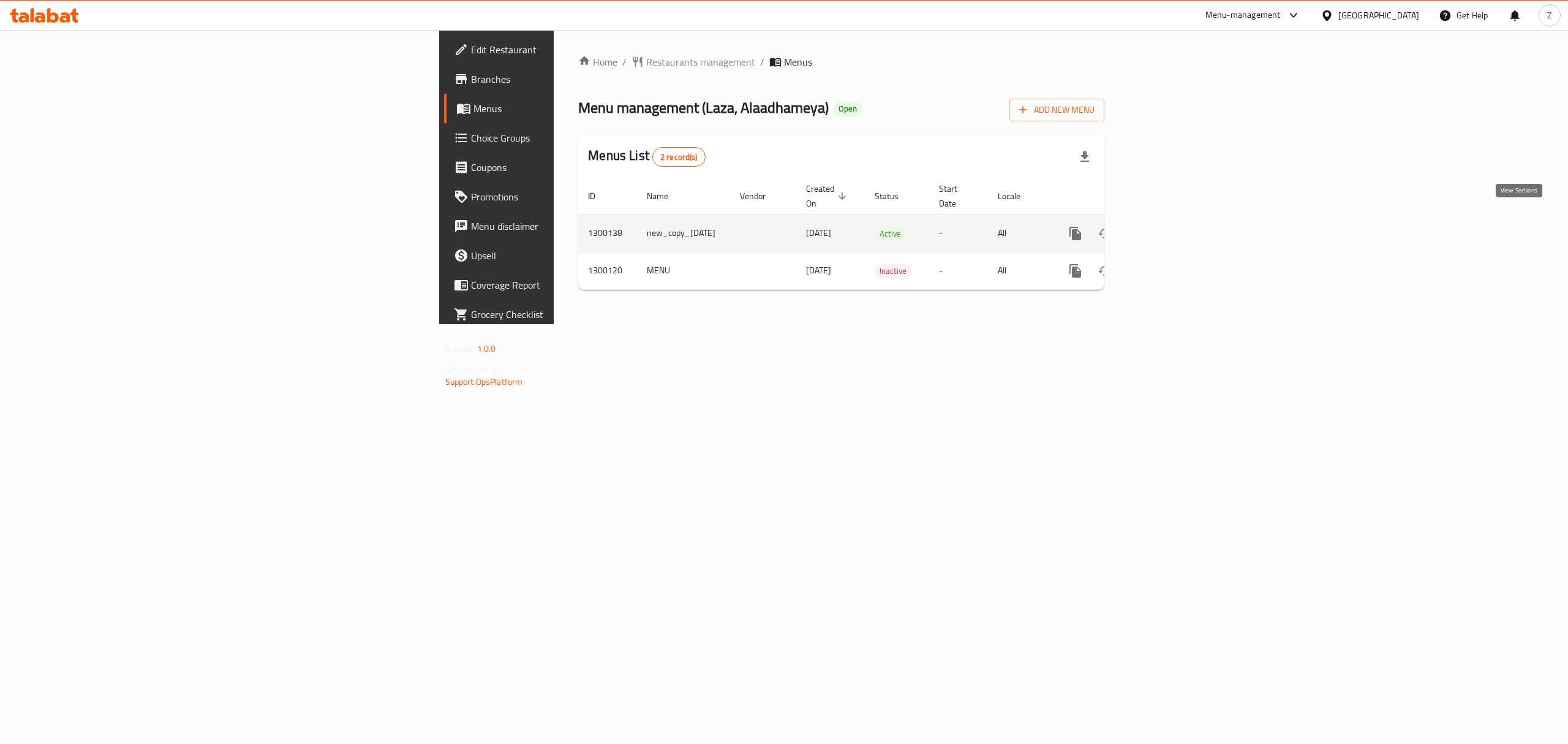
click at [1171, 227] on icon "enhanced table" at bounding box center [1163, 233] width 15 height 15
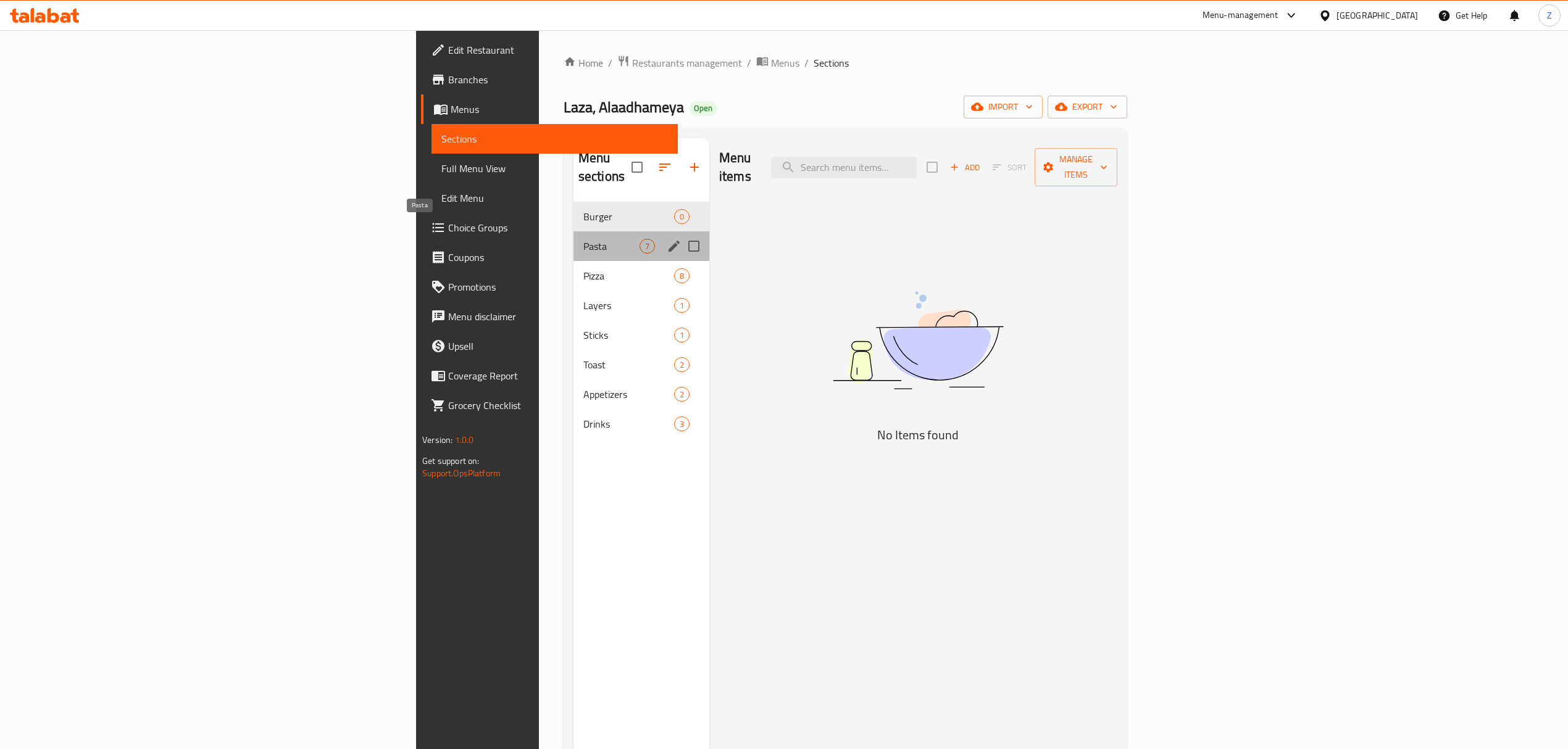
click at [583, 239] on span "Pasta" at bounding box center [610, 246] width 56 height 15
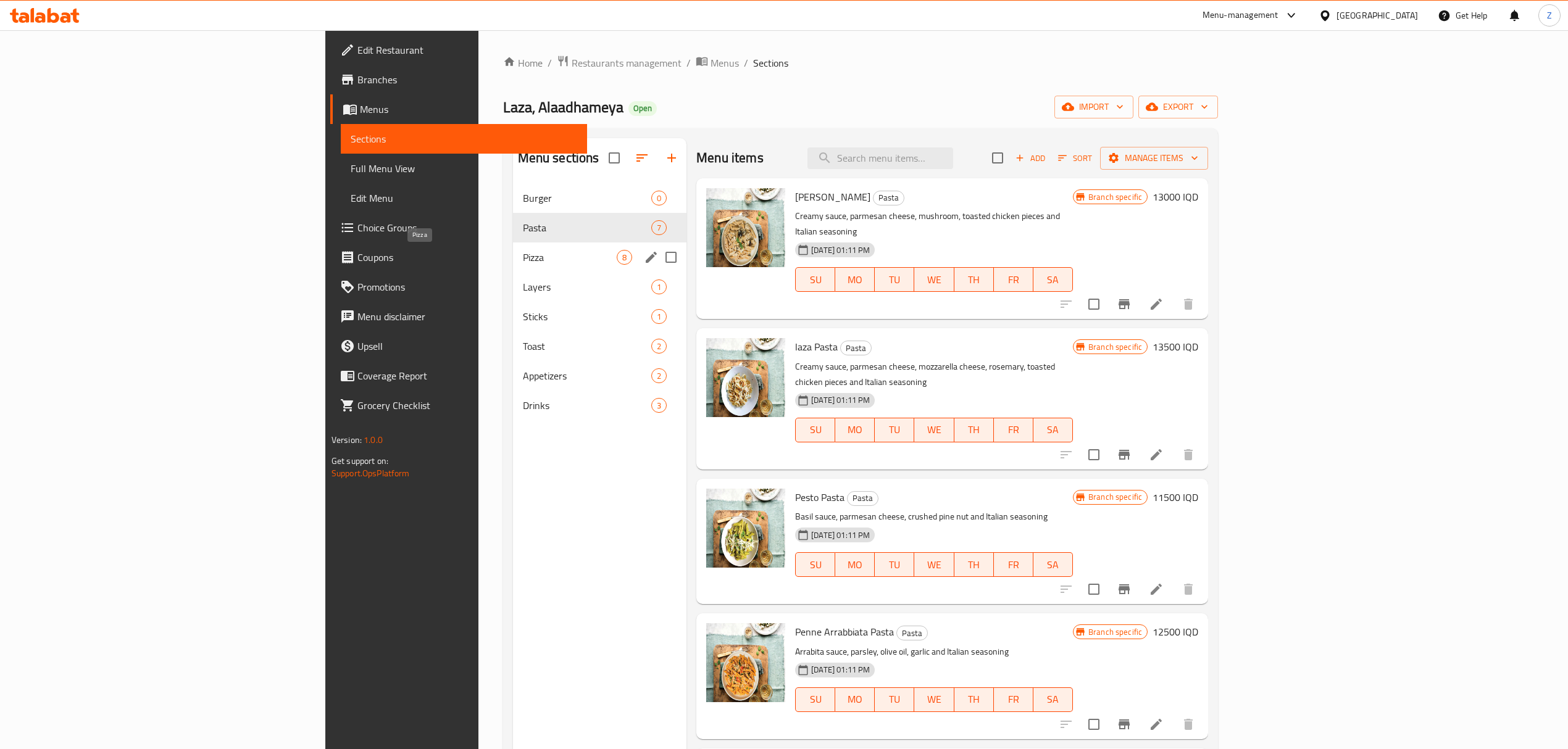
click at [523, 264] on span "Pizza" at bounding box center [570, 257] width 94 height 15
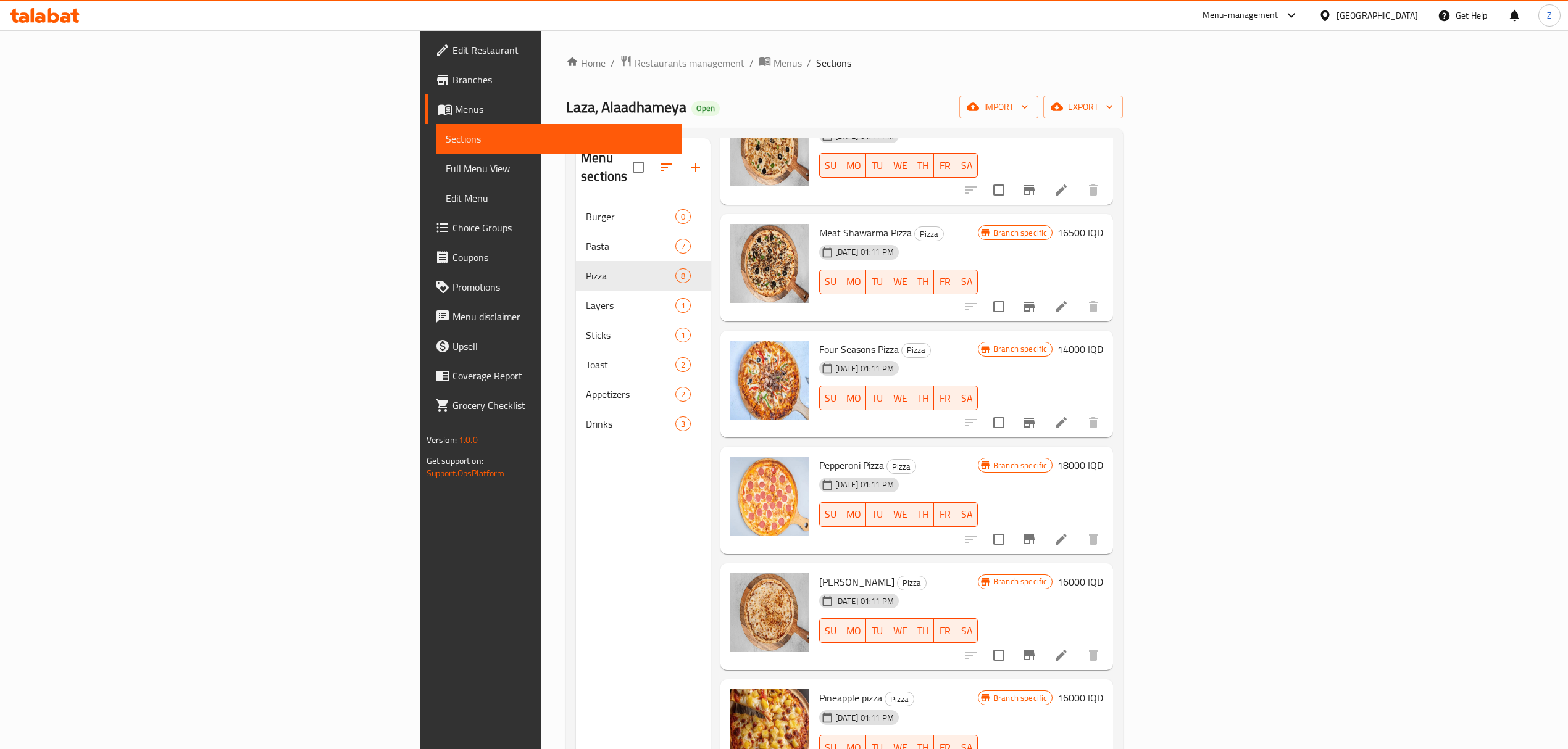
scroll to position [173, 0]
